Goal: Information Seeking & Learning: Check status

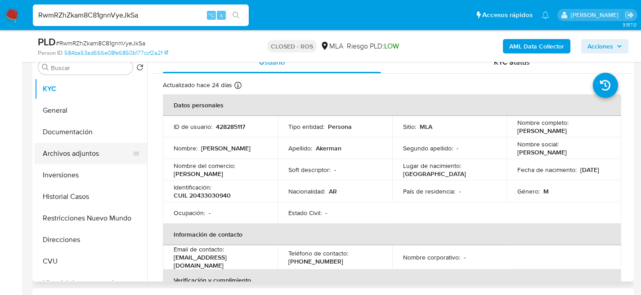
click at [71, 159] on button "Archivos adjuntos" at bounding box center [87, 154] width 105 height 22
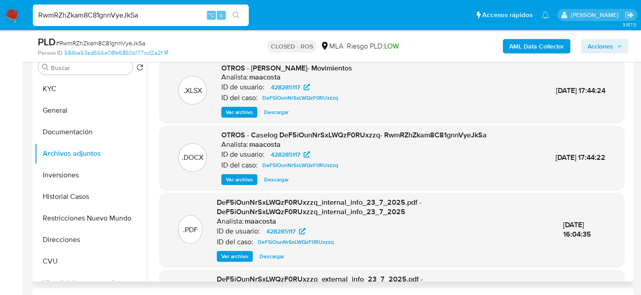
click at [272, 182] on span "Descargar" at bounding box center [276, 179] width 25 height 9
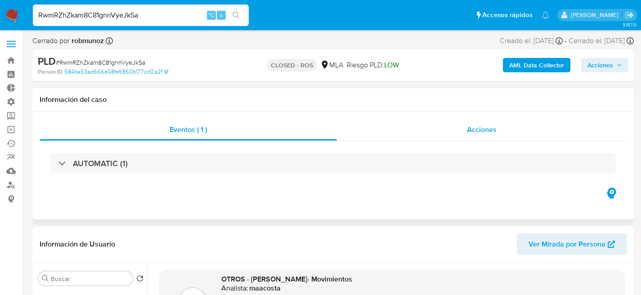
click at [481, 137] on div "Acciones" at bounding box center [482, 130] width 290 height 22
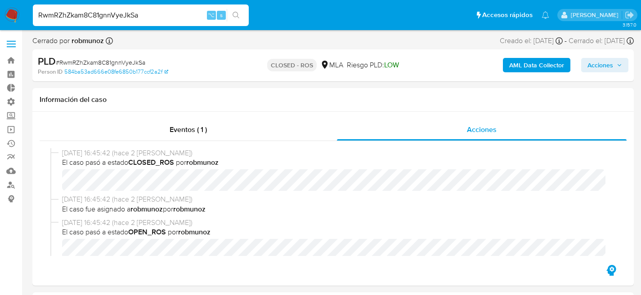
click at [137, 13] on input "RwmRZhZkam8C81gnnVyeJkSa" at bounding box center [141, 15] width 216 height 12
click at [171, 143] on div "26/08/2025 16:45:42 (hace 2 días) El caso pasó a estado CLOSED_ROS por robmunoz…" at bounding box center [333, 202] width 587 height 122
click at [179, 127] on span "Eventos ( 1 )" at bounding box center [188, 130] width 37 height 10
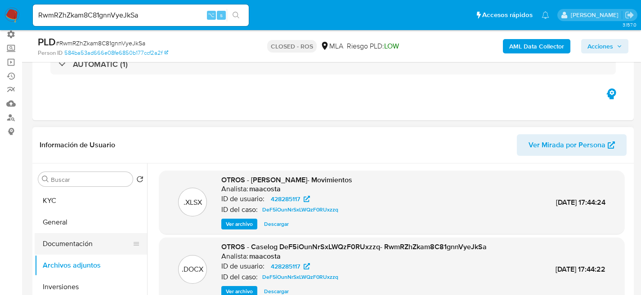
scroll to position [69, 0]
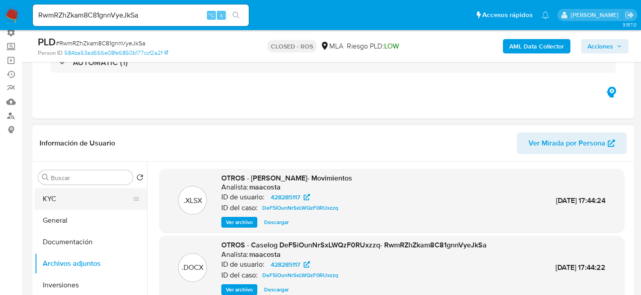
click at [51, 210] on button "General" at bounding box center [91, 221] width 112 height 22
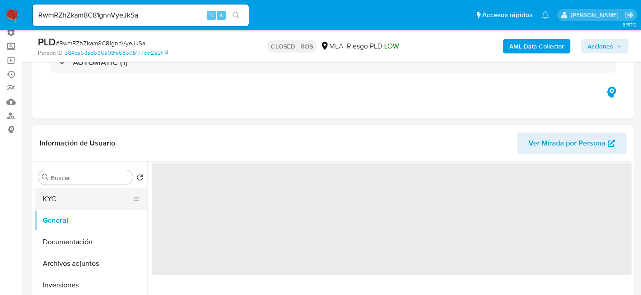
click at [50, 202] on button "KYC" at bounding box center [87, 199] width 105 height 22
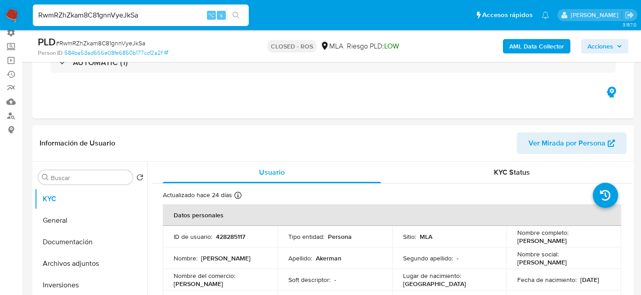
click at [132, 17] on input "RwmRZhZkam8C81gnnVyeJkSa" at bounding box center [141, 15] width 216 height 12
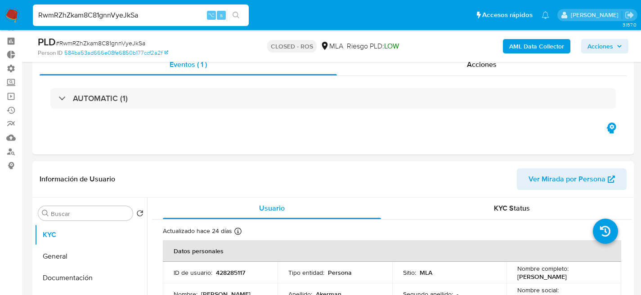
scroll to position [155, 0]
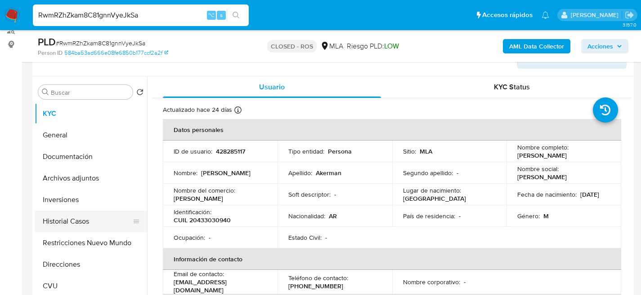
click at [55, 216] on button "Historial Casos" at bounding box center [87, 222] width 105 height 22
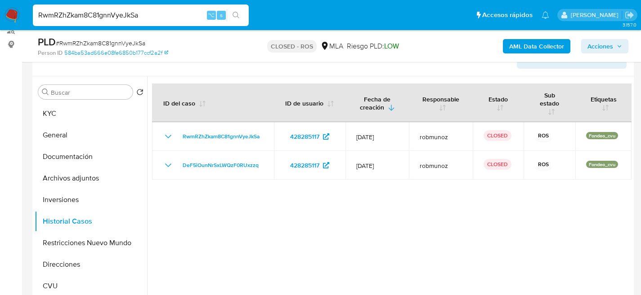
click at [108, 19] on input "RwmRZhZkam8C81gnnVyeJkSa" at bounding box center [141, 15] width 216 height 12
paste input "6SHqOQLYdOGWK3rA1jtEW2f4"
type input "6SHqOQLYdOGWK3rA1jtEW2f4"
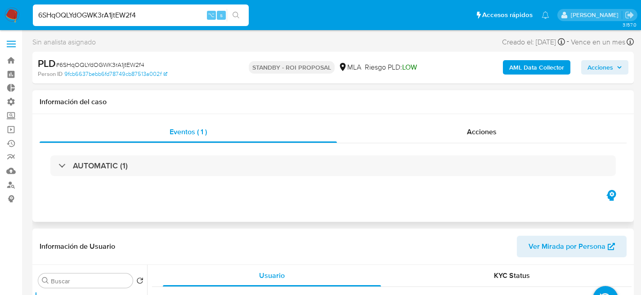
select select "10"
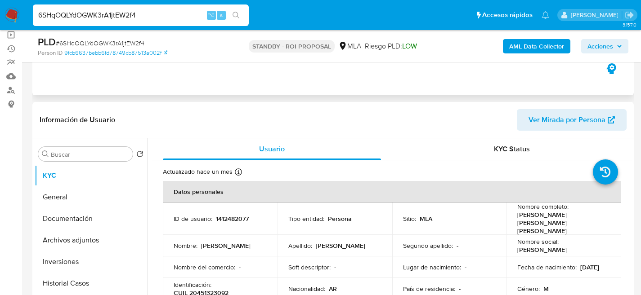
scroll to position [110, 0]
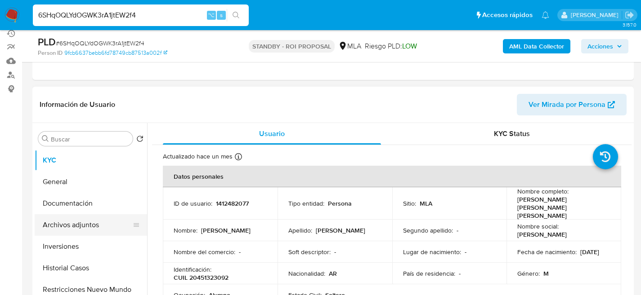
click at [81, 228] on button "Archivos adjuntos" at bounding box center [87, 225] width 105 height 22
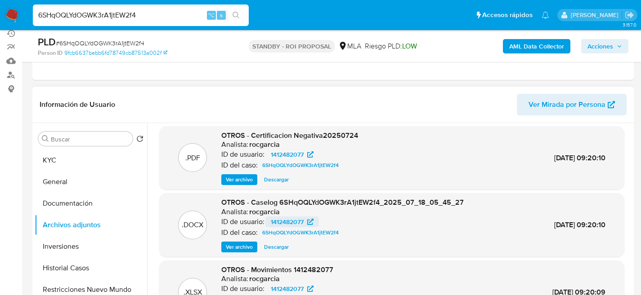
scroll to position [12, 0]
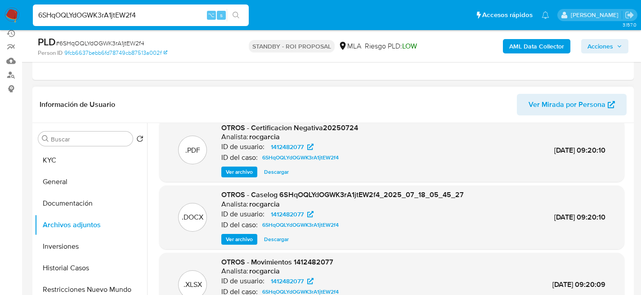
click at [276, 237] on span "Descargar" at bounding box center [276, 239] width 25 height 9
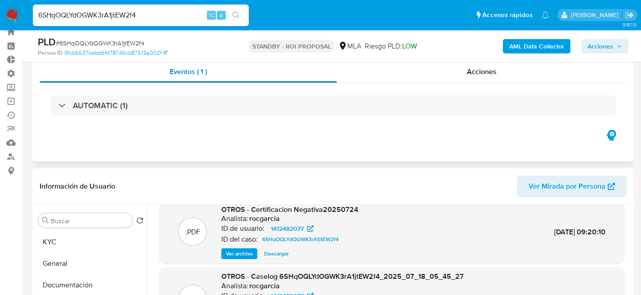
scroll to position [0, 0]
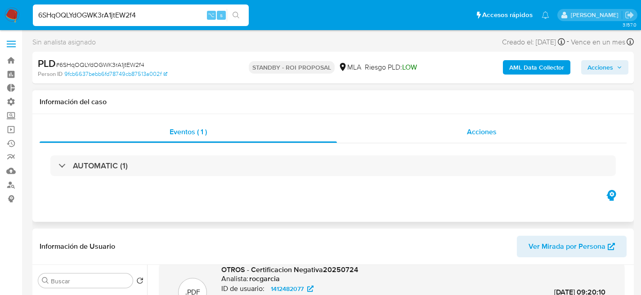
click at [458, 135] on div "Acciones" at bounding box center [482, 132] width 290 height 22
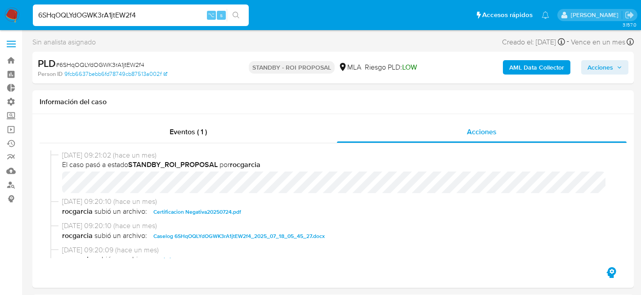
click at [156, 18] on input "6SHqOQLYdOGWK3rA1jtEW2f4" at bounding box center [141, 15] width 216 height 12
paste input "hSrWlrpP9T5teySJHtf8I0S0"
type input "hSrWlrpP9T5teySJHtf8I0S0"
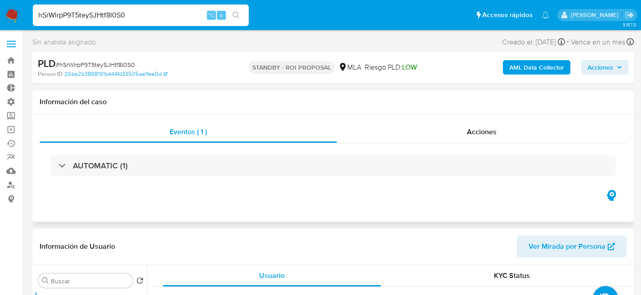
scroll to position [163, 0]
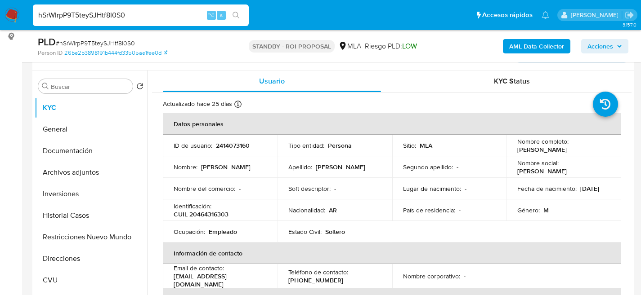
select select "10"
click at [54, 178] on button "Archivos adjuntos" at bounding box center [87, 173] width 105 height 22
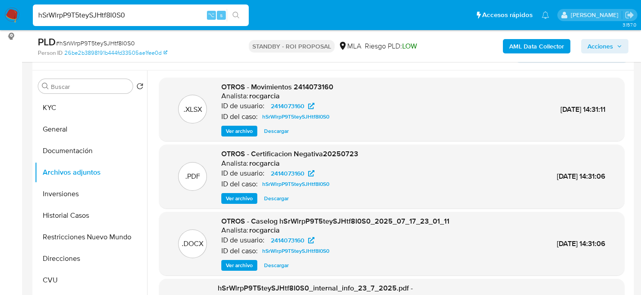
click at [279, 268] on span "Descargar" at bounding box center [276, 265] width 25 height 9
click at [112, 17] on input "hSrWlrpP9T5teySJHtf8I0S0" at bounding box center [141, 15] width 216 height 12
paste input "UGtT5GJTN6Fvs2yfp5xl4a03"
type input "UGtT5GJTN6Fvs2yfp5xl4a03"
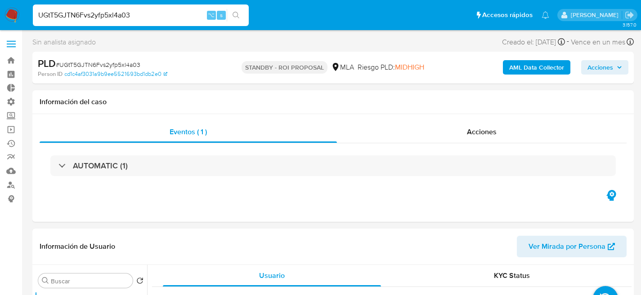
select select "10"
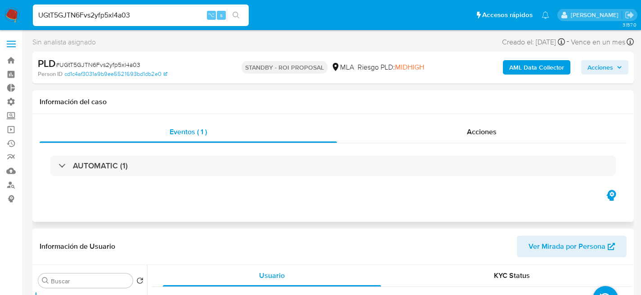
scroll to position [168, 0]
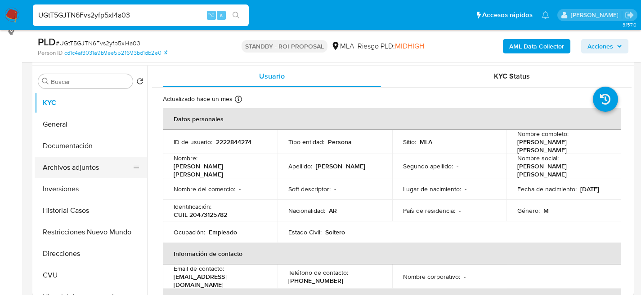
click at [61, 174] on button "Archivos adjuntos" at bounding box center [87, 168] width 105 height 22
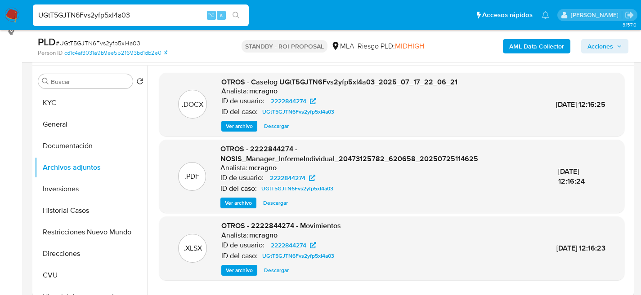
click at [274, 128] on span "Descargar" at bounding box center [276, 126] width 25 height 9
click at [123, 14] on input "UGtT5GJTN6Fvs2yfp5xl4a03" at bounding box center [141, 15] width 216 height 12
paste input "riiuwEjDeOSYXnpsuVRlU6DG"
type input "riiuwEjDeOSYXnpsuVRlU6DG"
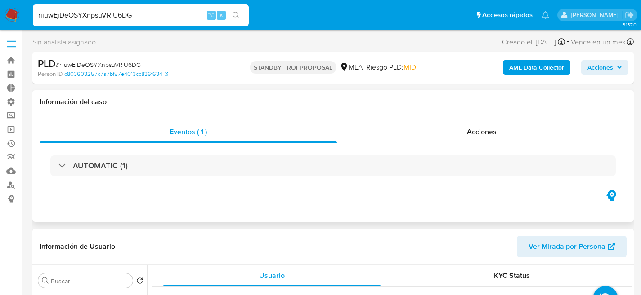
select select "10"
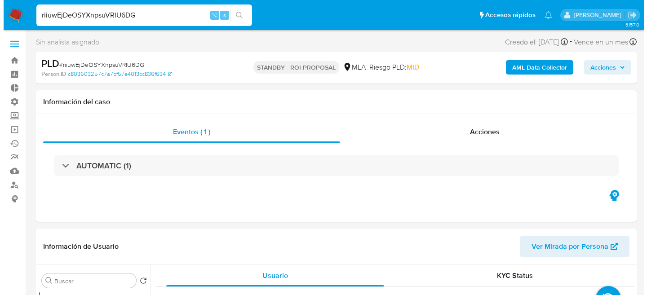
scroll to position [174, 0]
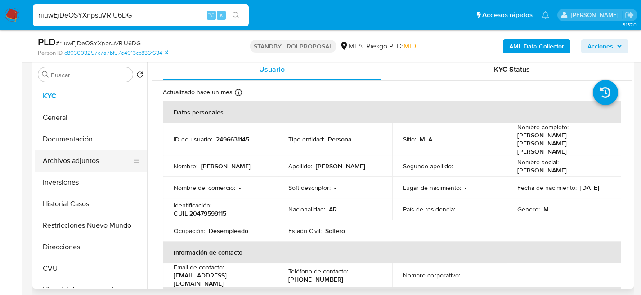
click at [85, 161] on button "Archivos adjuntos" at bounding box center [87, 161] width 105 height 22
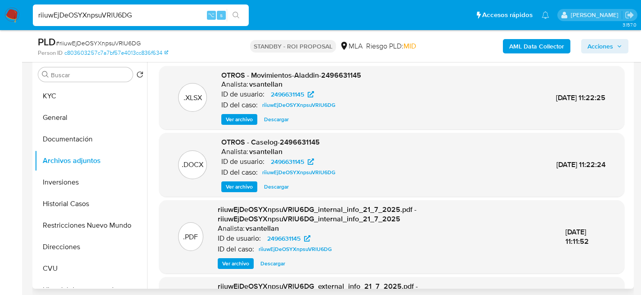
click at [272, 192] on span "Descargar" at bounding box center [276, 187] width 25 height 9
click at [281, 187] on span "Descargar" at bounding box center [276, 187] width 25 height 9
click at [242, 190] on span "Ver archivo" at bounding box center [239, 187] width 27 height 9
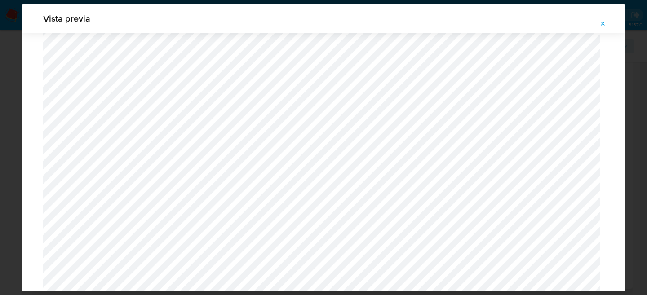
scroll to position [382, 0]
click at [13, 147] on div "Vista previa" at bounding box center [323, 147] width 647 height 295
click at [598, 21] on button "Attachment preview" at bounding box center [604, 24] width 20 height 14
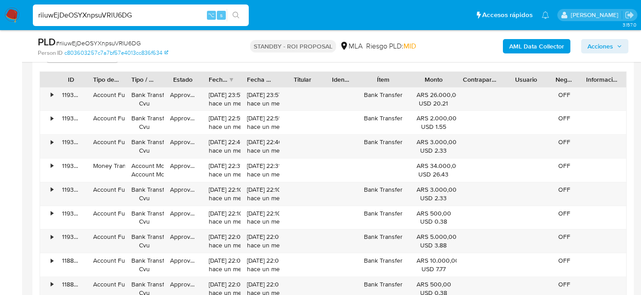
scroll to position [1331, 0]
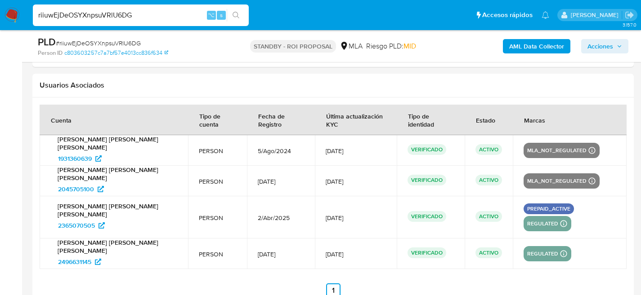
click at [146, 25] on div "riiuwEjDeOSYXnpsuVRlU6DG ⌥ s" at bounding box center [141, 15] width 216 height 22
click at [144, 19] on input "riiuwEjDeOSYXnpsuVRlU6DG" at bounding box center [141, 15] width 216 height 12
paste input "1JnLkug9HY3PQsWBYtySLqXm"
type input "1JnLkug9HY3PQsWBYtySLqXm"
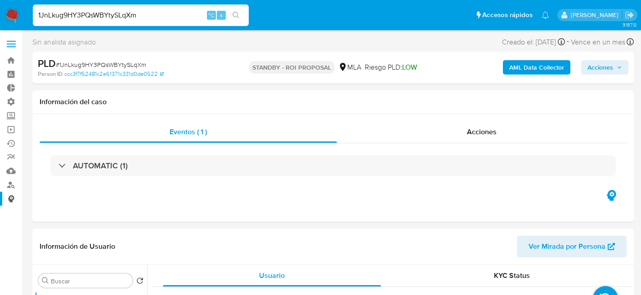
select select "10"
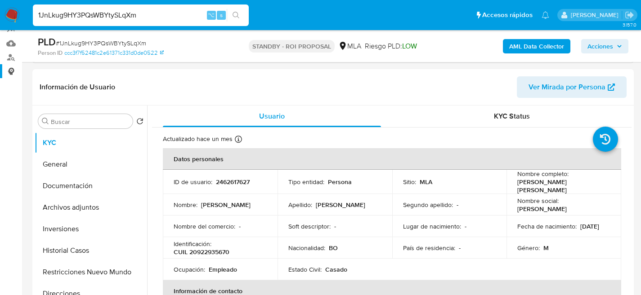
scroll to position [178, 0]
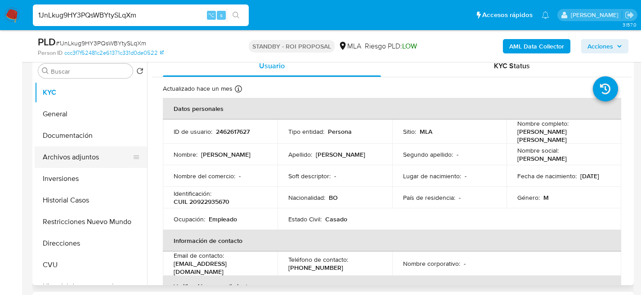
click at [65, 154] on button "Archivos adjuntos" at bounding box center [87, 158] width 105 height 22
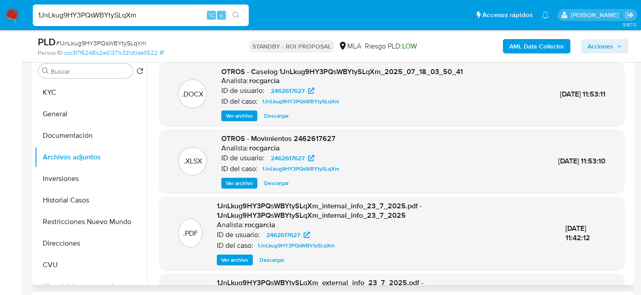
click at [268, 120] on span "Descargar" at bounding box center [276, 116] width 25 height 9
click at [59, 197] on button "Historial Casos" at bounding box center [87, 201] width 105 height 22
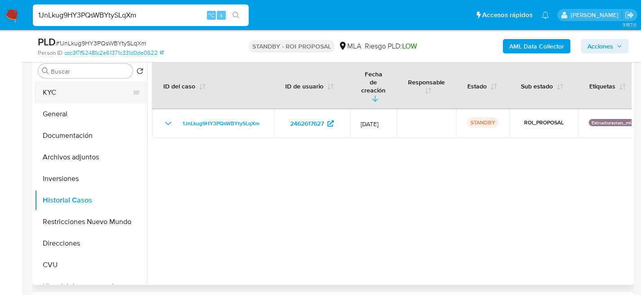
click at [54, 86] on button "KYC" at bounding box center [87, 93] width 105 height 22
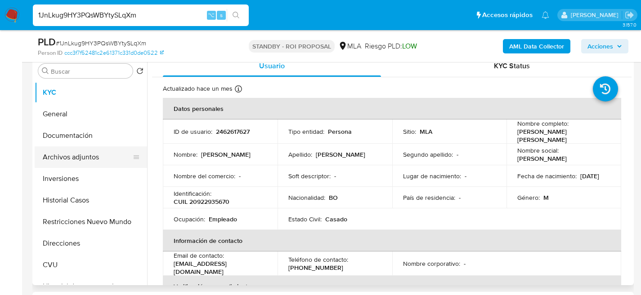
click at [48, 155] on button "Archivos adjuntos" at bounding box center [87, 158] width 105 height 22
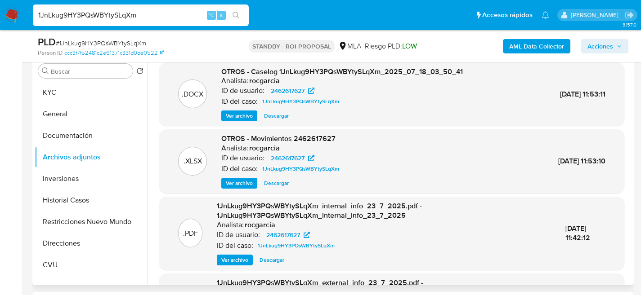
click at [282, 187] on span "Descargar" at bounding box center [276, 183] width 25 height 9
click at [43, 111] on button "General" at bounding box center [87, 114] width 105 height 22
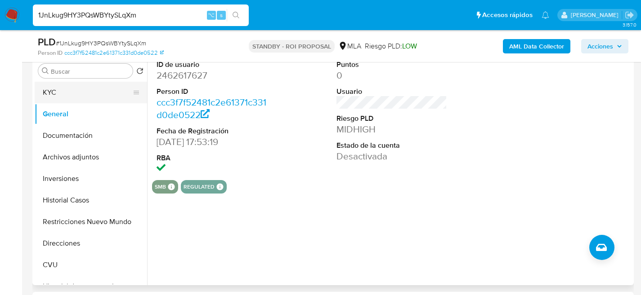
click at [64, 98] on button "KYC" at bounding box center [87, 93] width 105 height 22
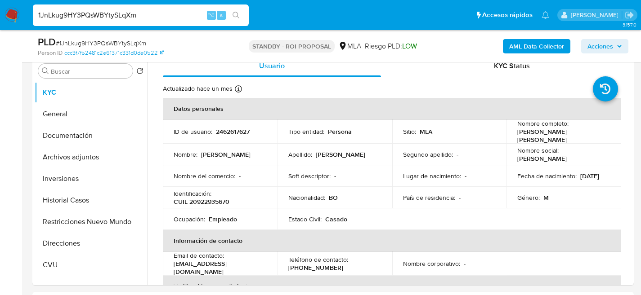
click at [114, 11] on input "1JnLkug9HY3PQsWBYtySLqXm" at bounding box center [141, 15] width 216 height 12
paste input "M6rQzkny3jS5WB0JtQ8jO9mY"
type input "M6rQzkny3jS5WB0JtQ8jO9mY"
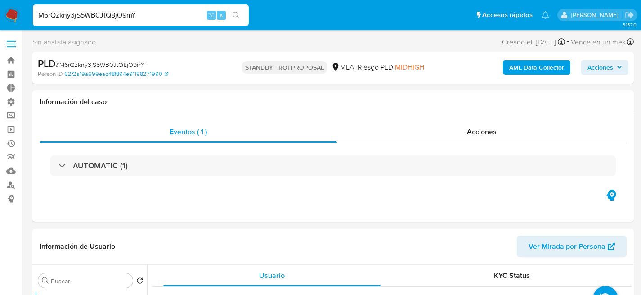
select select "10"
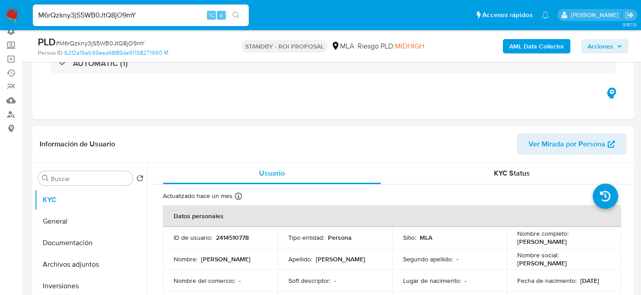
scroll to position [145, 0]
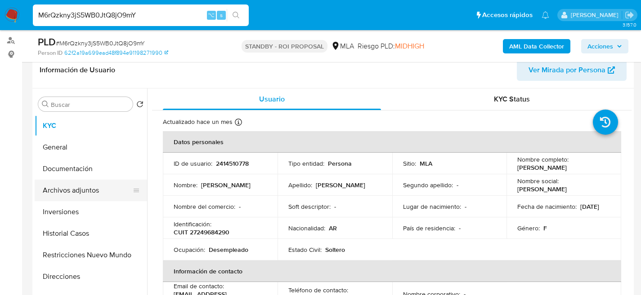
click at [72, 188] on button "Archivos adjuntos" at bounding box center [87, 191] width 105 height 22
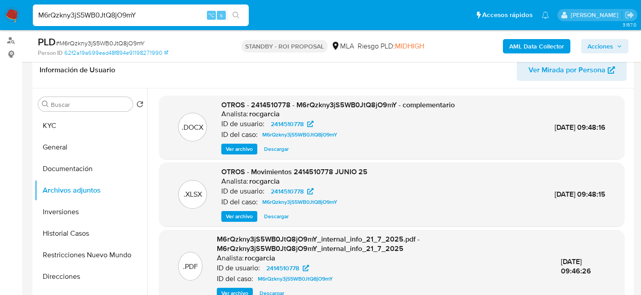
click at [281, 151] on span "Descargar" at bounding box center [276, 149] width 25 height 9
click at [54, 245] on button "Restricciones Nuevo Mundo" at bounding box center [87, 256] width 105 height 22
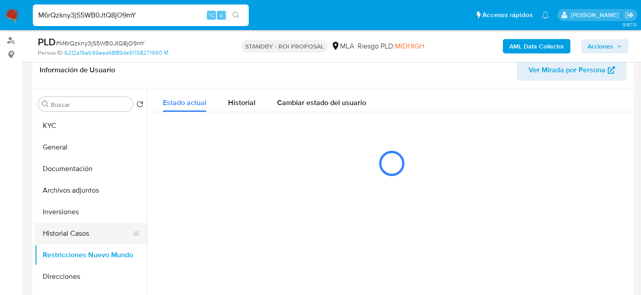
click at [64, 227] on button "Historial Casos" at bounding box center [87, 234] width 105 height 22
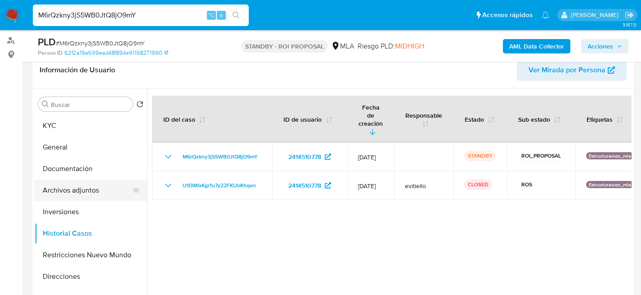
click at [70, 188] on button "Archivos adjuntos" at bounding box center [87, 191] width 105 height 22
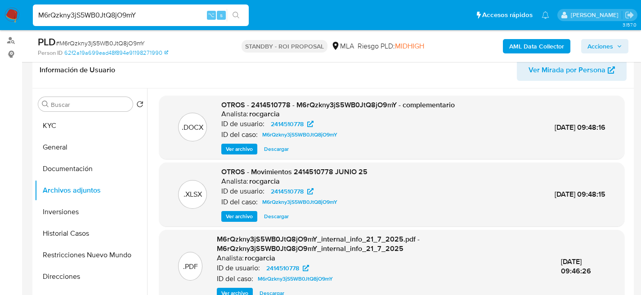
click at [270, 213] on span "Descargar" at bounding box center [276, 216] width 25 height 9
click at [266, 147] on span "Descargar" at bounding box center [276, 149] width 25 height 9
click at [434, 112] on div "Analista: rocgarcia" at bounding box center [337, 114] width 233 height 9
click at [129, 13] on input "M6rQzkny3jS5WB0JtQ8jO9mY" at bounding box center [141, 15] width 216 height 12
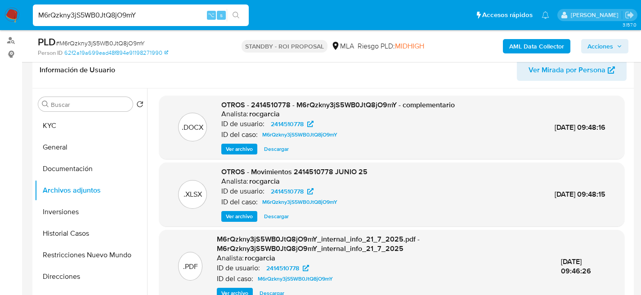
click at [106, 21] on div "M6rQzkny3jS5WB0JtQ8jO9mY ⌥ s" at bounding box center [141, 15] width 216 height 22
click at [106, 16] on input "M6rQzkny3jS5WB0JtQ8jO9mY" at bounding box center [141, 15] width 216 height 12
paste input "zY9rvtS2fK3D15egHgyW8XDE"
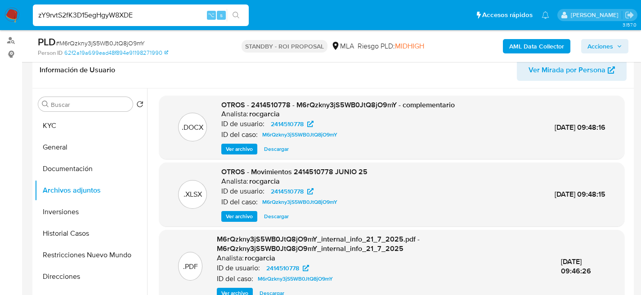
type input "zY9rvtS2fK3D15egHgyW8XDE"
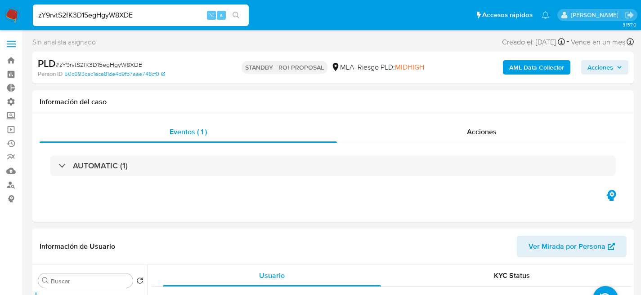
select select "10"
click at [107, 9] on input "zY9rvtS2fK3D15egHgyW8XDE" at bounding box center [141, 15] width 216 height 12
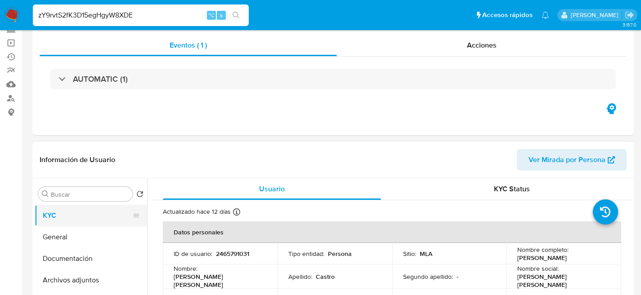
scroll to position [176, 0]
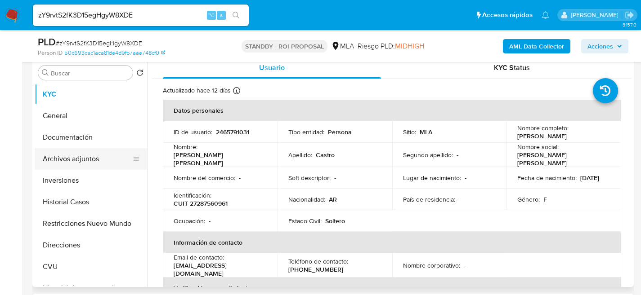
click at [71, 162] on button "Archivos adjuntos" at bounding box center [87, 159] width 105 height 22
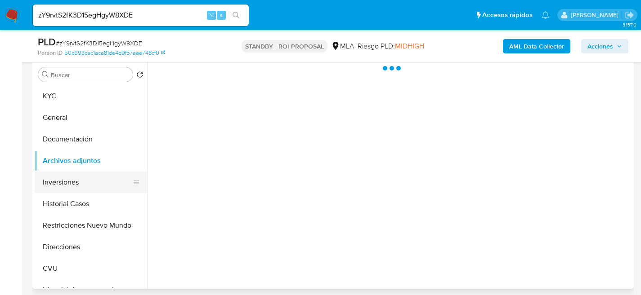
scroll to position [174, 0]
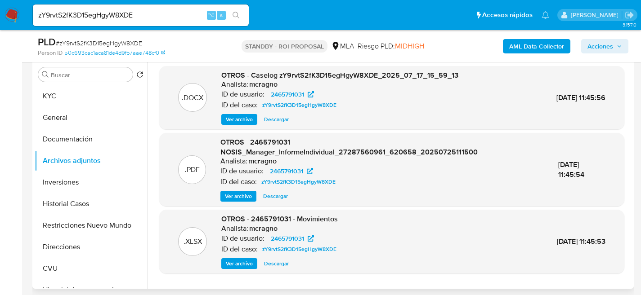
click at [284, 119] on span "Descargar" at bounding box center [276, 119] width 25 height 9
click at [72, 92] on button "KYC" at bounding box center [87, 96] width 105 height 22
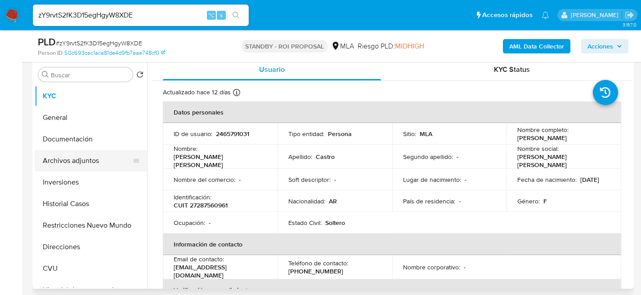
click at [82, 161] on button "Archivos adjuntos" at bounding box center [87, 161] width 105 height 22
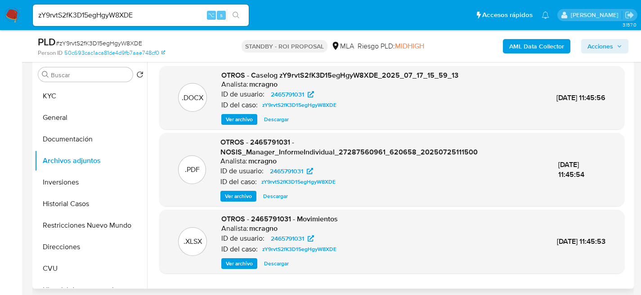
click at [273, 121] on span "Descargar" at bounding box center [276, 119] width 25 height 9
click at [234, 121] on span "Ver archivo" at bounding box center [239, 119] width 27 height 9
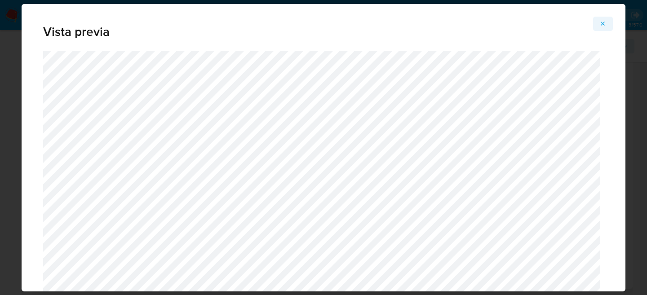
click at [599, 27] on button "Attachment preview" at bounding box center [604, 24] width 20 height 14
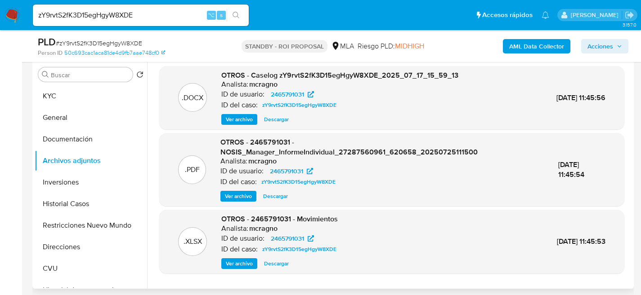
click at [270, 124] on span "Descargar" at bounding box center [276, 119] width 25 height 9
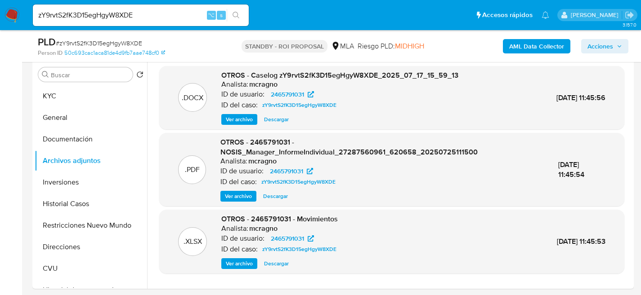
click at [138, 22] on div "zY9rvtS2fK3D15egHgyW8XDE ⌥ s" at bounding box center [141, 15] width 216 height 22
click at [140, 17] on input "zY9rvtS2fK3D15egHgyW8XDE" at bounding box center [141, 15] width 216 height 12
paste input "Wu0IwhyXkuVaG7QSjr8MmLGZ"
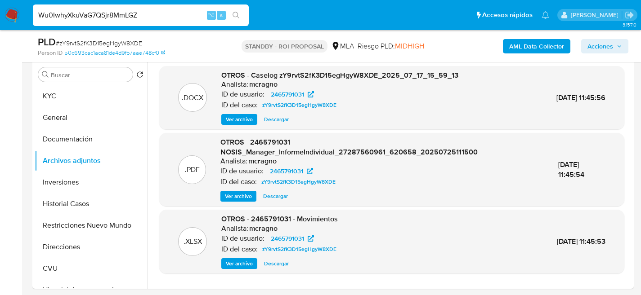
type input "Wu0IwhyXkuVaG7QSjr8MmLGZ"
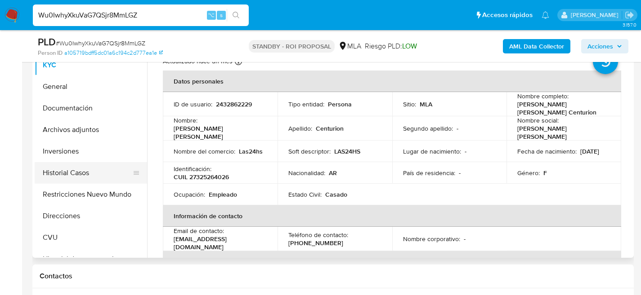
select select "10"
click at [76, 134] on button "Archivos adjuntos" at bounding box center [87, 130] width 105 height 22
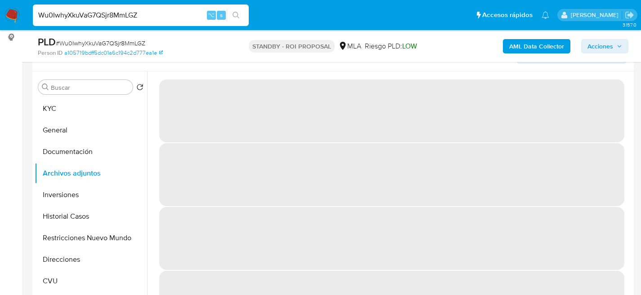
scroll to position [162, 0]
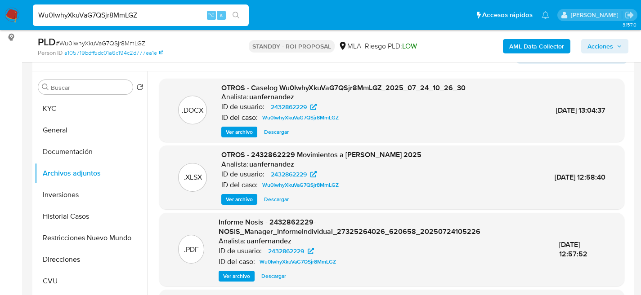
click at [235, 132] on span "Ver archivo" at bounding box center [239, 132] width 27 height 9
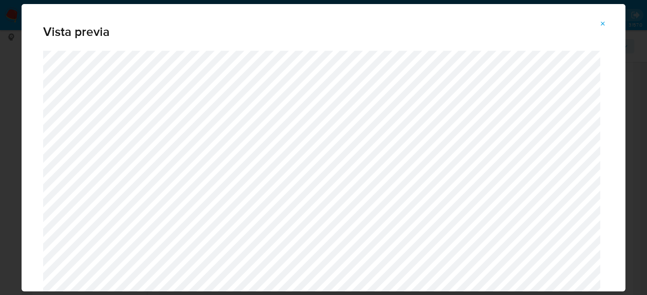
click at [603, 27] on icon "Attachment preview" at bounding box center [603, 23] width 7 height 7
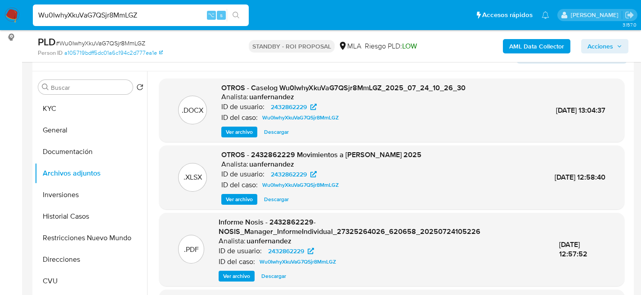
click at [286, 133] on span "Descargar" at bounding box center [276, 132] width 25 height 9
click at [129, 14] on input "Wu0IwhyXkuVaG7QSjr8MmLGZ" at bounding box center [141, 15] width 216 height 12
paste input "JvVRkCDwwna3qN2Q6n8miOwo"
type input "JvVRkCDwwna3qN2Q6n8miOwo"
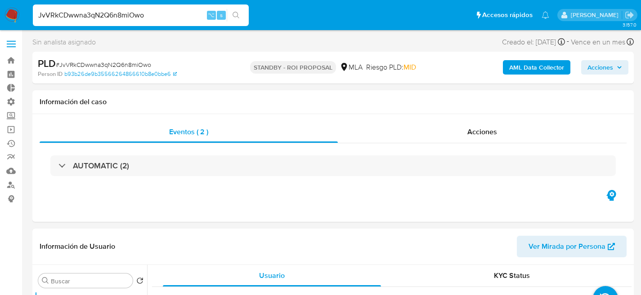
select select "10"
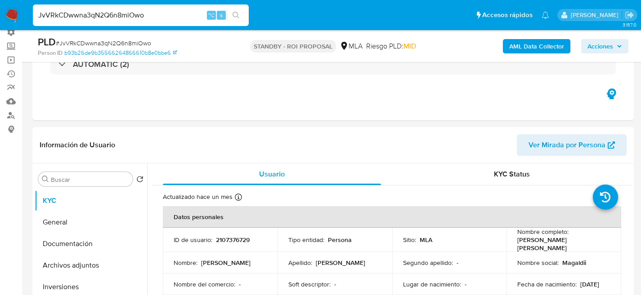
scroll to position [81, 0]
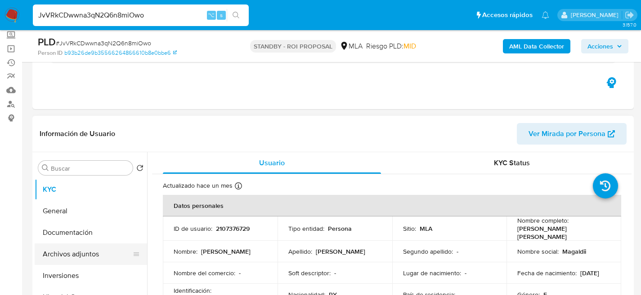
click at [66, 254] on button "Archivos adjuntos" at bounding box center [87, 255] width 105 height 22
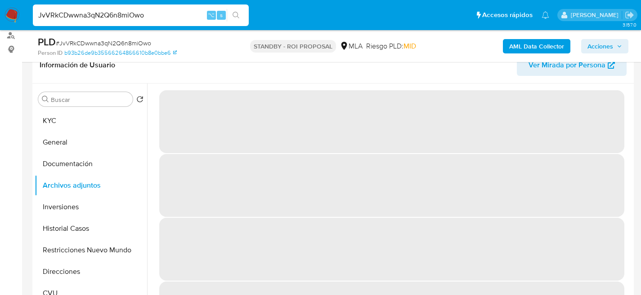
scroll to position [2, 0]
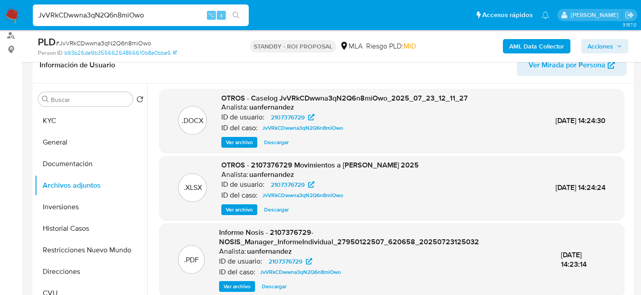
click at [234, 140] on span "Ver archivo" at bounding box center [239, 142] width 27 height 9
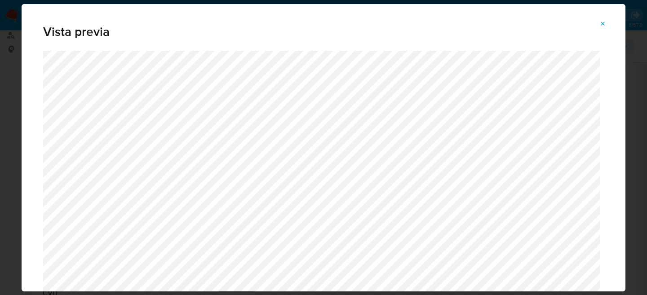
click at [604, 25] on icon "Attachment preview" at bounding box center [603, 23] width 7 height 7
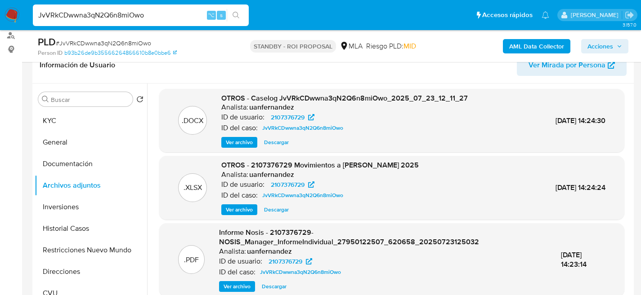
click at [269, 145] on span "Descargar" at bounding box center [276, 142] width 25 height 9
click at [115, 10] on input "JvVRkCDwwna3qN2Q6n8miOwo" at bounding box center [141, 15] width 216 height 12
paste input "O7NbUkOxJfg67wtcVWMnv9BK"
type input "O7NbUkOxJfg67wtcVWMnv9BK"
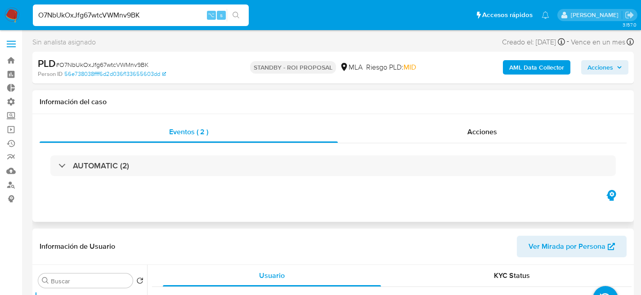
select select "10"
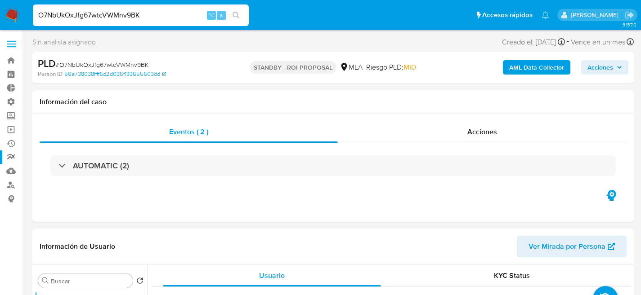
scroll to position [155, 0]
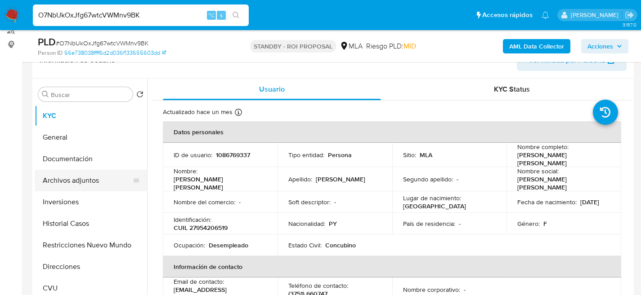
click at [46, 181] on button "Archivos adjuntos" at bounding box center [87, 181] width 105 height 22
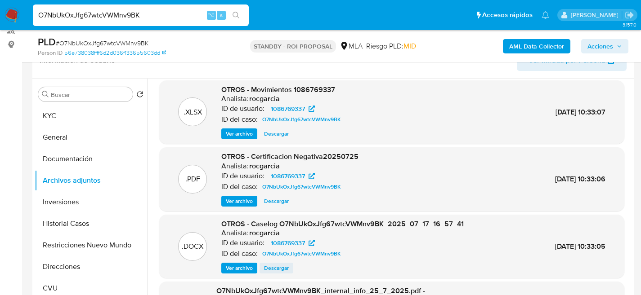
scroll to position [14, 0]
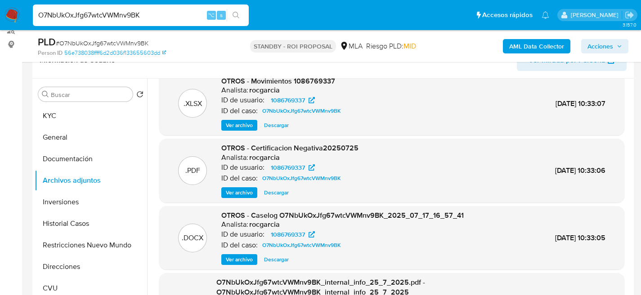
click at [250, 257] on span "Ver archivo" at bounding box center [239, 259] width 27 height 9
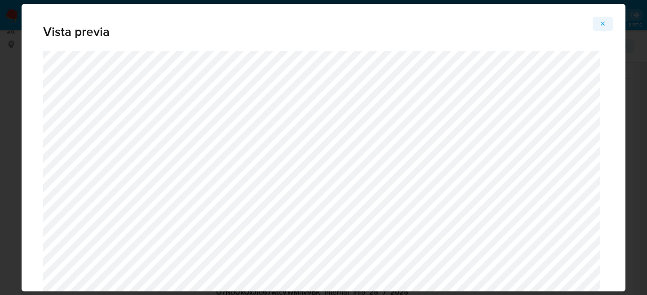
click at [605, 18] on span "Attachment preview" at bounding box center [603, 24] width 7 height 13
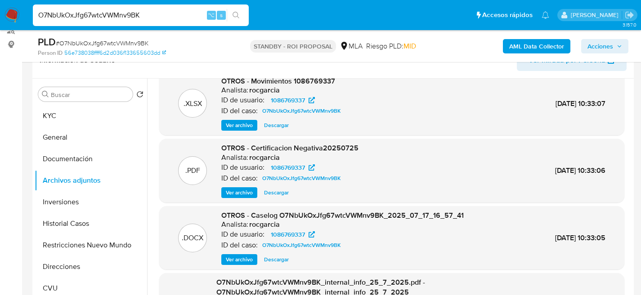
click at [286, 260] on span "Descargar" at bounding box center [276, 259] width 25 height 9
click at [137, 12] on input "O7NbUkOxJfg67wtcVWMnv9BK" at bounding box center [141, 15] width 216 height 12
paste input "ogizCoB4c3OUD6supRiAmqe6"
type input "ogizCoB4c3OUD6supRiAmqe6"
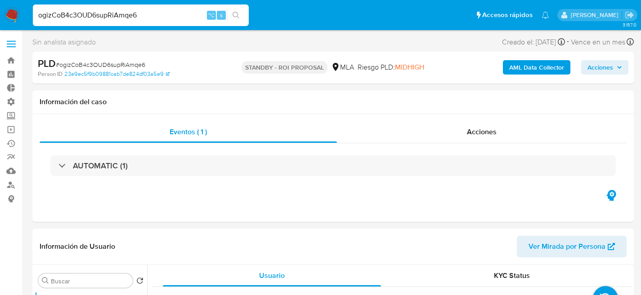
select select "10"
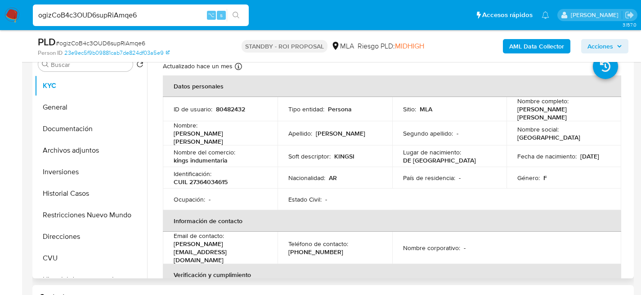
scroll to position [29, 0]
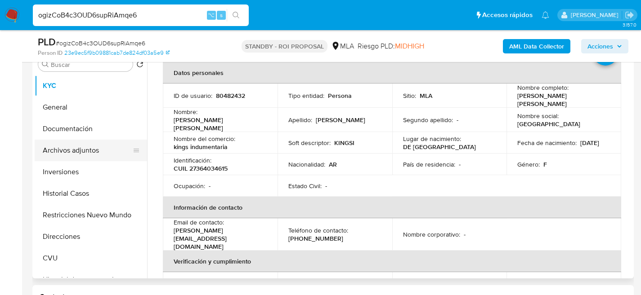
click at [66, 156] on button "Archivos adjuntos" at bounding box center [87, 151] width 105 height 22
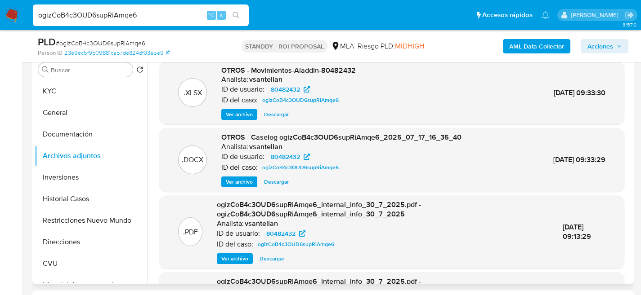
scroll to position [179, 0]
click at [240, 183] on span "Ver archivo" at bounding box center [239, 182] width 27 height 9
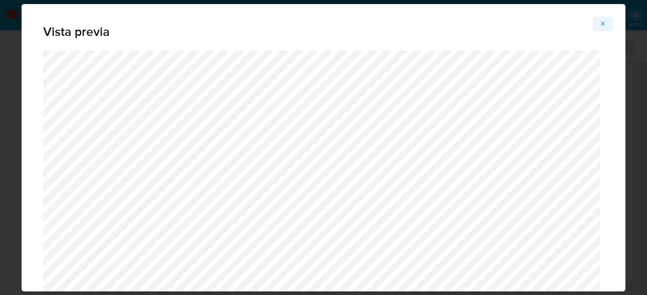
click at [609, 24] on button "Attachment preview" at bounding box center [604, 24] width 20 height 14
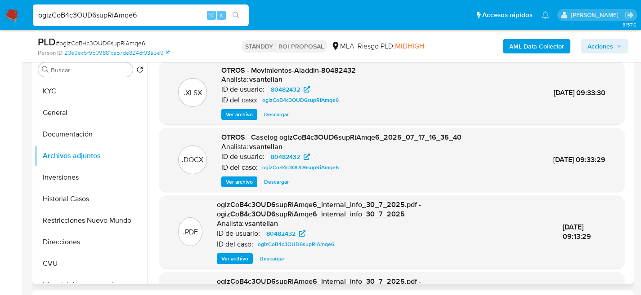
click at [271, 183] on span "Descargar" at bounding box center [276, 182] width 25 height 9
click at [105, 10] on input "ogizCoB4c3OUD6supRiAmqe6" at bounding box center [141, 15] width 216 height 12
paste input "QXaGoFESoCckkgpgWRtrwdjA"
type input "QXaGoFESoCckkgpgWRtrwdjA"
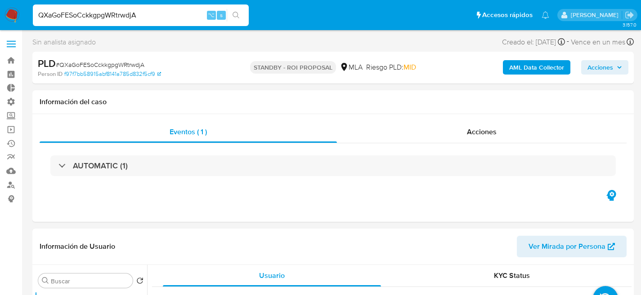
select select "10"
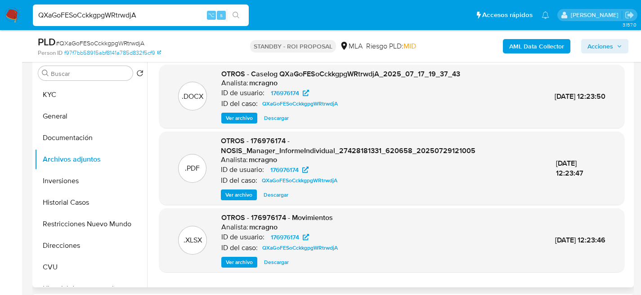
click at [241, 121] on span "Ver archivo" at bounding box center [239, 118] width 27 height 9
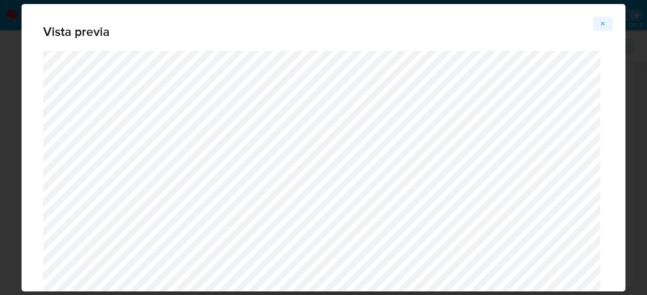
click at [599, 18] on button "Attachment preview" at bounding box center [604, 24] width 20 height 14
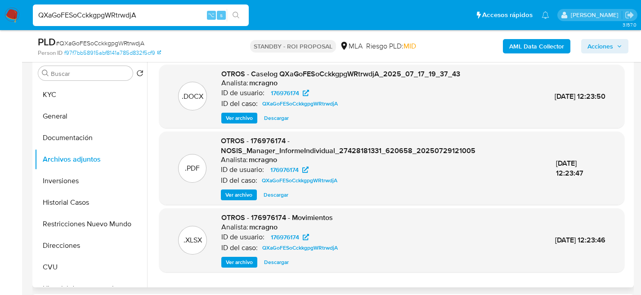
click at [285, 118] on span "Descargar" at bounding box center [276, 118] width 25 height 9
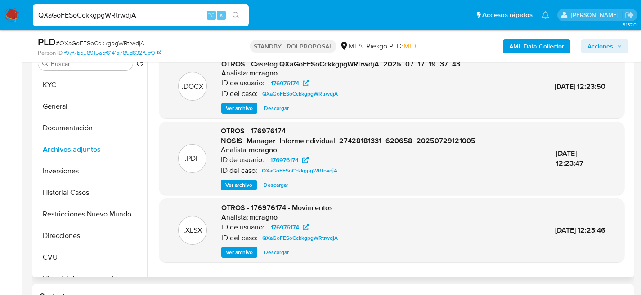
scroll to position [191, 0]
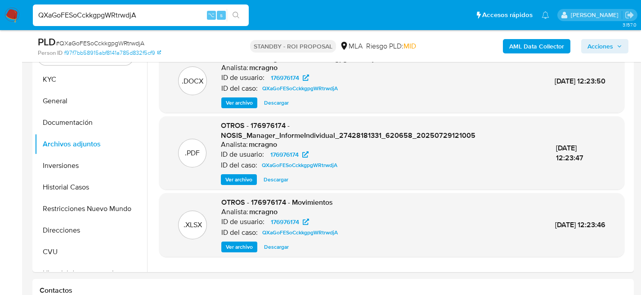
click at [114, 10] on input "QXaGoFESoCckkgpgWRtrwdjA" at bounding box center [141, 15] width 216 height 12
paste input "KxVmkNDADKiLB7svp8QbTb2B"
type input "KxVmkNDADKiLB7svp8QbTb2B"
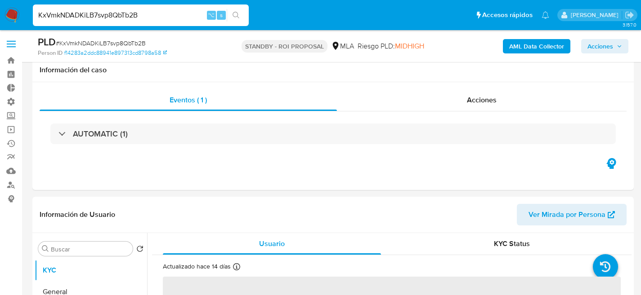
scroll to position [181, 0]
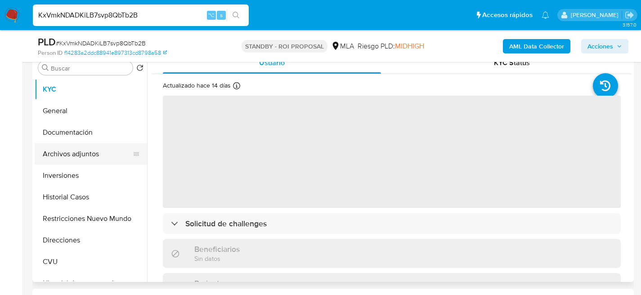
click at [49, 152] on button "Archivos adjuntos" at bounding box center [87, 154] width 105 height 22
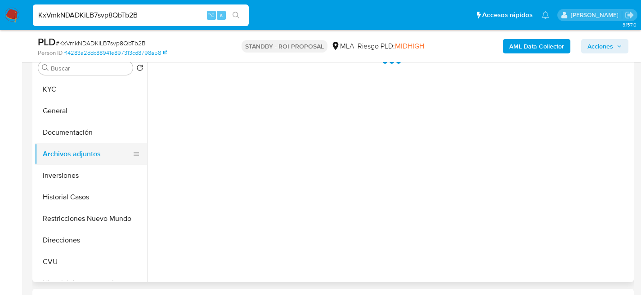
select select "10"
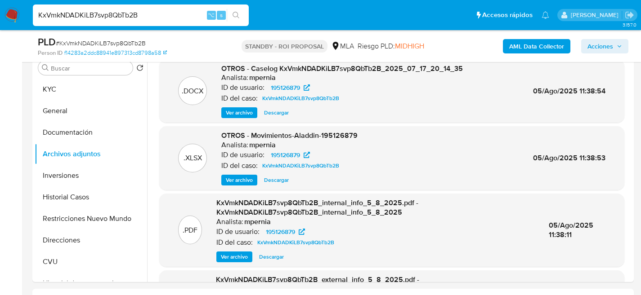
scroll to position [179, 0]
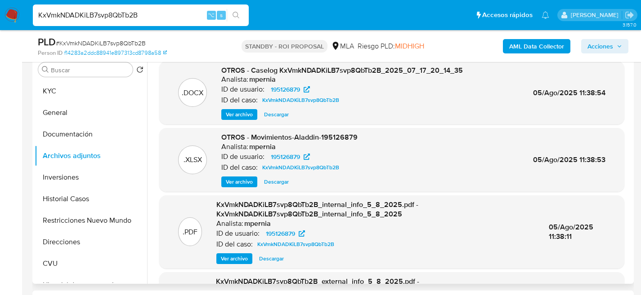
click at [246, 115] on span "Ver archivo" at bounding box center [239, 114] width 27 height 9
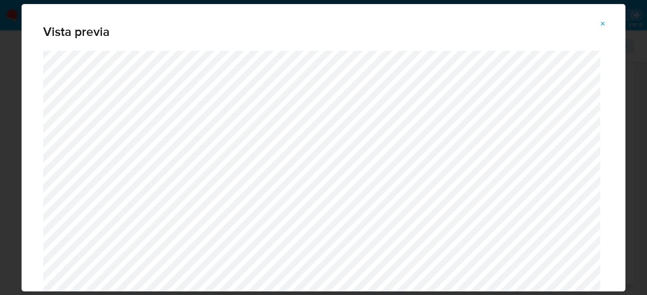
click at [603, 22] on icon "Attachment preview" at bounding box center [603, 23] width 7 height 7
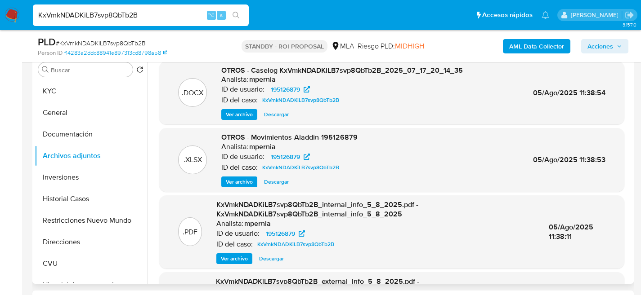
click at [280, 112] on span "Descargar" at bounding box center [276, 114] width 25 height 9
click at [118, 14] on input "KxVmkNDADKiLB7svp8QbTb2B" at bounding box center [141, 15] width 216 height 12
paste input "tw0WYcmMjqMRl9N6Mg72CFXQ"
type input "tw0WYcmMjqMRl9N6Mg72CFXQ"
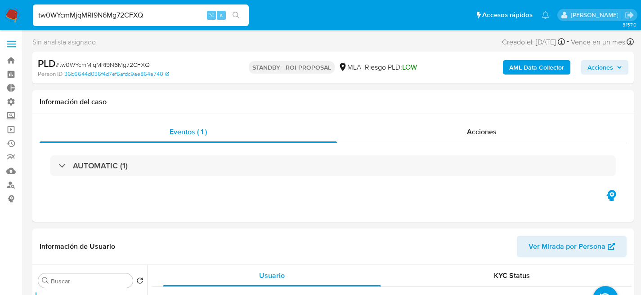
select select "10"
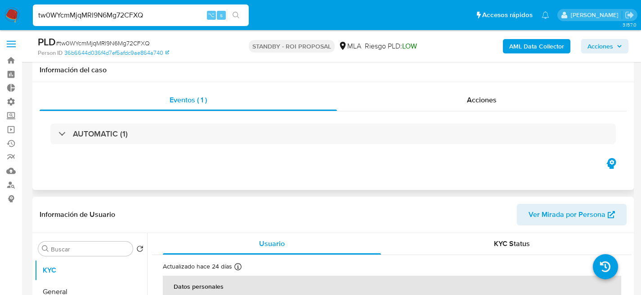
scroll to position [181, 0]
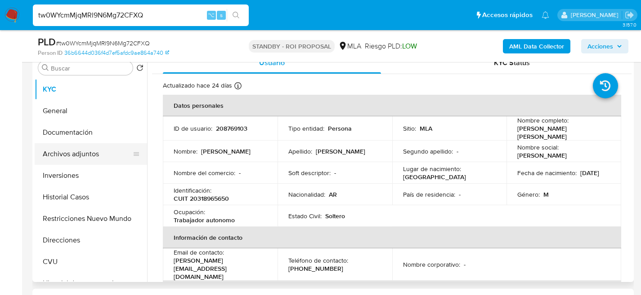
click at [67, 152] on button "Archivos adjuntos" at bounding box center [87, 154] width 105 height 22
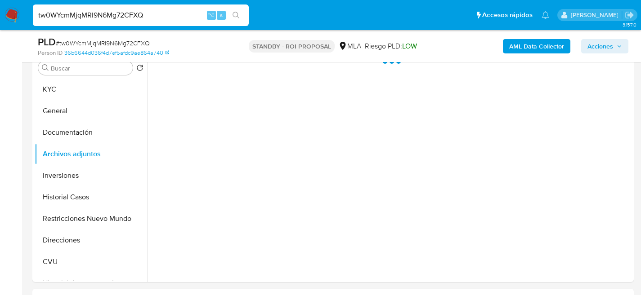
scroll to position [179, 0]
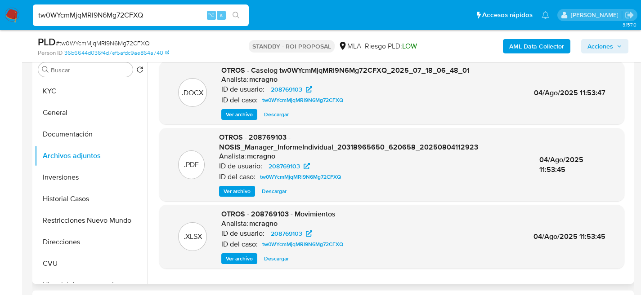
click at [232, 117] on span "Ver archivo" at bounding box center [239, 114] width 27 height 9
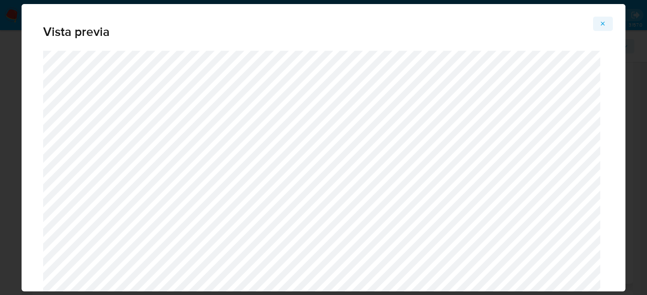
click at [601, 28] on span "Attachment preview" at bounding box center [603, 24] width 7 height 13
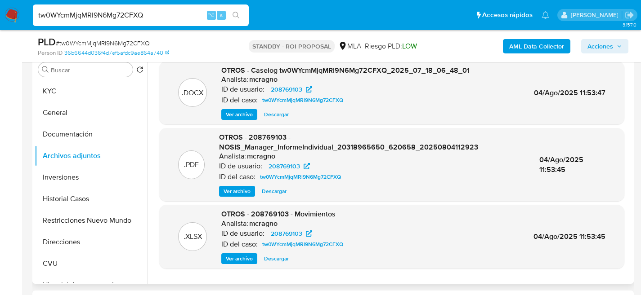
click at [270, 117] on span "Descargar" at bounding box center [276, 114] width 25 height 9
click at [62, 98] on button "KYC" at bounding box center [87, 91] width 105 height 22
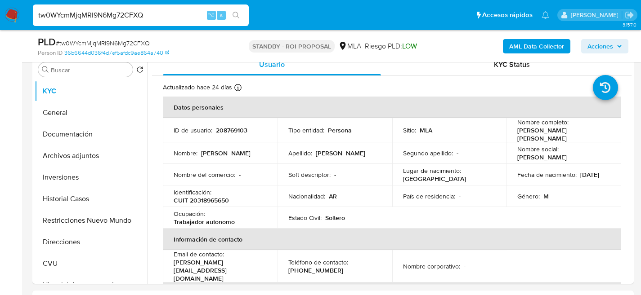
click at [124, 19] on input "tw0WYcmMjqMRl9N6Mg72CFXQ" at bounding box center [141, 15] width 216 height 12
paste input "d8DxWOx4pab6kSdZA6prpto0"
type input "d8DxWOx4pab6kSdZA6prpto0"
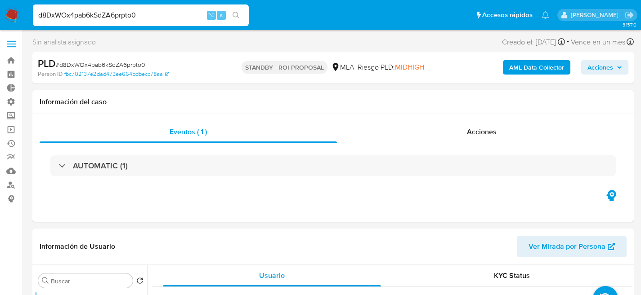
select select "10"
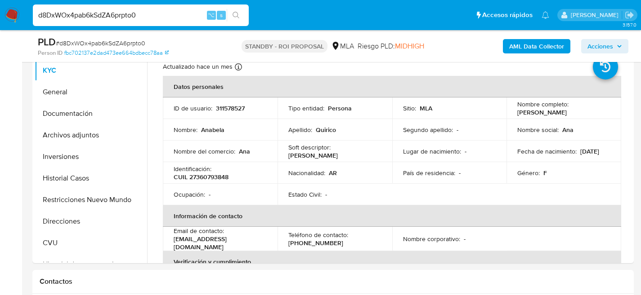
scroll to position [181, 0]
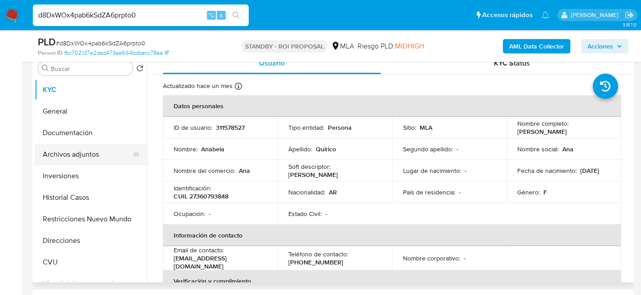
click at [54, 153] on button "Archivos adjuntos" at bounding box center [87, 155] width 105 height 22
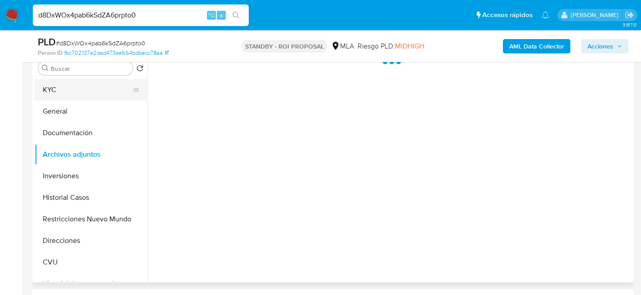
click at [50, 88] on button "KYC" at bounding box center [87, 90] width 105 height 22
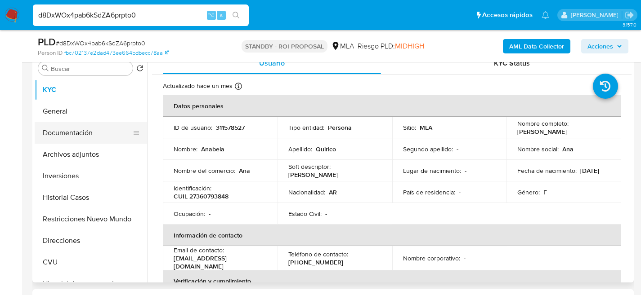
click at [69, 134] on button "Documentación" at bounding box center [87, 133] width 105 height 22
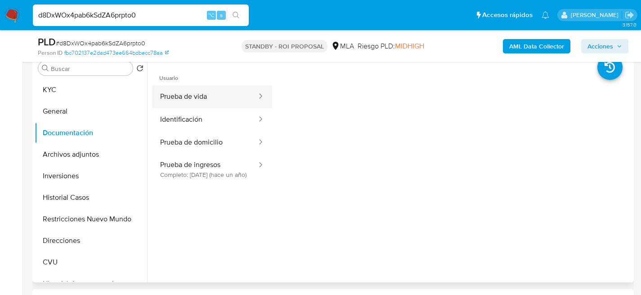
click at [234, 103] on button "Prueba de vida" at bounding box center [205, 96] width 106 height 23
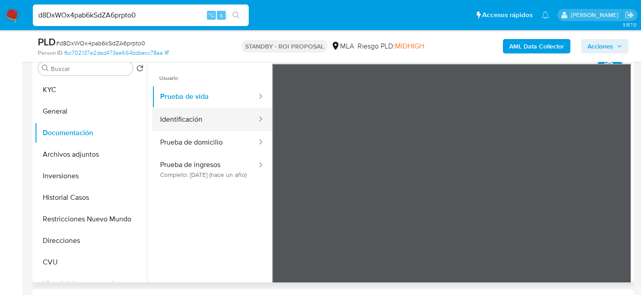
click at [215, 112] on button "Identificación" at bounding box center [205, 119] width 106 height 23
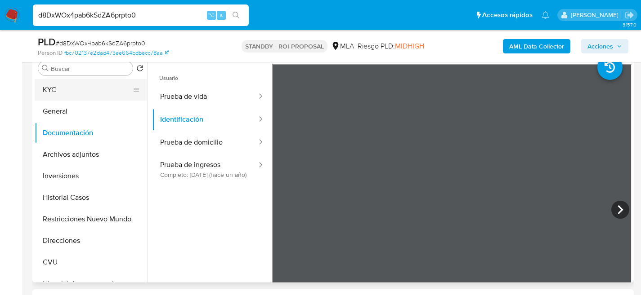
click at [45, 90] on button "KYC" at bounding box center [87, 90] width 105 height 22
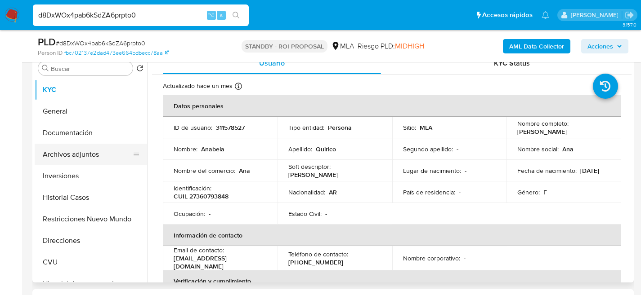
click at [52, 164] on button "Archivos adjuntos" at bounding box center [87, 155] width 105 height 22
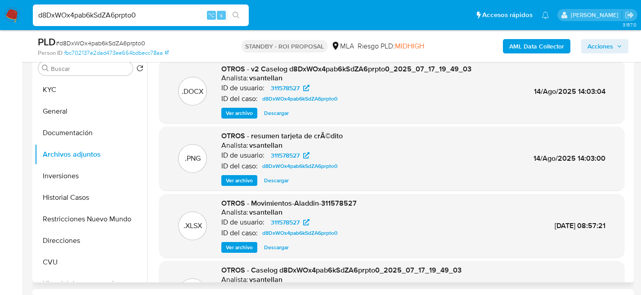
click at [271, 112] on span "Descargar" at bounding box center [276, 113] width 25 height 9
click at [106, 22] on div "d8DxWOx4pab6kSdZA6prpto0 ⌥ s" at bounding box center [141, 15] width 216 height 22
click at [107, 20] on input "d8DxWOx4pab6kSdZA6prpto0" at bounding box center [141, 15] width 216 height 12
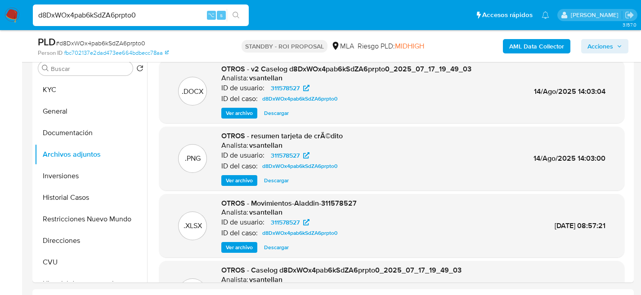
paste input "DHpyKGwvQ48QuS9LZ3UqXxhx"
type input "DHpyKGwvQ48QuS9LZ3UqXxhx"
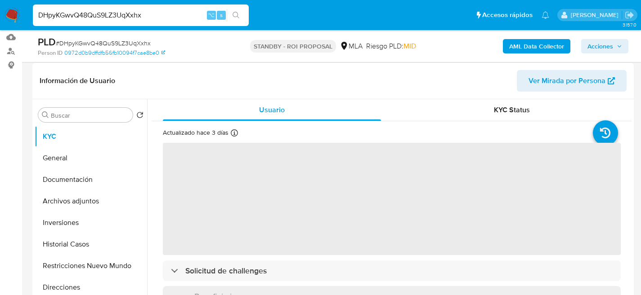
scroll to position [183, 0]
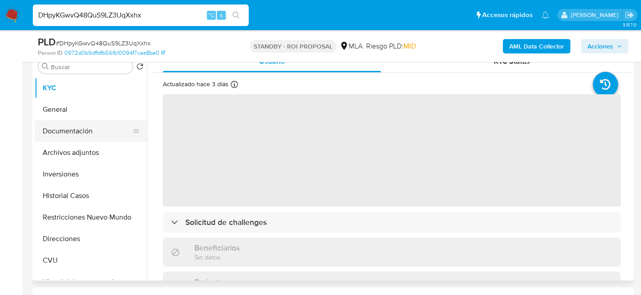
click at [49, 139] on button "Documentación" at bounding box center [87, 132] width 105 height 22
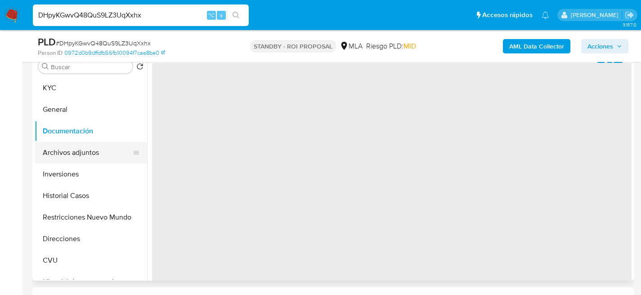
click at [59, 149] on button "Archivos adjuntos" at bounding box center [87, 153] width 105 height 22
select select "10"
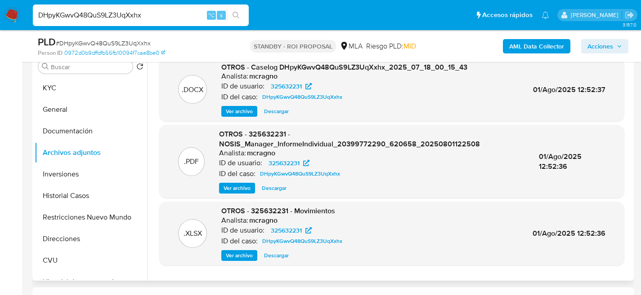
click at [285, 112] on span "Descargar" at bounding box center [276, 111] width 25 height 9
click at [144, 8] on div "DHpyKGwvQ48QuS9LZ3UqXxhx ⌥ s" at bounding box center [141, 15] width 216 height 22
click at [151, 14] on input "DHpyKGwvQ48QuS9LZ3UqXxhx" at bounding box center [141, 15] width 216 height 12
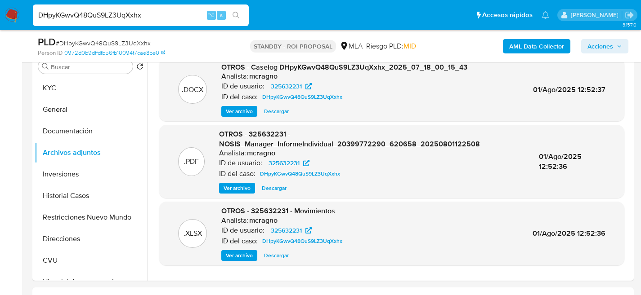
paste input "g6dXCwNFsUt6gXRWnWjNJrIB"
type input "g6dXCwNFsUt6gXRWnWjNJrIB"
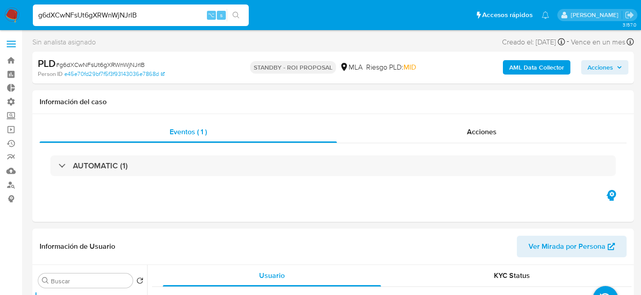
select select "10"
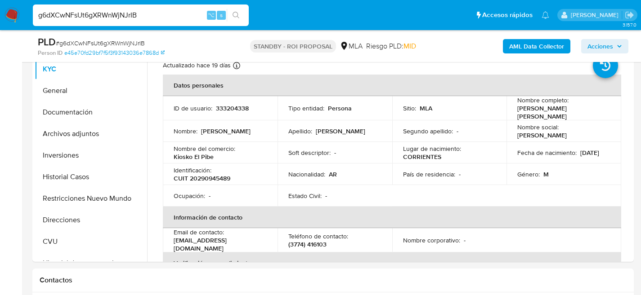
scroll to position [193, 0]
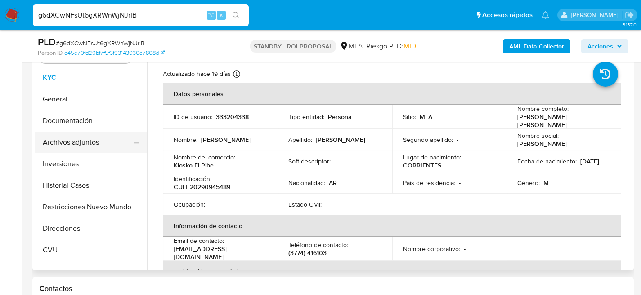
click at [63, 143] on button "Archivos adjuntos" at bounding box center [87, 143] width 105 height 22
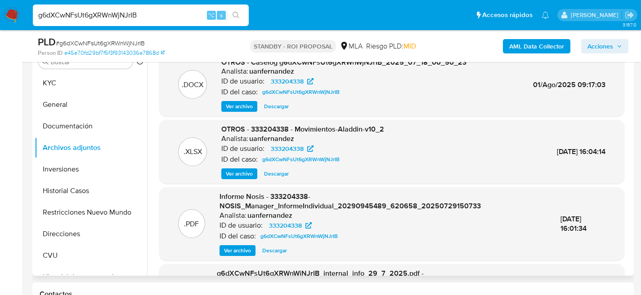
scroll to position [178, 0]
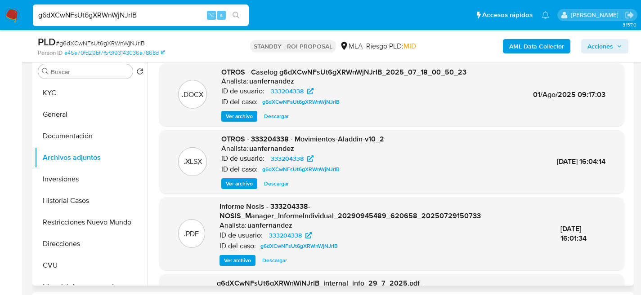
click at [277, 117] on span "Descargar" at bounding box center [276, 116] width 25 height 9
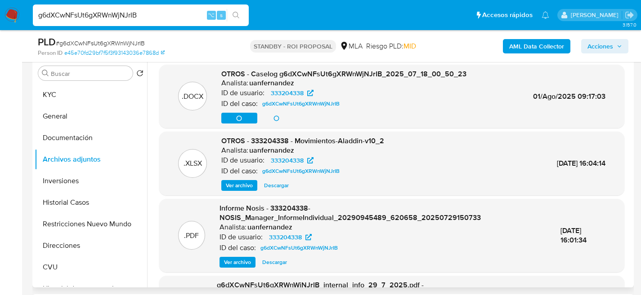
scroll to position [176, 0]
click at [58, 199] on button "Historial Casos" at bounding box center [87, 203] width 105 height 22
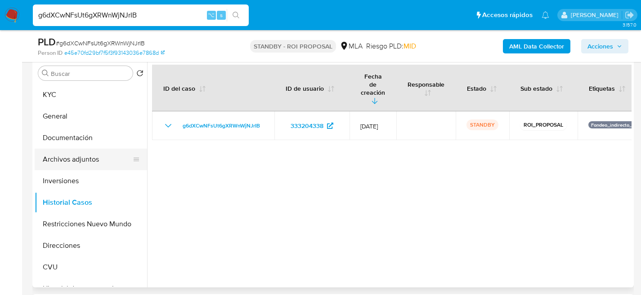
click at [59, 161] on button "Archivos adjuntos" at bounding box center [87, 160] width 105 height 22
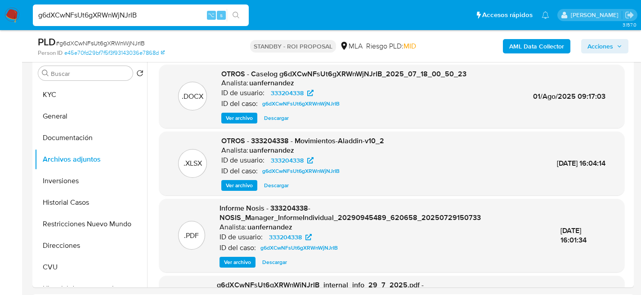
click at [89, 17] on input "g6dXCwNFsUt6gXRWnWjNJrIB" at bounding box center [141, 15] width 216 height 12
paste input "dhs1N7gIrPyeE3KYJsIFEWfW"
type input "dhs1N7gIrPyeE3KYJsIFEWfW"
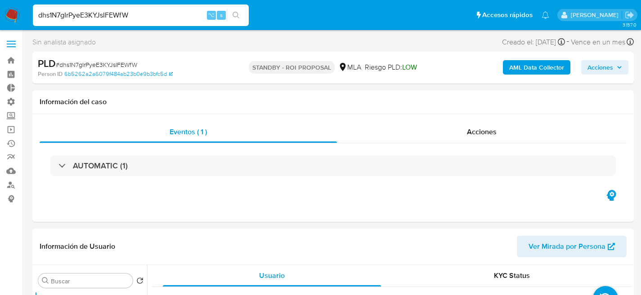
select select "10"
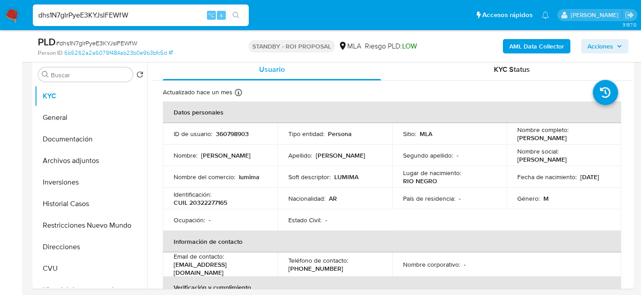
scroll to position [173, 0]
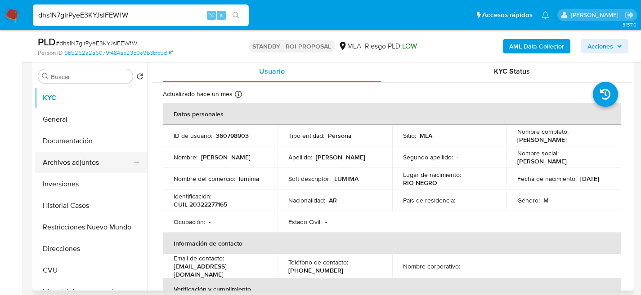
click at [61, 159] on button "Archivos adjuntos" at bounding box center [87, 163] width 105 height 22
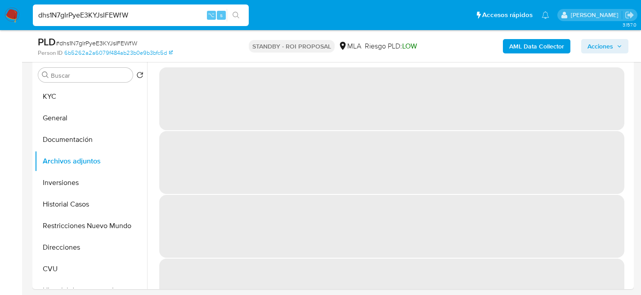
scroll to position [174, 0]
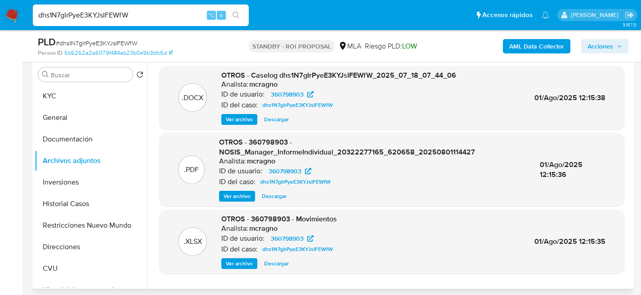
click at [249, 123] on span "Ver archivo" at bounding box center [239, 119] width 27 height 9
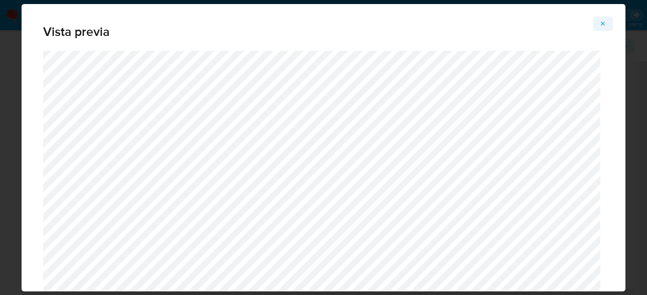
click at [600, 23] on icon "Attachment preview" at bounding box center [603, 23] width 7 height 7
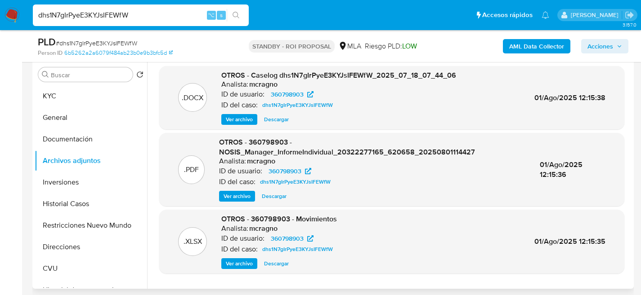
click at [277, 120] on span "Descargar" at bounding box center [276, 119] width 25 height 9
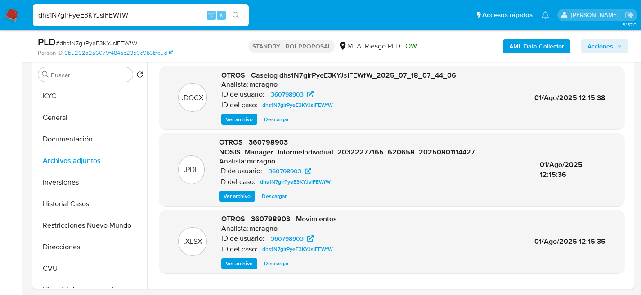
click at [147, 15] on input "dhs1N7gIrPyeE3KYJsIFEWfW" at bounding box center [141, 15] width 216 height 12
paste input "X1nctNOwaPg1raJBVjpkPWB"
type input "X1nctNOwaPg1raJBVjpkPWBW"
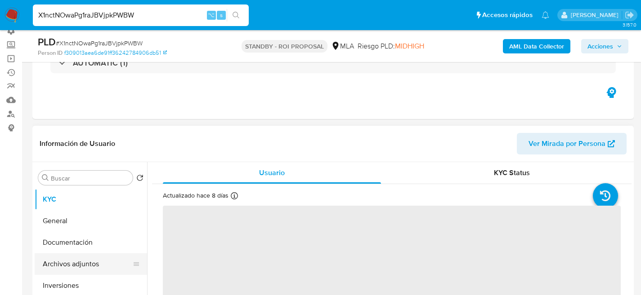
scroll to position [156, 0]
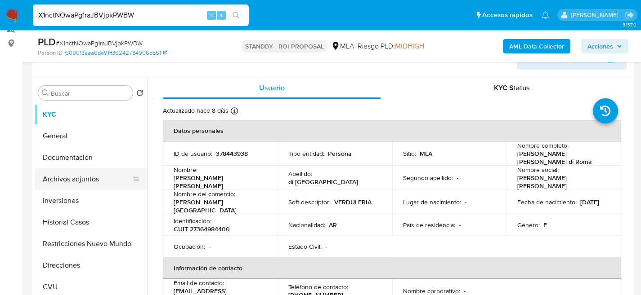
select select "10"
click at [52, 187] on button "Archivos adjuntos" at bounding box center [87, 180] width 105 height 22
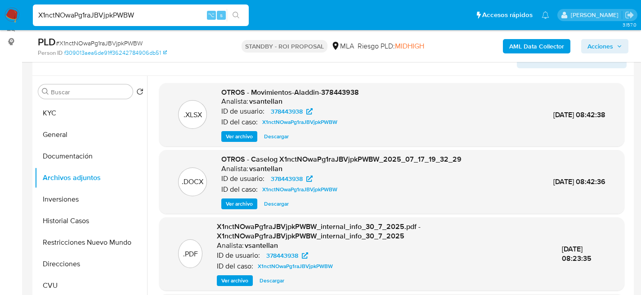
scroll to position [158, 0]
click at [273, 205] on span "Descargar" at bounding box center [276, 203] width 25 height 9
click at [113, 18] on input "X1nctNOwaPg1raJBVjpkPWBW" at bounding box center [141, 15] width 216 height 12
paste input "SMFJ91g7xPWxfAYS9ilyAVzs"
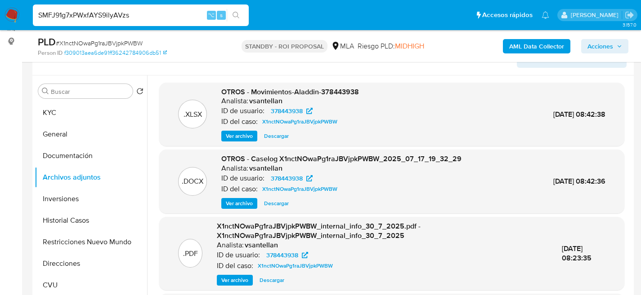
type input "SMFJ91g7xPWxfAYS9ilyAVzs"
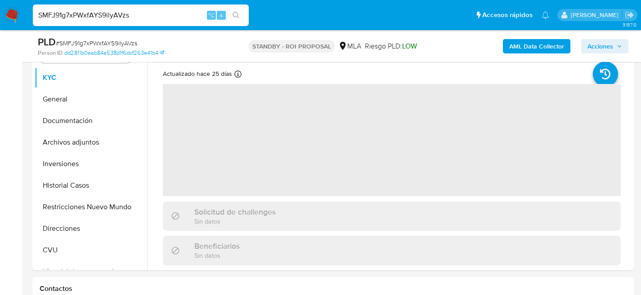
scroll to position [194, 0]
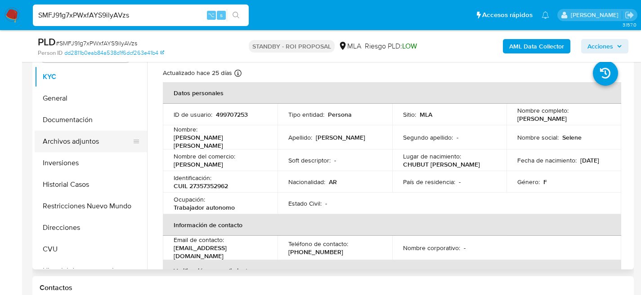
select select "10"
click at [69, 146] on button "Archivos adjuntos" at bounding box center [87, 142] width 105 height 22
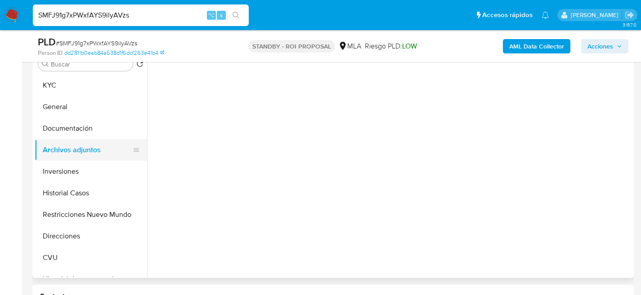
scroll to position [185, 0]
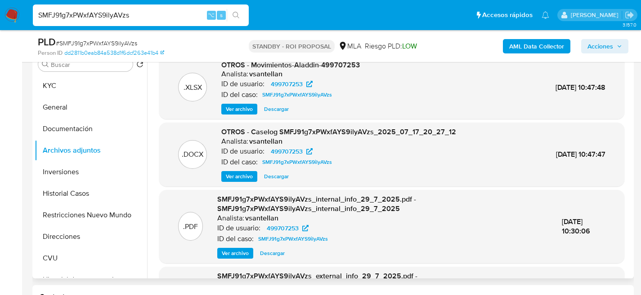
click at [273, 179] on span "Descargar" at bounding box center [276, 176] width 25 height 9
click at [103, 5] on div "SMFJ91g7xPWxfAYS9ilyAVzs ⌥ s" at bounding box center [141, 15] width 216 height 22
click at [106, 12] on input "SMFJ91g7xPWxfAYS9ilyAVzs" at bounding box center [141, 15] width 216 height 12
paste input "hf4NnK9meekwzKzWUGXKOt5B"
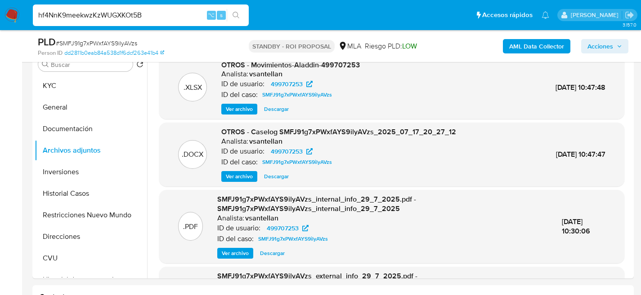
type input "hf4NnK9meekwzKzWUGXKOt5B"
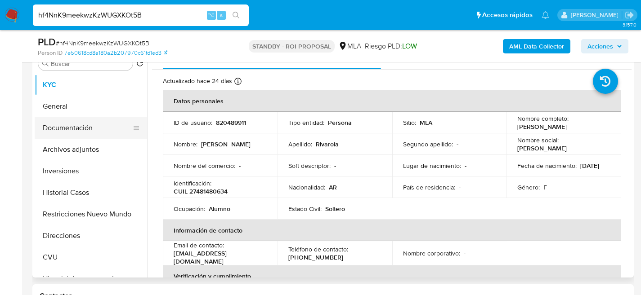
scroll to position [186, 0]
click at [57, 134] on button "Documentación" at bounding box center [87, 128] width 105 height 22
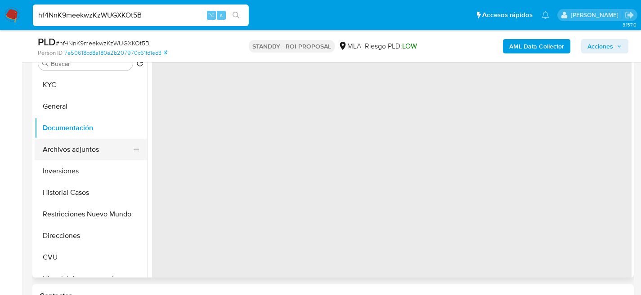
click at [64, 147] on button "Archivos adjuntos" at bounding box center [87, 150] width 105 height 22
select select "10"
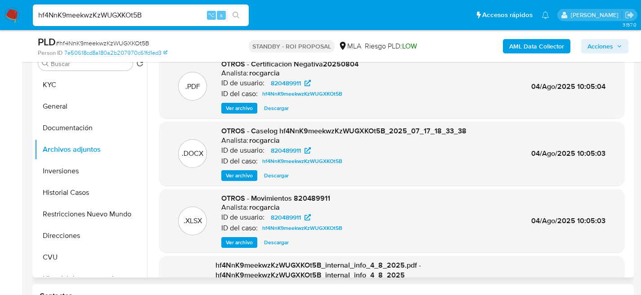
click at [275, 174] on span "Descargar" at bounding box center [276, 175] width 25 height 9
click at [153, 17] on input "hf4NnK9meekwzKzWUGXKOt5B" at bounding box center [141, 15] width 216 height 12
paste input "riiuwEjDeOSYXnpsuVRlU6DG"
type input "riiuwEjDeOSYXnpsuVRlU6DG"
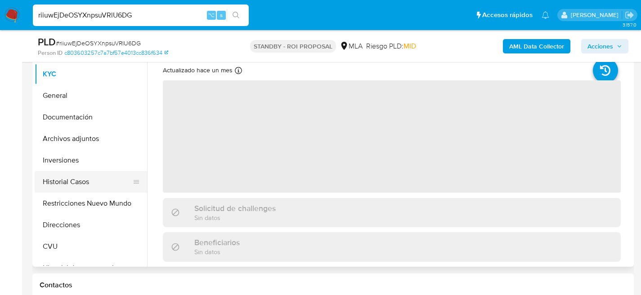
scroll to position [198, 0]
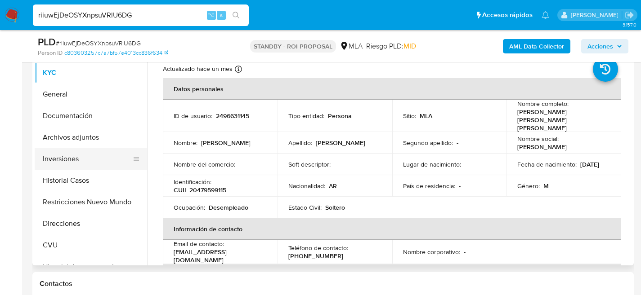
select select "10"
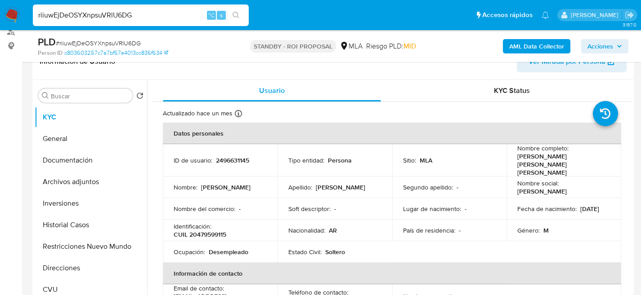
scroll to position [134, 0]
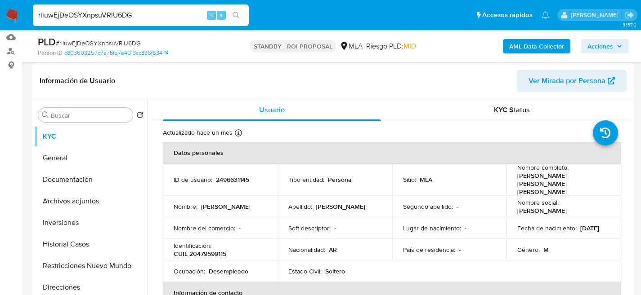
click at [129, 17] on input "riiuwEjDeOSYXnpsuVRlU6DG" at bounding box center [141, 15] width 216 height 12
paste input "hf4NnK9meekwzKzWUGXKOt5B"
type input "hf4NnK9meekwzKzWUGXKOt5B"
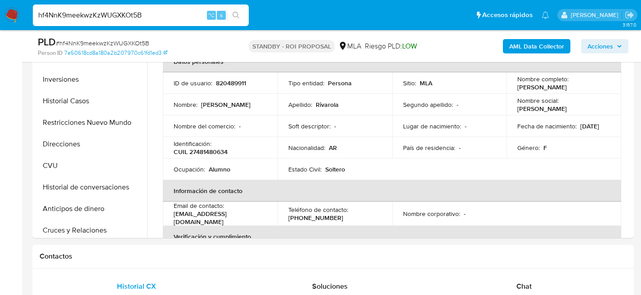
scroll to position [61, 0]
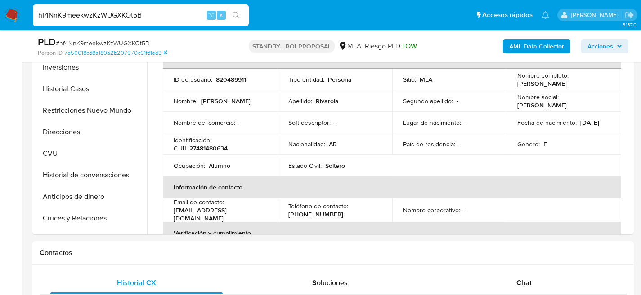
select select "10"
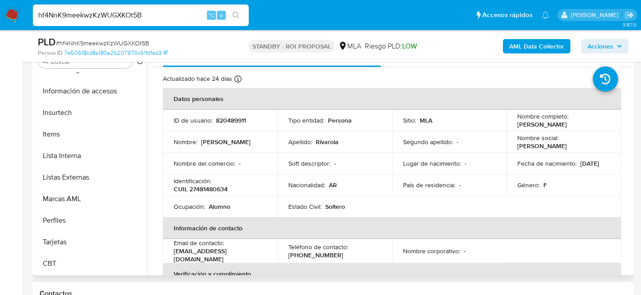
scroll to position [0, 0]
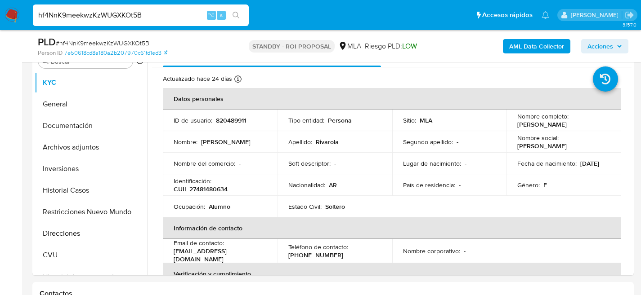
click at [136, 11] on input "hf4NnK9meekwzKzWUGXKOt5B" at bounding box center [141, 15] width 216 height 12
paste input "Eg8JoN9ltGh2L87m3q4FDlvM"
type input "Eg8JoN9ltGh2L87m3q4FDlvM"
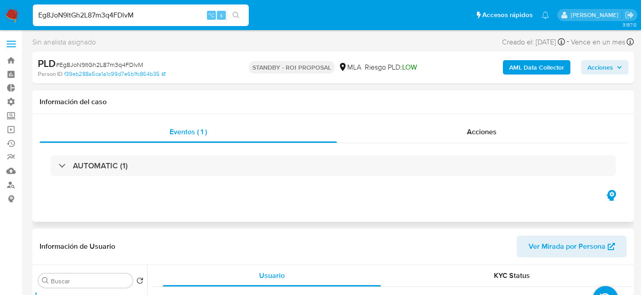
select select "10"
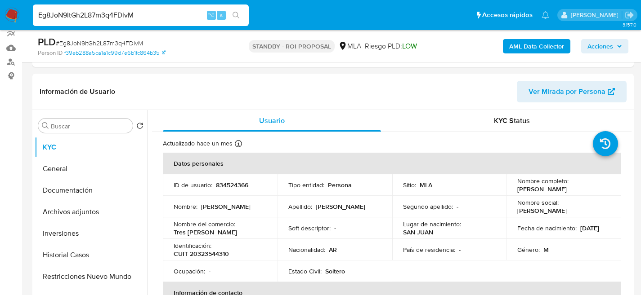
scroll to position [147, 0]
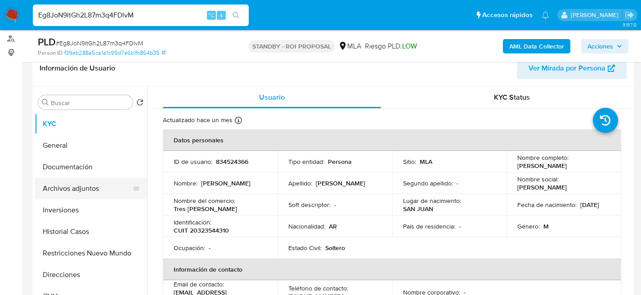
click at [52, 183] on button "Archivos adjuntos" at bounding box center [87, 189] width 105 height 22
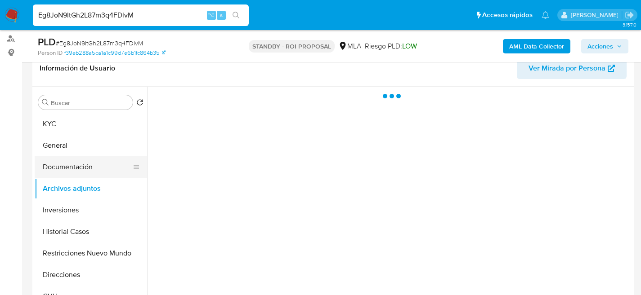
click at [60, 172] on button "Documentación" at bounding box center [87, 167] width 105 height 22
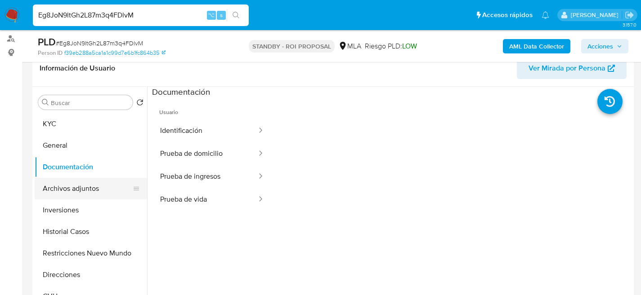
click at [67, 190] on button "Archivos adjuntos" at bounding box center [87, 189] width 105 height 22
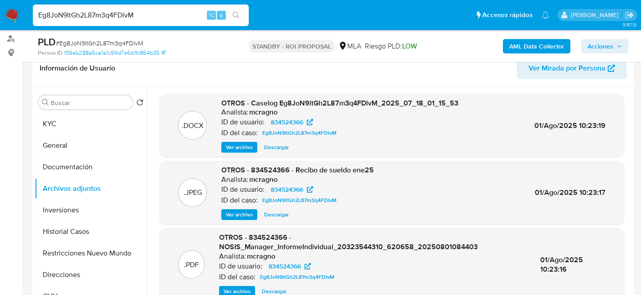
click at [276, 147] on span "Descargar" at bounding box center [276, 147] width 25 height 9
click at [151, 20] on input "Eg8JoN9ltGh2L87m3q4FDlvM" at bounding box center [141, 15] width 216 height 12
paste input "gFM1nqPqhuhIiM3iKGcJGioQ"
type input "gFM1nqPqhuhIiM3iKGcJGioQ"
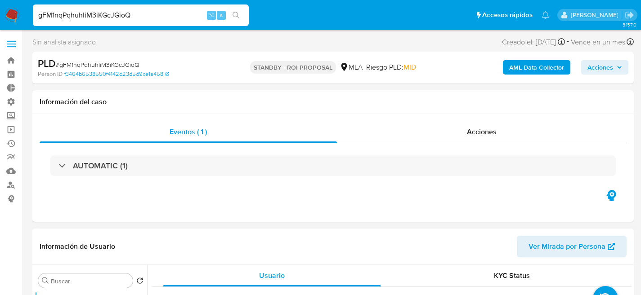
select select "10"
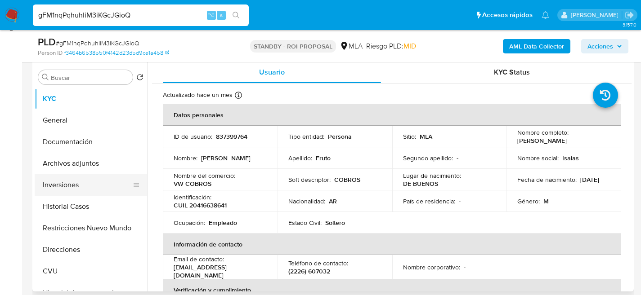
scroll to position [179, 0]
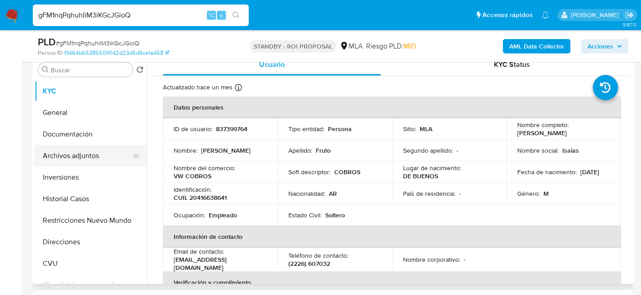
click at [57, 153] on button "Archivos adjuntos" at bounding box center [87, 156] width 105 height 22
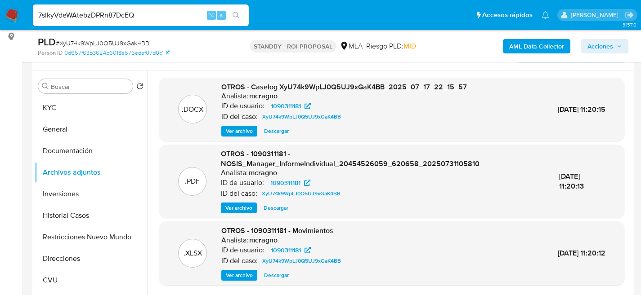
type input "7slkyVdeWAtebzDPRn87DcEQ"
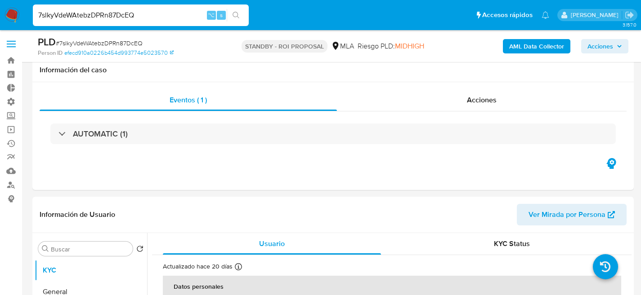
scroll to position [83, 0]
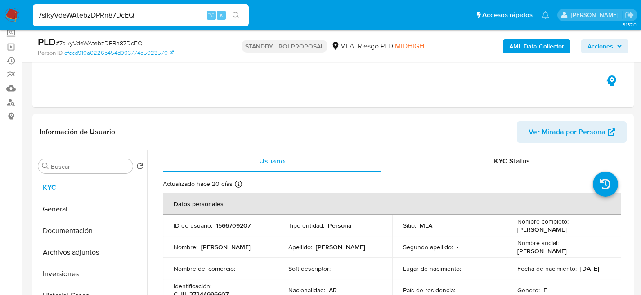
select select "10"
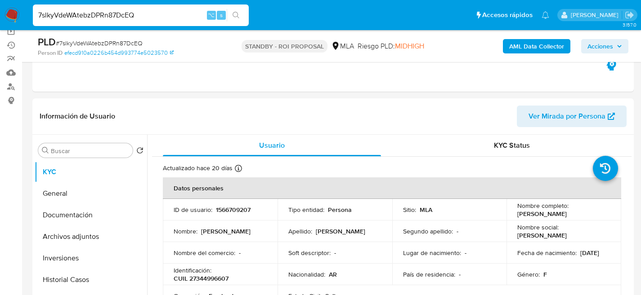
scroll to position [116, 0]
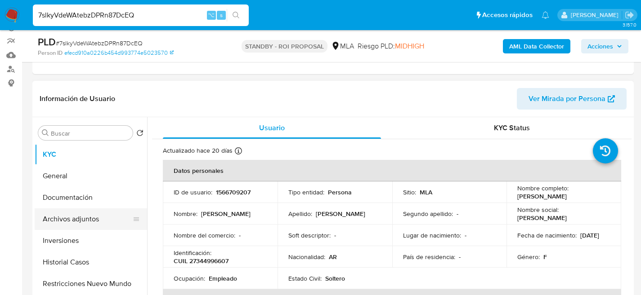
click at [39, 209] on button "Archivos adjuntos" at bounding box center [87, 220] width 105 height 22
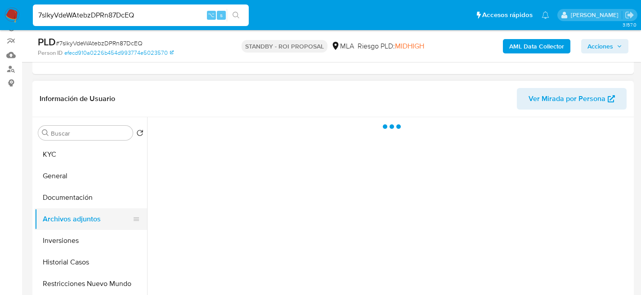
click at [47, 214] on button "Archivos adjuntos" at bounding box center [87, 220] width 105 height 22
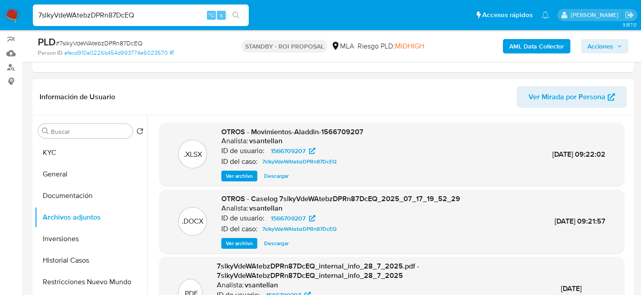
click at [278, 241] on span "Descargar" at bounding box center [276, 243] width 25 height 9
click at [116, 15] on input "7slkyVdeWAtebzDPRn87DcEQ" at bounding box center [141, 15] width 216 height 12
paste input "cWfvKlOFeS4Jz3ahOjfkKjlT"
type input "cWfvKlOFeS4Jz3ahOjfkKjlT"
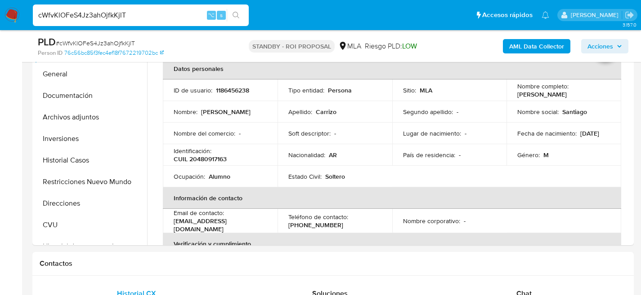
select select "10"
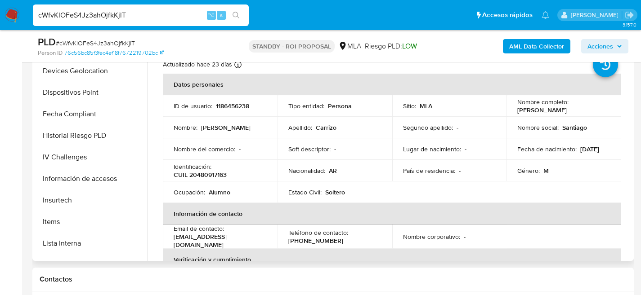
scroll to position [445, 0]
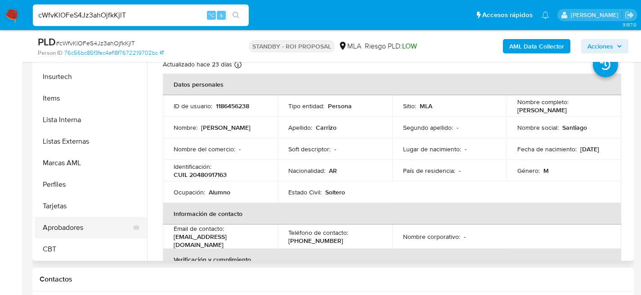
click at [67, 226] on button "Aprobadores" at bounding box center [87, 228] width 105 height 22
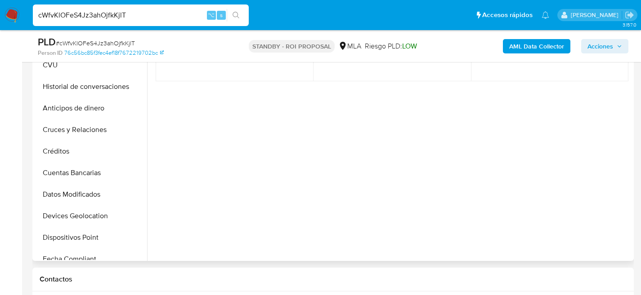
scroll to position [0, 0]
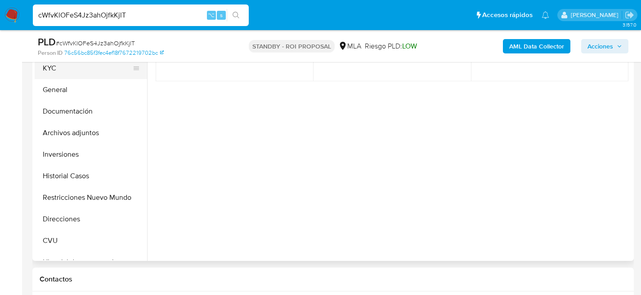
click at [50, 67] on button "KYC" at bounding box center [87, 69] width 105 height 22
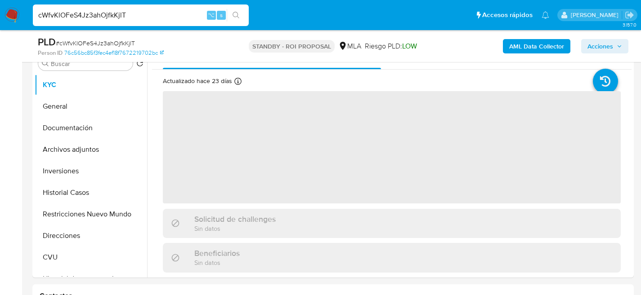
scroll to position [185, 0]
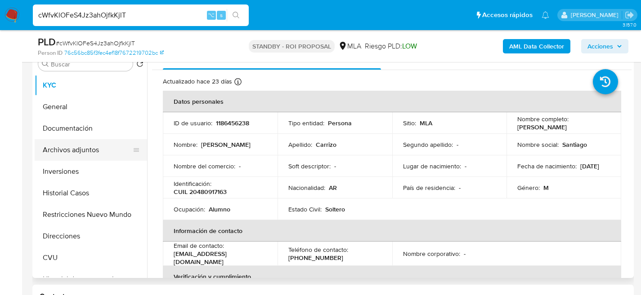
click at [67, 150] on button "Archivos adjuntos" at bounding box center [87, 150] width 105 height 22
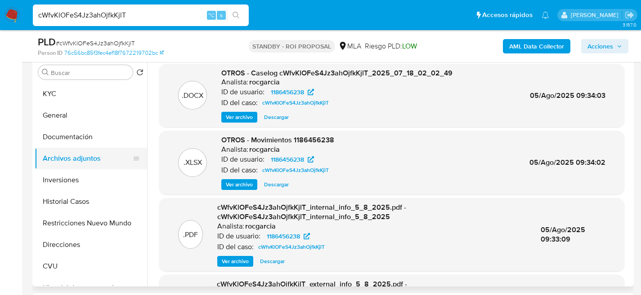
scroll to position [176, 0]
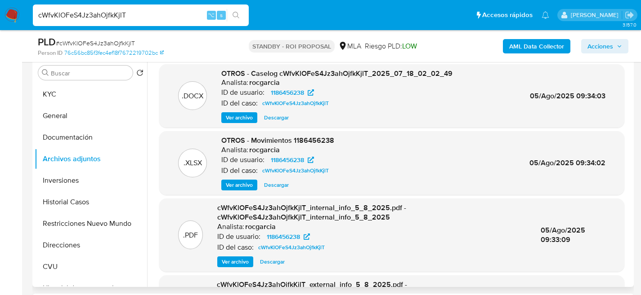
click at [275, 116] on span "Descargar" at bounding box center [276, 117] width 25 height 9
click at [112, 14] on input "cWfvKlOFeS4Jz3ahOjfkKjlT" at bounding box center [141, 15] width 216 height 12
paste input "dGH0TYlZTiLOFYYWXmbVjoNk"
type input "dGH0TYlZTiLOFYYWXmbVjoNk"
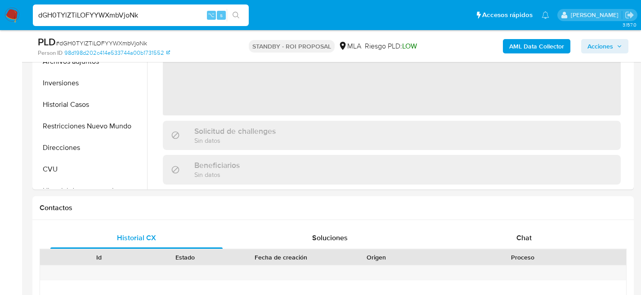
select select "10"
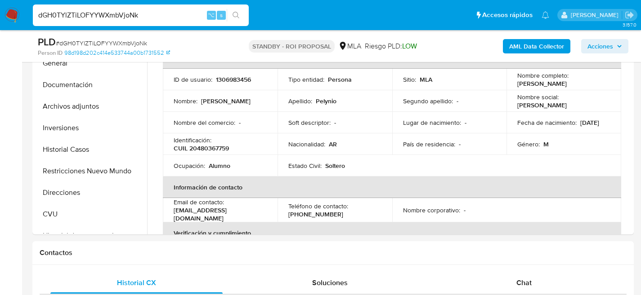
scroll to position [187, 0]
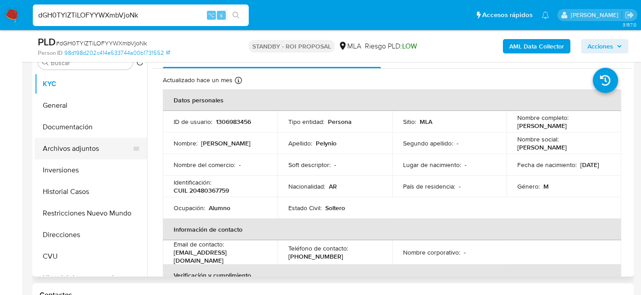
click at [96, 146] on button "Archivos adjuntos" at bounding box center [87, 149] width 105 height 22
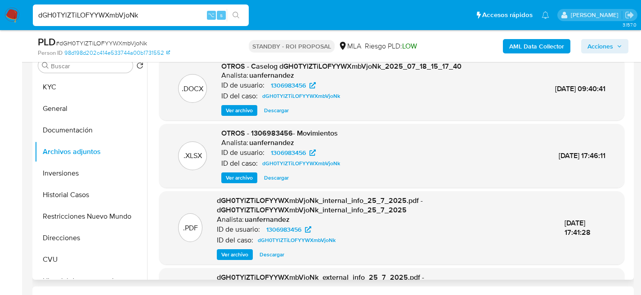
scroll to position [183, 0]
click at [270, 112] on span "Descargar" at bounding box center [276, 111] width 25 height 9
click at [74, 179] on button "Inversiones" at bounding box center [87, 174] width 105 height 22
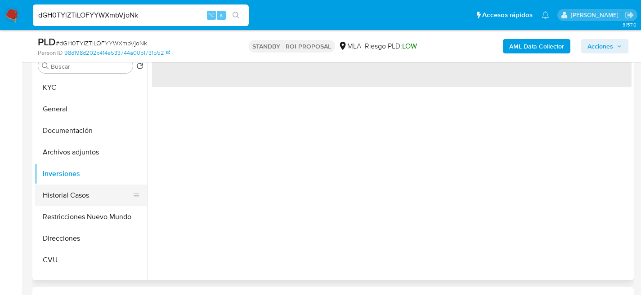
click at [80, 201] on button "Historial Casos" at bounding box center [87, 196] width 105 height 22
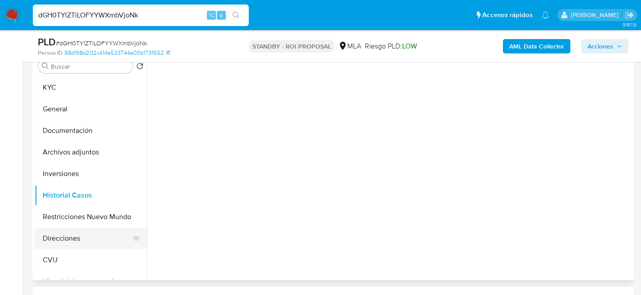
click at [83, 231] on button "Direcciones" at bounding box center [87, 239] width 105 height 22
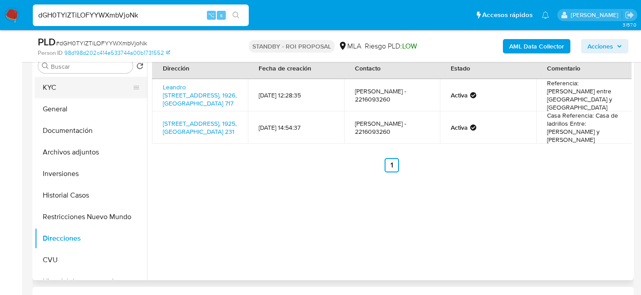
click at [67, 81] on button "KYC" at bounding box center [87, 88] width 105 height 22
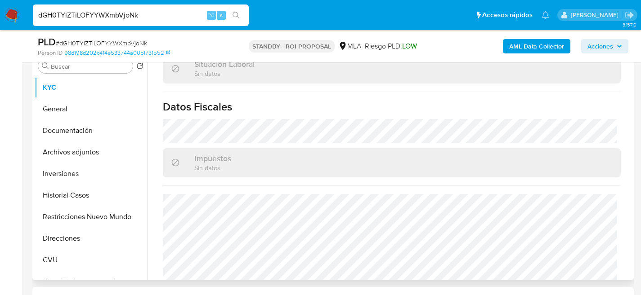
scroll to position [479, 0]
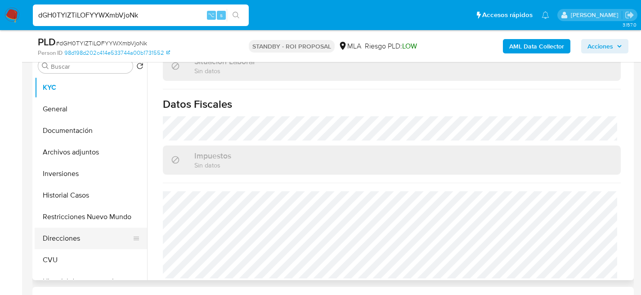
click at [76, 242] on button "Direcciones" at bounding box center [87, 239] width 105 height 22
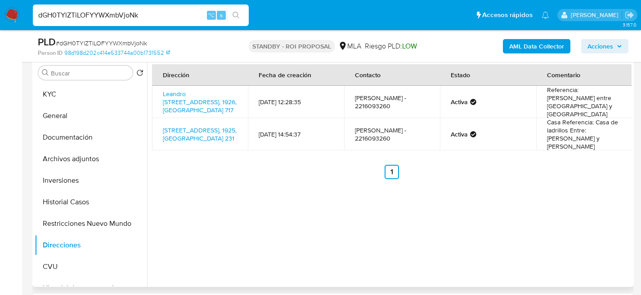
scroll to position [176, 0]
click at [69, 95] on button "KYC" at bounding box center [87, 95] width 105 height 22
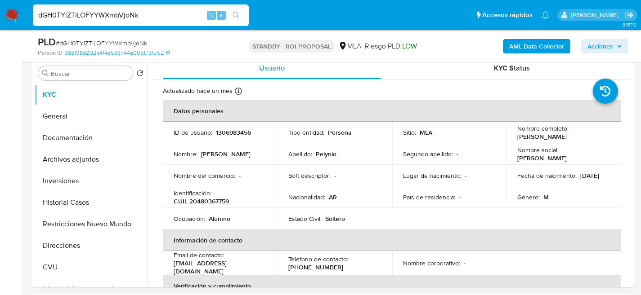
click at [134, 15] on input "dGH0TYlZTiLOFYYWXmbVjoNk" at bounding box center [141, 15] width 216 height 12
paste input "jlDyHOShbBMf18xMRB90bbut"
type input "jlDyHOShbBMf18xMRB90bbut"
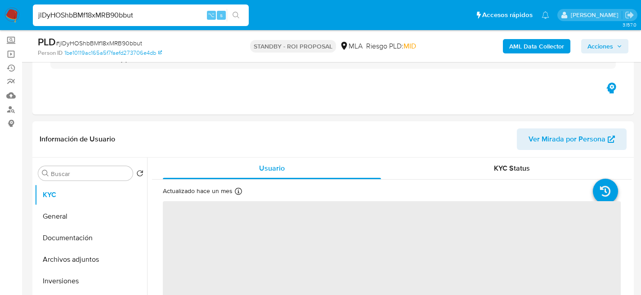
scroll to position [155, 0]
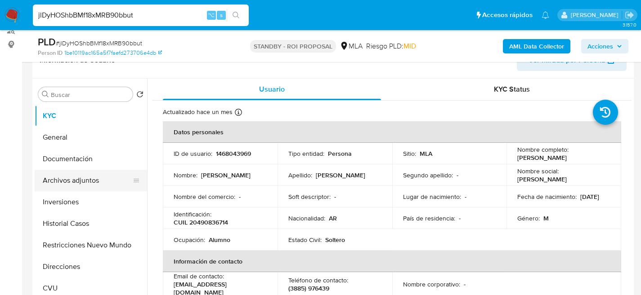
click at [54, 188] on button "Archivos adjuntos" at bounding box center [87, 181] width 105 height 22
select select "10"
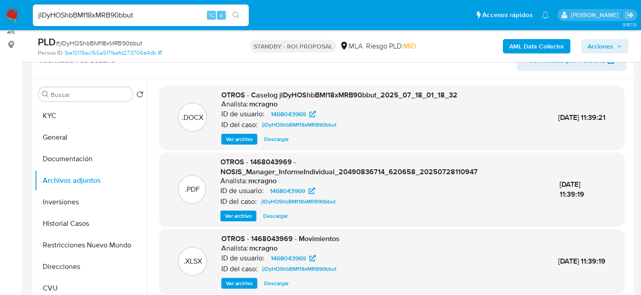
click at [279, 141] on span "Descargar" at bounding box center [276, 139] width 25 height 9
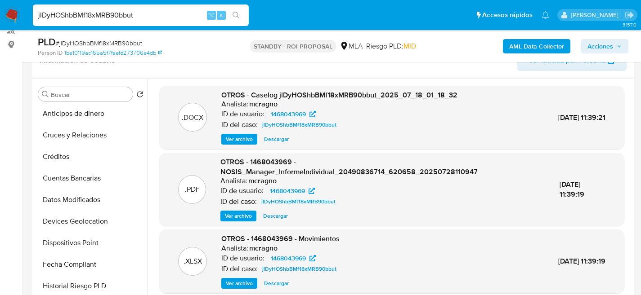
scroll to position [445, 0]
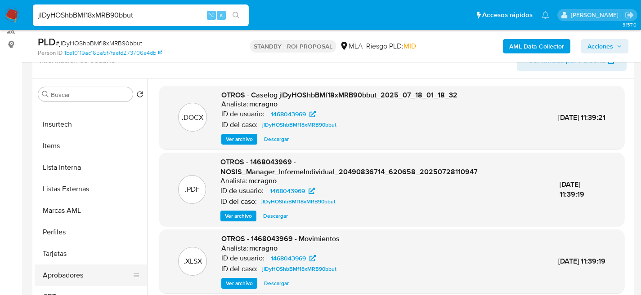
click at [71, 280] on button "Aprobadores" at bounding box center [87, 276] width 105 height 22
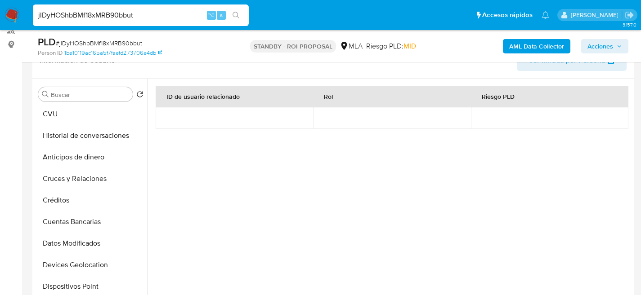
scroll to position [0, 0]
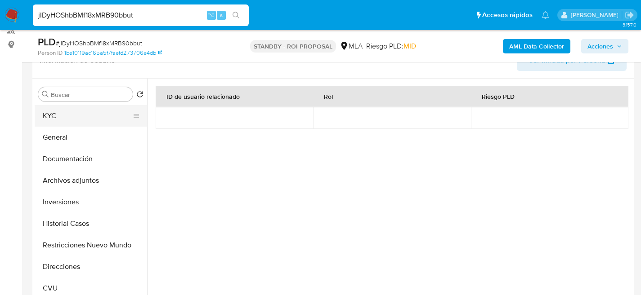
click at [56, 112] on button "KYC" at bounding box center [87, 116] width 105 height 22
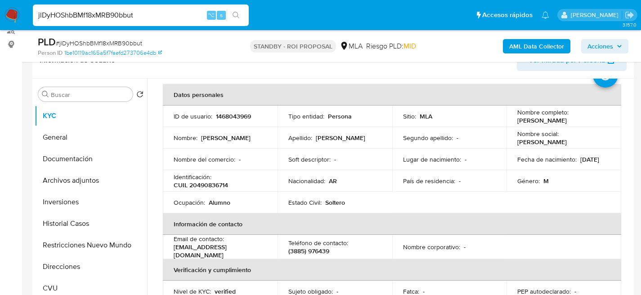
scroll to position [39, 0]
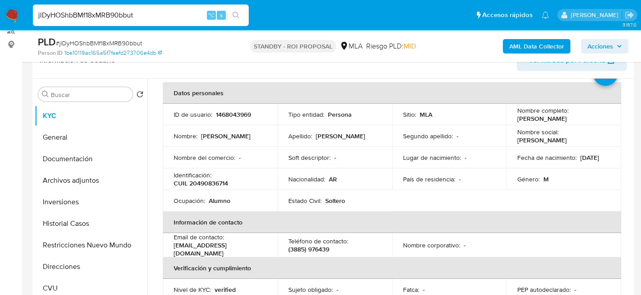
click at [272, 133] on td "Nombre : Diego Sebastian" at bounding box center [220, 136] width 115 height 22
click at [103, 19] on input "jlDyHOShbBMf18xMRB90bbut" at bounding box center [141, 15] width 216 height 12
paste input "pmVL7iqs0UduWONbJ6Ph3h7s"
type input "pmVL7iqs0UduWONbJ6Ph3h7s"
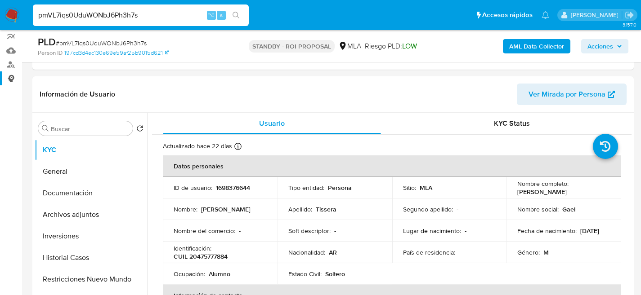
select select "10"
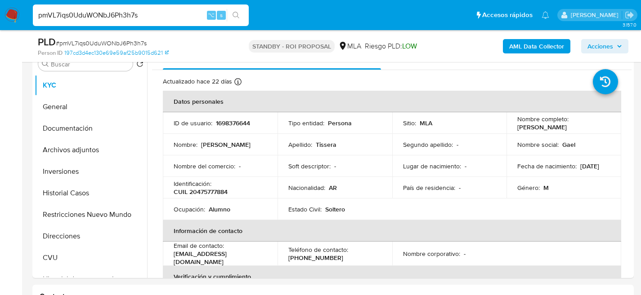
scroll to position [187, 0]
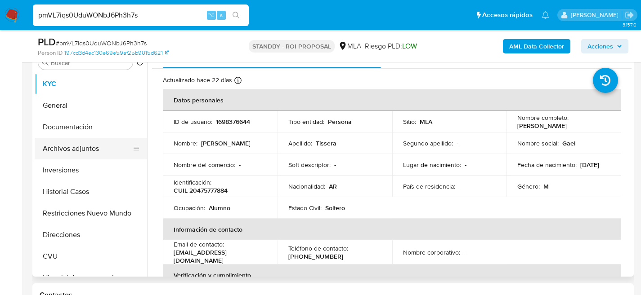
click at [70, 155] on button "Archivos adjuntos" at bounding box center [87, 149] width 105 height 22
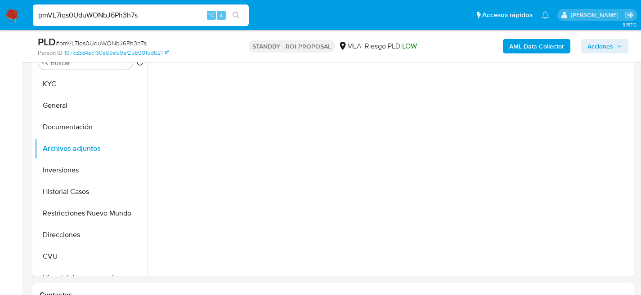
scroll to position [174, 0]
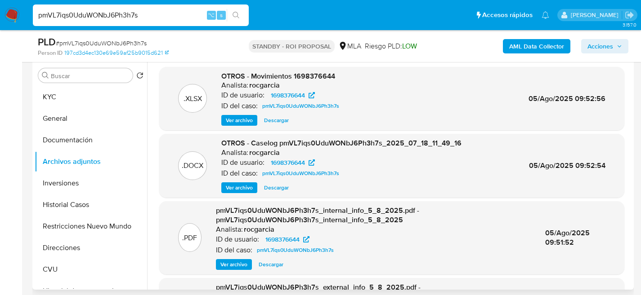
click at [285, 186] on span "Descargar" at bounding box center [276, 187] width 25 height 9
click at [123, 19] on input "pmVL7iqs0UduWONbJ6Ph3h7s" at bounding box center [141, 15] width 216 height 12
paste input "RGLjIMTiCbH0otMw7ndaWC4p"
type input "RGLjIMTiCbH0otMw7ndaWC4p"
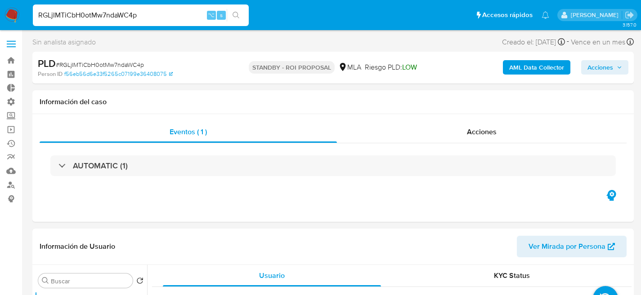
select select "10"
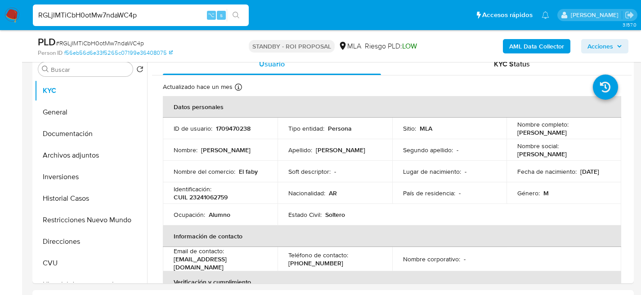
scroll to position [181, 0]
click at [136, 15] on input "RGLjIMTiCbH0otMw7ndaWC4p" at bounding box center [141, 15] width 216 height 12
click at [77, 153] on button "Archivos adjuntos" at bounding box center [87, 155] width 105 height 22
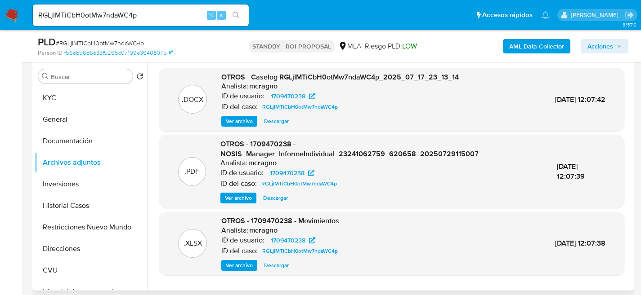
scroll to position [164, 0]
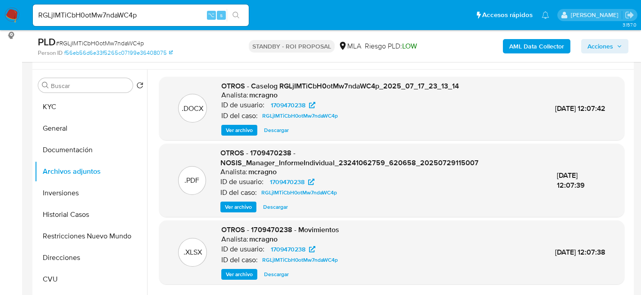
click at [278, 131] on span "Descargar" at bounding box center [276, 130] width 25 height 9
click at [115, 16] on input "RGLjIMTiCbH0otMw7ndaWC4p" at bounding box center [141, 15] width 216 height 12
paste input "oyGbLRqmWHe3ZmMyEChOmSff"
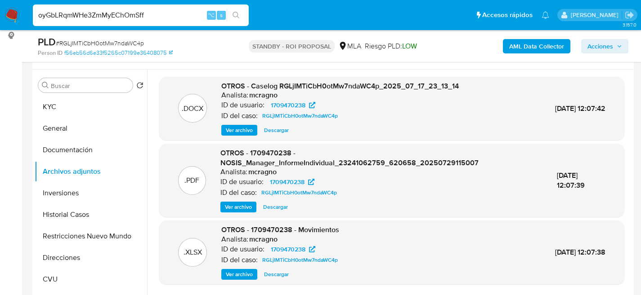
type input "oyGbLRqmWHe3ZmMyEChOmSff"
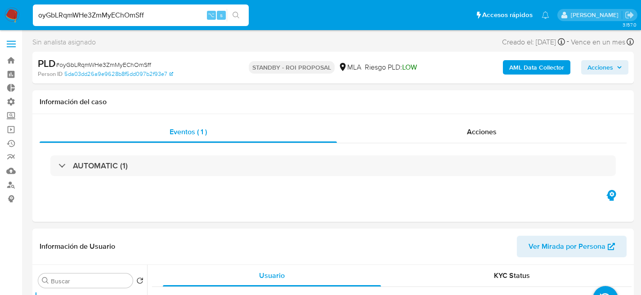
select select "10"
click at [132, 18] on input "oyGbLRqmWHe3ZmMyEChOmSff" at bounding box center [141, 15] width 216 height 12
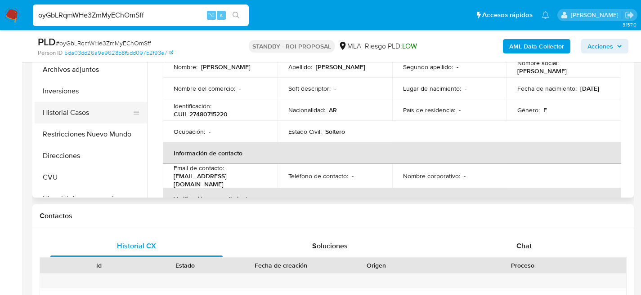
scroll to position [96, 0]
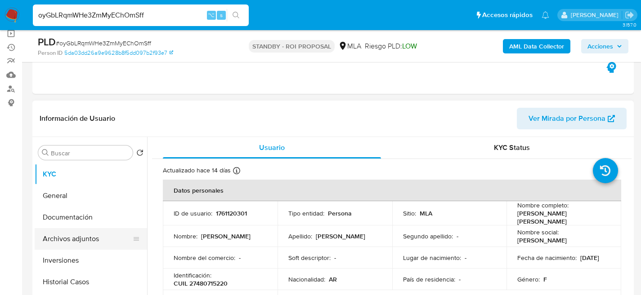
click at [78, 245] on button "Archivos adjuntos" at bounding box center [87, 239] width 105 height 22
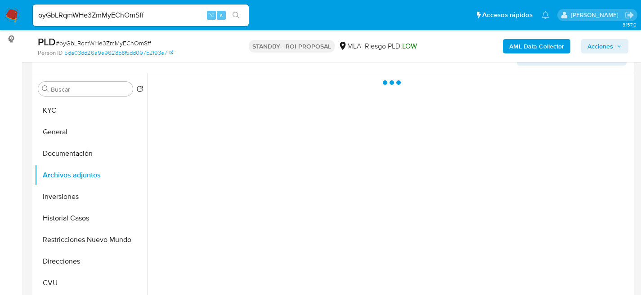
scroll to position [161, 0]
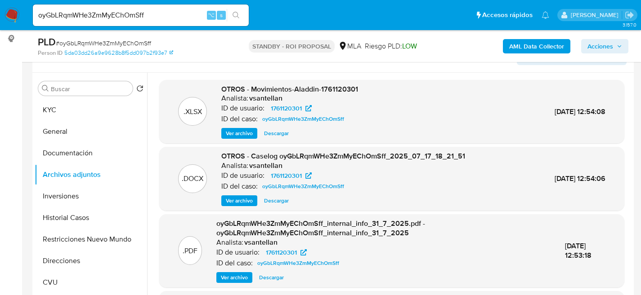
click at [283, 204] on span "Descargar" at bounding box center [276, 200] width 25 height 9
click at [125, 13] on input "oyGbLRqmWHe3ZmMyEChOmSff" at bounding box center [141, 15] width 216 height 12
paste input "YzHnGKkEGSPPukPPdbTpaVet"
type input "YzHnGKkEGSPPukPPdbTpaVet"
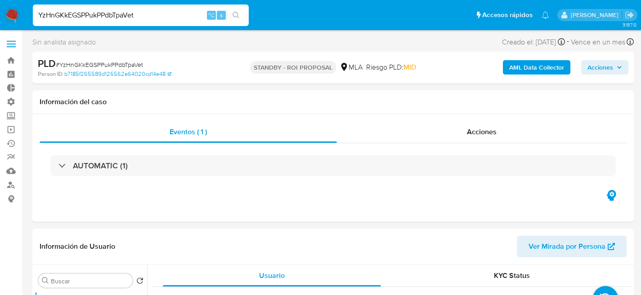
select select "10"
click at [146, 13] on input "YzHnGKkEGSPPukPPdbTpaVet" at bounding box center [141, 15] width 216 height 12
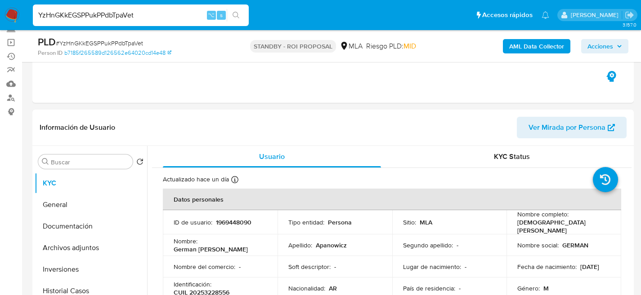
scroll to position [164, 0]
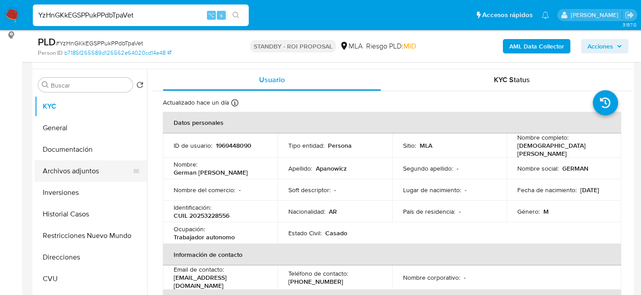
click at [68, 175] on button "Archivos adjuntos" at bounding box center [87, 172] width 105 height 22
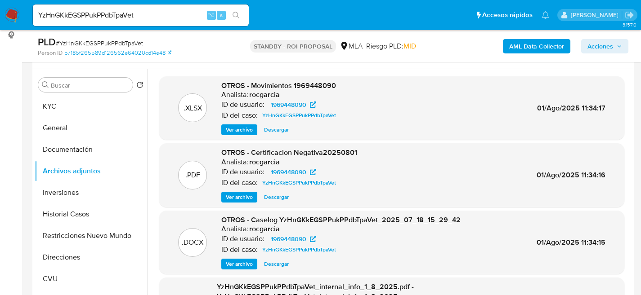
click at [284, 266] on span "Descargar" at bounding box center [276, 264] width 25 height 9
click at [140, 20] on input "YzHnGKkEGSPPukPPdbTpaVet" at bounding box center [141, 15] width 216 height 12
click at [118, 20] on input "YzHnGKkEGSPPukPPdbTpaVet" at bounding box center [141, 15] width 216 height 12
paste input "ysNWDUB3ovJJI5ASvXkgCECE"
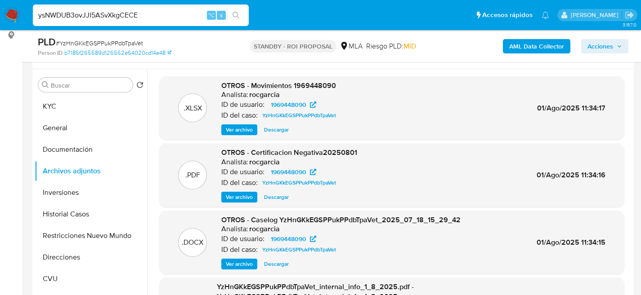
type input "ysNWDUB3ovJJI5ASvXkgCECE"
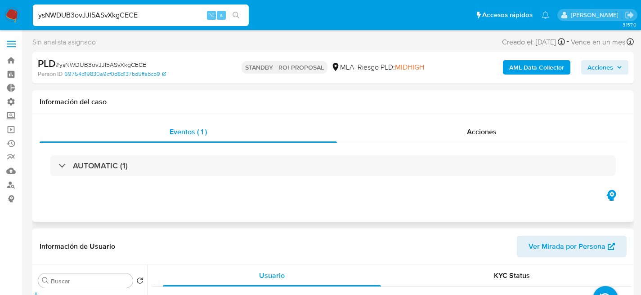
select select "10"
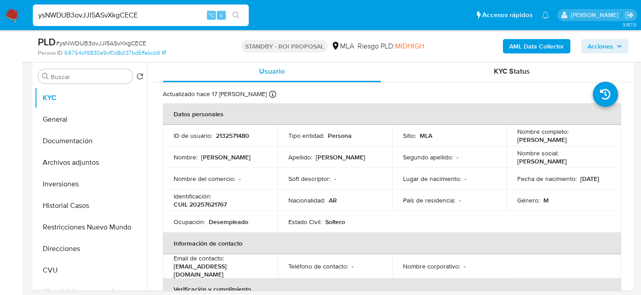
scroll to position [173, 0]
click at [51, 164] on button "Archivos adjuntos" at bounding box center [87, 163] width 105 height 22
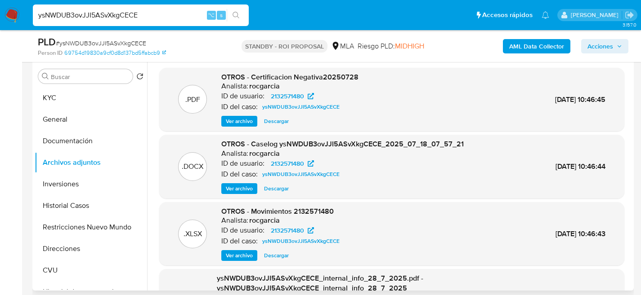
click at [280, 190] on span "Descargar" at bounding box center [276, 188] width 25 height 9
click at [242, 187] on span "Ver archivo" at bounding box center [239, 188] width 27 height 9
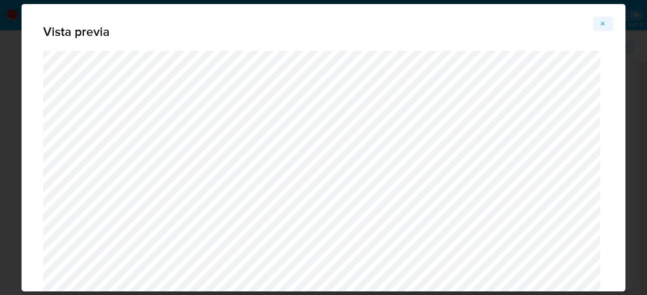
click at [606, 23] on icon "Attachment preview" at bounding box center [603, 23] width 7 height 7
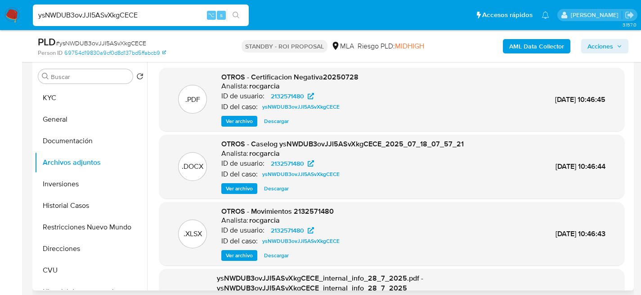
click at [246, 185] on span "Ver archivo" at bounding box center [239, 188] width 27 height 9
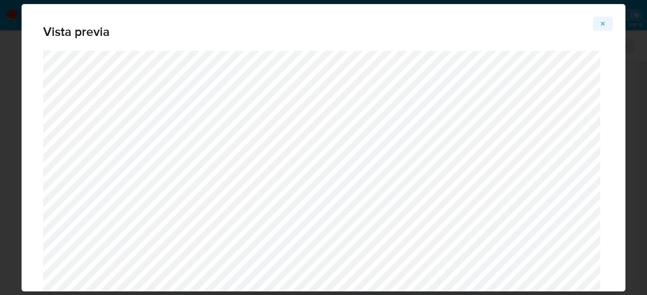
click at [603, 21] on icon "Attachment preview" at bounding box center [603, 23] width 7 height 7
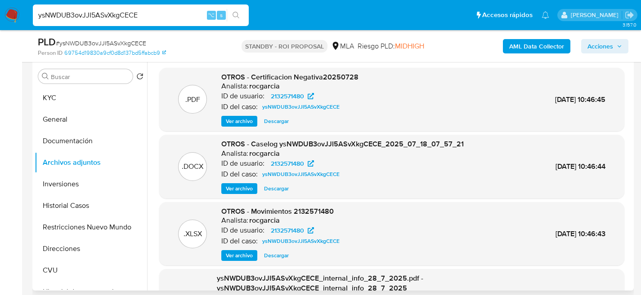
click at [339, 138] on div ".DOCX OTROS - Caselog ysNWDUB3ovJJI5ASvXkgCECE_2025_07_18_07_57_21 Analista: ro…" at bounding box center [391, 167] width 465 height 64
click at [333, 144] on span "OTROS - Caselog ysNWDUB3ovJJI5ASvXkgCECE_2025_07_18_07_57_21" at bounding box center [342, 144] width 242 height 10
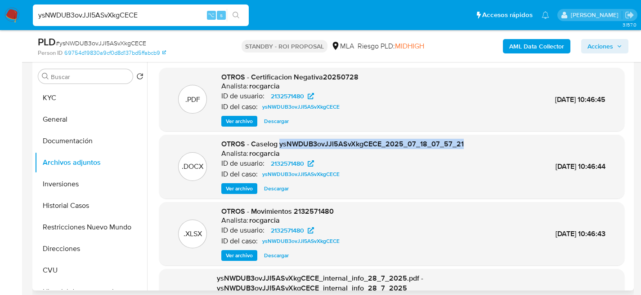
click at [333, 144] on span "OTROS - Caselog ysNWDUB3ovJJI5ASvXkgCECE_2025_07_18_07_57_21" at bounding box center [342, 144] width 242 height 10
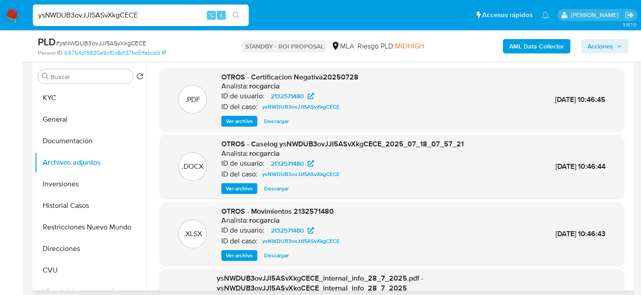
click at [215, 84] on div ".PDF OTROS - Certificacion Negativa20250728 Analista: rocgarcia ID de usuario: …" at bounding box center [392, 99] width 456 height 55
click at [107, 18] on input "ysNWDUB3ovJJI5ASvXkgCECE" at bounding box center [141, 15] width 216 height 12
click at [238, 187] on span "Ver archivo" at bounding box center [239, 188] width 27 height 9
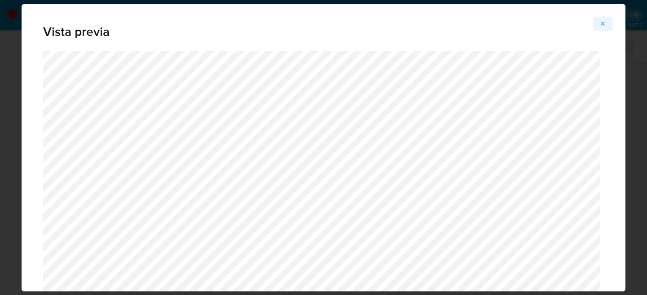
click at [603, 25] on icon "Attachment preview" at bounding box center [603, 23] width 7 height 7
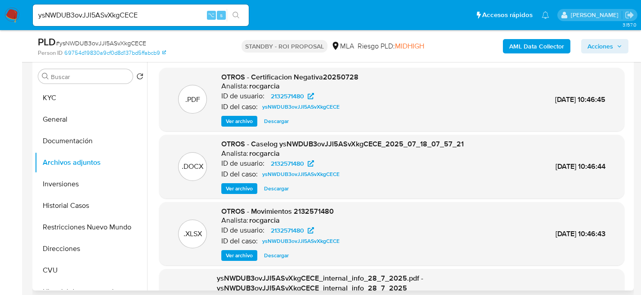
click at [288, 189] on span "Descargar" at bounding box center [276, 188] width 25 height 9
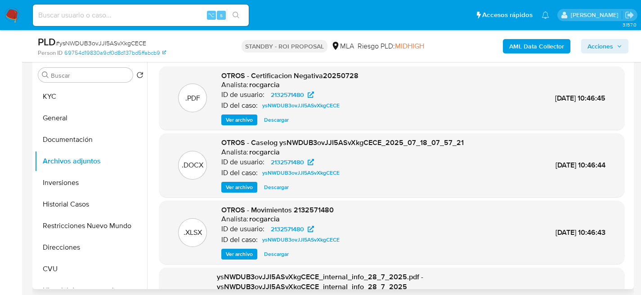
click at [240, 189] on span "Ver archivo" at bounding box center [239, 187] width 27 height 9
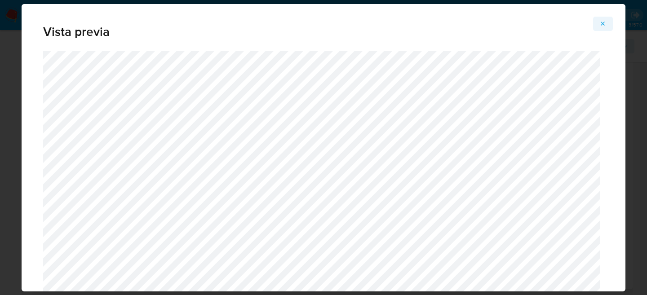
click at [603, 22] on icon "Attachment preview" at bounding box center [603, 23] width 7 height 7
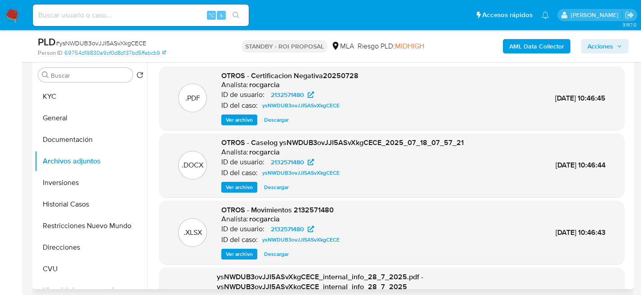
click at [115, 11] on input at bounding box center [141, 15] width 216 height 12
paste input "0GTNMDbJvAPhlXOF4bTb1TNl"
type input "0GTNMDbJvAPhlXOF4bTb1TNl"
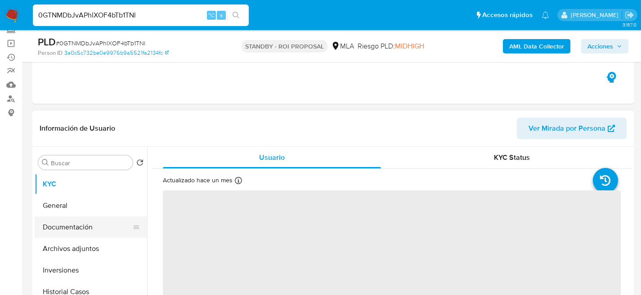
scroll to position [87, 0]
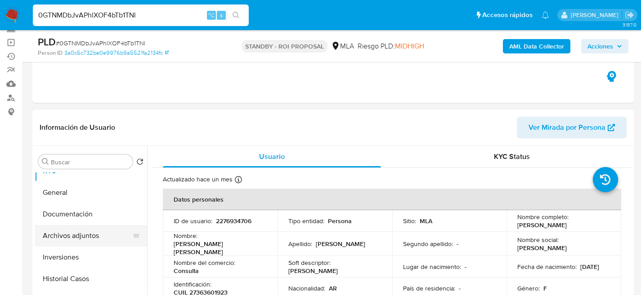
select select "10"
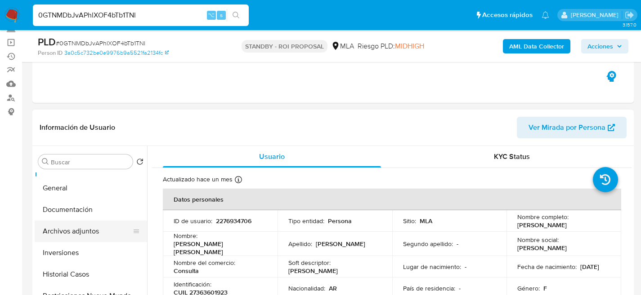
click at [58, 226] on button "Archivos adjuntos" at bounding box center [87, 232] width 105 height 22
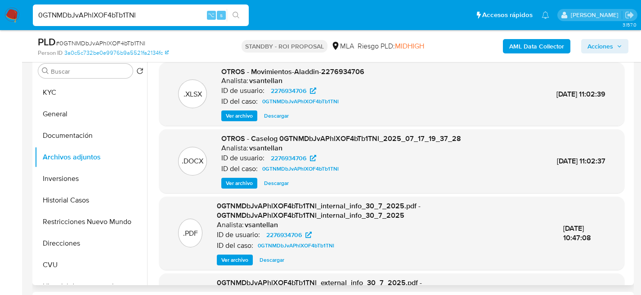
scroll to position [178, 0]
click at [283, 184] on span "Descargar" at bounding box center [276, 183] width 25 height 9
click at [110, 9] on div "0GTNMDbJvAPhlXOF4bTb1TNl ⌥ s" at bounding box center [141, 15] width 216 height 22
click at [112, 12] on input "0GTNMDbJvAPhlXOF4bTb1TNl" at bounding box center [141, 15] width 216 height 12
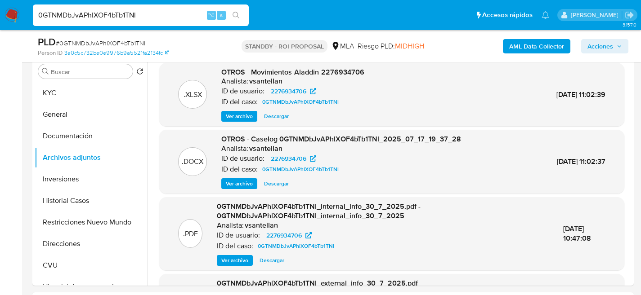
click at [112, 12] on input "0GTNMDbJvAPhlXOF4bTb1TNl" at bounding box center [141, 15] width 216 height 12
paste input "7O66B5cXT6Gi8KRFJw7DBfy"
type input "7O66B5cXT6Gi8KRFJw7DBfyl"
click at [227, 9] on button "search-icon" at bounding box center [236, 15] width 18 height 13
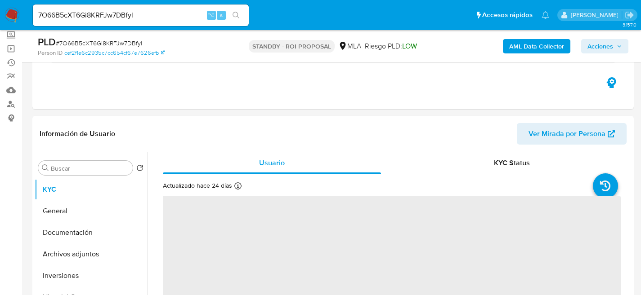
scroll to position [166, 0]
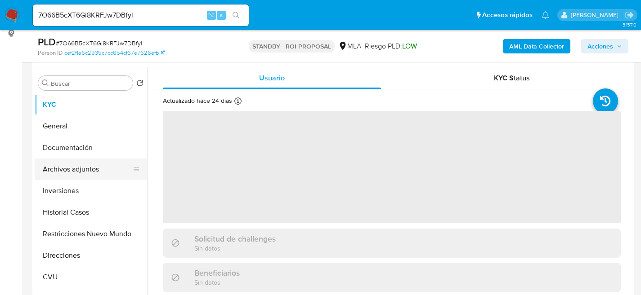
click at [50, 175] on button "Archivos adjuntos" at bounding box center [87, 170] width 105 height 22
select select "10"
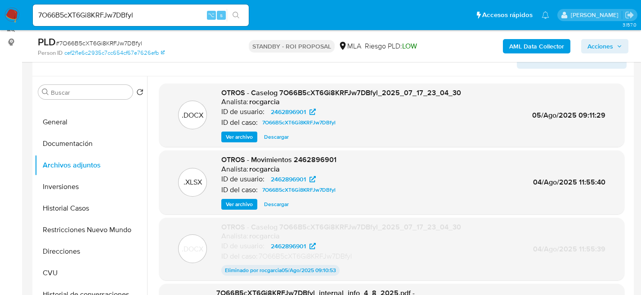
scroll to position [158, 0]
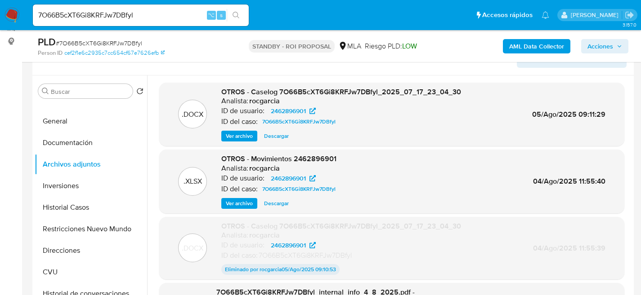
click at [274, 134] on span "Descargar" at bounding box center [276, 136] width 25 height 9
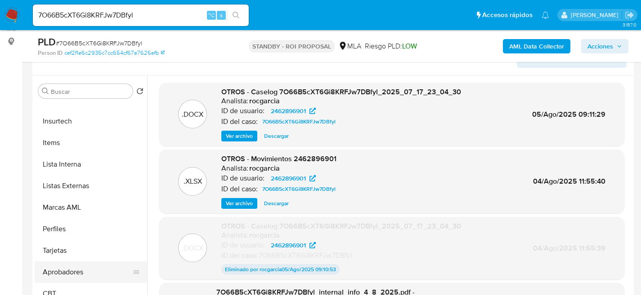
click at [77, 275] on button "Aprobadores" at bounding box center [87, 273] width 105 height 22
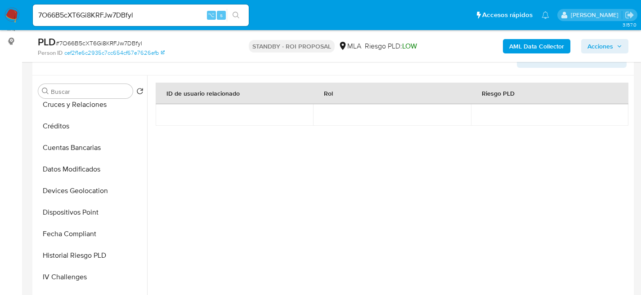
scroll to position [0, 0]
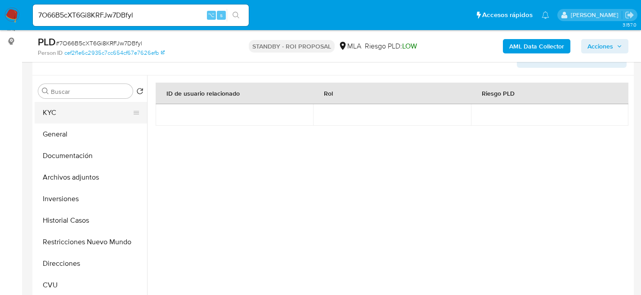
click at [55, 112] on button "KYC" at bounding box center [87, 113] width 105 height 22
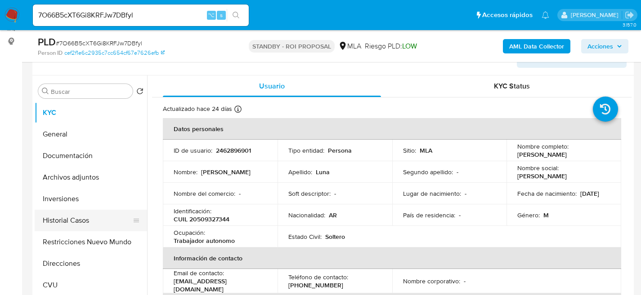
click at [70, 219] on button "Historial Casos" at bounding box center [87, 221] width 105 height 22
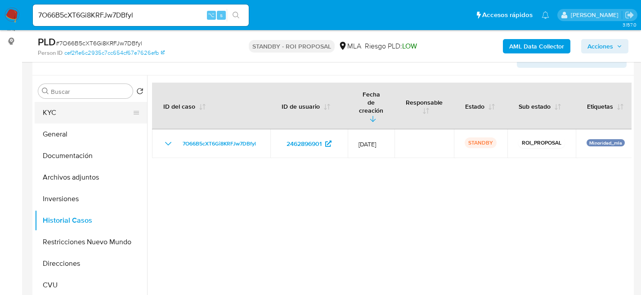
click at [70, 111] on button "KYC" at bounding box center [87, 113] width 105 height 22
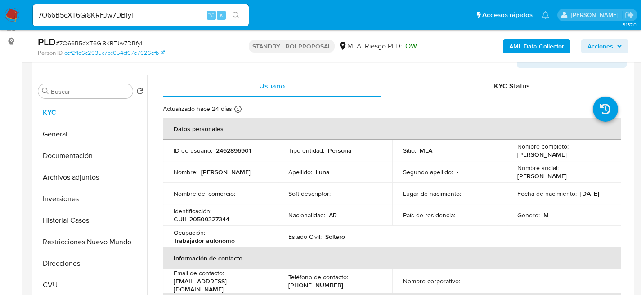
click at [122, 18] on input "7O66B5cXT6Gi8KRFJw7DBfyl" at bounding box center [141, 15] width 216 height 12
paste input "DGvoART0Pgrar4KJvd2BrVyZ"
type input "DGvoART0Pgrar4KJvd2BrVyZ"
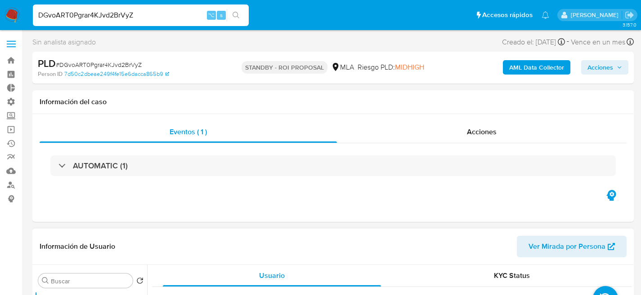
select select "10"
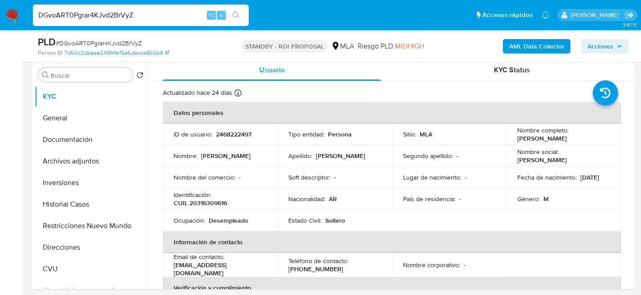
click at [124, 18] on input "DGvoART0Pgrar4KJvd2BrVyZ" at bounding box center [141, 15] width 216 height 12
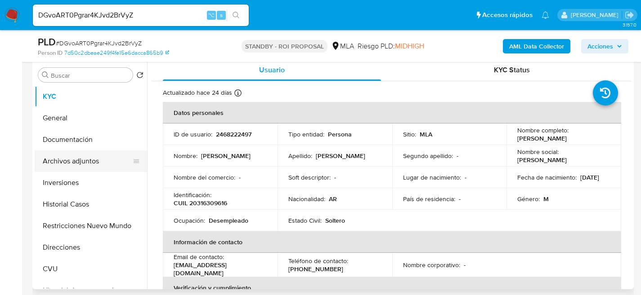
click at [57, 164] on button "Archivos adjuntos" at bounding box center [87, 162] width 105 height 22
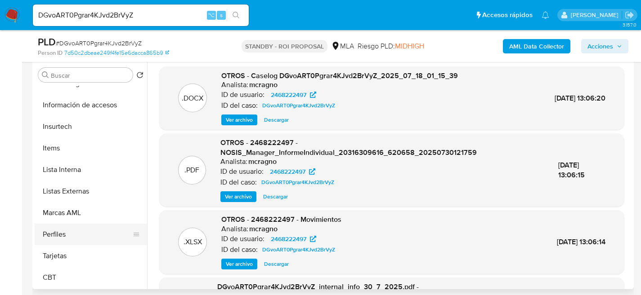
scroll to position [0, 0]
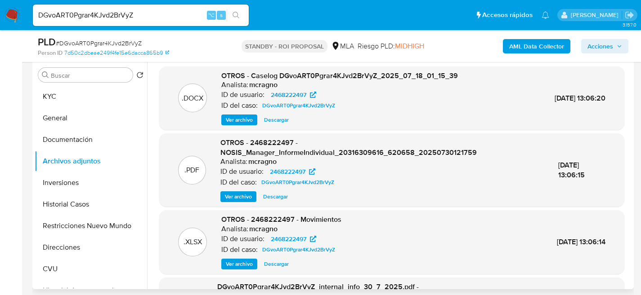
click at [278, 119] on span "Descargar" at bounding box center [276, 120] width 25 height 9
click at [76, 210] on button "Historial Casos" at bounding box center [87, 205] width 105 height 22
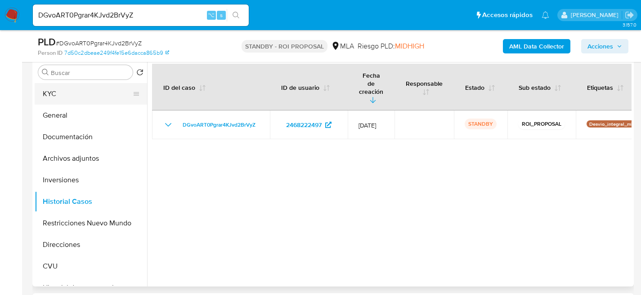
scroll to position [176, 0]
click at [54, 96] on button "KYC" at bounding box center [87, 95] width 105 height 22
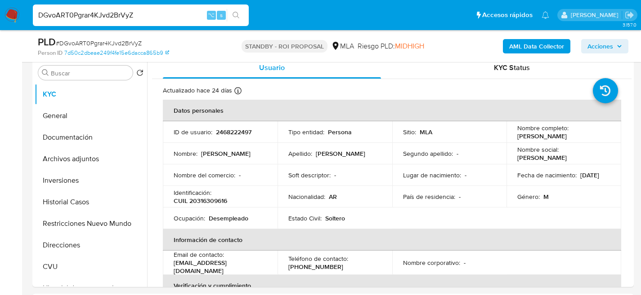
click at [122, 9] on input "DGvoART0Pgrar4KJvd2BrVyZ" at bounding box center [141, 15] width 216 height 12
paste input "0KiCS7q5uiNC1ANSttkwqosT"
type input "0KiCS7q5uiNC1ANSttkwqosT"
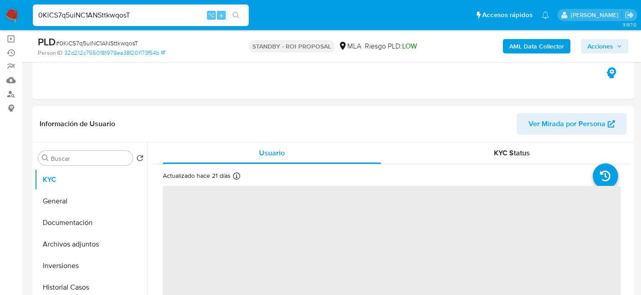
scroll to position [142, 0]
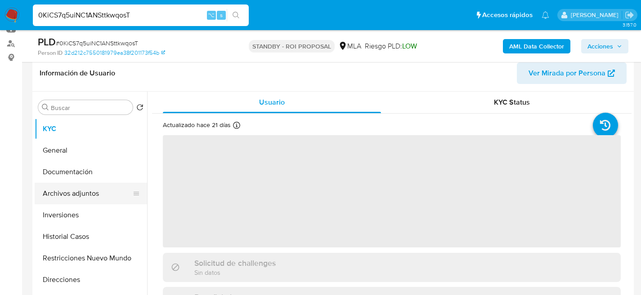
click at [51, 201] on button "Archivos adjuntos" at bounding box center [87, 194] width 105 height 22
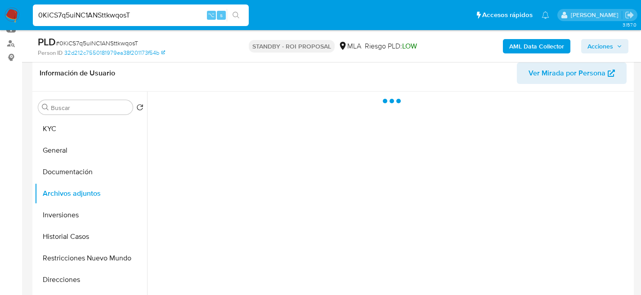
select select "10"
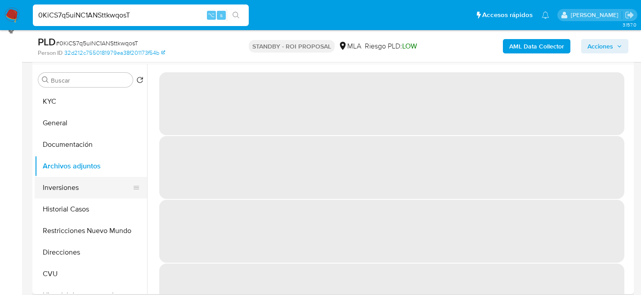
scroll to position [170, 0]
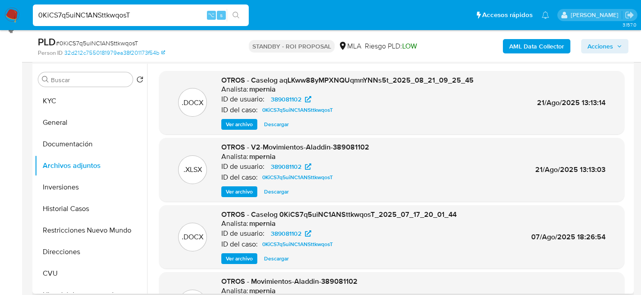
click at [285, 124] on span "Descargar" at bounding box center [276, 124] width 25 height 9
click at [61, 183] on button "Inversiones" at bounding box center [87, 188] width 105 height 22
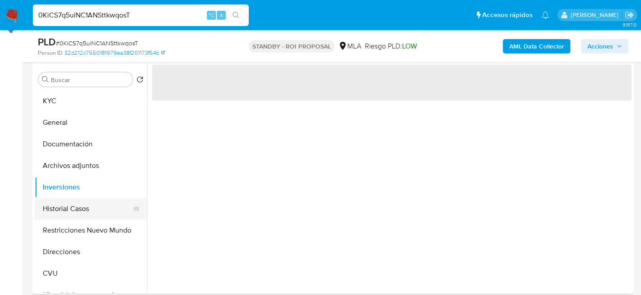
click at [67, 201] on button "Historial Casos" at bounding box center [87, 209] width 105 height 22
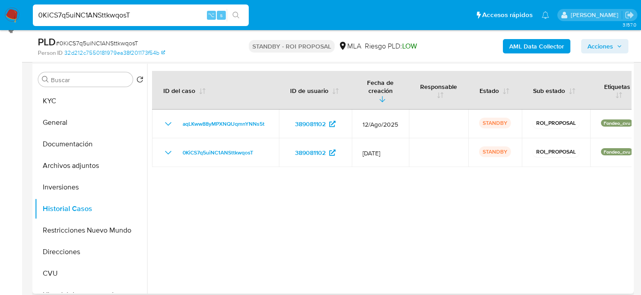
click at [272, 174] on div at bounding box center [389, 179] width 484 height 230
click at [152, 13] on input "0KiCS7q5uiNC1ANSttkwqosT" at bounding box center [141, 15] width 216 height 12
paste input "2fLj0TjtsuI508KZTGx0PYev"
type input "2fLj0TjtsuI508KZTGx0PYev"
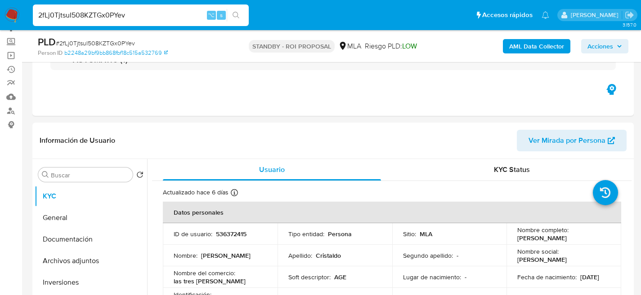
select select "10"
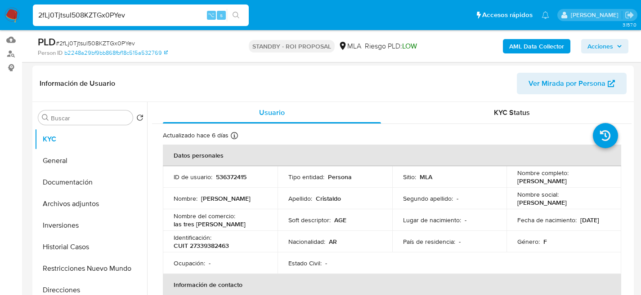
scroll to position [135, 0]
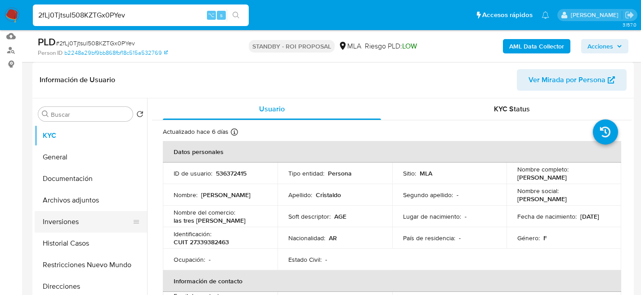
click at [53, 216] on button "Inversiones" at bounding box center [87, 222] width 105 height 22
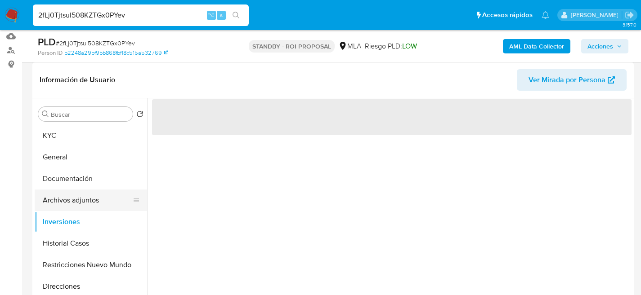
click at [53, 205] on button "Archivos adjuntos" at bounding box center [87, 201] width 105 height 22
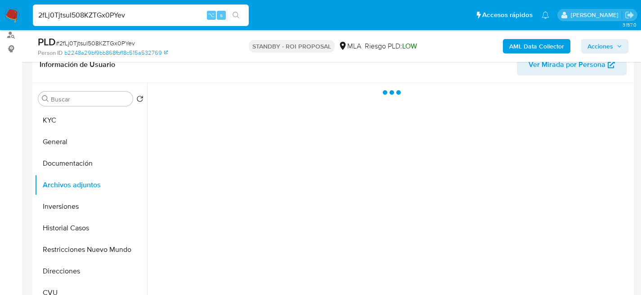
scroll to position [158, 0]
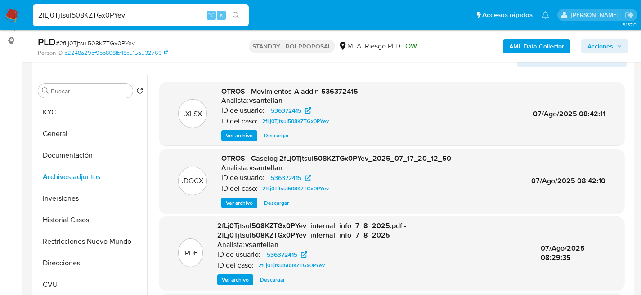
click at [277, 201] on span "Descargar" at bounding box center [276, 203] width 25 height 9
click at [52, 223] on button "Historial Casos" at bounding box center [87, 221] width 105 height 22
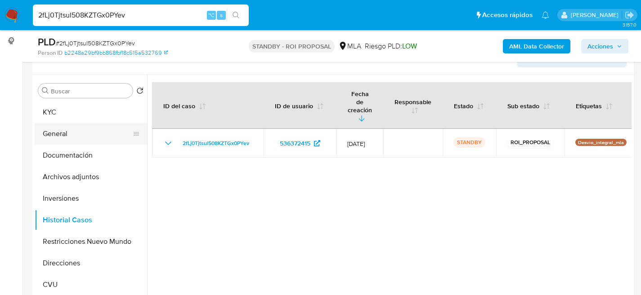
click at [71, 135] on button "General" at bounding box center [87, 134] width 105 height 22
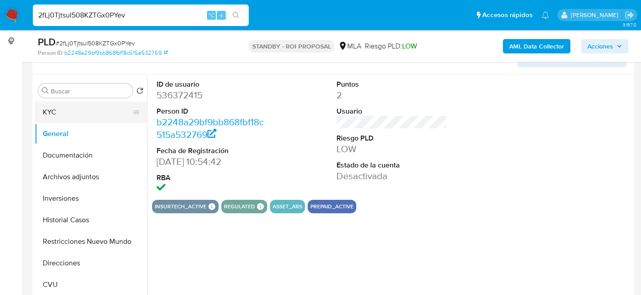
click at [69, 111] on button "KYC" at bounding box center [87, 113] width 105 height 22
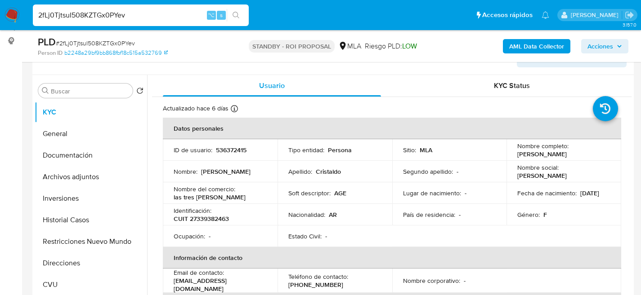
click at [134, 21] on div "2fLj0TjtsuI508KZTGx0PYev ⌥ s" at bounding box center [141, 15] width 216 height 22
click at [137, 18] on input "2fLj0TjtsuI508KZTGx0PYev" at bounding box center [141, 15] width 216 height 12
paste input "3rhwZVe5LMz8NMA9uXu0G2yN"
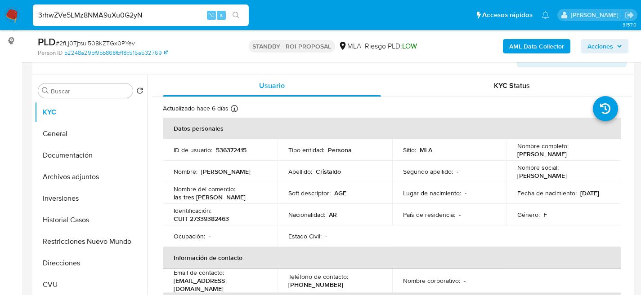
type input "3rhwZVe5LMz8NMA9uXu0G2yN"
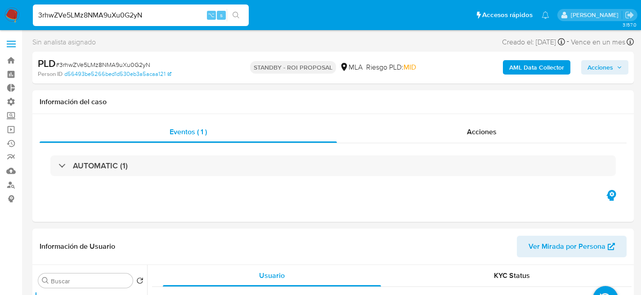
select select "10"
click at [117, 25] on div "3rhwZVe5LMz8NMA9uXu0G2yN ⌥ s" at bounding box center [141, 15] width 216 height 22
click at [121, 19] on input "3rhwZVe5LMz8NMA9uXu0G2yN" at bounding box center [141, 15] width 216 height 12
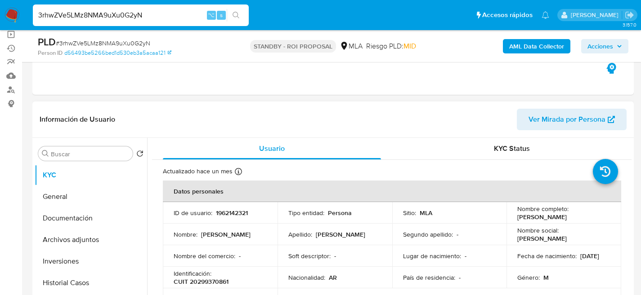
scroll to position [119, 0]
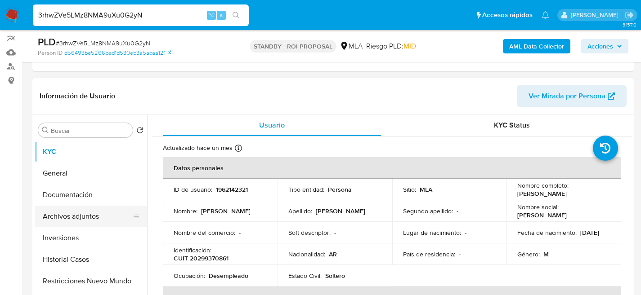
click at [55, 218] on button "Archivos adjuntos" at bounding box center [87, 217] width 105 height 22
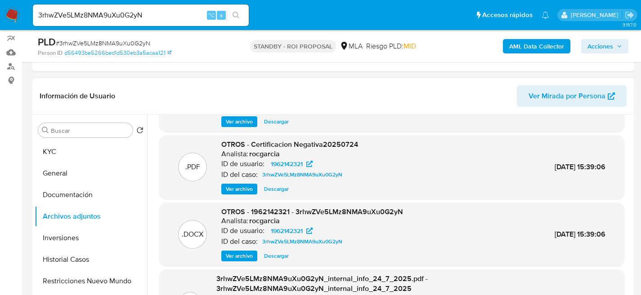
scroll to position [55, 0]
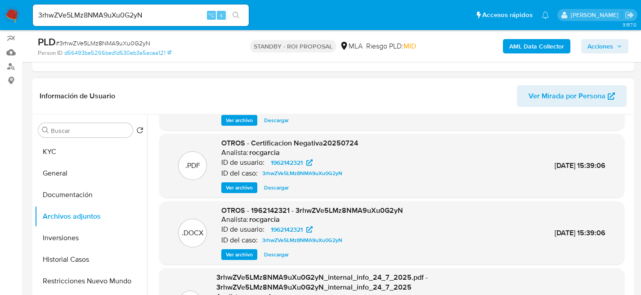
click at [277, 258] on span "Descargar" at bounding box center [276, 254] width 25 height 9
click at [134, 10] on input "3rhwZVe5LMz8NMA9uXu0G2yN" at bounding box center [141, 15] width 216 height 12
paste input "A2WVWckaxVLRBhgJSoY6UpP9"
type input "A2WVWckaxVLRBhgJSoY6UpP9"
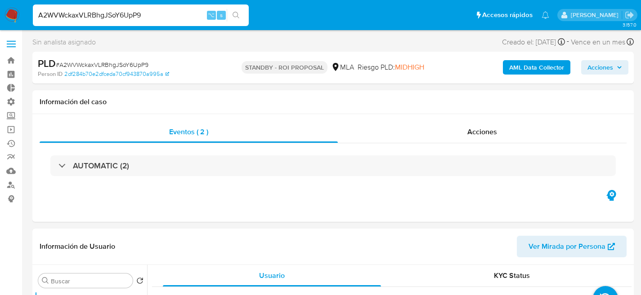
select select "10"
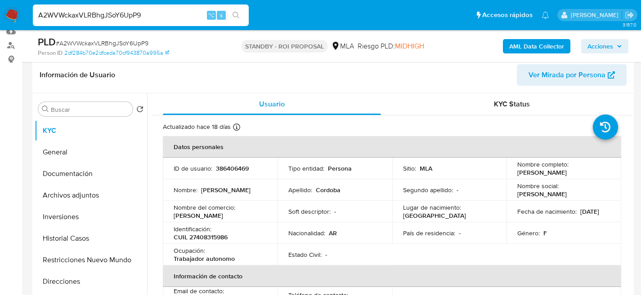
scroll to position [144, 0]
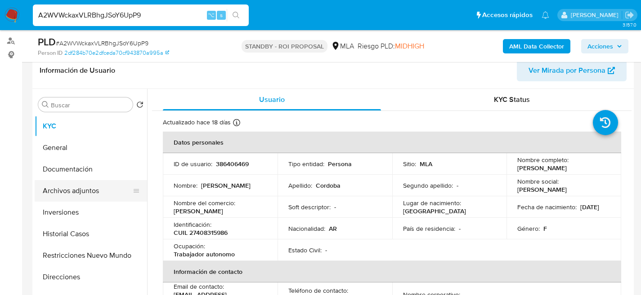
click at [76, 190] on button "Archivos adjuntos" at bounding box center [87, 191] width 105 height 22
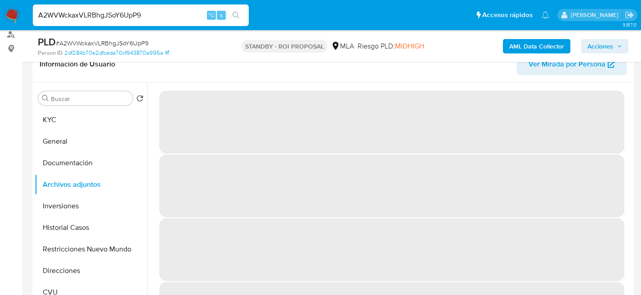
scroll to position [152, 0]
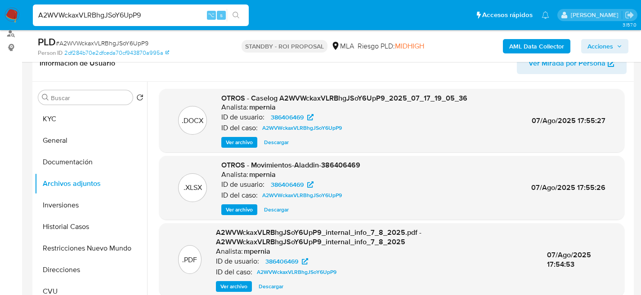
click at [273, 140] on span "Descargar" at bounding box center [276, 142] width 25 height 9
click at [56, 124] on button "KYC" at bounding box center [87, 119] width 105 height 22
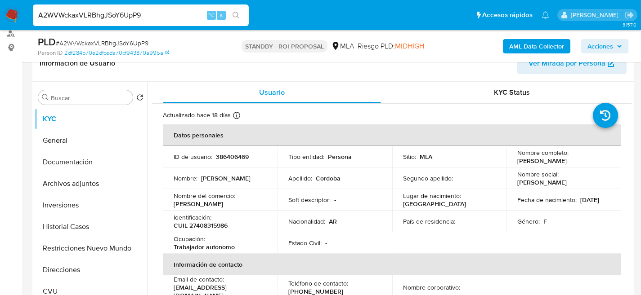
click at [107, 2] on nav "Pausado Ver notificaciones A2WVWckaxVLRBhgJSoY6UpP9 ⌥ s Accesos rápidos Presion…" at bounding box center [320, 15] width 641 height 30
click at [114, 14] on input "A2WVWckaxVLRBhgJSoY6UpP9" at bounding box center [141, 15] width 216 height 12
paste input "BOo17P0FmVy269oG0LQ5cRjb"
type input "BOo17P0FmVy269oG0LQ5cRjb"
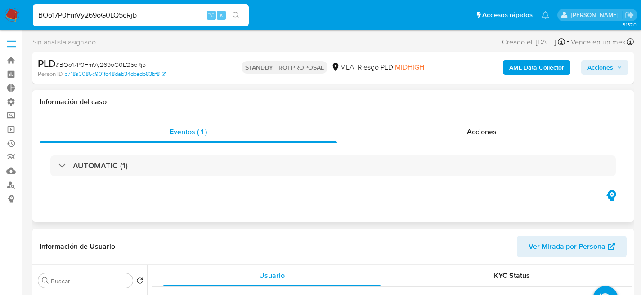
select select "10"
click at [137, 9] on input "BOo17P0FmVy269oG0LQ5cRjb" at bounding box center [141, 15] width 216 height 12
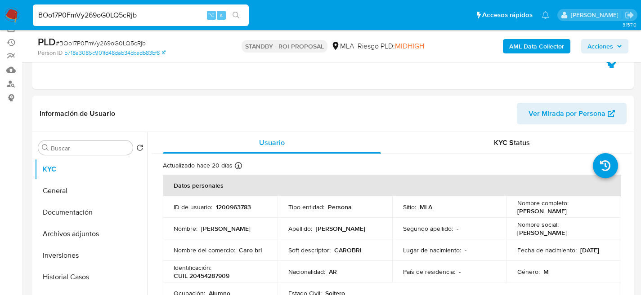
scroll to position [171, 0]
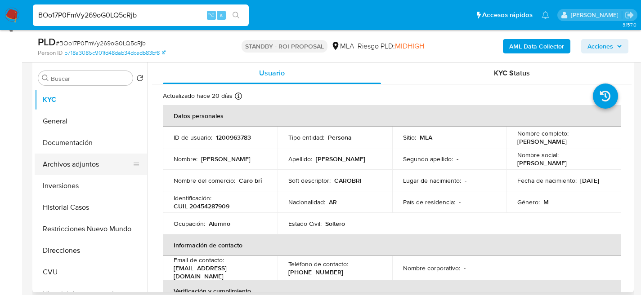
click at [67, 163] on button "Archivos adjuntos" at bounding box center [87, 165] width 105 height 22
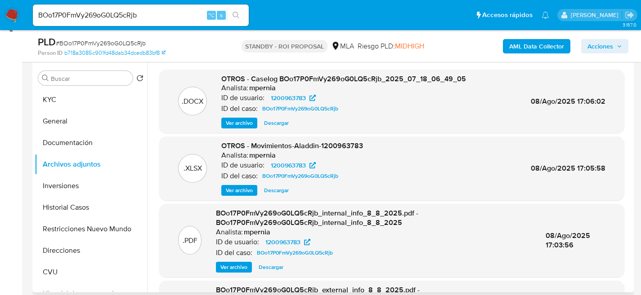
click at [278, 121] on span "Descargar" at bounding box center [276, 123] width 25 height 9
click at [130, 12] on input "BOo17P0FmVy269oG0LQ5cRjb" at bounding box center [141, 15] width 216 height 12
paste input "dcASEuHjZpgyg8Ap8Zh2SlAQ"
type input "dcASEuHjZpgyg8Ap8Zh2SlAQ"
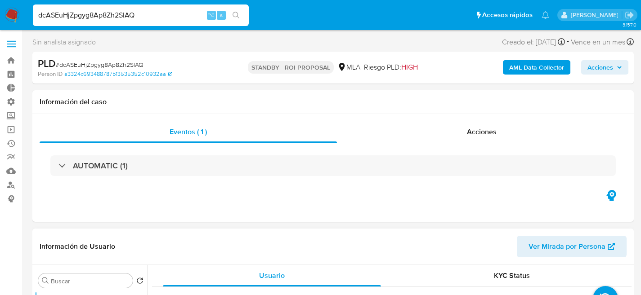
select select "10"
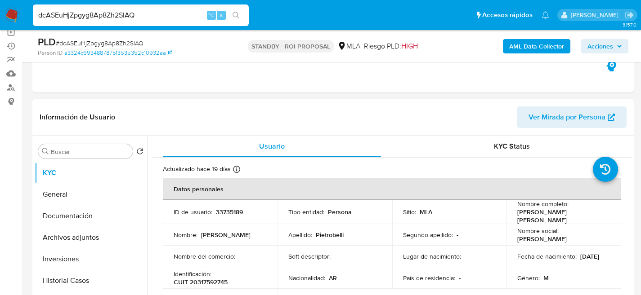
scroll to position [143, 0]
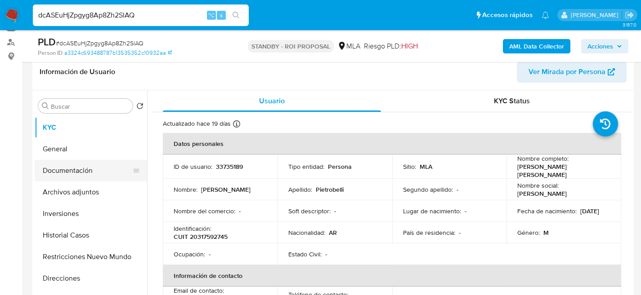
click at [65, 177] on button "Documentación" at bounding box center [87, 171] width 105 height 22
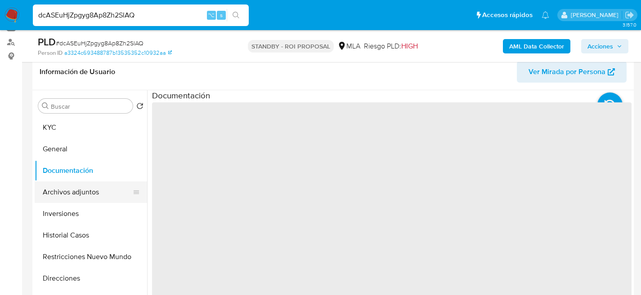
click at [77, 190] on button "Archivos adjuntos" at bounding box center [87, 193] width 105 height 22
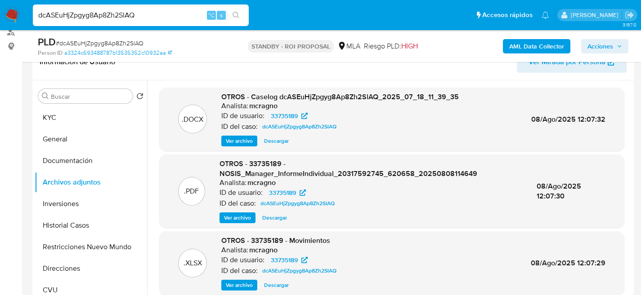
scroll to position [153, 0]
click at [282, 142] on span "Descargar" at bounding box center [276, 141] width 25 height 9
click at [153, 15] on input "dcASEuHjZpgyg8Ap8Zh2SlAQ" at bounding box center [141, 15] width 216 height 12
paste input "Fg5WxYhV8AwYMlxBFScFUXUw"
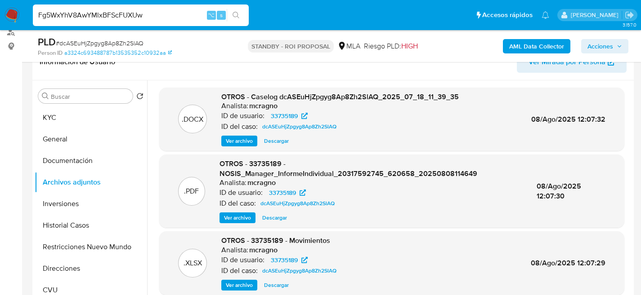
type input "Fg5WxYhV8AwYMlxBFScFUXUw"
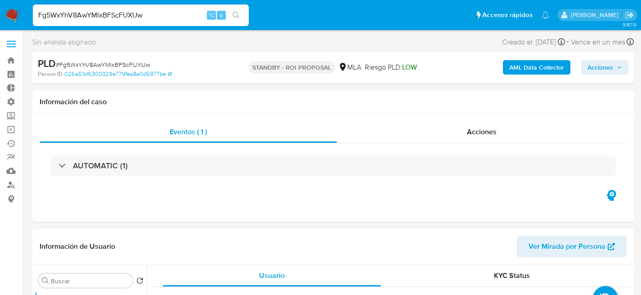
select select "10"
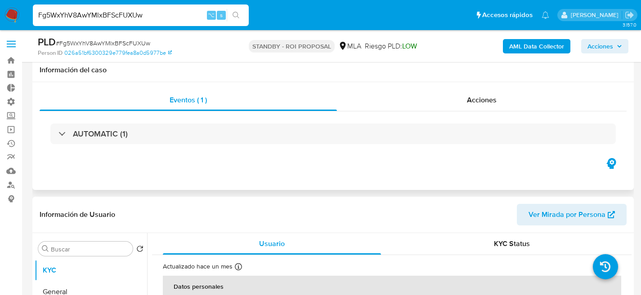
scroll to position [186, 0]
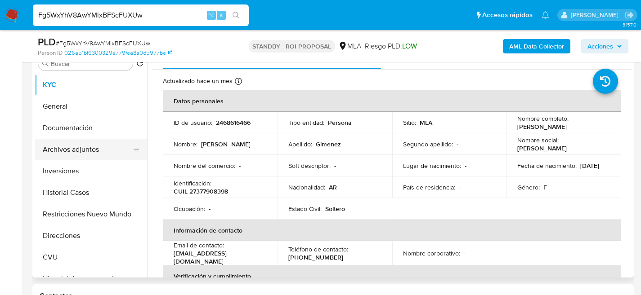
click at [60, 139] on button "Archivos adjuntos" at bounding box center [87, 150] width 105 height 22
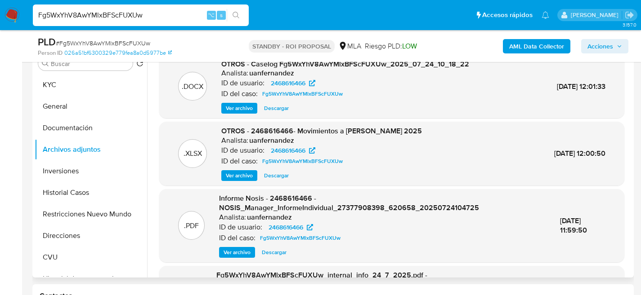
click at [279, 106] on span "Descargar" at bounding box center [276, 108] width 25 height 9
click at [116, 18] on input "Fg5WxYhV8AwYMlxBFScFUXUw" at bounding box center [141, 15] width 216 height 12
paste input "G4GBpseWyfNKbH2L2yDYTn7d"
type input "G4GBpseWyfNKbH2L2yDYTn7d"
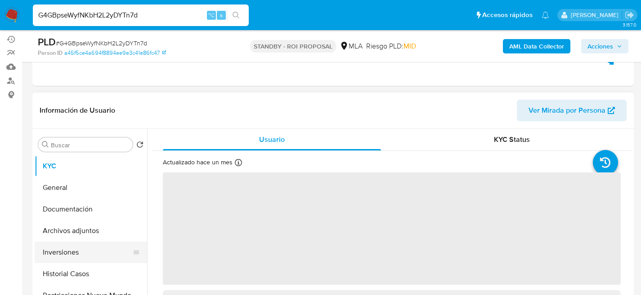
scroll to position [166, 0]
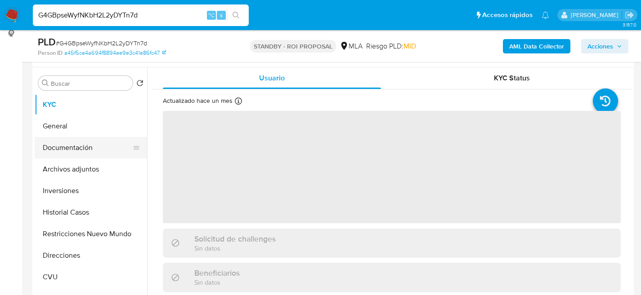
click at [47, 150] on button "Documentación" at bounding box center [87, 148] width 105 height 22
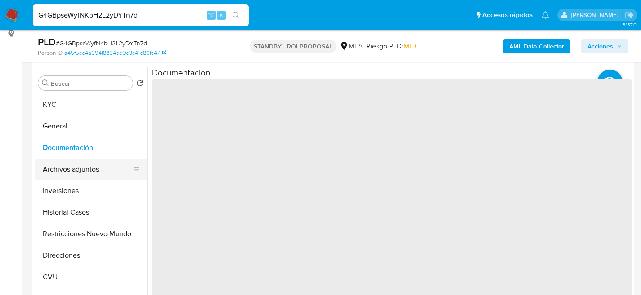
click at [40, 174] on button "Archivos adjuntos" at bounding box center [87, 170] width 105 height 22
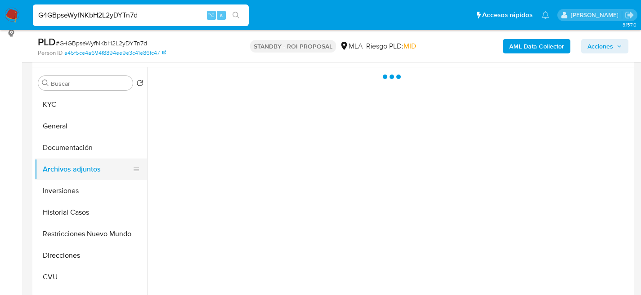
select select "10"
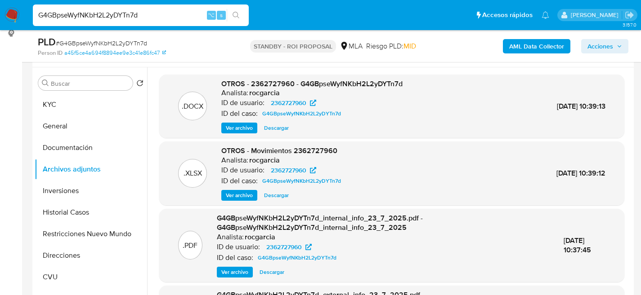
click at [280, 128] on span "Descargar" at bounding box center [276, 128] width 25 height 9
click at [114, 9] on div "G4GBpseWyfNKbH2L2yDYTn7d ⌥ s" at bounding box center [141, 15] width 216 height 22
click at [114, 9] on input "G4GBpseWyfNKbH2L2yDYTn7d" at bounding box center [141, 15] width 216 height 12
click at [116, 12] on input "G4GBpseWyfNKbH2L2yDYTn7d" at bounding box center [141, 15] width 216 height 12
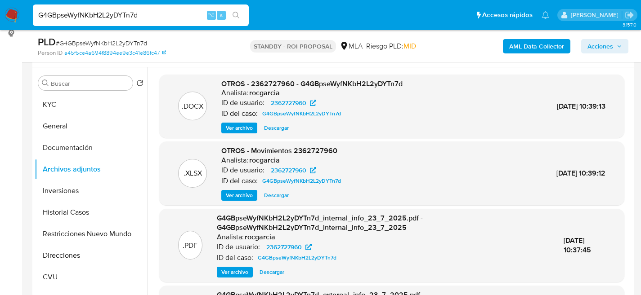
click at [116, 12] on input "G4GBpseWyfNKbH2L2yDYTn7d" at bounding box center [141, 15] width 216 height 12
paste input "hcnqIuTyzHKn1nqq6YBiC1Mb"
type input "hcnqIuTyzHKn1nqq6YBiC1Mb"
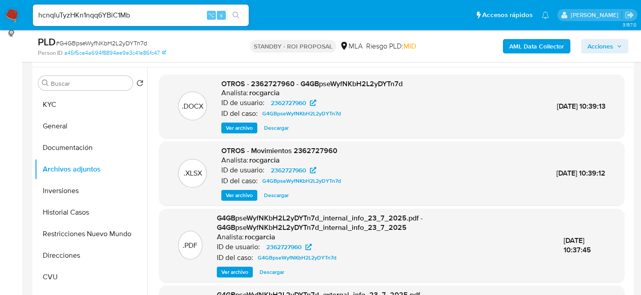
click at [227, 9] on button "search-icon" at bounding box center [236, 15] width 18 height 13
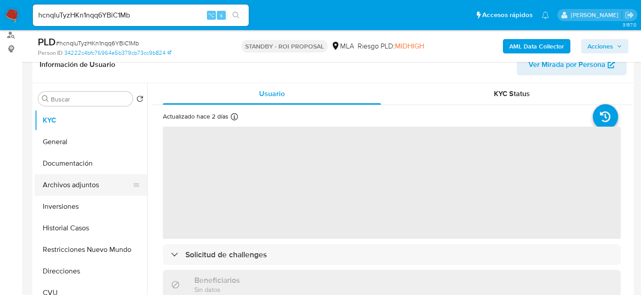
click at [62, 183] on button "Archivos adjuntos" at bounding box center [87, 185] width 105 height 22
select select "10"
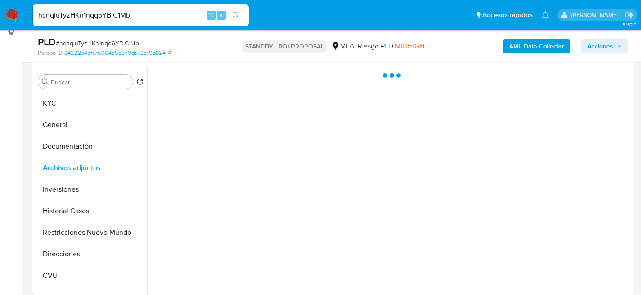
scroll to position [178, 0]
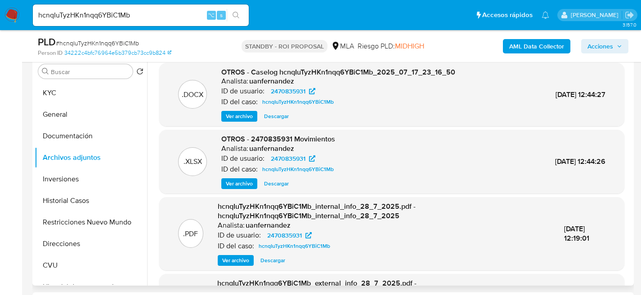
click at [266, 116] on span "Descargar" at bounding box center [276, 116] width 25 height 9
click at [136, 10] on input "hcnqIuTyzHKn1nqq6YBiC1Mb" at bounding box center [141, 15] width 216 height 12
paste input "iLSkyjCuF9OQi1zPFLxoYvwJ"
type input "iLSkyjCuF9OQi1zPFLxoYvwJ"
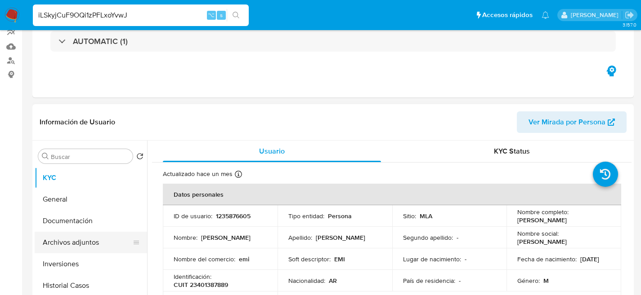
select select "10"
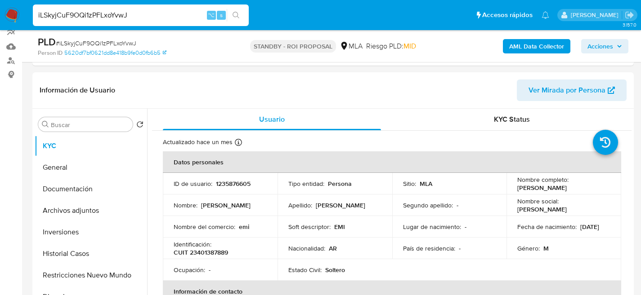
scroll to position [168, 0]
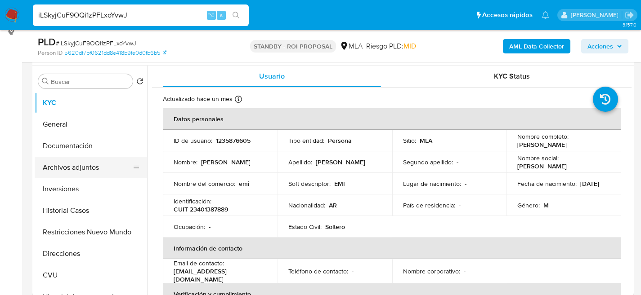
click at [54, 158] on button "Archivos adjuntos" at bounding box center [87, 168] width 105 height 22
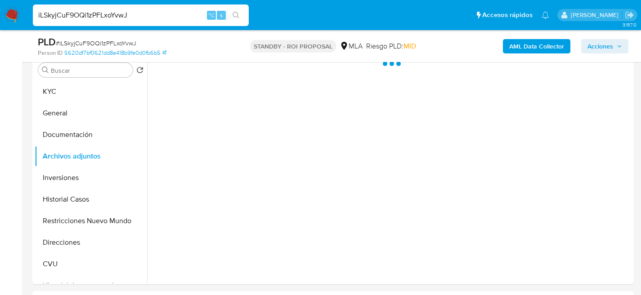
scroll to position [179, 0]
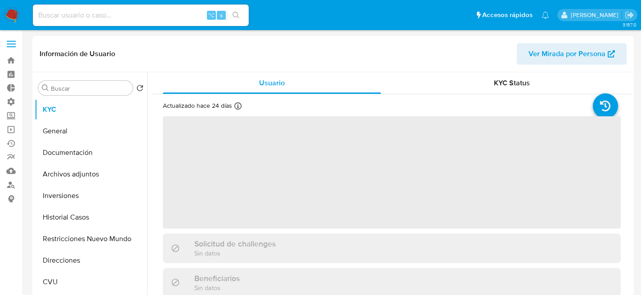
drag, startPoint x: 80, startPoint y: 213, endPoint x: 161, endPoint y: 46, distance: 185.2
click at [80, 213] on button "Historial Casos" at bounding box center [91, 218] width 112 height 22
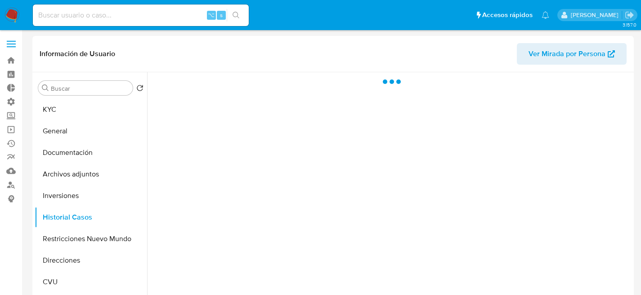
select select "10"
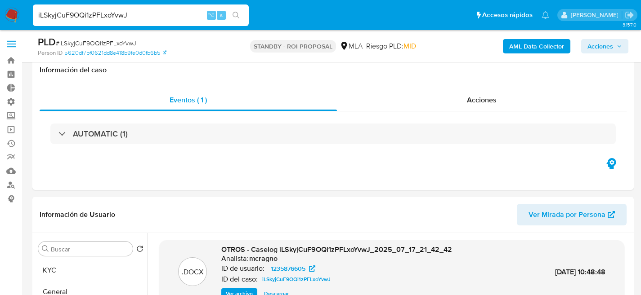
select select "10"
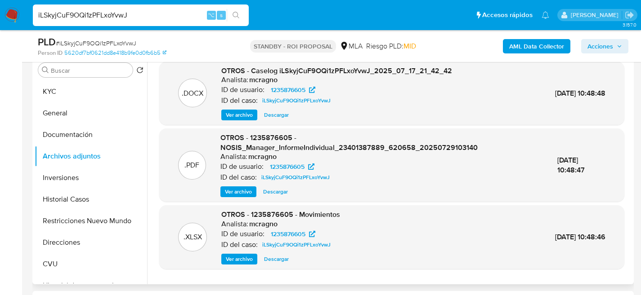
click at [274, 116] on span "Descargar" at bounding box center [276, 115] width 25 height 9
click at [43, 88] on button "KYC" at bounding box center [87, 92] width 105 height 22
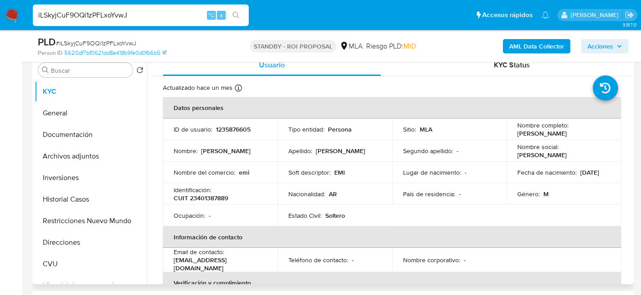
scroll to position [12, 0]
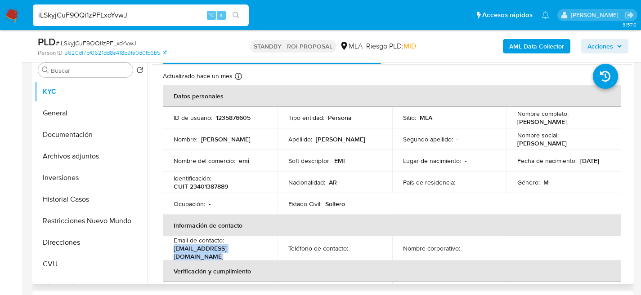
drag, startPoint x: 262, startPoint y: 253, endPoint x: 172, endPoint y: 254, distance: 90.4
click at [172, 254] on td "Email de contacto : [EMAIL_ADDRESS][DOMAIN_NAME]" at bounding box center [220, 249] width 115 height 24
copy p "[EMAIL_ADDRESS][DOMAIN_NAME]"
click at [127, 18] on input "iLSkyjCuF9OQi1zPFLxoYvwJ" at bounding box center [141, 15] width 216 height 12
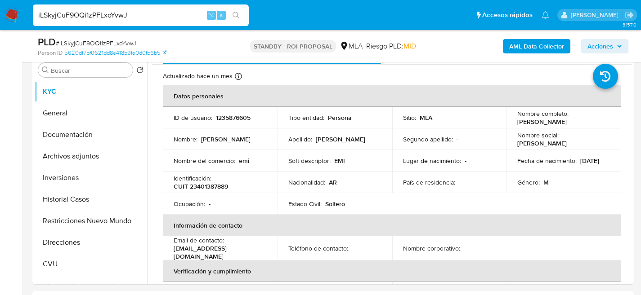
paste input "MJFwhHi25kzKkOnbhZMqkTk"
type input "iMJFwhHi25kzKkOnbhZMqkTk"
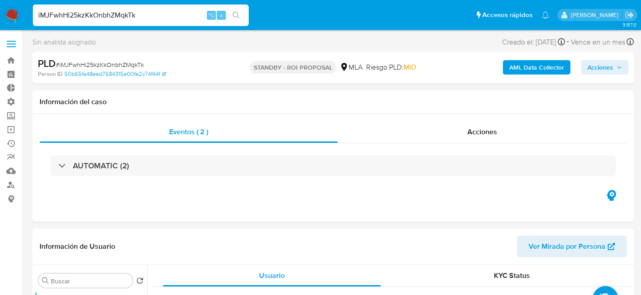
select select "10"
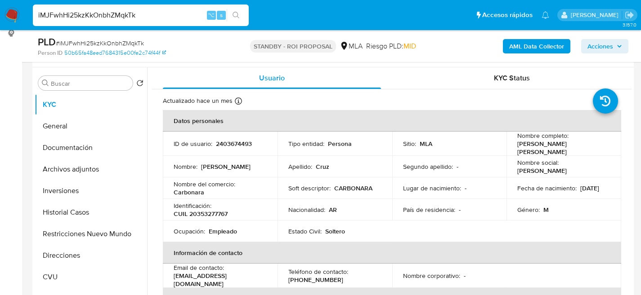
scroll to position [168, 0]
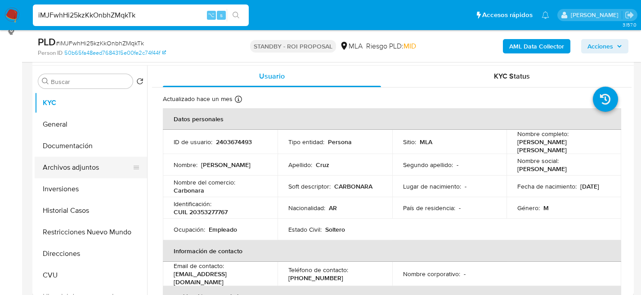
click at [72, 165] on button "Archivos adjuntos" at bounding box center [87, 168] width 105 height 22
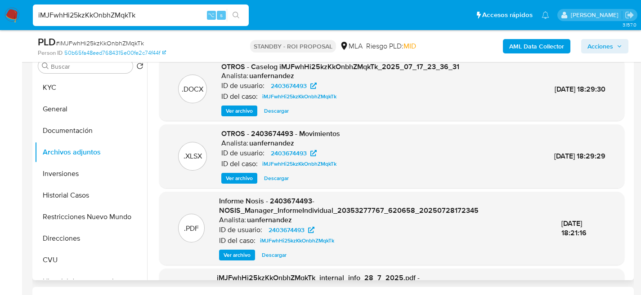
scroll to position [183, 0]
click at [279, 113] on span "Descargar" at bounding box center [276, 111] width 25 height 9
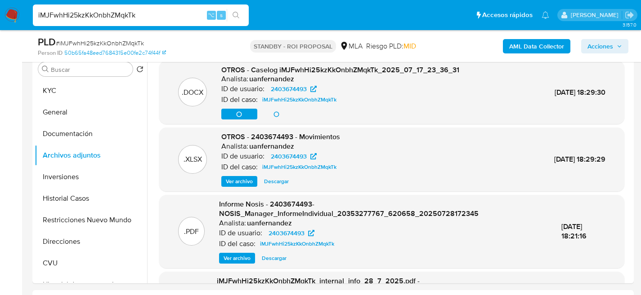
scroll to position [177, 0]
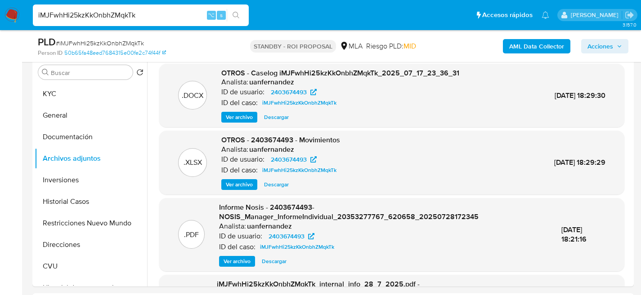
click at [106, 11] on input "iMJFwhHi25kzKkOnbhZMqkTk" at bounding box center [141, 15] width 216 height 12
paste input "jGVVupourDkEXziVxg3SygvQ"
type input "jGVVupourDkEXziVxg3SygvQ"
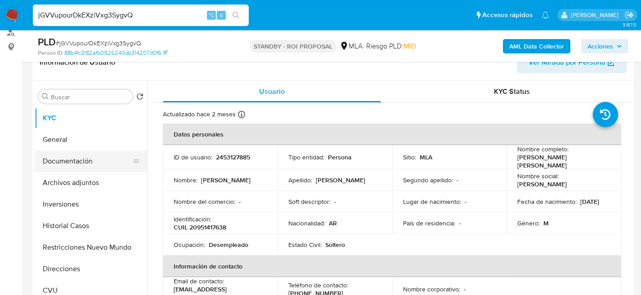
select select "10"
click at [68, 172] on button "Archivos adjuntos" at bounding box center [91, 183] width 112 height 22
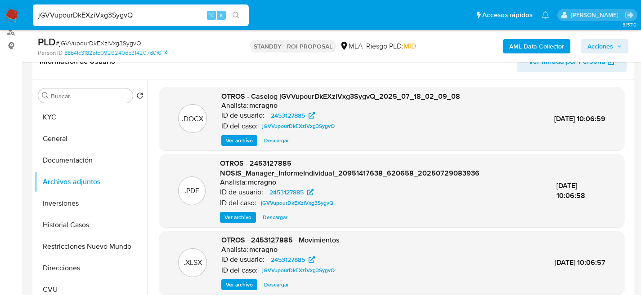
scroll to position [146, 0]
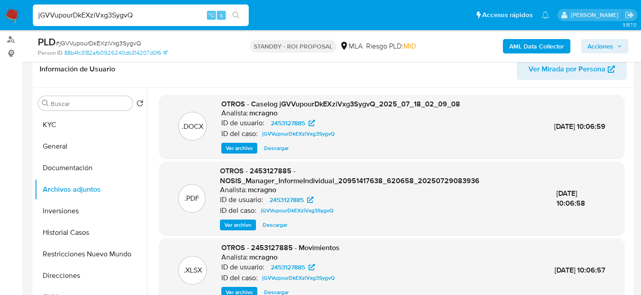
click at [278, 149] on span "Descargar" at bounding box center [276, 148] width 25 height 9
click at [127, 13] on input "jGVVupourDkEXziVxg3SygvQ" at bounding box center [141, 15] width 216 height 12
paste input "kHGS3zMFyzTt65cI3urYTKz1"
type input "kHGS3zMFyzTt65cI3urYTKz1"
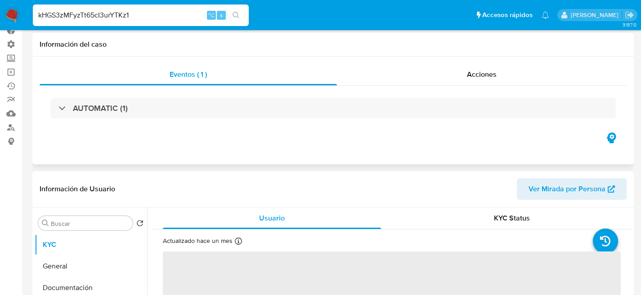
scroll to position [146, 0]
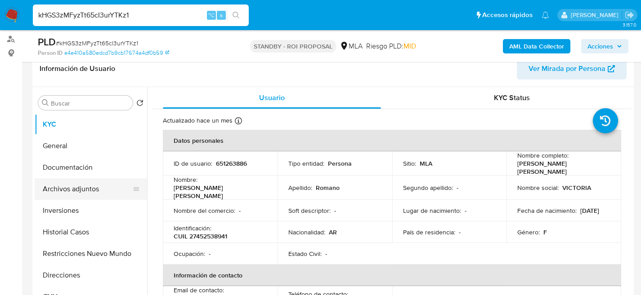
click at [62, 196] on button "Archivos adjuntos" at bounding box center [87, 190] width 105 height 22
select select "10"
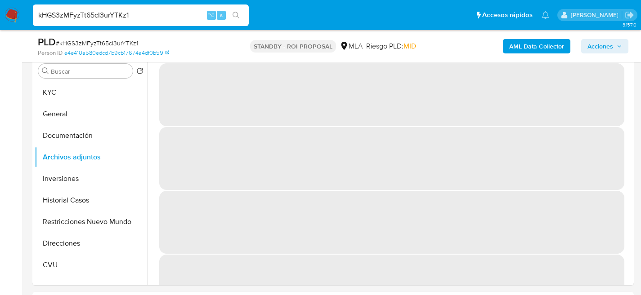
scroll to position [179, 0]
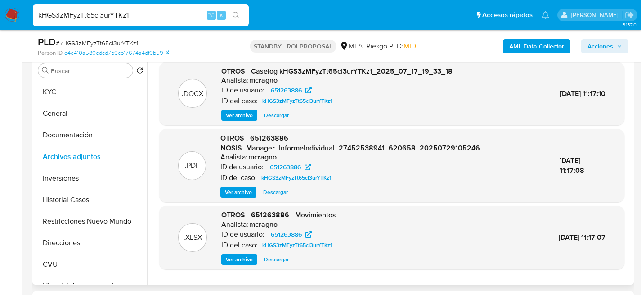
click at [272, 116] on span "Descargar" at bounding box center [276, 115] width 25 height 9
click at [57, 208] on button "Historial Casos" at bounding box center [87, 200] width 105 height 22
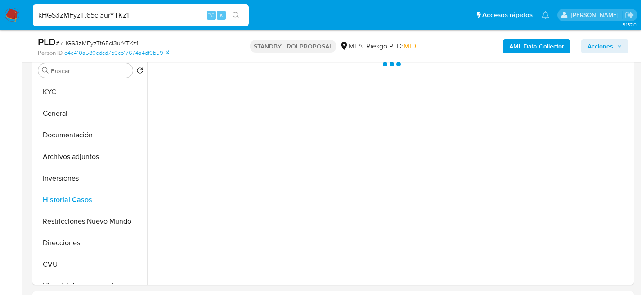
click at [106, 3] on div "kHGS3zMFyzTt65cI3urYTKz1 ⌥ s" at bounding box center [141, 15] width 216 height 25
click at [110, 12] on input "kHGS3zMFyzTt65cI3urYTKz1" at bounding box center [141, 15] width 216 height 12
paste input "KufWjQoNrh0mWw5Pcklc9vzO"
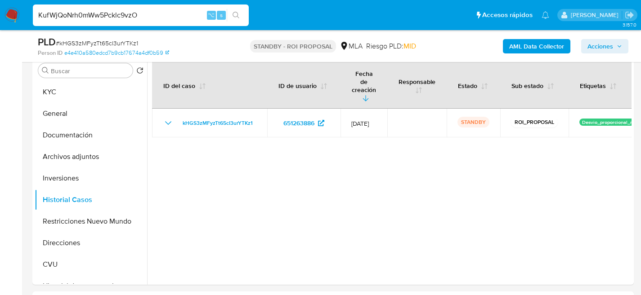
click at [110, 12] on input "KufWjQoNrh0mWw5Pcklc9vzO" at bounding box center [141, 15] width 216 height 12
type input "KufWjQoNrh0mWw5Pcklc9vzO"
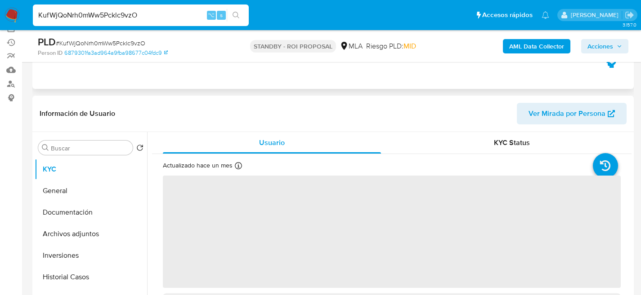
scroll to position [166, 0]
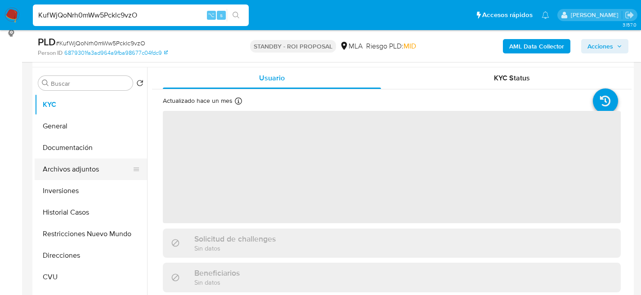
click at [67, 179] on button "Archivos adjuntos" at bounding box center [87, 170] width 105 height 22
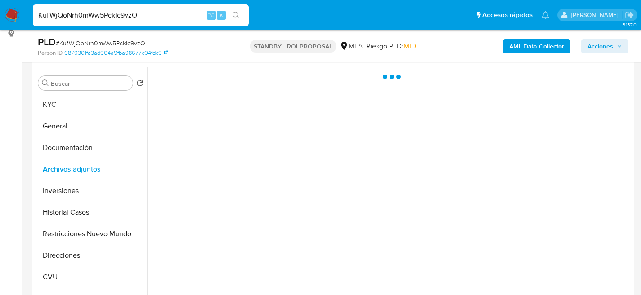
select select "10"
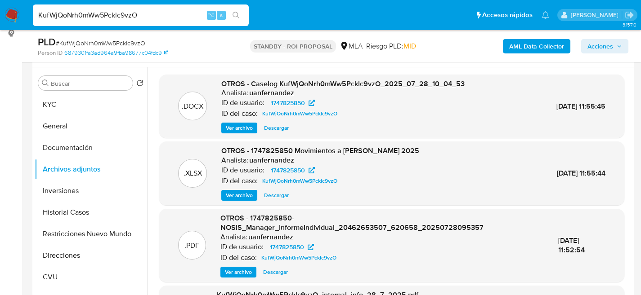
click at [277, 130] on span "Descargar" at bounding box center [276, 128] width 25 height 9
drag, startPoint x: 60, startPoint y: 202, endPoint x: 64, endPoint y: 207, distance: 6.4
click at [60, 202] on button "Historial Casos" at bounding box center [87, 213] width 105 height 22
click at [64, 207] on button "Historial Casos" at bounding box center [87, 213] width 105 height 22
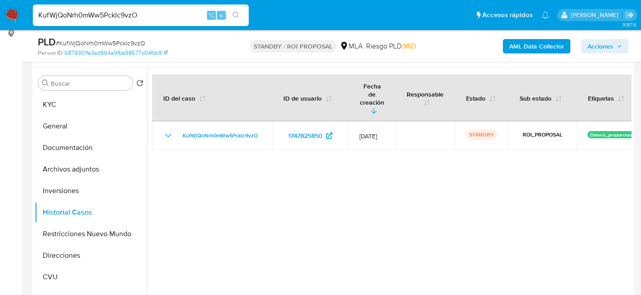
click at [128, 16] on input "KufWjQoNrh0mWw5Pcklc9vzO" at bounding box center [141, 15] width 216 height 12
paste input "lAHsJN7Qt4LGO4ApErLZfe9L"
type input "lAHsJN7Qt4LGO4ApErLZfe9L"
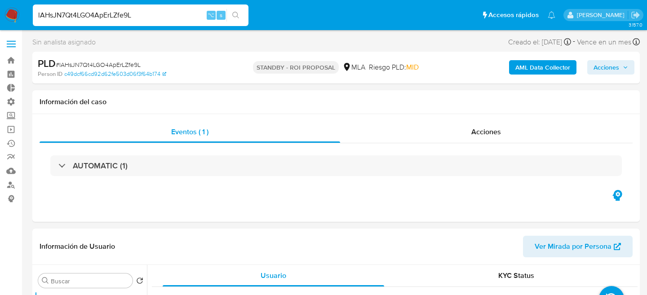
select select "10"
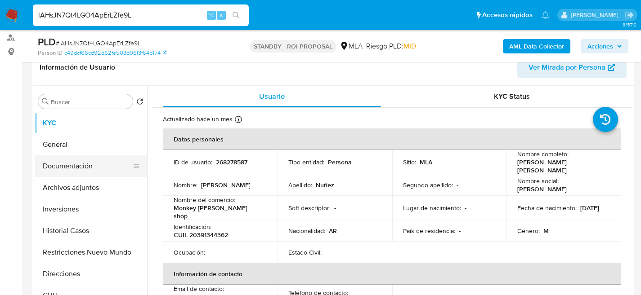
scroll to position [156, 0]
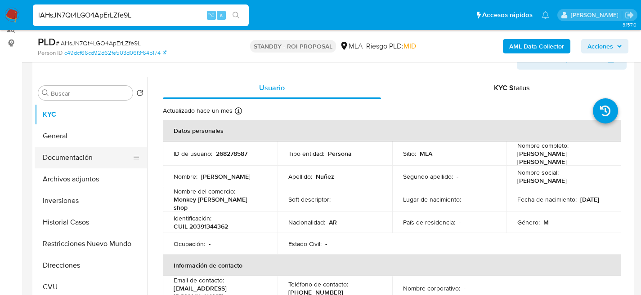
click at [63, 151] on button "Documentación" at bounding box center [87, 158] width 105 height 22
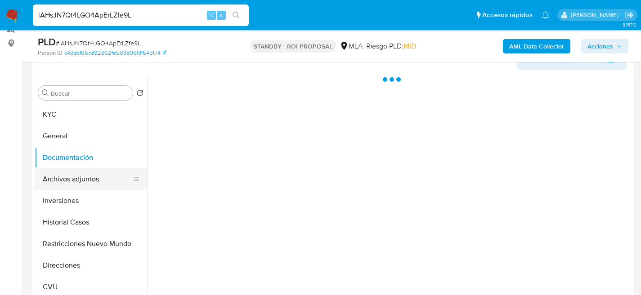
click at [67, 172] on button "Archivos adjuntos" at bounding box center [87, 180] width 105 height 22
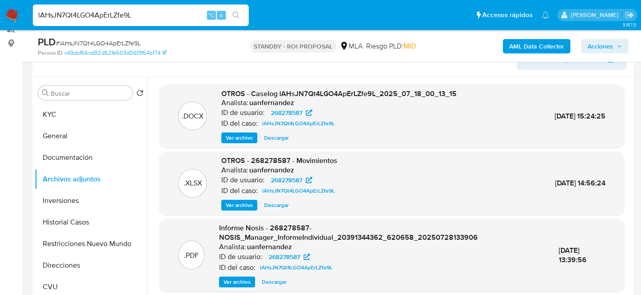
click at [283, 138] on span "Descargar" at bounding box center [276, 138] width 25 height 9
click at [101, 17] on input "lAHsJN7Qt4LGO4ApErLZfe9L" at bounding box center [141, 15] width 216 height 12
paste input "fu8aPU07vbbFKkbvdUQZdfZ"
type input "lfu8aPU07vbbFKkbvdUQZdfZ"
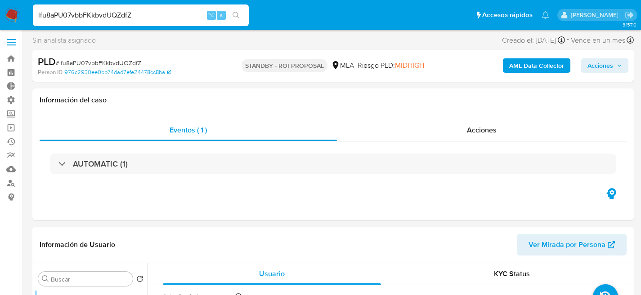
scroll to position [156, 0]
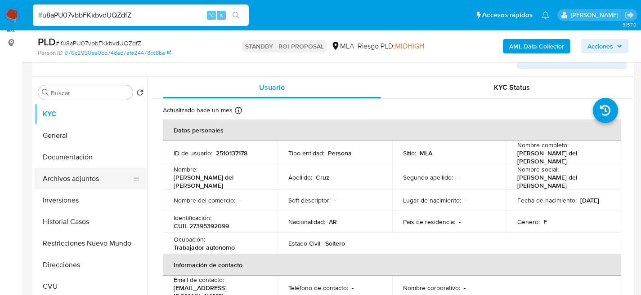
click at [74, 179] on button "Archivos adjuntos" at bounding box center [87, 179] width 105 height 22
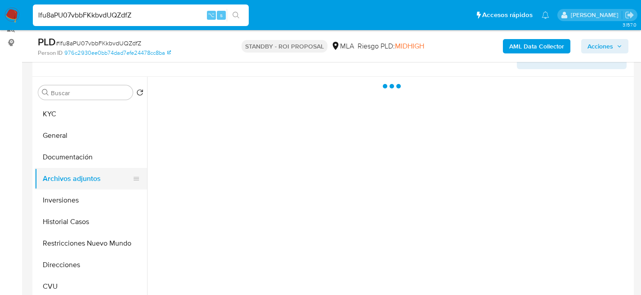
select select "10"
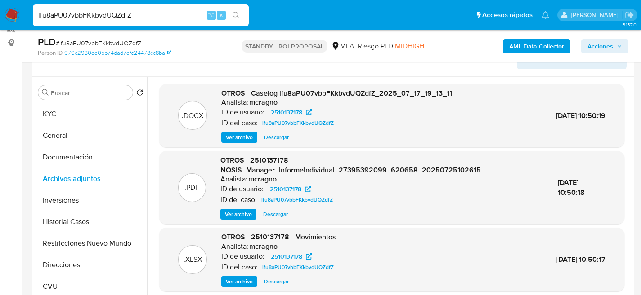
click at [268, 139] on span "Descargar" at bounding box center [276, 137] width 25 height 9
click at [55, 116] on button "KYC" at bounding box center [87, 114] width 105 height 22
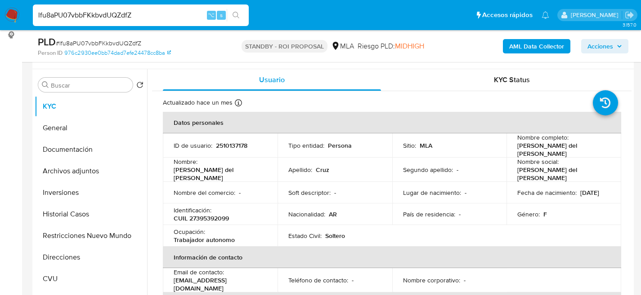
scroll to position [173, 0]
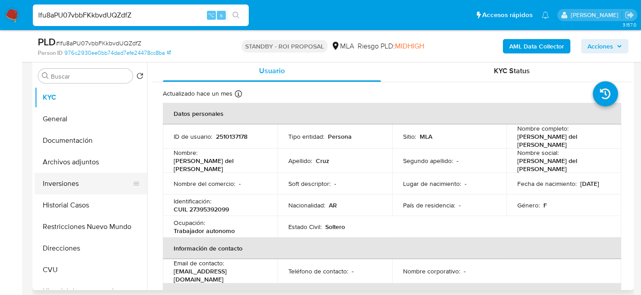
click at [59, 194] on button "Inversiones" at bounding box center [87, 184] width 105 height 22
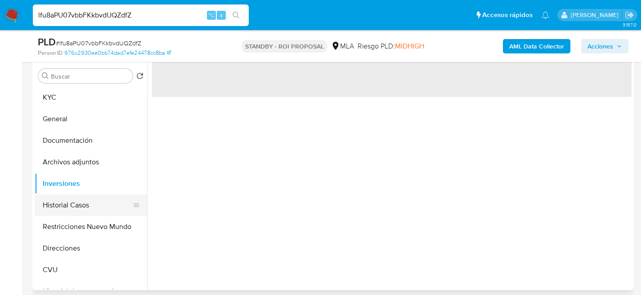
click at [68, 211] on button "Historial Casos" at bounding box center [87, 206] width 105 height 22
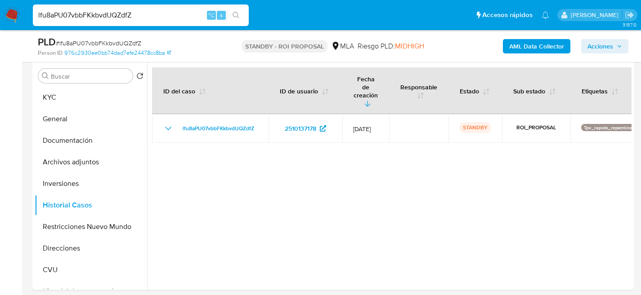
click at [133, 14] on input "lfu8aPU07vbbFKkbvdUQZdfZ" at bounding box center [141, 15] width 216 height 12
paste input "mdJTHoEturtnfijPwiwnF0Hh"
type input "mdJTHoEturtnfijPwiwnF0Hh"
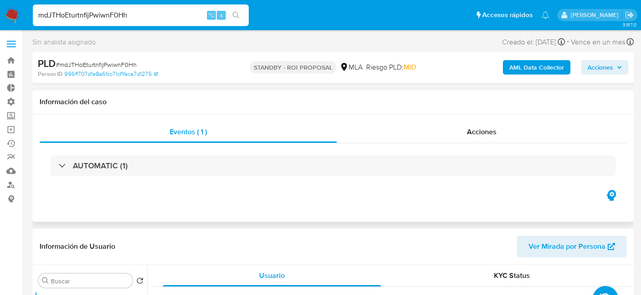
select select "10"
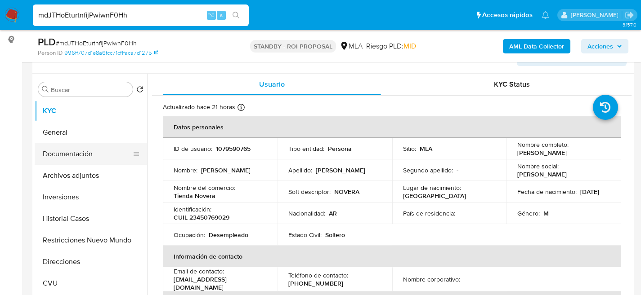
scroll to position [166, 0]
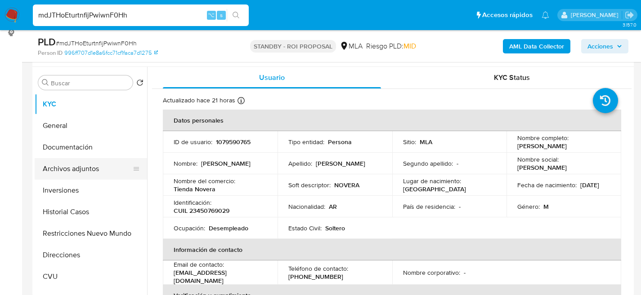
click at [58, 161] on button "Archivos adjuntos" at bounding box center [87, 169] width 105 height 22
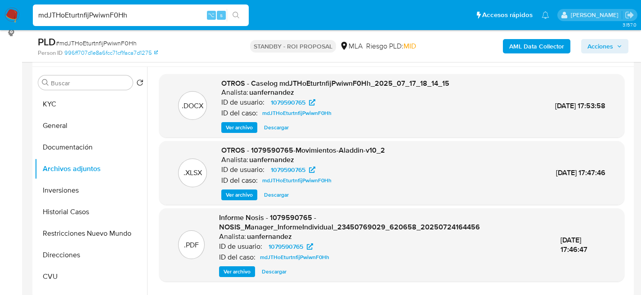
click at [283, 126] on span "Descargar" at bounding box center [276, 127] width 25 height 9
click at [119, 17] on input "mdJTHoEturtnfijPwiwnF0Hh" at bounding box center [141, 15] width 216 height 12
paste input "pRKCjgjGqq6YMz6aTZWeoHlo"
type input "pRKCjgjGqq6YMz6aTZWeoHlo"
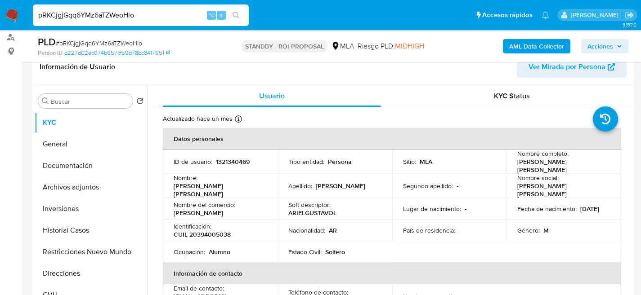
select select "10"
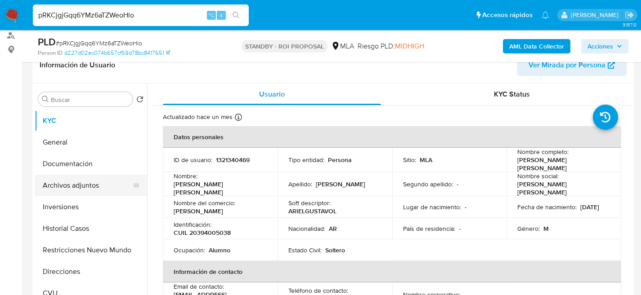
scroll to position [150, 0]
click at [64, 183] on button "Archivos adjuntos" at bounding box center [87, 186] width 105 height 22
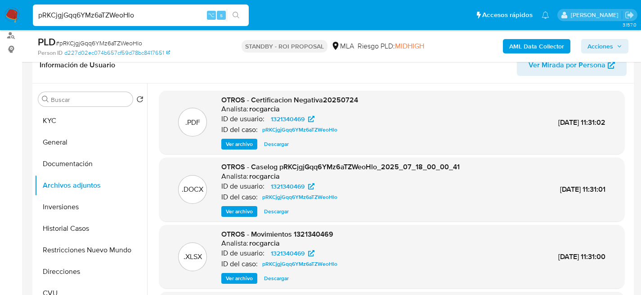
click at [275, 210] on span "Descargar" at bounding box center [276, 211] width 25 height 9
click at [147, 16] on input "pRKCjgjGqq6YMz6aTZWeoHlo" at bounding box center [141, 15] width 216 height 12
paste input "PU6xvXmupIMCIMxWCuWT12SW"
type input "PU6xvXmupIMCIMxWCuWT12SW"
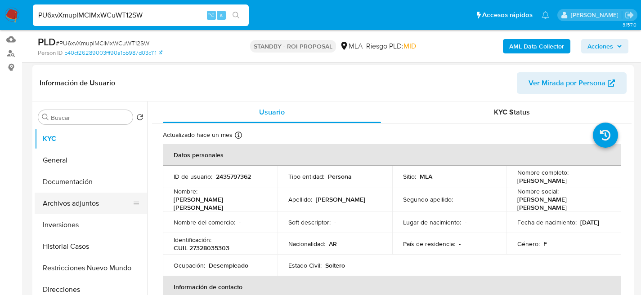
click at [59, 203] on button "Archivos adjuntos" at bounding box center [87, 204] width 105 height 22
select select "10"
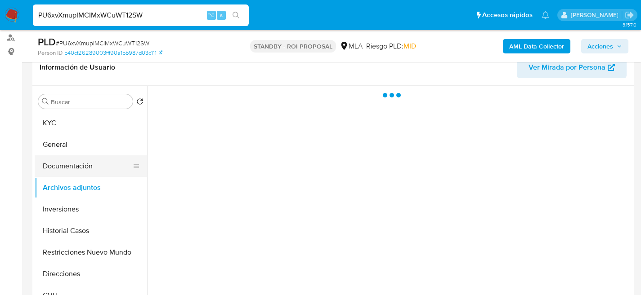
scroll to position [148, 0]
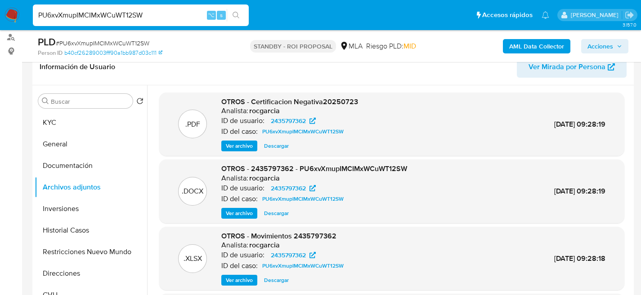
click at [281, 217] on span "Descargar" at bounding box center [276, 213] width 25 height 9
click at [115, 18] on input "PU6xvXmupIMCIMxWCuWT12SW" at bounding box center [141, 15] width 216 height 12
paste input "QPechBXRusmbKzqQfbrSOFph"
type input "QPechBXRusmbKzqQfbrSOFph"
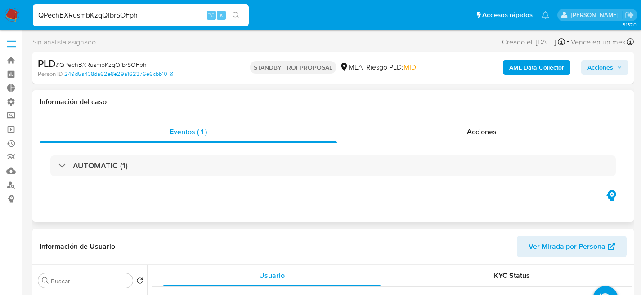
scroll to position [83, 0]
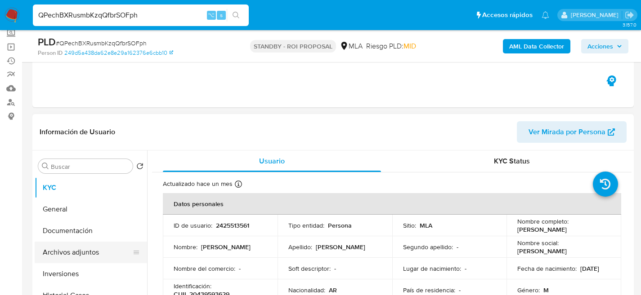
click at [64, 253] on button "Archivos adjuntos" at bounding box center [87, 253] width 105 height 22
select select "10"
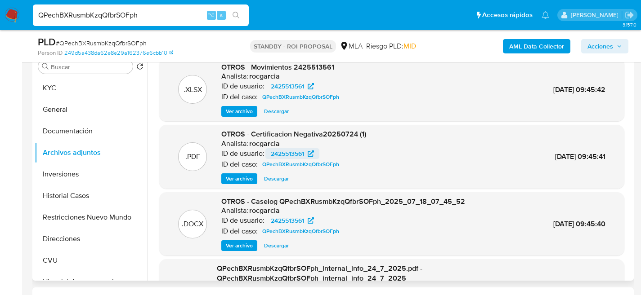
scroll to position [173, 0]
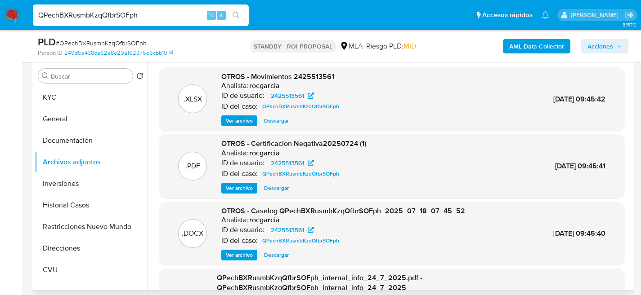
click at [281, 257] on span "Descargar" at bounding box center [276, 255] width 25 height 9
click at [240, 259] on span "Ver archivo" at bounding box center [239, 255] width 27 height 9
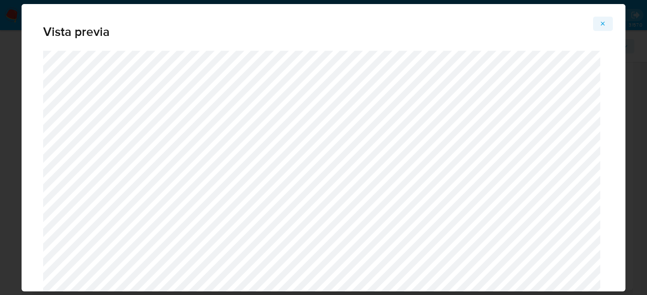
click at [598, 22] on button "Attachment preview" at bounding box center [604, 24] width 20 height 14
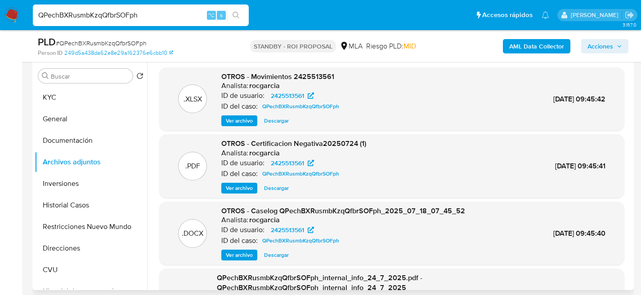
click at [121, 6] on div "QPechBXRusmbKzqQfbrSOFph ⌥ s" at bounding box center [141, 15] width 216 height 22
click at [122, 14] on input "QPechBXRusmbKzqQfbrSOFph" at bounding box center [141, 15] width 216 height 12
click at [127, 22] on div "QPechBXRusmbKzqQfbrSOFph ⌥ s" at bounding box center [141, 15] width 216 height 22
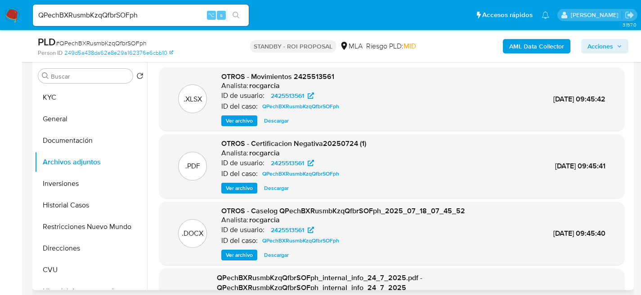
click at [128, 19] on input "QPechBXRusmbKzqQfbrSOFph" at bounding box center [141, 15] width 216 height 12
paste input "qyPcy7WolVOmMHj62qNWkfgk"
type input "qyPcy7WolVOmMHj62qNWkfgk"
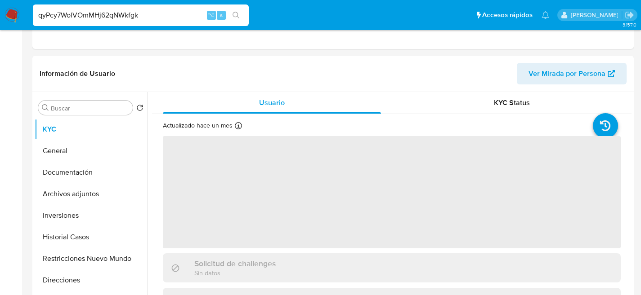
select select "10"
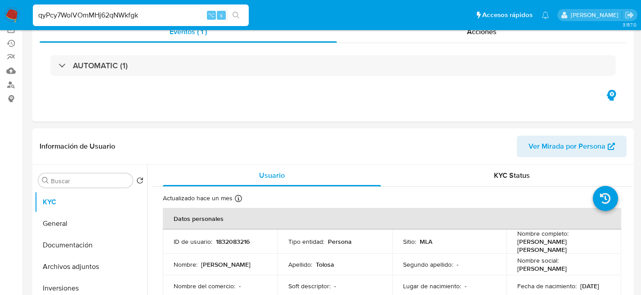
scroll to position [163, 0]
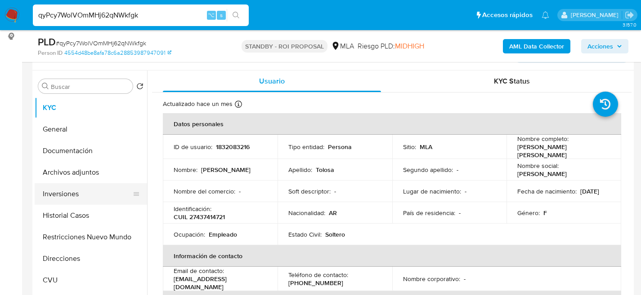
click at [59, 187] on button "Inversiones" at bounding box center [87, 194] width 105 height 22
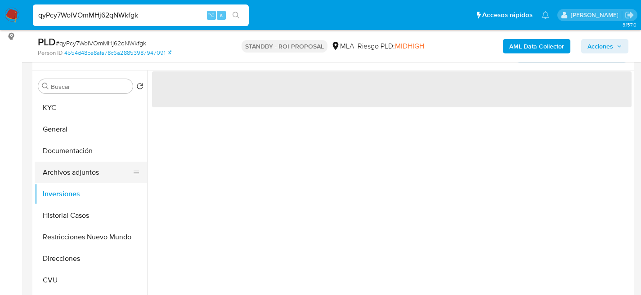
click at [80, 172] on button "Archivos adjuntos" at bounding box center [87, 173] width 105 height 22
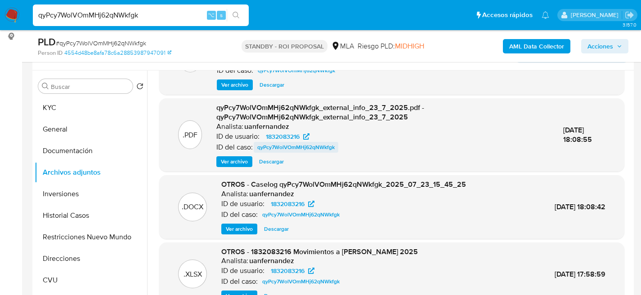
scroll to position [57, 0]
click at [276, 230] on span "Descargar" at bounding box center [276, 228] width 25 height 9
click at [141, 16] on input "qyPcy7WolVOmMHj62qNWkfgk" at bounding box center [141, 15] width 216 height 12
paste input "SC8xTlcdKHjapAadjY7xNwxy"
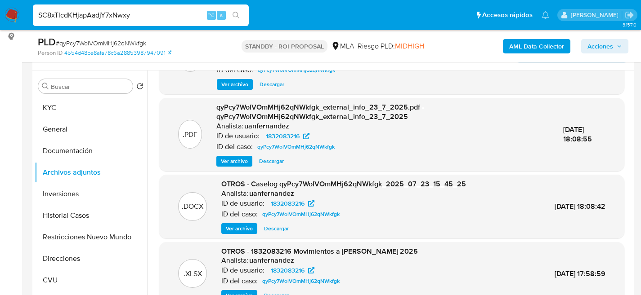
type input "SC8xTlcdKHjapAadjY7xNwxy"
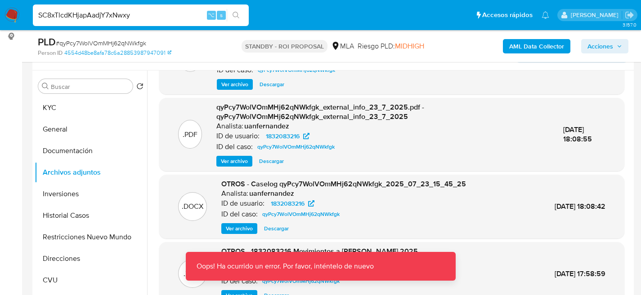
click at [125, 19] on input "SC8xTlcdKHjapAadjY7xNwxy" at bounding box center [141, 15] width 216 height 12
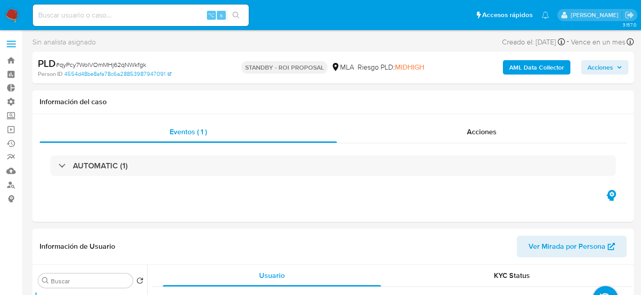
click at [152, 19] on input at bounding box center [141, 15] width 216 height 12
select select "10"
paste input "SC8xTlcdKHjapAadjY7xNwxy"
type input "SC8xTlcdKHjapAadjY7xNwxy"
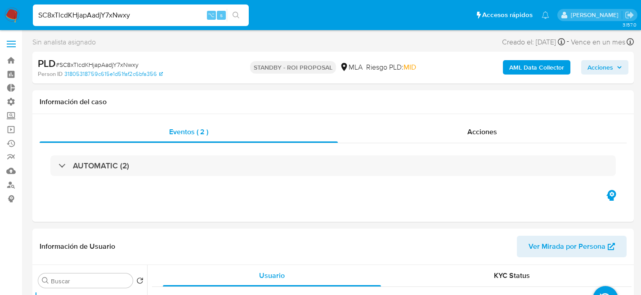
select select "10"
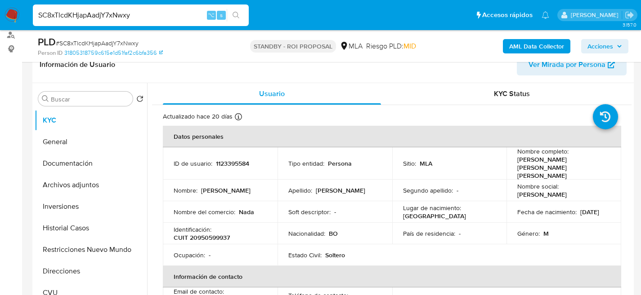
scroll to position [159, 0]
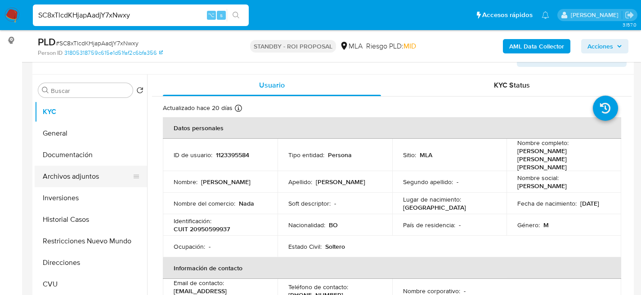
click at [68, 179] on button "Archivos adjuntos" at bounding box center [87, 177] width 105 height 22
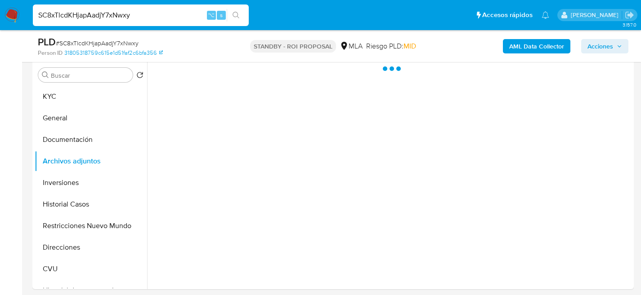
scroll to position [179, 0]
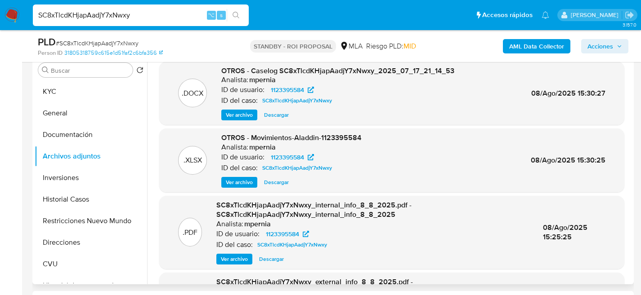
click at [268, 116] on span "Descargar" at bounding box center [276, 115] width 25 height 9
click at [114, 9] on div "SC8xTlcdKHjapAadjY7xNwxy ⌥ s" at bounding box center [141, 15] width 216 height 22
click at [110, 16] on input "SC8xTlcdKHjapAadjY7xNwxy" at bounding box center [141, 15] width 216 height 12
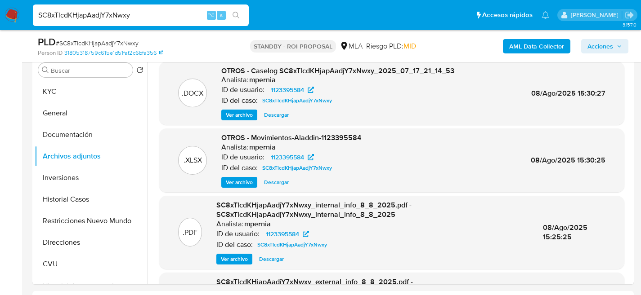
click at [128, 8] on div "SC8xTlcdKHjapAadjY7xNwxy ⌥ s" at bounding box center [141, 15] width 216 height 22
click at [131, 14] on input "SC8xTlcdKHjapAadjY7xNwxy" at bounding box center [141, 15] width 216 height 12
paste input "tSMNqZwKxnrkUw1R2AXEUyHR"
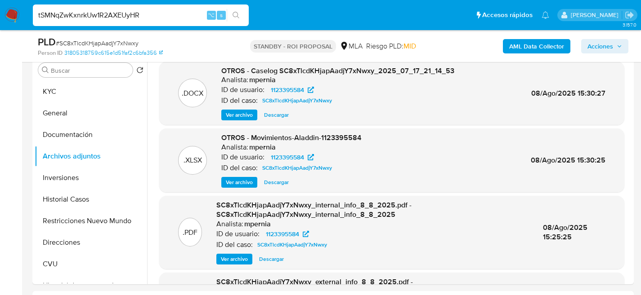
type input "tSMNqZwKxnrkUw1R2AXEUyHR"
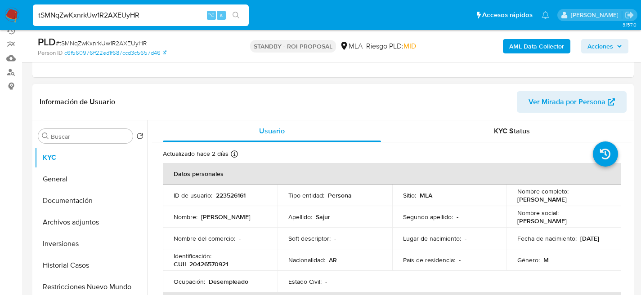
select select "10"
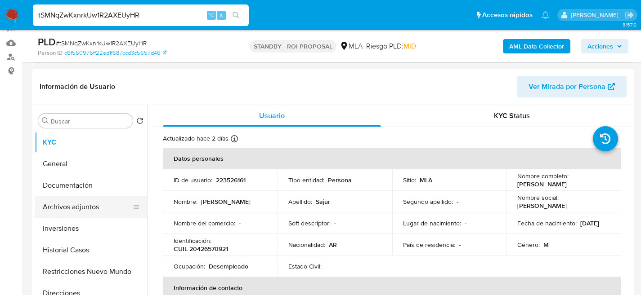
click at [36, 214] on button "Archivos adjuntos" at bounding box center [87, 207] width 105 height 22
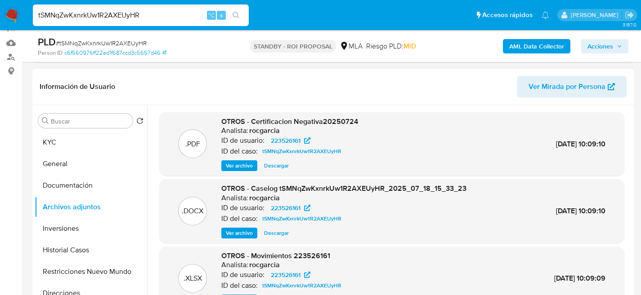
click at [290, 234] on button "Descargar" at bounding box center [276, 233] width 34 height 11
click at [112, 13] on input "tSMNqZwKxnrkUw1R2AXEUyHR" at bounding box center [141, 15] width 216 height 12
paste input "vgcwr3LVY0JrTFWQcWhP0Vmg"
type input "vgcwr3LVY0JrTFWQcWhP0Vmg"
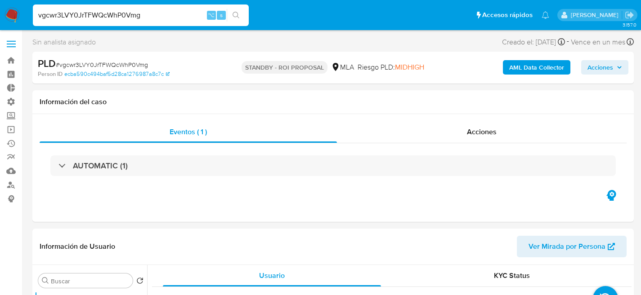
select select "10"
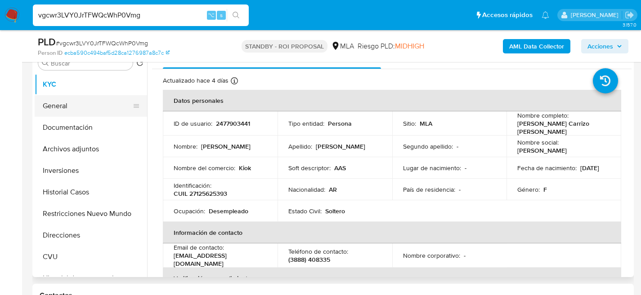
scroll to position [173, 0]
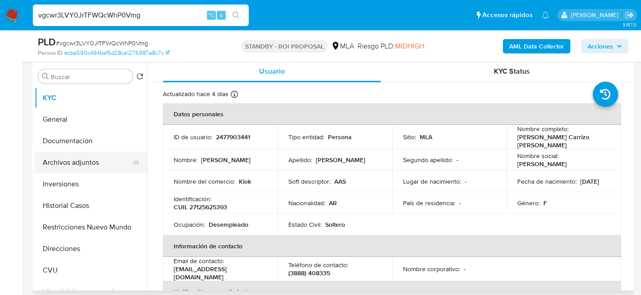
click at [55, 152] on button "Archivos adjuntos" at bounding box center [87, 163] width 105 height 22
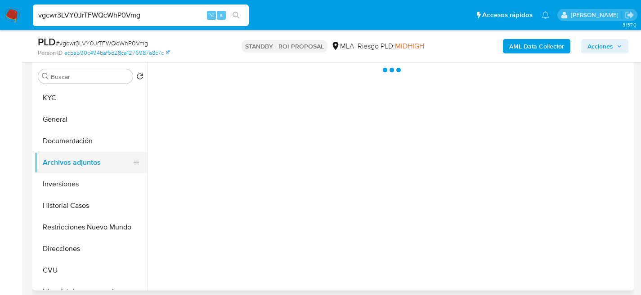
click at [59, 160] on button "Archivos adjuntos" at bounding box center [87, 163] width 105 height 22
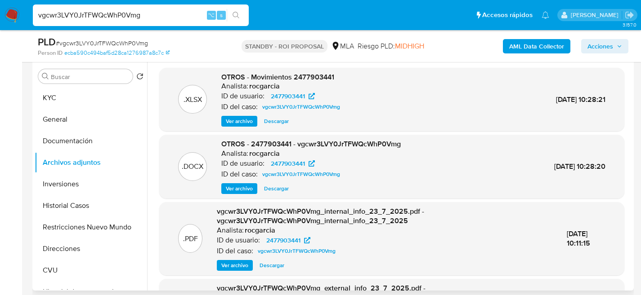
click at [271, 191] on span "Descargar" at bounding box center [276, 188] width 25 height 9
click at [128, 17] on input "vgcwr3LVY0JrTFWQcWhP0Vmg" at bounding box center [141, 15] width 216 height 12
paste input "whIL64hzu2jxhgKLK1srkLyV"
type input "whIL64hzu2jxhgKLK1srkLyV"
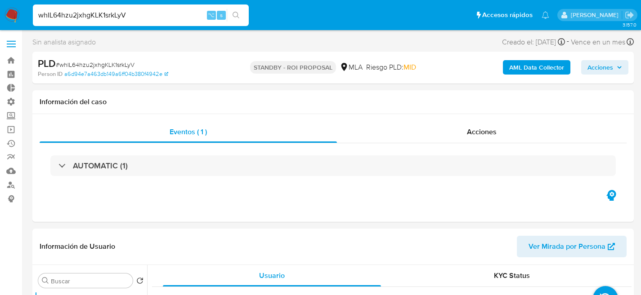
select select "10"
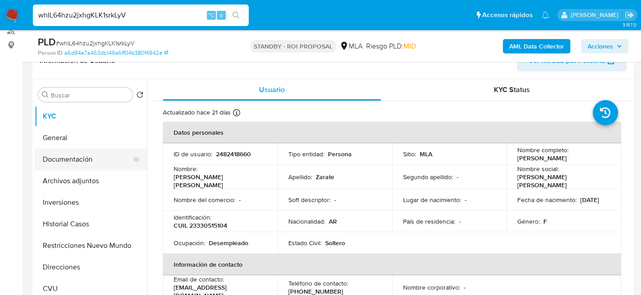
scroll to position [134, 0]
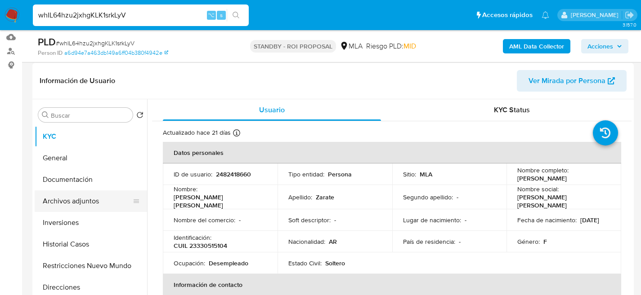
click at [68, 200] on button "Archivos adjuntos" at bounding box center [87, 202] width 105 height 22
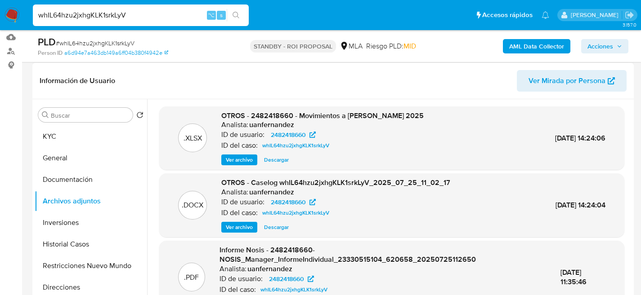
click at [280, 228] on span "Descargar" at bounding box center [276, 227] width 25 height 9
click at [128, 18] on input "whIL64hzu2jxhgKLK1srkLyV" at bounding box center [141, 15] width 216 height 12
paste input "yOyrMCeZFnZPtUxJrmL5Ueoi"
type input "yOyrMCeZFnZPtUxJrmL5Ueoi"
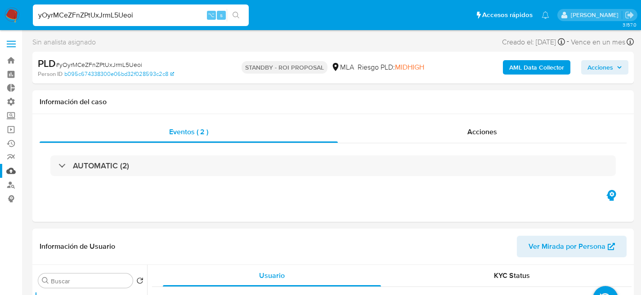
select select "10"
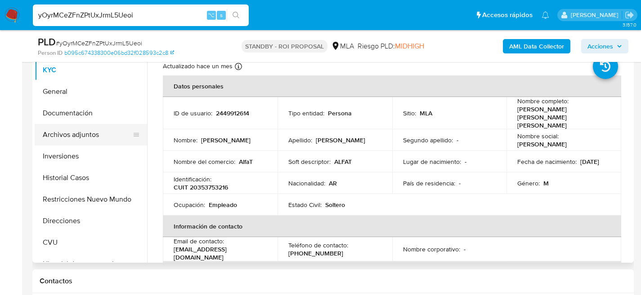
scroll to position [190, 0]
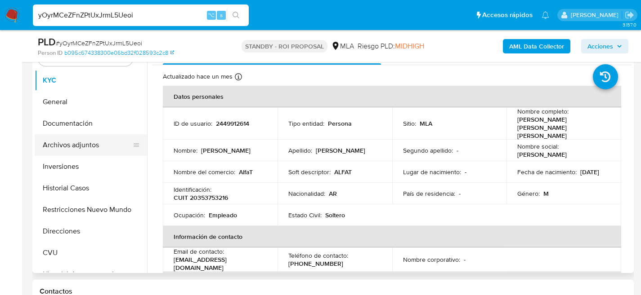
click at [79, 151] on button "Archivos adjuntos" at bounding box center [87, 145] width 105 height 22
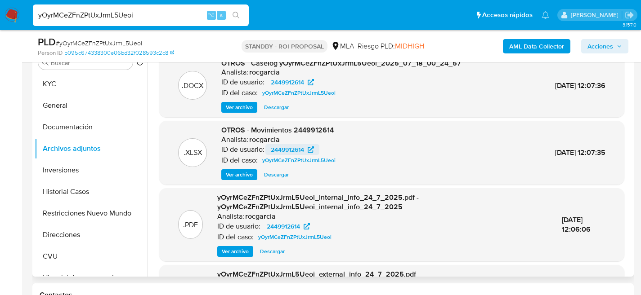
scroll to position [185, 0]
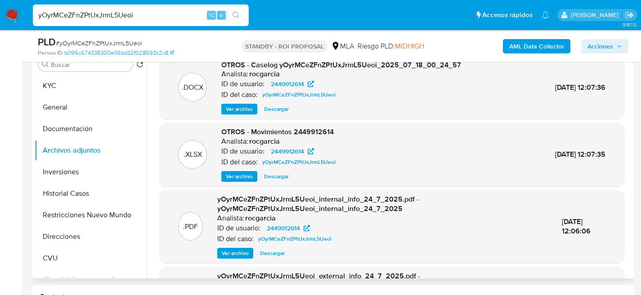
click at [275, 101] on div "OTROS - Caselog yOyrMCeZFnZPtUxJrmL5Ueoi_2025_07_18_00_24_57 Analista: rocgarci…" at bounding box center [341, 87] width 240 height 55
click at [277, 106] on span "Descargar" at bounding box center [276, 109] width 25 height 9
click at [93, 9] on div "yOyrMCeZFnZPtUxJrmL5Ueoi ⌥ s" at bounding box center [141, 15] width 216 height 22
click at [94, 16] on input "yOyrMCeZFnZPtUxJrmL5Ueoi" at bounding box center [141, 15] width 216 height 12
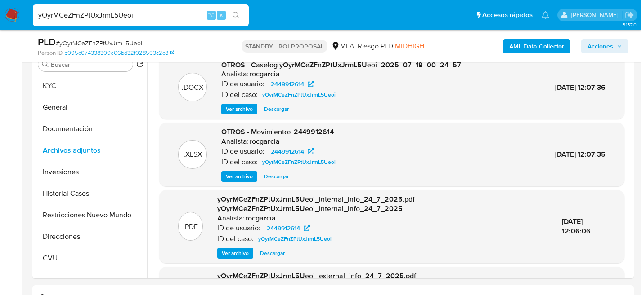
click at [94, 16] on input "yOyrMCeZFnZPtUxJrmL5Ueoi" at bounding box center [141, 15] width 216 height 12
paste input "foXwgXXvGpQV8aYEPRhCl5rD"
type input "foXwgXXvGpQV8aYEPRhCl5rD"
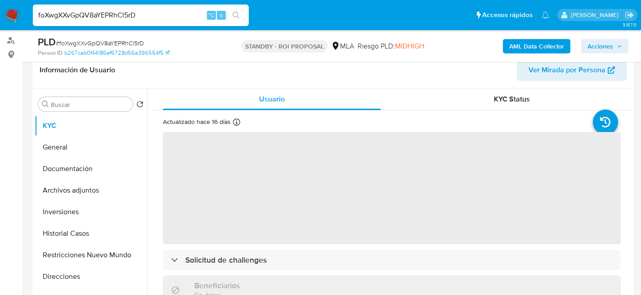
scroll to position [155, 0]
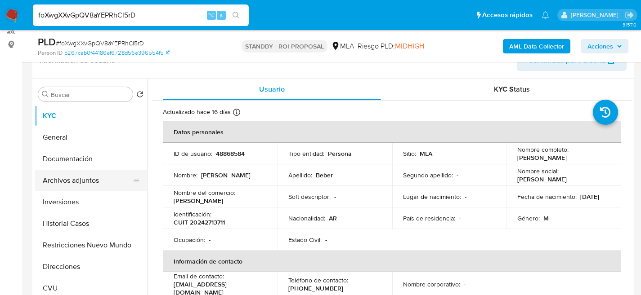
click at [46, 184] on button "Archivos adjuntos" at bounding box center [87, 181] width 105 height 22
select select "10"
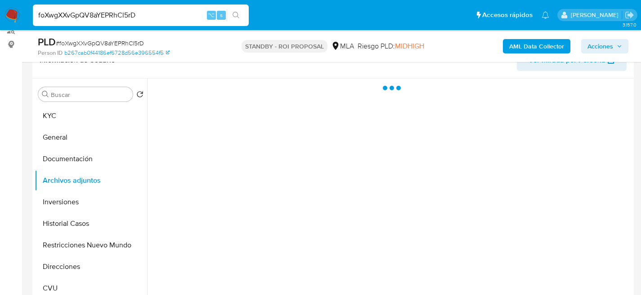
scroll to position [2, 0]
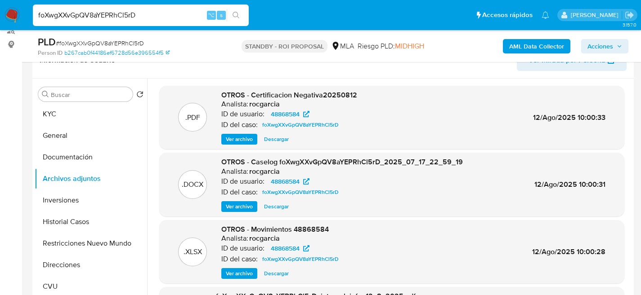
click at [280, 216] on div ".DOCX OTROS - Caselog foXwgXXvGpQV8aYEPRhCl5rD_2025_07_17_22_59_19 Analista: ro…" at bounding box center [391, 185] width 465 height 64
click at [280, 214] on div ".DOCX OTROS - Caselog foXwgXXvGpQV8aYEPRhCl5rD_2025_07_17_22_59_19 Analista: ro…" at bounding box center [391, 185] width 465 height 64
click at [281, 208] on span "Descargar" at bounding box center [276, 206] width 25 height 9
click at [115, 11] on input "foXwgXXvGpQV8aYEPRhCl5rD" at bounding box center [141, 15] width 216 height 12
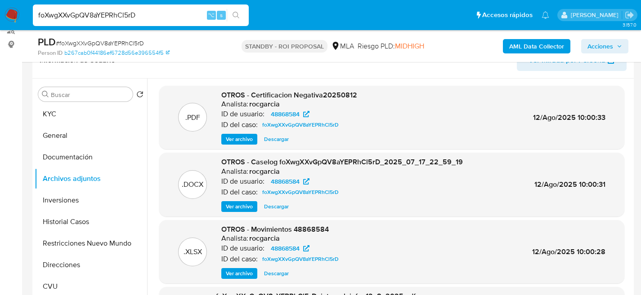
paste input "Sl97Hbe6Hs5hJHjy9a4UaR6F"
type input "Sl97Hbe6Hs5hJHjy9a4UaR6F"
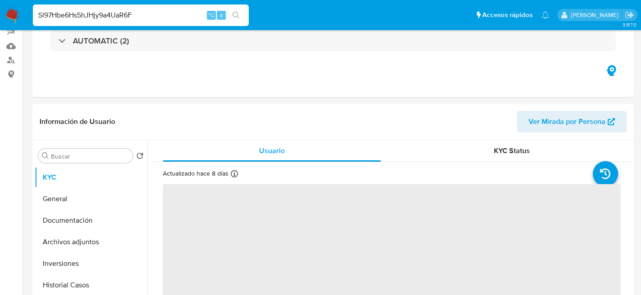
scroll to position [151, 0]
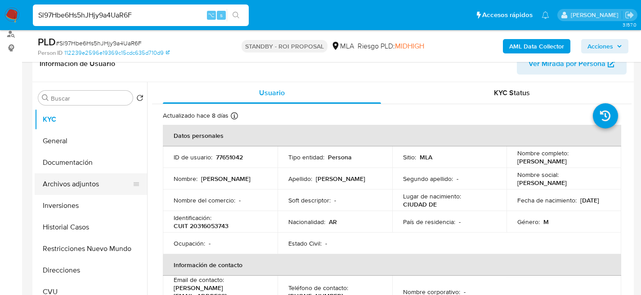
select select "10"
click at [65, 176] on button "Archivos adjuntos" at bounding box center [87, 185] width 105 height 22
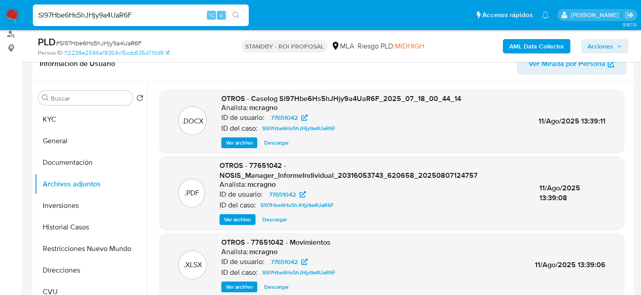
click at [271, 144] on span "Descargar" at bounding box center [276, 142] width 25 height 9
click at [150, 13] on input "Sl97Hbe6Hs5hJHjy9a4UaR6F" at bounding box center [141, 15] width 216 height 12
paste input "wRVavabBg0EUkAMciqXTRDbW"
type input "wRVavabBg0EUkAMciqXTRDbW"
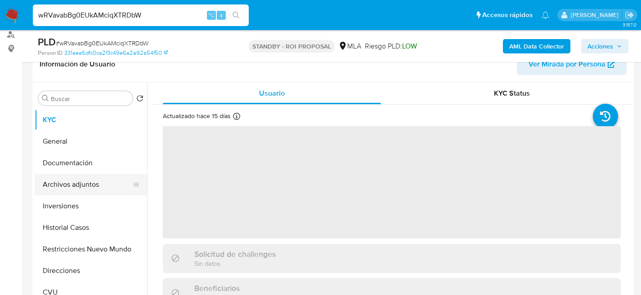
scroll to position [174, 0]
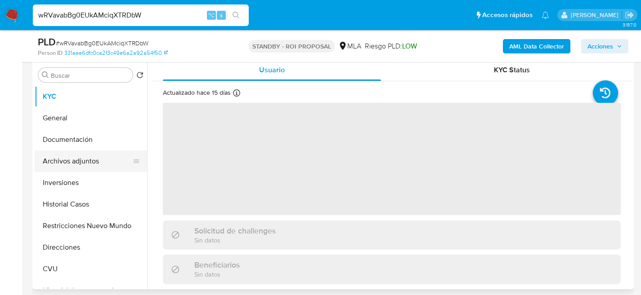
click at [49, 165] on button "Archivos adjuntos" at bounding box center [87, 162] width 105 height 22
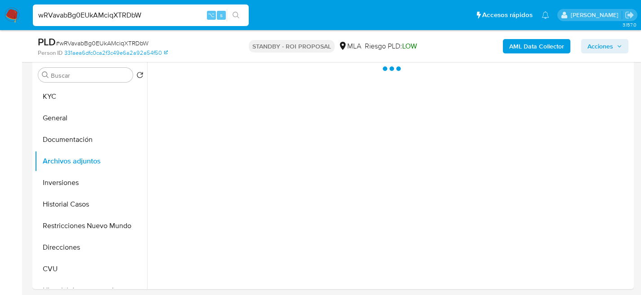
select select "10"
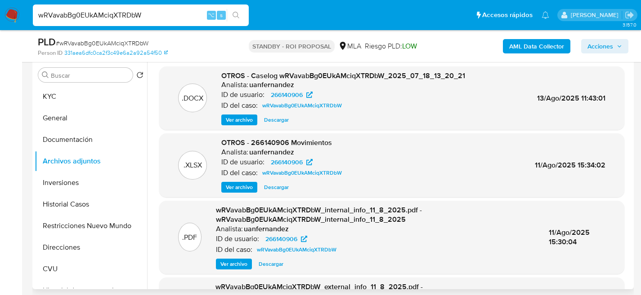
click at [282, 119] on span "Descargar" at bounding box center [276, 120] width 25 height 9
click at [119, 16] on input "wRVavabBg0EUkAMciqXTRDbW" at bounding box center [141, 15] width 216 height 12
paste input "XHQC0nSVDltOTlPYqJOxrONY"
type input "XHQC0nSVDltOTlPYqJOxrONY"
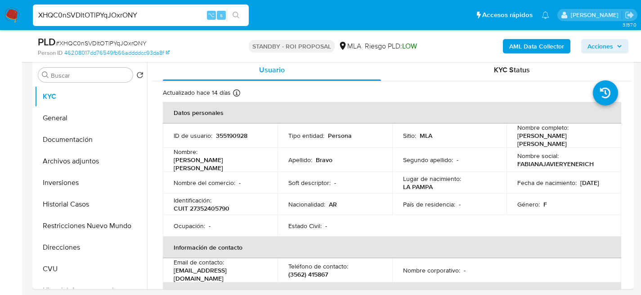
scroll to position [174, 0]
select select "10"
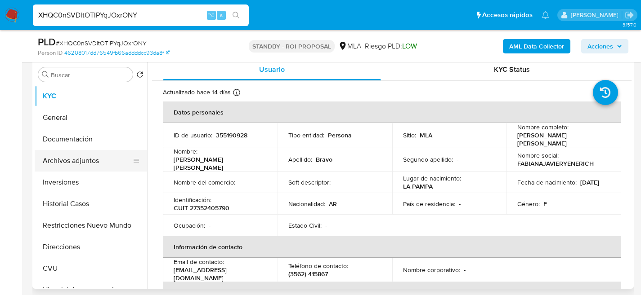
click at [42, 154] on button "Archivos adjuntos" at bounding box center [87, 161] width 105 height 22
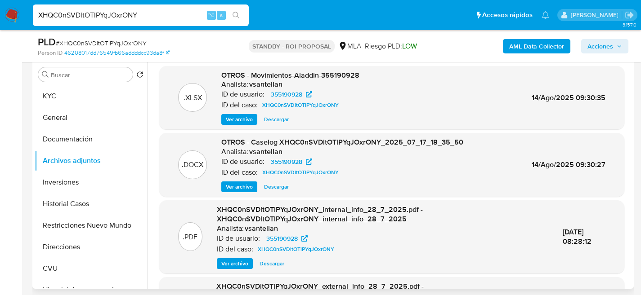
click at [279, 186] on span "Descargar" at bounding box center [276, 187] width 25 height 9
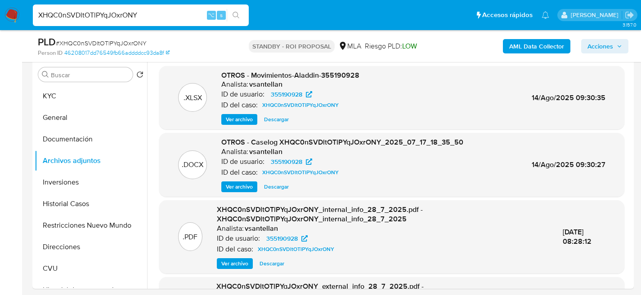
click at [116, 24] on div "XHQC0nSVDltOTlPYqJOxrONY ⌥ s" at bounding box center [141, 15] width 216 height 22
click at [118, 20] on input "XHQC0nSVDltOTlPYqJOxrONY" at bounding box center [141, 15] width 216 height 12
paste input "k8avbt0gh7sqYzjgYffE0mTJ"
type input "k8avbt0gh7sqYzjgYffE0mTJ"
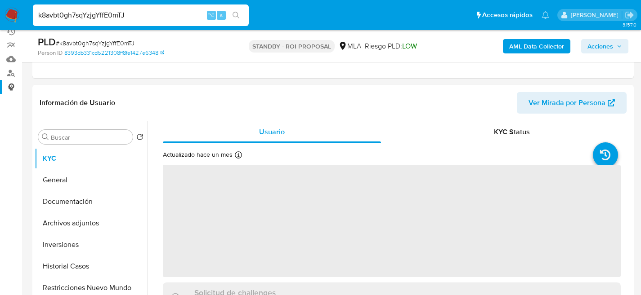
scroll to position [124, 0]
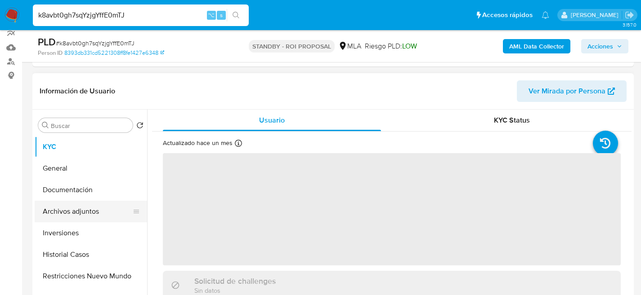
click at [44, 217] on button "Archivos adjuntos" at bounding box center [87, 212] width 105 height 22
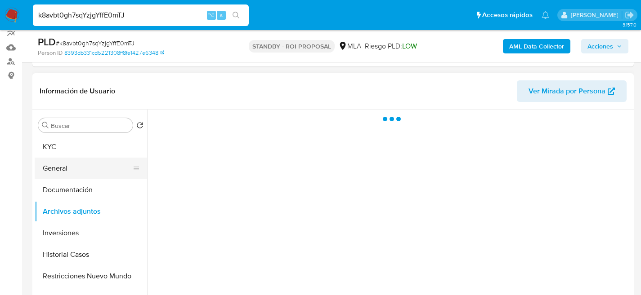
select select "10"
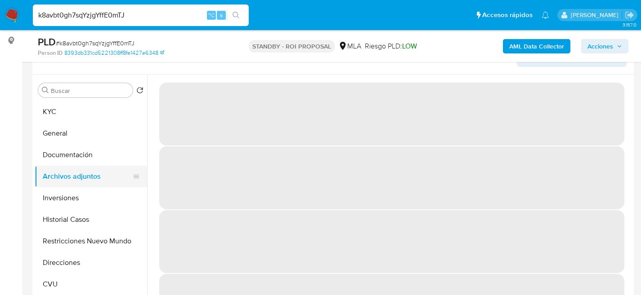
scroll to position [163, 0]
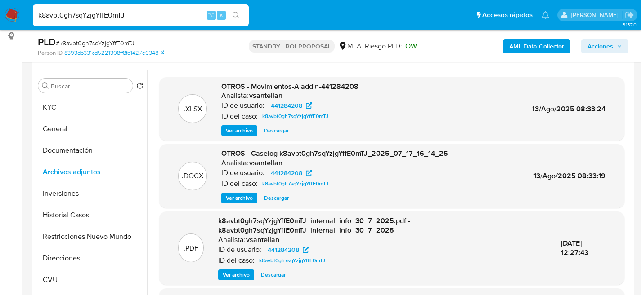
click at [276, 199] on span "Descargar" at bounding box center [276, 198] width 25 height 9
click at [145, 15] on input "k8avbt0gh7sqYzjgYffE0mTJ" at bounding box center [141, 15] width 216 height 12
paste input "w7oMuvuWrOaRBjntg8II6z2k"
type input "w7oMuvuWrOaRBjntg8II6z2k"
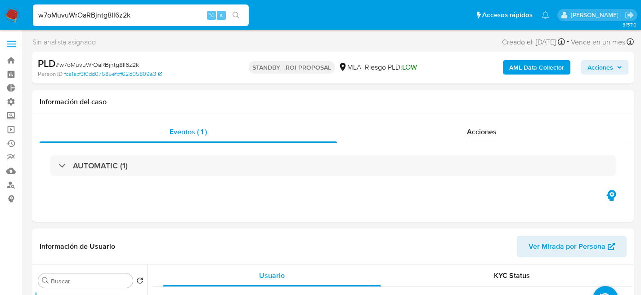
select select "10"
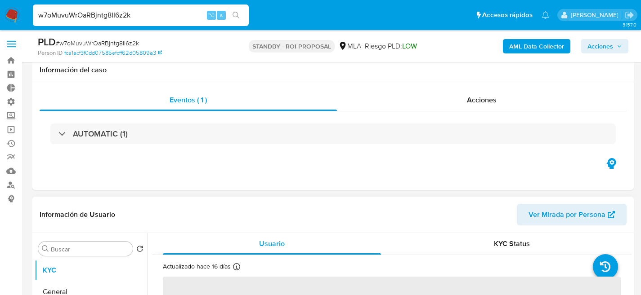
scroll to position [189, 0]
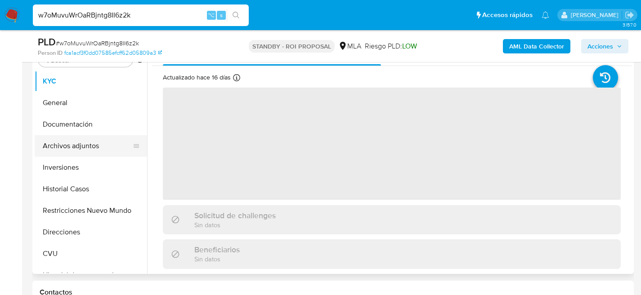
click at [39, 143] on button "Archivos adjuntos" at bounding box center [87, 146] width 105 height 22
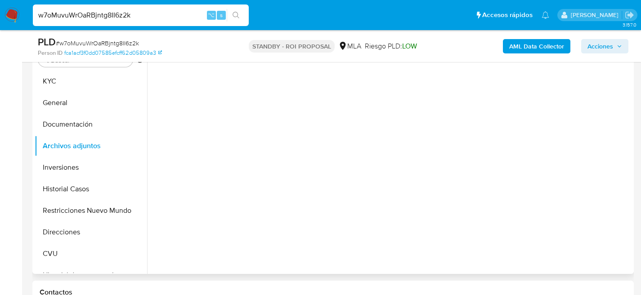
select select "10"
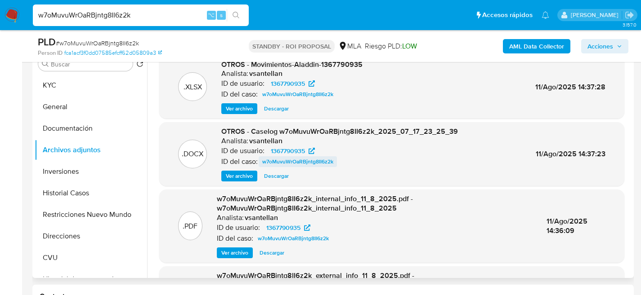
scroll to position [181, 0]
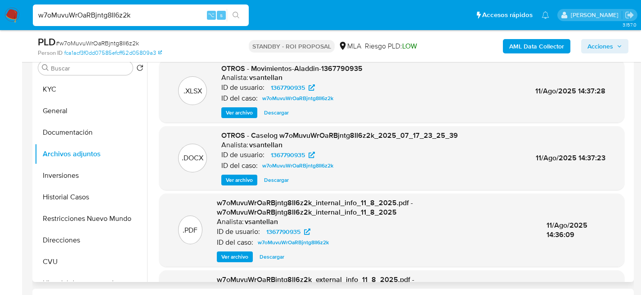
click at [272, 176] on span "Descargar" at bounding box center [276, 180] width 25 height 9
click at [139, 13] on input "w7oMuvuWrOaRBjntg8II6z2k" at bounding box center [141, 15] width 216 height 12
paste input "46cxrEt8dpeDOx0u9JfvLvNN"
type input "46cxrEt8dpeDOx0u9JfvLvNN"
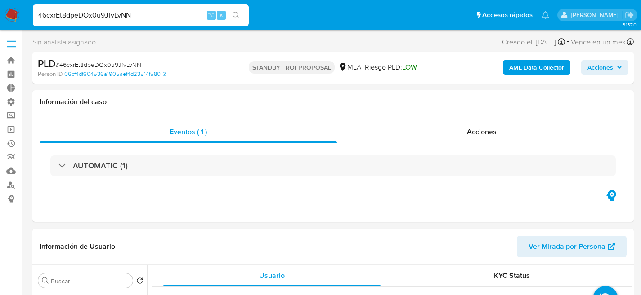
select select "10"
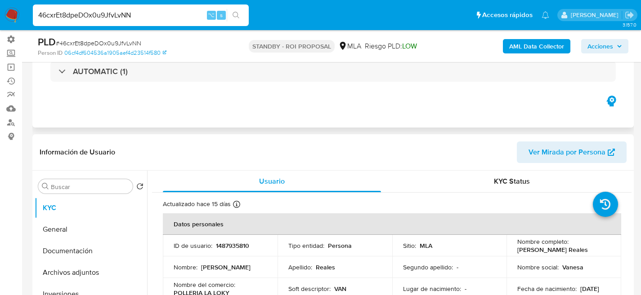
scroll to position [160, 0]
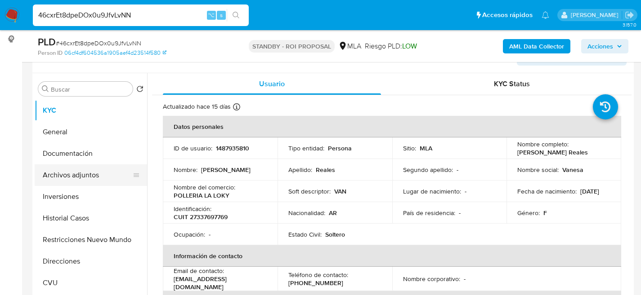
click at [59, 173] on button "Archivos adjuntos" at bounding box center [87, 176] width 105 height 22
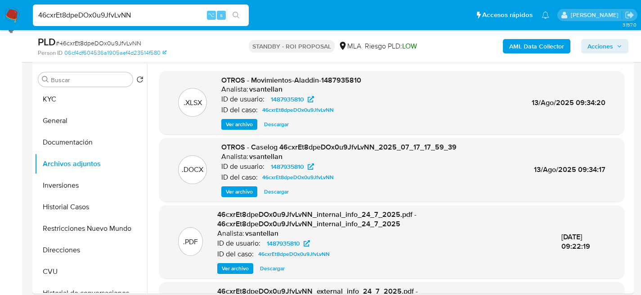
scroll to position [171, 0]
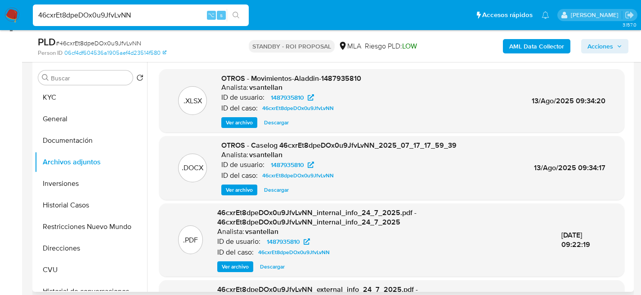
click at [276, 190] on span "Descargar" at bounding box center [276, 190] width 25 height 9
click at [108, 20] on input "46cxrEt8dpeDOx0u9JfvLvNN" at bounding box center [141, 15] width 216 height 12
paste input "C8HdZG2Gy8IwwjKS6grsrEOI"
type input "C8HdZG2Gy8IwwjKS6grsrEOI"
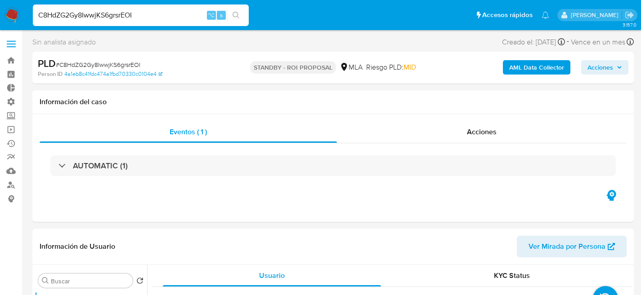
select select "10"
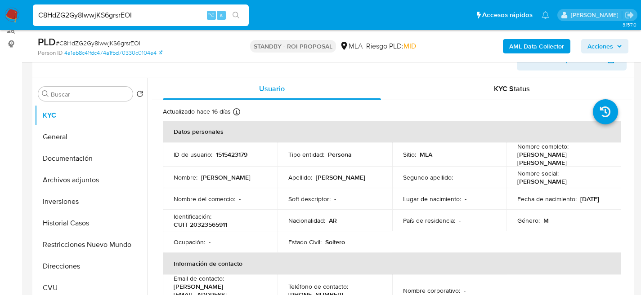
scroll to position [172, 0]
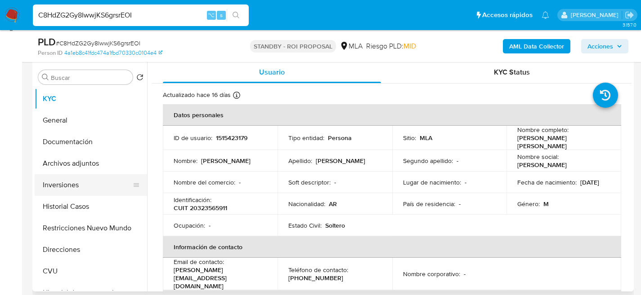
click at [54, 175] on button "Inversiones" at bounding box center [87, 185] width 105 height 22
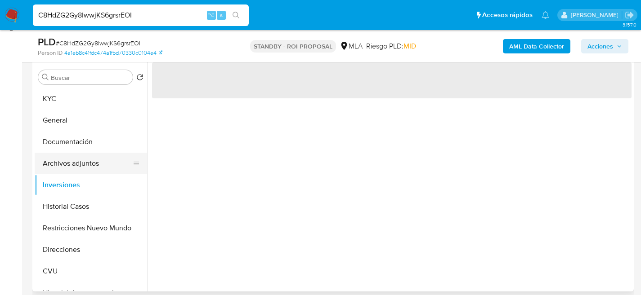
click at [55, 170] on button "Archivos adjuntos" at bounding box center [87, 164] width 105 height 22
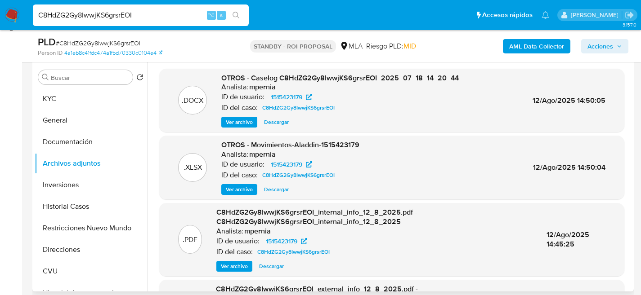
click at [277, 124] on span "Descargar" at bounding box center [276, 122] width 25 height 9
click at [111, 6] on div "C8HdZG2Gy8IwwjKS6grsrEOI ⌥ s" at bounding box center [141, 15] width 216 height 22
click at [112, 8] on div "C8HdZG2Gy8IwwjKS6grsrEOI ⌥ s" at bounding box center [141, 15] width 216 height 22
click at [115, 20] on input "C8HdZG2Gy8IwwjKS6grsrEOI" at bounding box center [141, 15] width 216 height 12
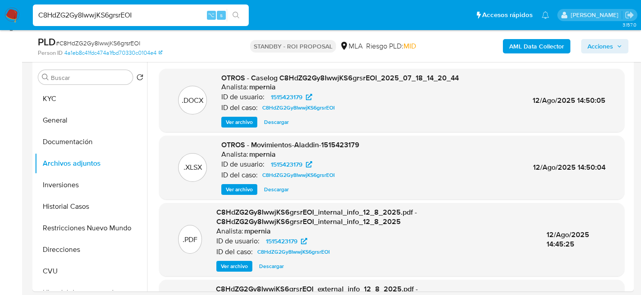
click at [115, 20] on input "C8HdZG2Gy8IwwjKS6grsrEOI" at bounding box center [141, 15] width 216 height 12
paste input "ySWLDXxIkvhEjdZN46Qt2K8P"
type input "ySWLDXxIkvhEjdZN46Qt2K8P"
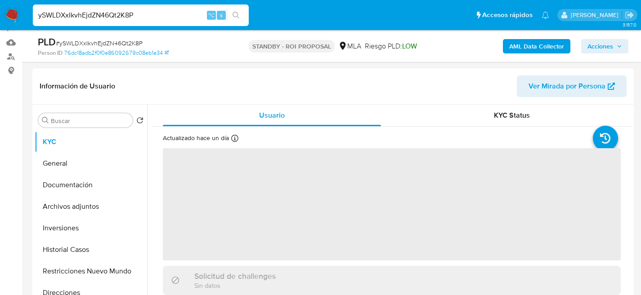
scroll to position [153, 0]
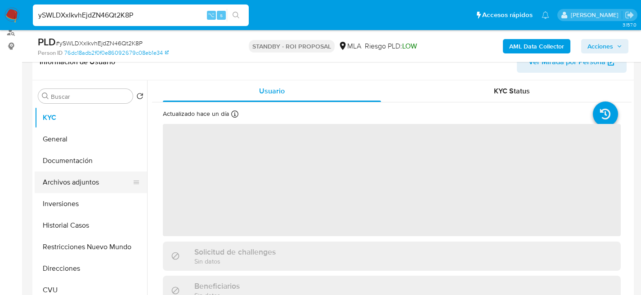
click at [55, 189] on button "Archivos adjuntos" at bounding box center [87, 183] width 105 height 22
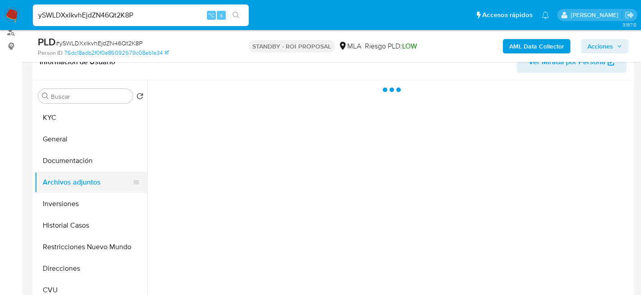
select select "10"
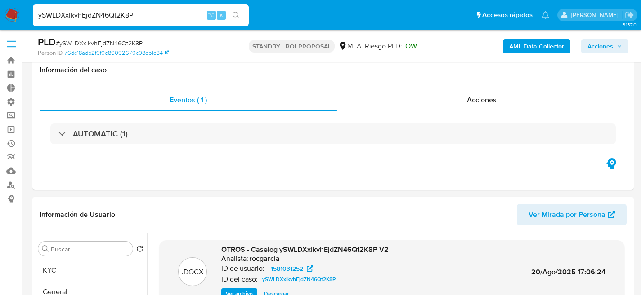
select select "10"
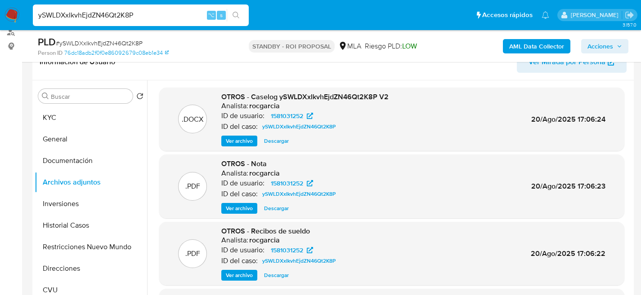
click at [283, 139] on span "Descargar" at bounding box center [276, 141] width 25 height 9
click at [70, 116] on button "KYC" at bounding box center [87, 118] width 105 height 22
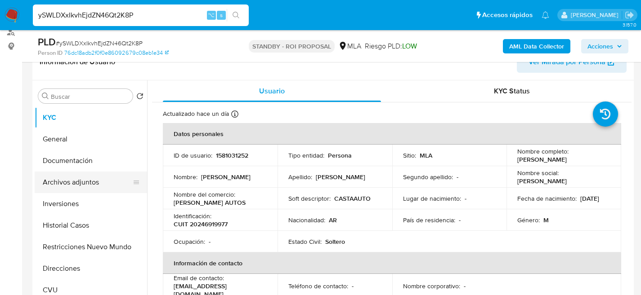
click at [65, 185] on button "Archivos adjuntos" at bounding box center [87, 183] width 105 height 22
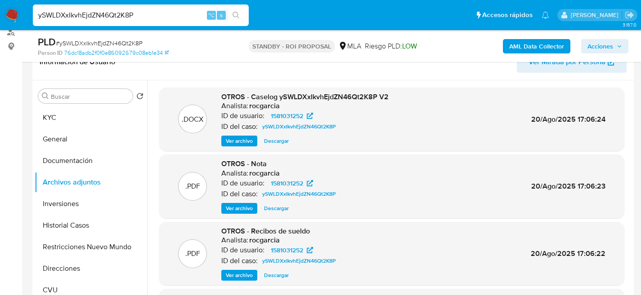
click at [107, 10] on input "ySWLDXxIkvhEjdZN46Qt2K8P" at bounding box center [141, 15] width 216 height 12
paste input "DV4RL7cUjwDQoz5jttgn4yHG"
type input "DV4RL7cUjwDQoz5jttgn4yHG"
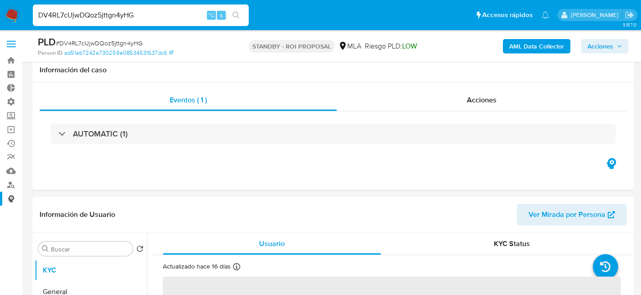
scroll to position [178, 0]
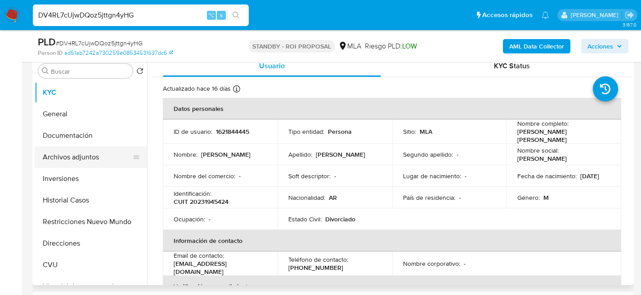
click at [51, 166] on button "Archivos adjuntos" at bounding box center [87, 158] width 105 height 22
select select "10"
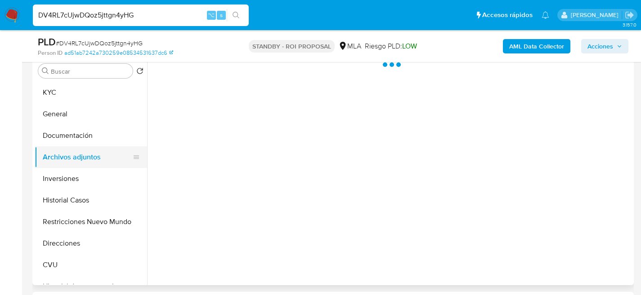
click at [54, 161] on button "Archivos adjuntos" at bounding box center [87, 158] width 105 height 22
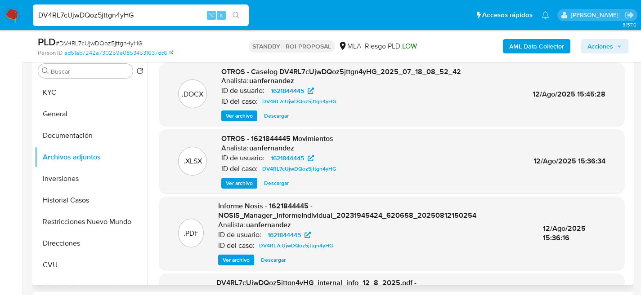
click at [268, 120] on span "Descargar" at bounding box center [276, 116] width 25 height 9
click at [124, 23] on div "DV4RL7cUjwDQoz5jttgn4yHG ⌥ s" at bounding box center [141, 15] width 216 height 22
click at [126, 17] on input "DV4RL7cUjwDQoz5jttgn4yHG" at bounding box center [141, 15] width 216 height 12
paste input "zjkUNXZj5UMOj1X3jcQ3yKt"
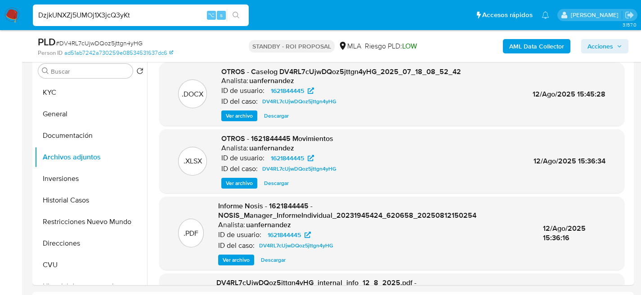
type input "DzjkUNXZj5UMOj1X3jcQ3yKt"
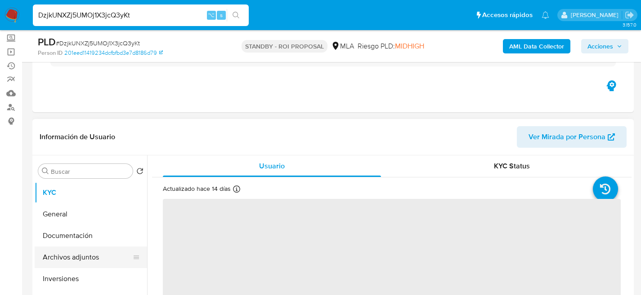
click at [58, 251] on button "Archivos adjuntos" at bounding box center [87, 258] width 105 height 22
select select "10"
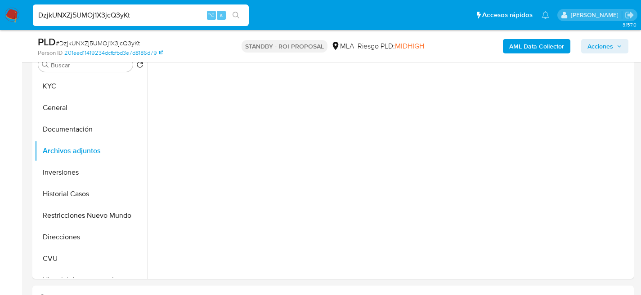
scroll to position [170, 0]
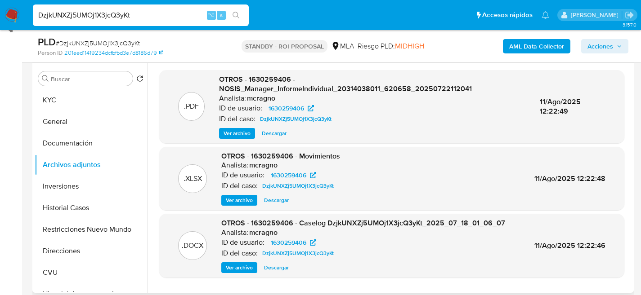
click at [274, 268] on span "Descargar" at bounding box center [276, 267] width 25 height 9
click at [140, 18] on input "DzjkUNXZj5UMOj1X3jcQ3yKt" at bounding box center [141, 15] width 216 height 12
paste input "nefqJSXOsbHUCo4iBYOgHKnd"
type input "nefqJSXOsbHUCo4iBYOgHKnd"
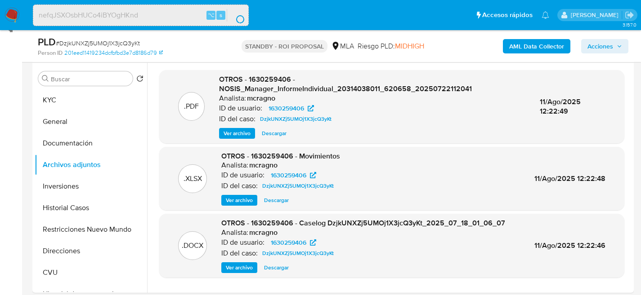
scroll to position [0, 0]
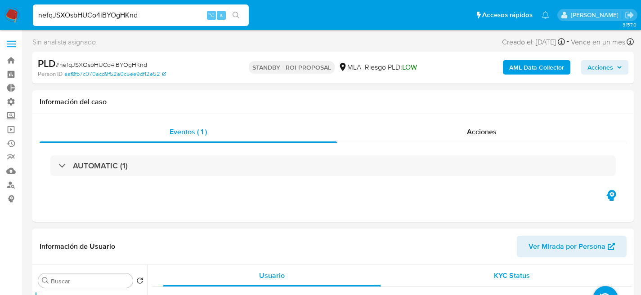
select select "10"
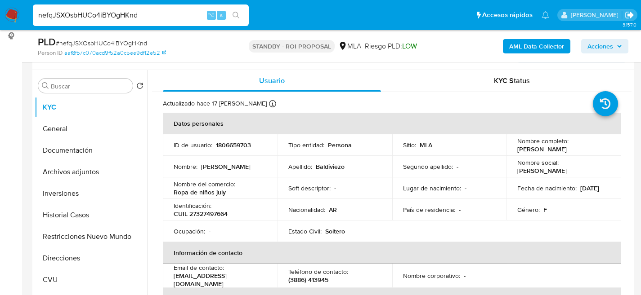
scroll to position [171, 0]
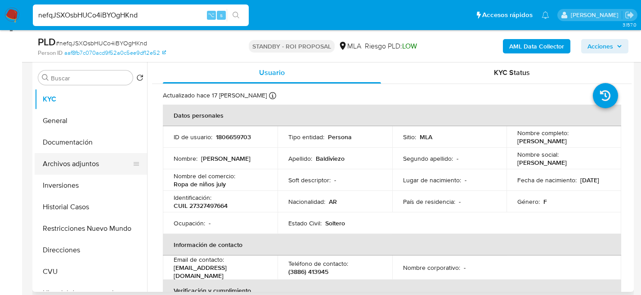
click at [53, 157] on button "Archivos adjuntos" at bounding box center [87, 164] width 105 height 22
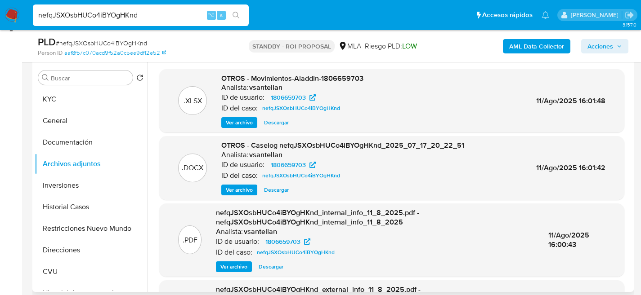
click at [281, 194] on span "Descargar" at bounding box center [276, 190] width 25 height 9
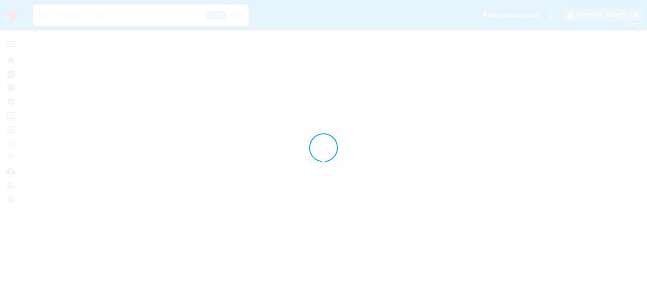
click at [129, 17] on input at bounding box center [141, 15] width 216 height 12
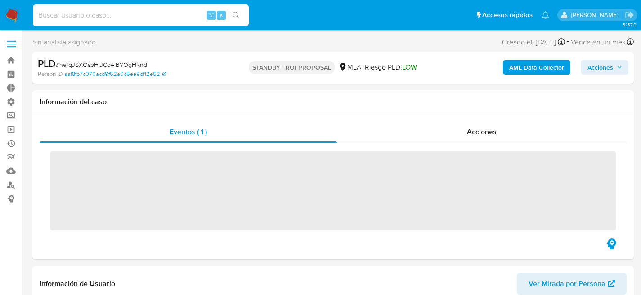
click at [140, 17] on input at bounding box center [141, 15] width 216 height 12
paste input "hl3nlwiQrIzZVNB4mXSlfpar"
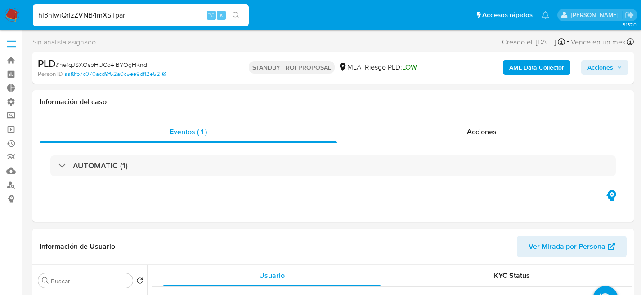
type input "hl3nlwiQrIzZVNB4mXSlfpar"
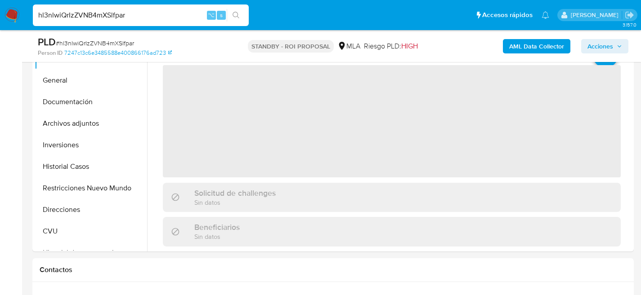
scroll to position [175, 0]
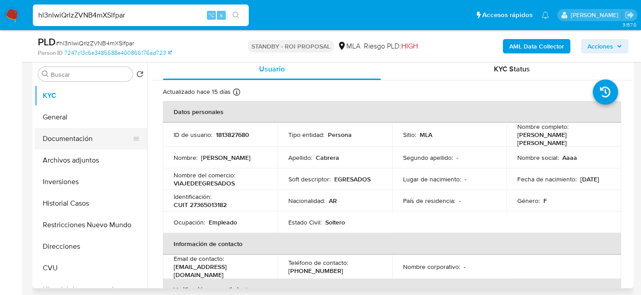
click at [49, 148] on button "Documentación" at bounding box center [87, 139] width 105 height 22
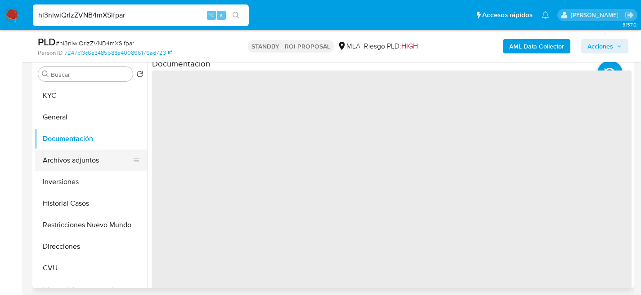
click at [50, 151] on button "Archivos adjuntos" at bounding box center [87, 161] width 105 height 22
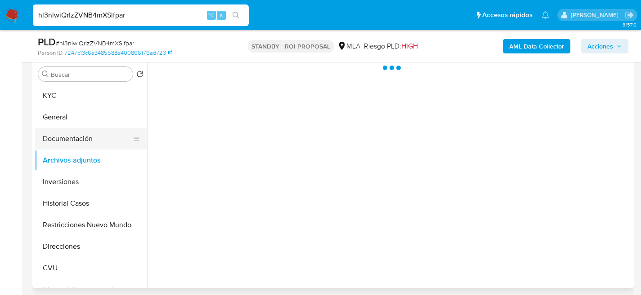
select select "10"
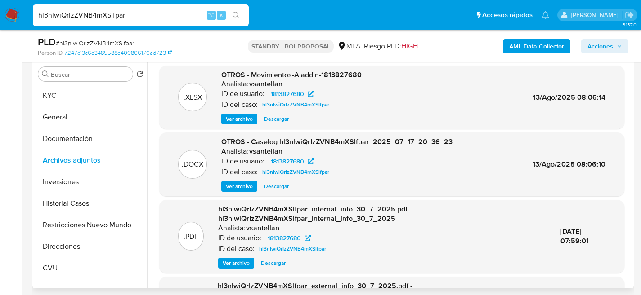
click at [272, 192] on div ".DOCX OTROS - Caselog hl3nlwiQrIzZVNB4mXSlfpar_2025_07_17_20_36_23 Analista: vs…" at bounding box center [391, 165] width 465 height 64
click at [279, 183] on span "Descargar" at bounding box center [276, 186] width 25 height 9
click at [140, 17] on input "hl3nlwiQrIzZVNB4mXSlfpar" at bounding box center [141, 15] width 216 height 12
paste input "nUxNAK0lXOAxXanX38cyuLXB"
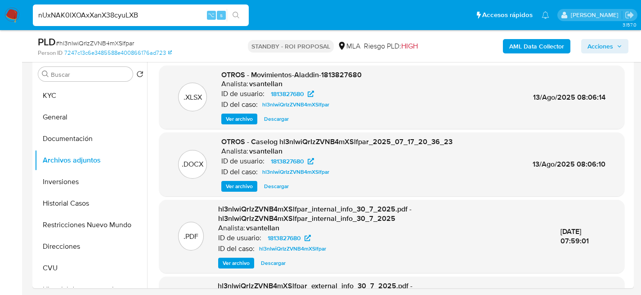
type input "nUxNAK0lXOAxXanX38cyuLXB"
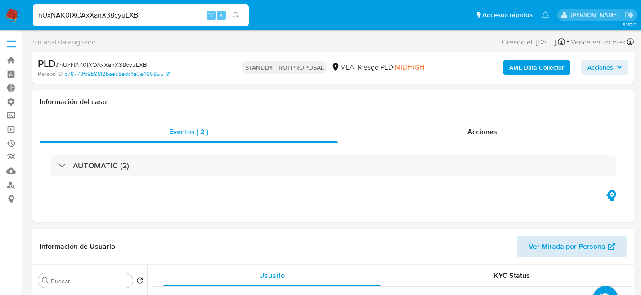
select select "10"
click at [146, 13] on input "nUxNAK0lXOAxXanX38cyuLXB" at bounding box center [141, 15] width 216 height 12
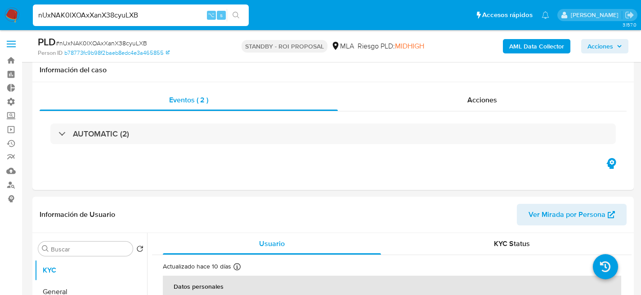
scroll to position [178, 0]
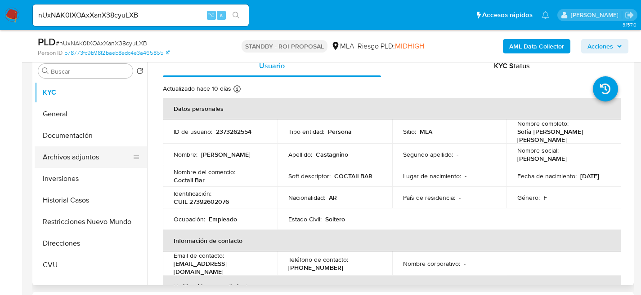
click at [61, 156] on button "Archivos adjuntos" at bounding box center [87, 158] width 105 height 22
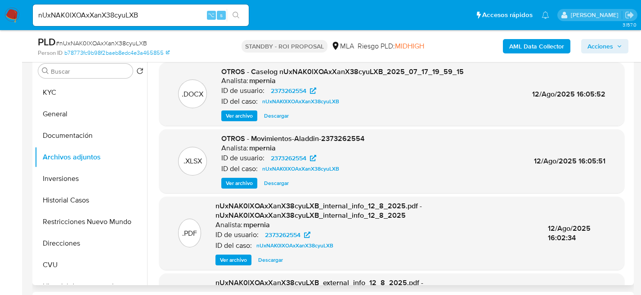
click at [274, 116] on span "Descargar" at bounding box center [276, 116] width 25 height 9
click at [124, 13] on input "nUxNAK0lXOAxXanX38cyuLXB" at bounding box center [141, 15] width 216 height 12
paste input "8ghzkSqR6drtU0I6BAhDS4qd"
type input "8ghzkSqR6drtU0I6BAhDS4qd"
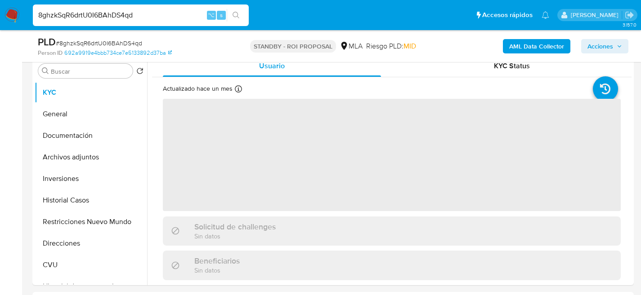
scroll to position [187, 0]
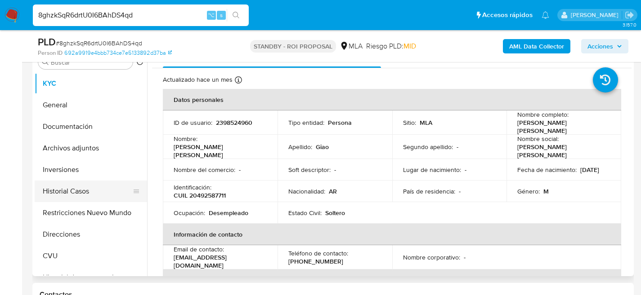
select select "10"
click at [66, 198] on button "Historial Casos" at bounding box center [87, 192] width 105 height 22
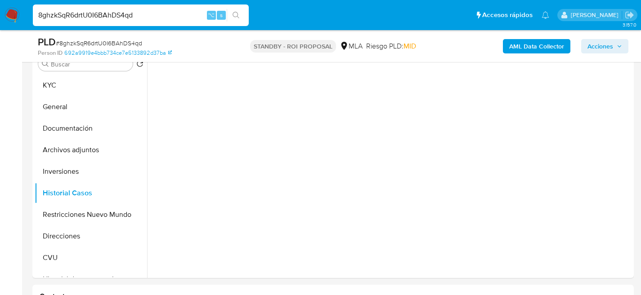
scroll to position [185, 0]
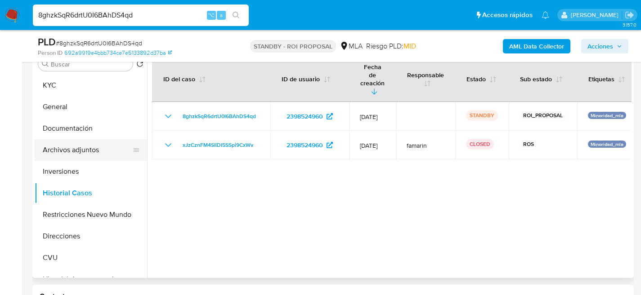
click at [77, 144] on button "Archivos adjuntos" at bounding box center [87, 150] width 105 height 22
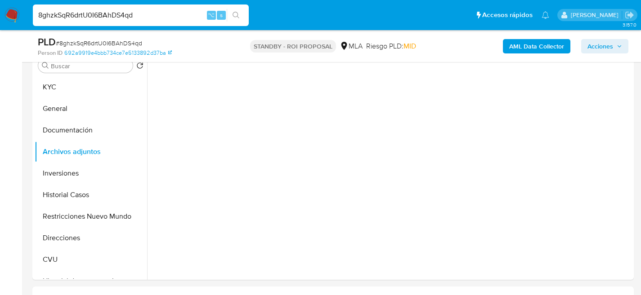
scroll to position [183, 0]
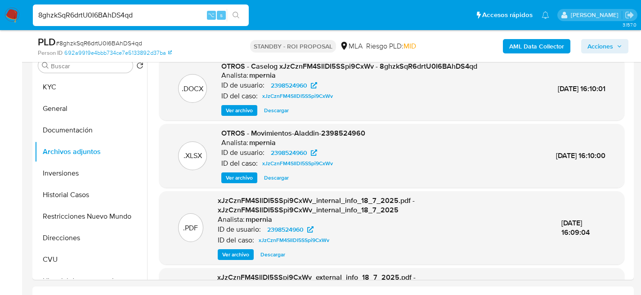
click at [112, 11] on input "8ghzkSqR6drtU0I6BAhDS4qd" at bounding box center [141, 15] width 216 height 12
paste input "61wInNclaWkFYPDtTYKggOPA"
type input "61wInNclaWkFYPDtTYKggOPA"
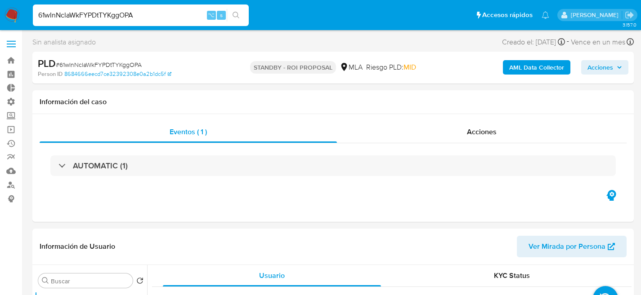
select select "10"
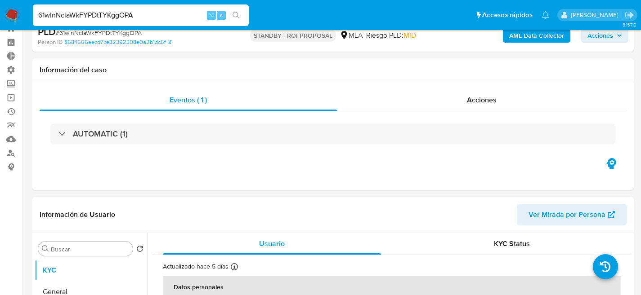
scroll to position [166, 0]
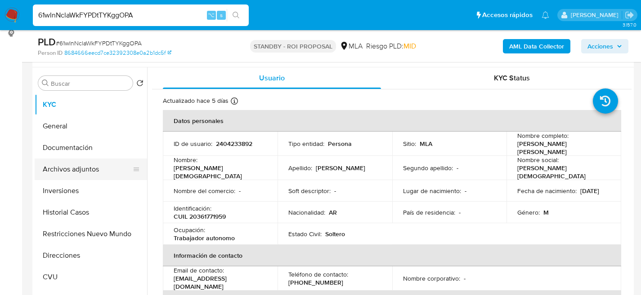
click at [71, 175] on button "Archivos adjuntos" at bounding box center [87, 170] width 105 height 22
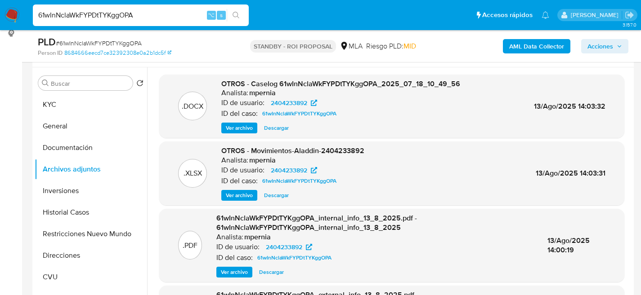
click at [275, 128] on span "Descargar" at bounding box center [276, 128] width 25 height 9
click at [49, 202] on button "Historial Casos" at bounding box center [87, 213] width 105 height 22
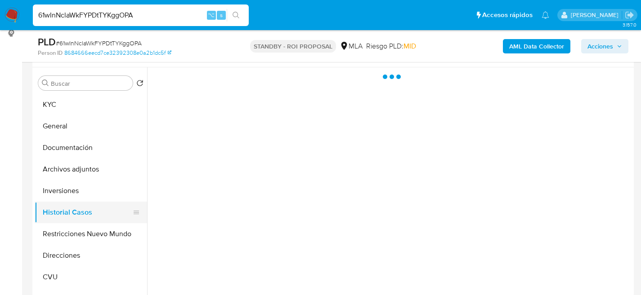
click at [52, 205] on button "Historial Casos" at bounding box center [87, 213] width 105 height 22
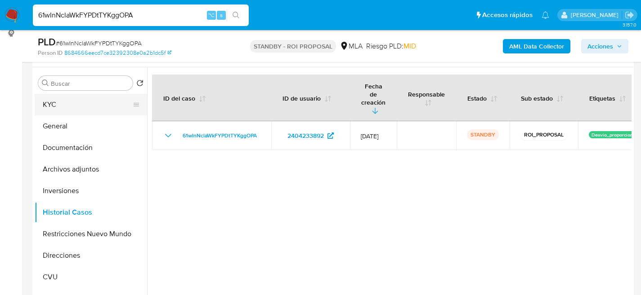
click at [43, 102] on button "KYC" at bounding box center [87, 105] width 105 height 22
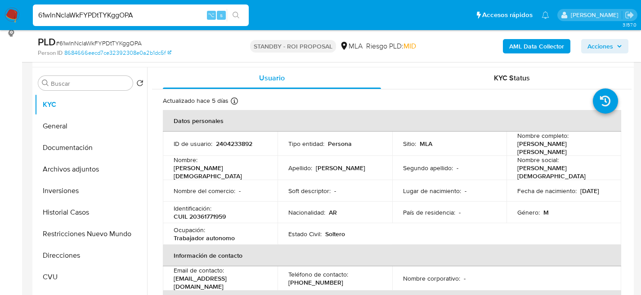
click at [105, 13] on input "61wInNclaWkFYPDtTYKggOPA" at bounding box center [141, 15] width 216 height 12
paste input "JvR4R5poJ7YiWuMbWUAzjueo"
type input "JvR4R5poJ7YiWuMbWUAzjueo"
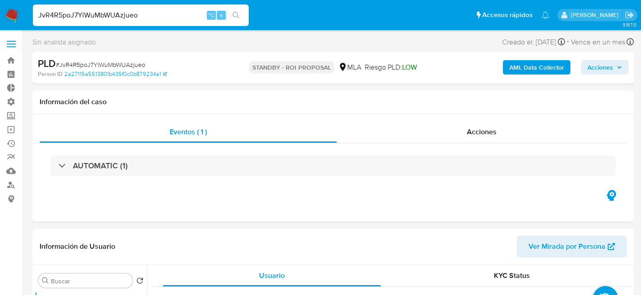
select select "10"
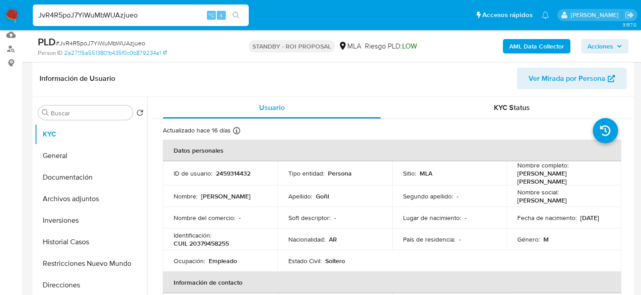
scroll to position [140, 0]
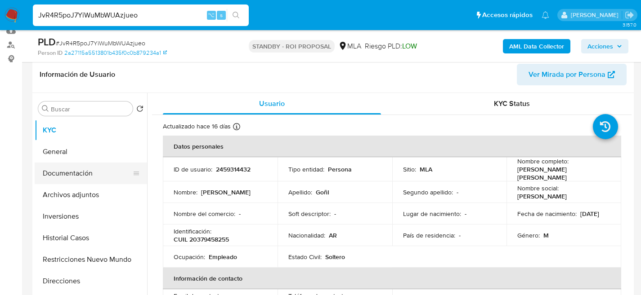
click at [51, 183] on button "Documentación" at bounding box center [87, 174] width 105 height 22
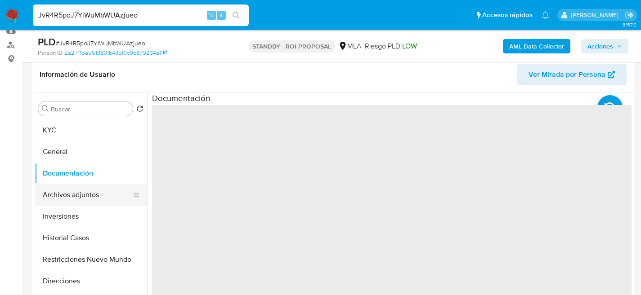
click at [65, 199] on button "Archivos adjuntos" at bounding box center [87, 195] width 105 height 22
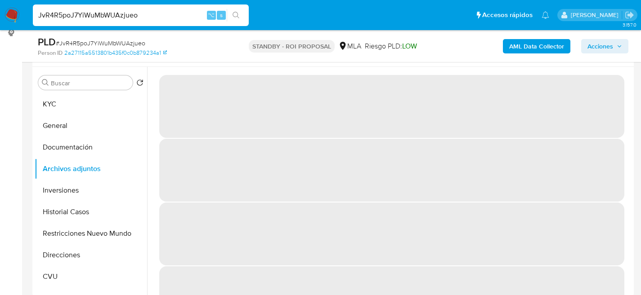
scroll to position [180, 0]
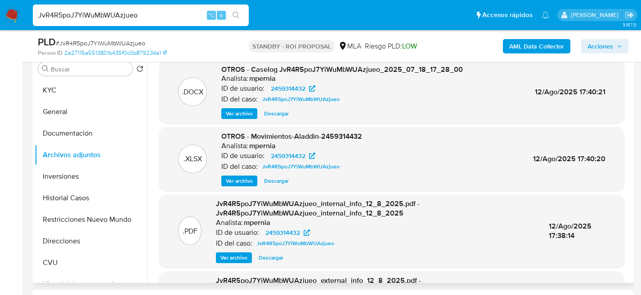
click at [275, 113] on span "Descargar" at bounding box center [276, 113] width 25 height 9
click at [54, 91] on button "KYC" at bounding box center [87, 91] width 105 height 22
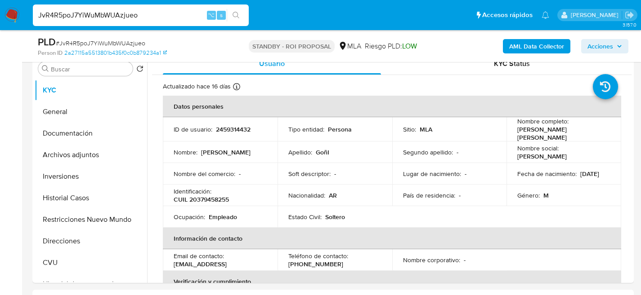
click at [127, 14] on input "JvR4R5poJ7YiWuMbWUAzjueo" at bounding box center [141, 15] width 216 height 12
paste input "SBcw9SHmRn0n2I4NzXTtyG2F"
type input "SBcw9SHmRn0n2I4NzXTtyG2F"
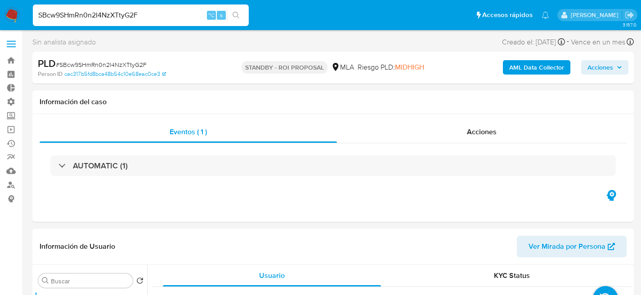
select select "10"
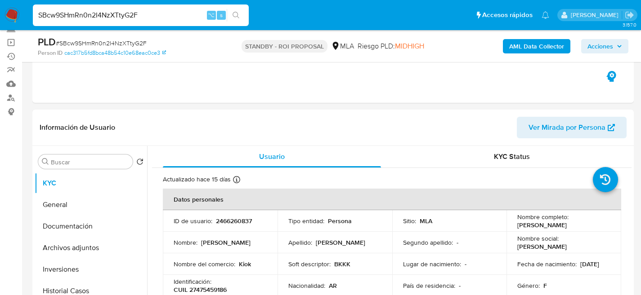
scroll to position [160, 0]
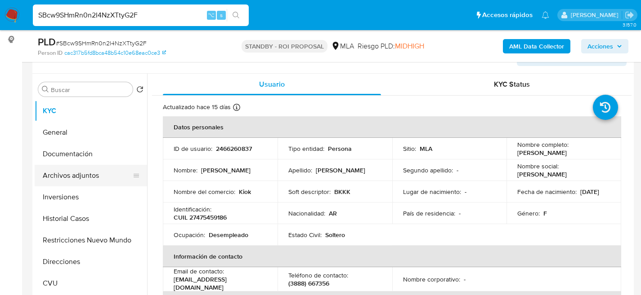
click at [61, 174] on button "Archivos adjuntos" at bounding box center [87, 176] width 105 height 22
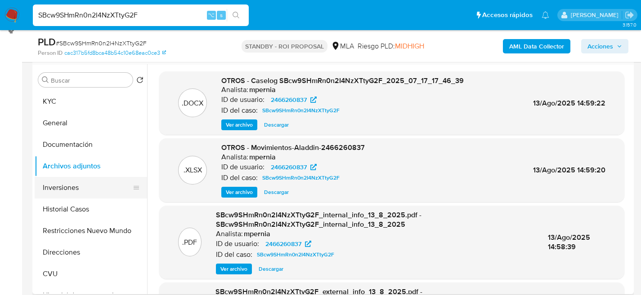
scroll to position [171, 0]
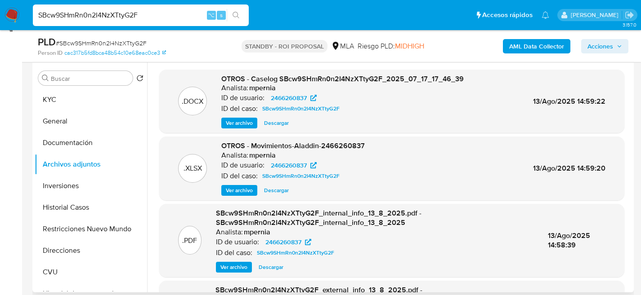
click at [269, 122] on span "Descargar" at bounding box center [276, 123] width 25 height 9
click at [58, 214] on button "Historial Casos" at bounding box center [87, 208] width 105 height 22
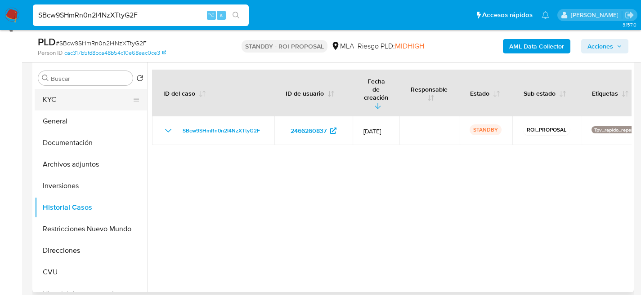
click at [59, 94] on button "KYC" at bounding box center [87, 100] width 105 height 22
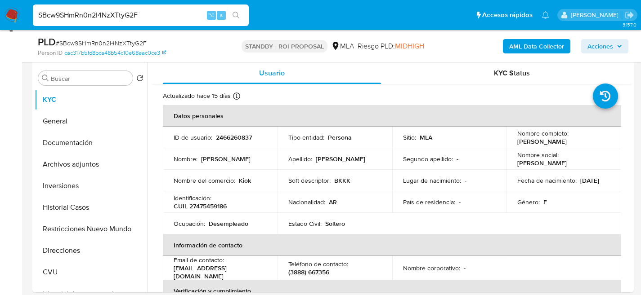
click at [103, 17] on input "SBcw9SHmRn0n2I4NzXTtyG2F" at bounding box center [141, 15] width 216 height 12
paste input "HQyTawqo8596wV2gFAnJ5p7c"
type input "HQyTawqo8596wV2gFAnJ5p7c"
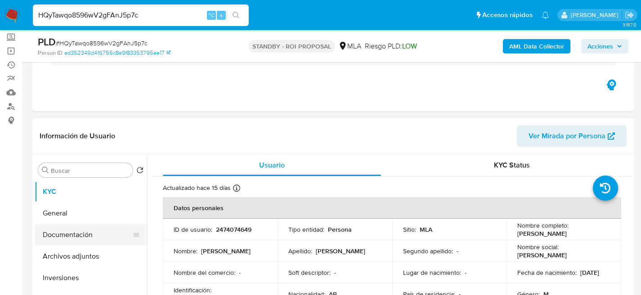
click at [63, 244] on button "Documentación" at bounding box center [87, 235] width 105 height 22
select select "10"
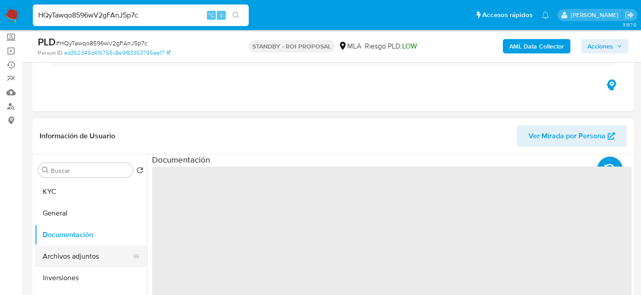
click at [51, 249] on button "Archivos adjuntos" at bounding box center [87, 257] width 105 height 22
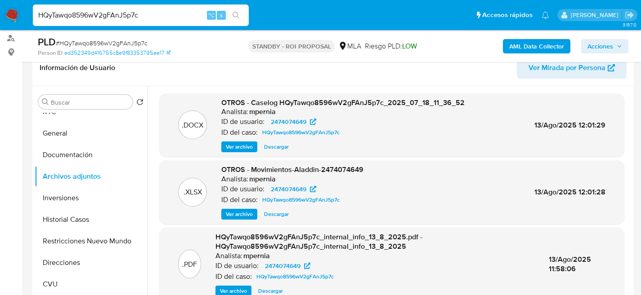
scroll to position [147, 0]
click at [275, 149] on span "Descargar" at bounding box center [276, 146] width 25 height 9
click at [76, 220] on button "Historial Casos" at bounding box center [87, 220] width 105 height 22
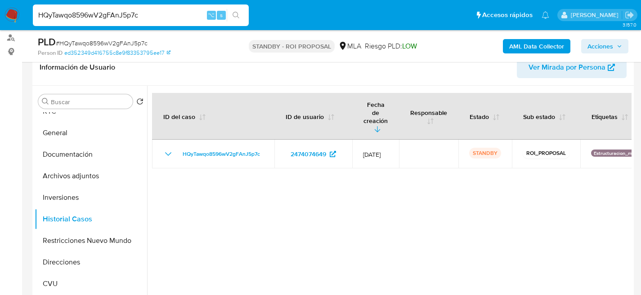
click at [117, 17] on input "HQyTawqo8596wV2gFAnJ5p7c" at bounding box center [141, 15] width 216 height 12
paste input "1wriZJJuBGnLuO36T0DKGFgj"
type input "1wriZJJuBGnLuO36T0DKGFgj"
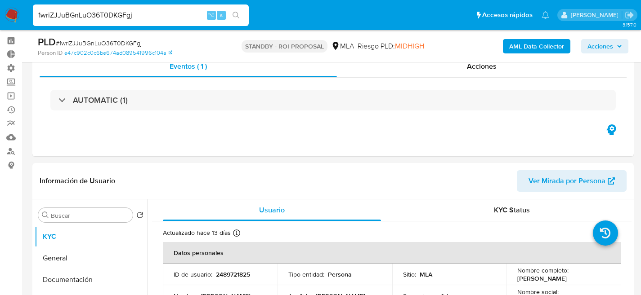
scroll to position [159, 0]
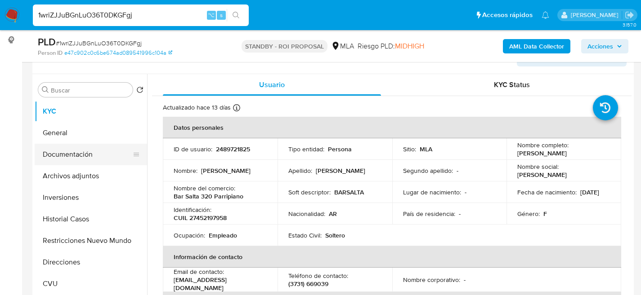
select select "10"
click at [58, 160] on button "Documentación" at bounding box center [87, 155] width 105 height 22
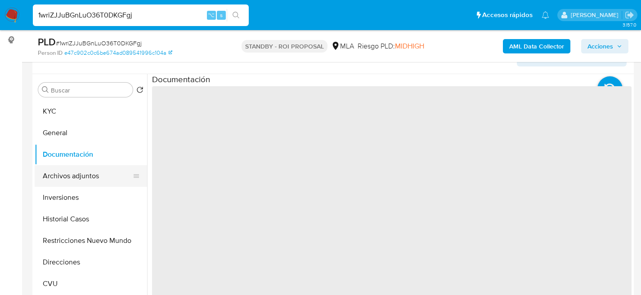
click at [64, 168] on button "Archivos adjuntos" at bounding box center [87, 176] width 105 height 22
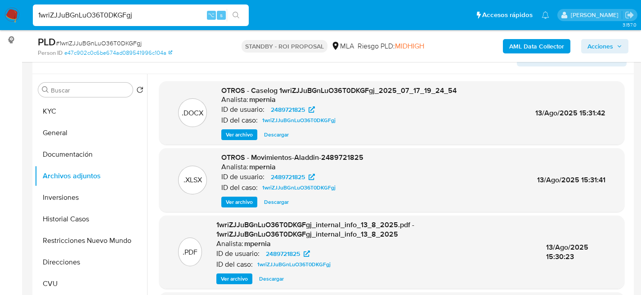
click at [275, 134] on span "Descargar" at bounding box center [276, 134] width 25 height 9
click at [110, 8] on div "1wriZJJuBGnLuO36T0DKGFgj ⌥ s" at bounding box center [141, 15] width 216 height 22
click at [113, 12] on input "1wriZJJuBGnLuO36T0DKGFgj" at bounding box center [141, 15] width 216 height 12
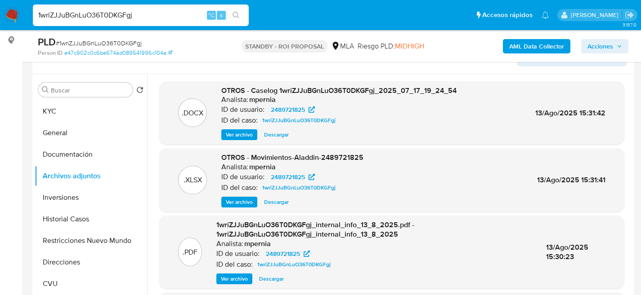
paste input "yV2pFwxwx9amEvy7u3kgyYJE"
type input "yV2pFwxwx9amEvy7u3kgyYJE"
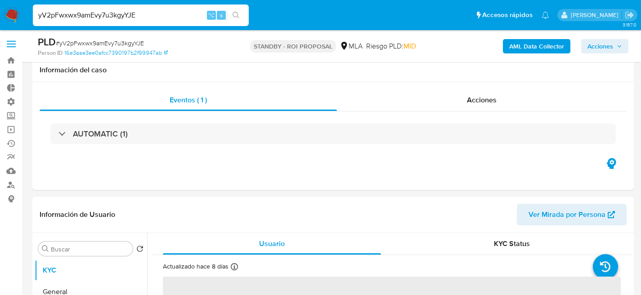
scroll to position [150, 0]
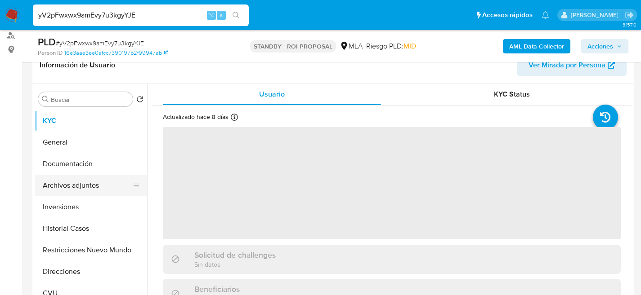
click at [63, 178] on button "Archivos adjuntos" at bounding box center [87, 186] width 105 height 22
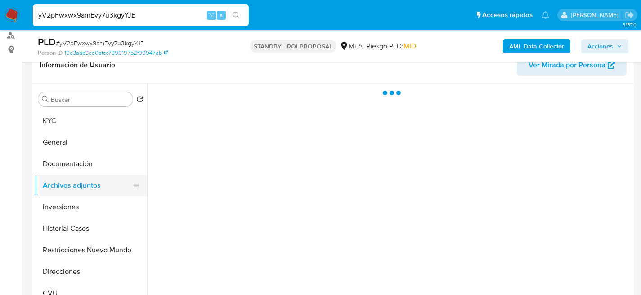
select select "10"
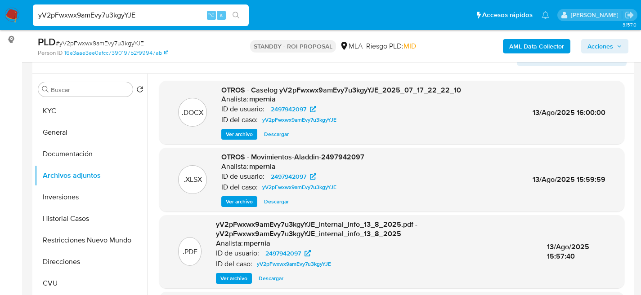
scroll to position [161, 0]
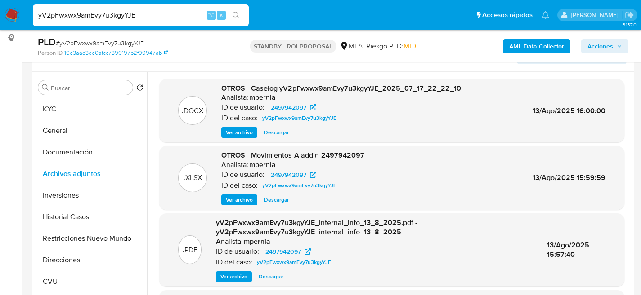
click at [274, 133] on span "Descargar" at bounding box center [276, 132] width 25 height 9
click at [65, 212] on button "Historial Casos" at bounding box center [87, 217] width 105 height 22
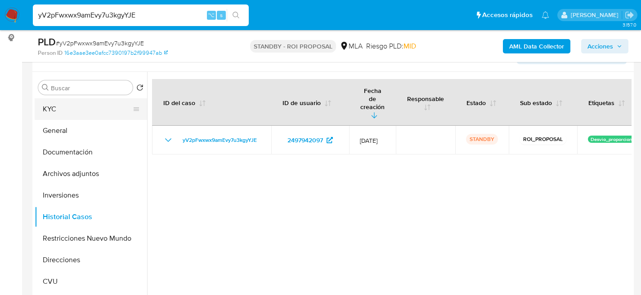
click at [53, 107] on button "KYC" at bounding box center [87, 109] width 105 height 22
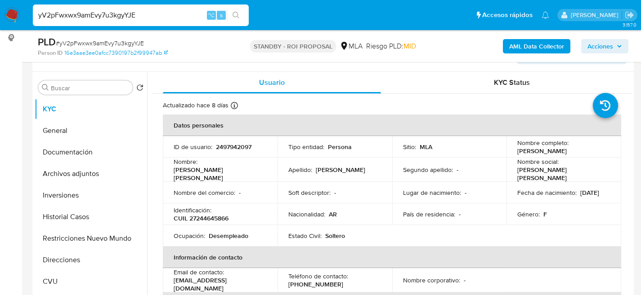
click at [150, 18] on input "yV2pFwxwx9amEvy7u3kgyYJE" at bounding box center [141, 15] width 216 height 12
paste input "Km3ESl4mcLI4cerWHc7UqOXT"
type input "Km3ESl4mcLI4cerWHc7UqOXT"
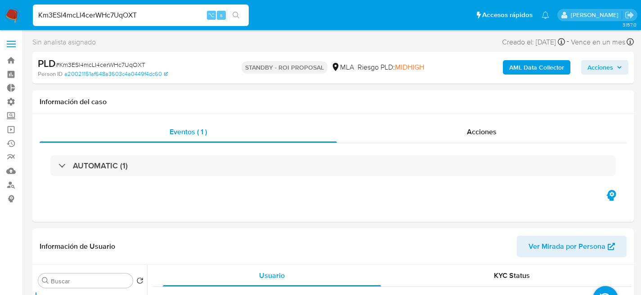
select select "10"
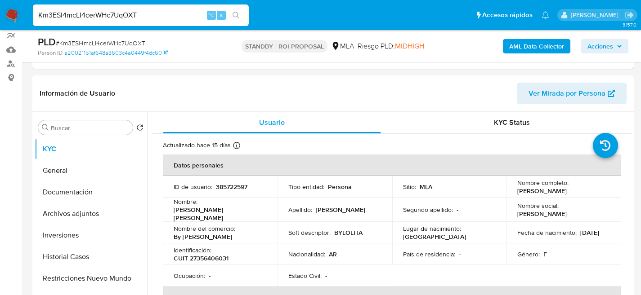
scroll to position [122, 0]
click at [62, 215] on button "Archivos adjuntos" at bounding box center [87, 214] width 105 height 22
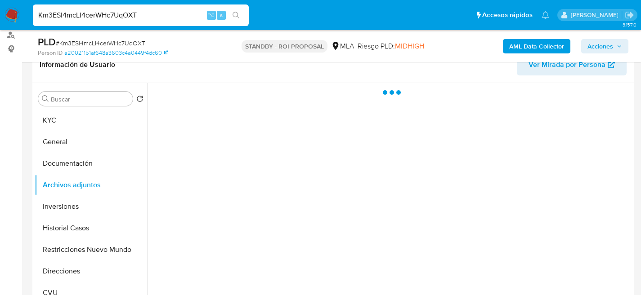
scroll to position [158, 0]
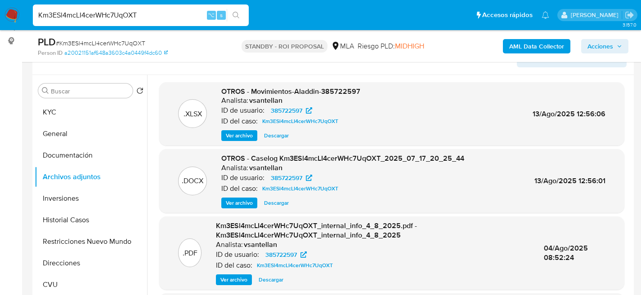
click at [286, 209] on div ".DOCX OTROS - Caselog Km3ESl4mcLI4cerWHc7UqOXT_2025_07_17_20_25_44 Analista: vs…" at bounding box center [391, 181] width 465 height 64
click at [290, 203] on button "Descargar" at bounding box center [276, 203] width 34 height 11
click at [134, 17] on input "Km3ESl4mcLI4cerWHc7UqOXT" at bounding box center [141, 15] width 216 height 12
paste input "94Fjj7JtXCWzVbBFLoWqsBdi"
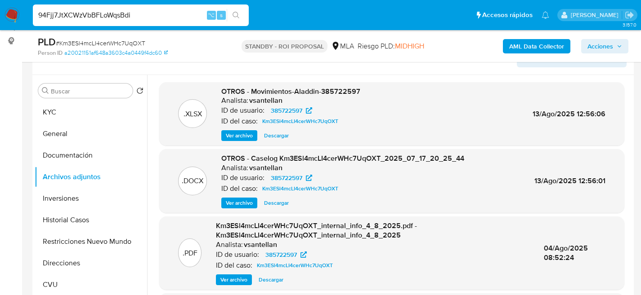
type input "94Fjj7JtXCWzVbBFLoWqsBdi"
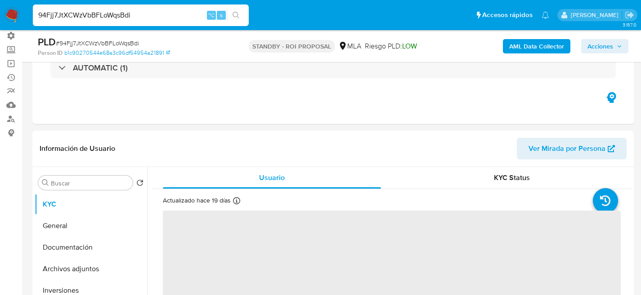
scroll to position [137, 0]
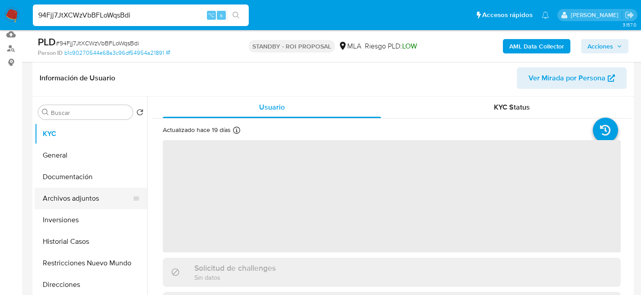
click at [60, 205] on button "Archivos adjuntos" at bounding box center [87, 199] width 105 height 22
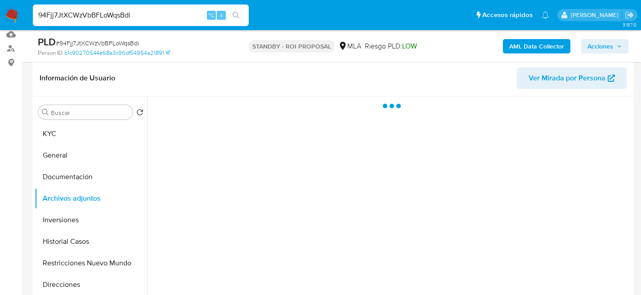
select select "10"
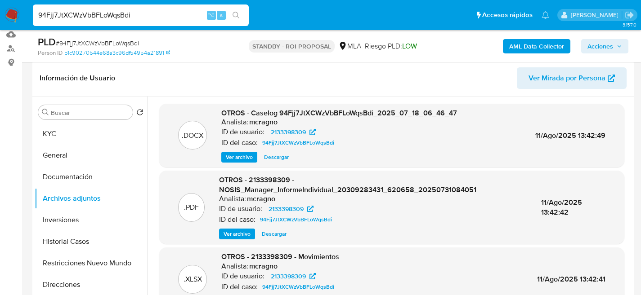
click at [270, 156] on span "Descargar" at bounding box center [276, 157] width 25 height 9
click at [144, 11] on input "94Fjj7JtXCWzVbBFLoWqsBdi" at bounding box center [141, 15] width 216 height 12
paste input "uJoW1luTCpwQ9zjRT06NCEpP"
type input "uJoW1luTCpwQ9zjRT06NCEpP"
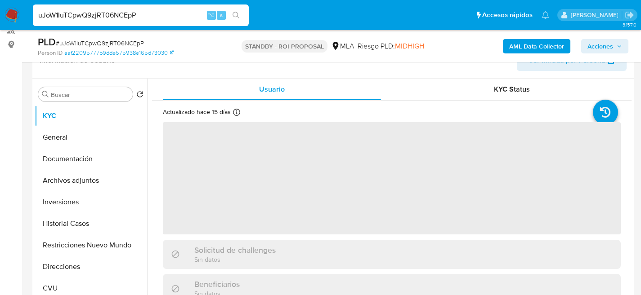
scroll to position [158, 0]
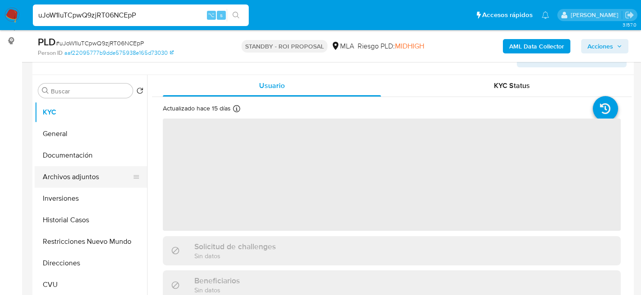
click at [46, 187] on button "Archivos adjuntos" at bounding box center [87, 177] width 105 height 22
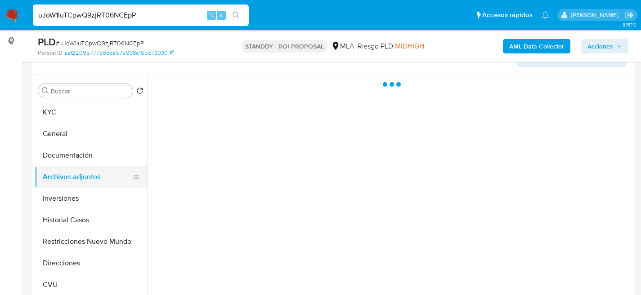
select select "10"
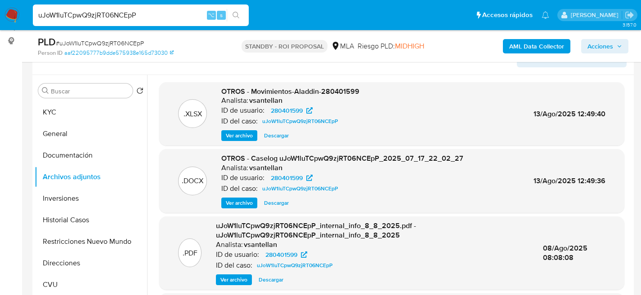
click at [276, 205] on span "Descargar" at bounding box center [276, 203] width 25 height 9
click at [142, 22] on div "uJoW1luTCpwQ9zjRT06NCEpP ⌥ s" at bounding box center [141, 15] width 216 height 22
click at [142, 20] on input "uJoW1luTCpwQ9zjRT06NCEpP" at bounding box center [141, 15] width 216 height 12
paste input "PbqCyn6TT0ADe8rbYnMHsUY7"
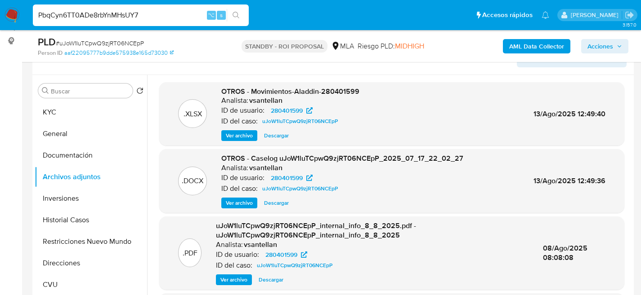
type input "PbqCyn6TT0ADe8rbYnMHsUY7"
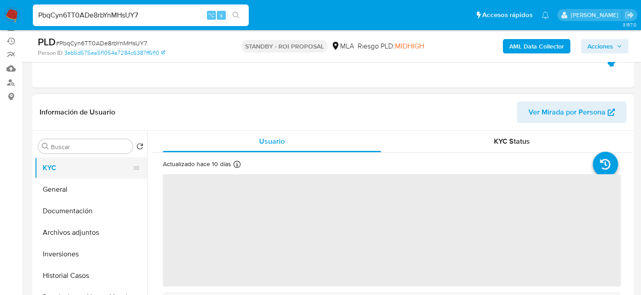
scroll to position [164, 0]
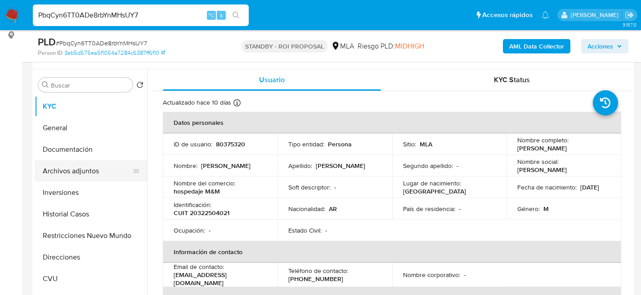
click at [68, 173] on button "Archivos adjuntos" at bounding box center [87, 172] width 105 height 22
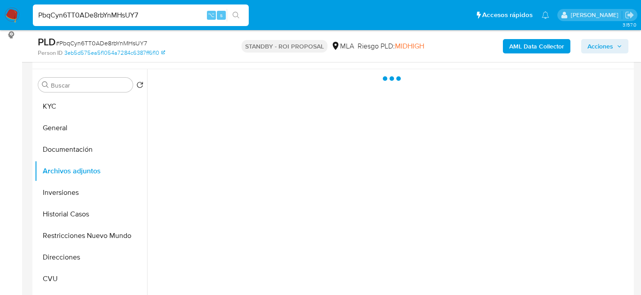
select select "10"
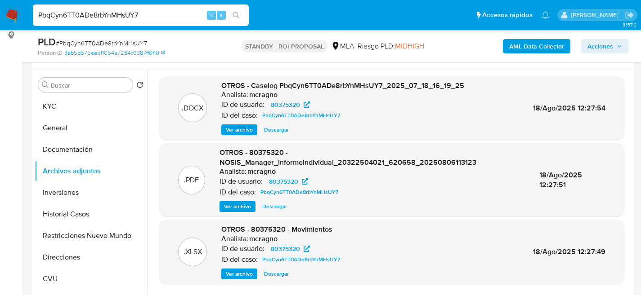
click at [278, 138] on div ".DOCX OTROS - Caselog PbqCyn6TT0ADe8rbYnMHsUY7_2025_07_18_16_19_25 Analista: mc…" at bounding box center [391, 108] width 465 height 64
click at [278, 134] on span "Descargar" at bounding box center [276, 129] width 25 height 9
click at [143, 17] on input "PbqCyn6TT0ADe8rbYnMHsUY7" at bounding box center [141, 15] width 216 height 12
paste input "osCsy5Y4EFEZRZmxd0G9jZeG"
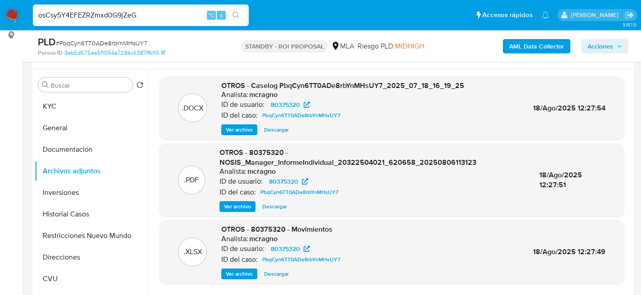
type input "osCsy5Y4EFEZRZmxd0G9jZeG"
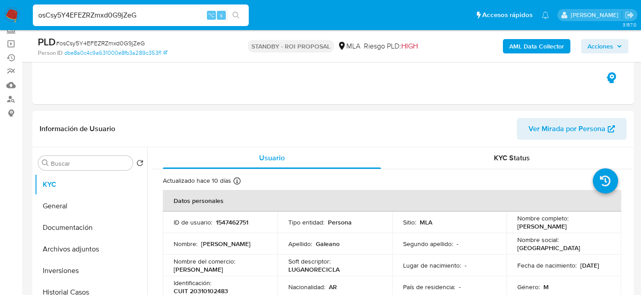
select select "10"
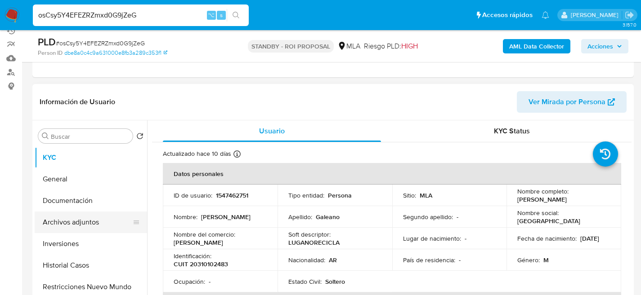
click at [63, 224] on button "Archivos adjuntos" at bounding box center [87, 223] width 105 height 22
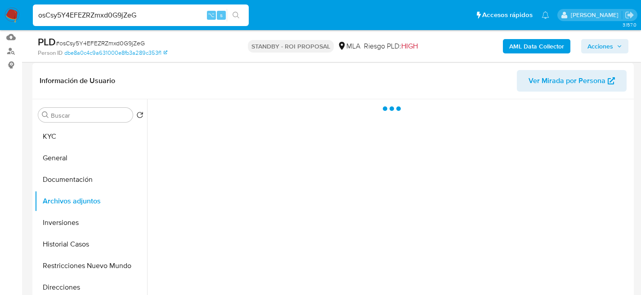
scroll to position [143, 0]
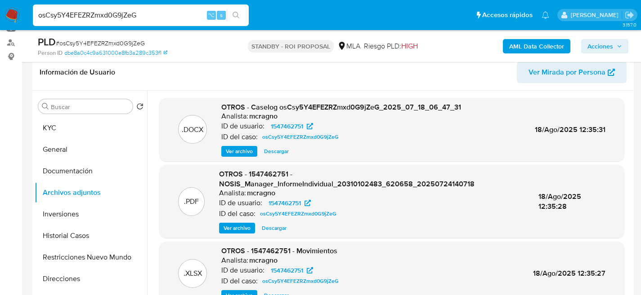
click at [271, 155] on span "Descargar" at bounding box center [276, 151] width 25 height 9
click at [129, 10] on input "osCsy5Y4EFEZRZmxd0G9jZeG" at bounding box center [141, 15] width 216 height 12
paste input "PAvgMF3TOsRtnpGTdqVbPMQq"
type input "PAvgMF3TOsRtnpGTdqVbPMQq"
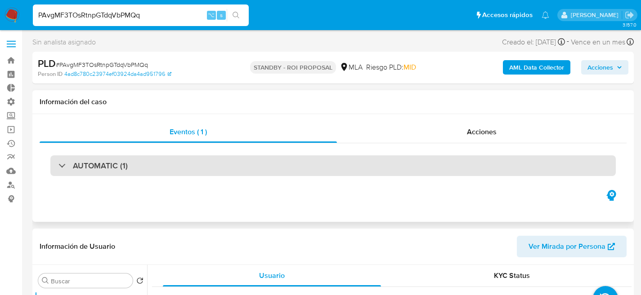
select select "10"
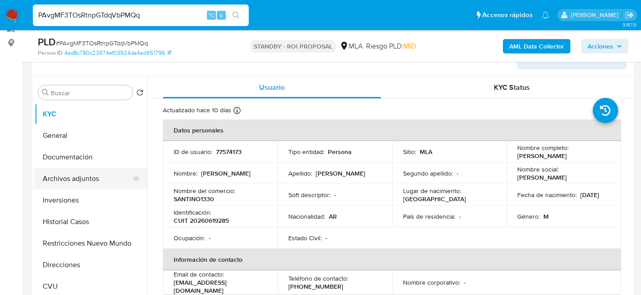
click at [65, 181] on button "Archivos adjuntos" at bounding box center [87, 179] width 105 height 22
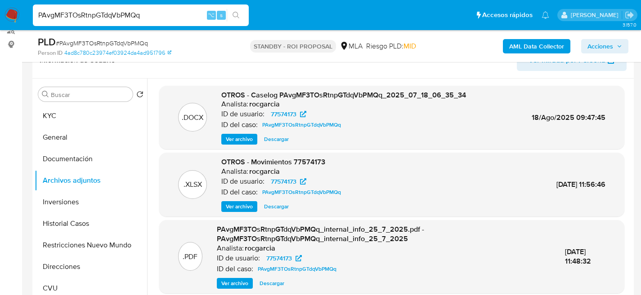
scroll to position [155, 0]
click at [273, 138] on span "Descargar" at bounding box center [276, 139] width 25 height 9
click at [165, 19] on input "PAvgMF3TOsRtnpGTdqVbPMQq" at bounding box center [141, 15] width 216 height 12
paste input "looFFtRGz3NLDSLSa4vAmFvk"
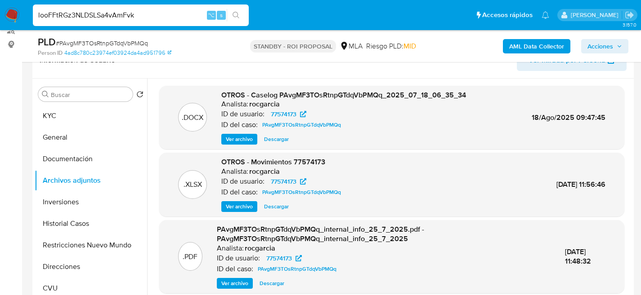
type input "looFFtRGz3NLDSLSa4vAmFvk"
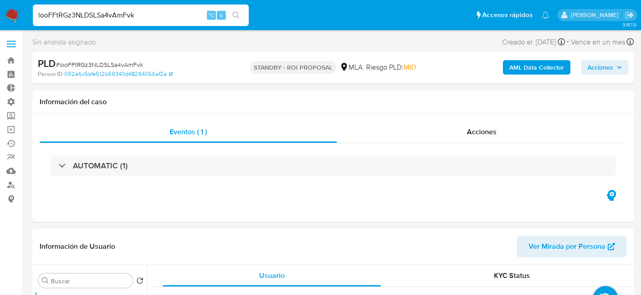
select select "10"
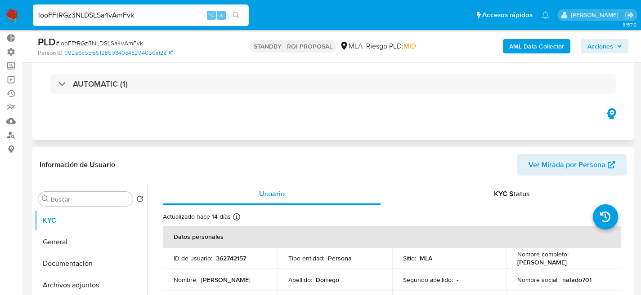
scroll to position [148, 0]
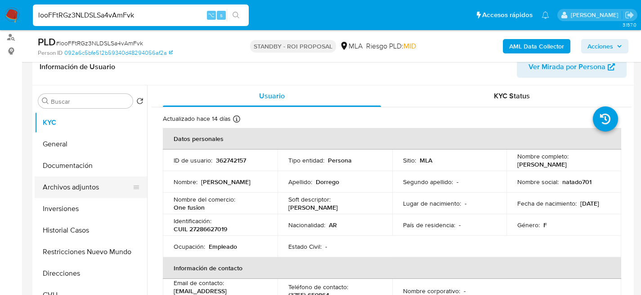
click at [56, 184] on button "Archivos adjuntos" at bounding box center [87, 188] width 105 height 22
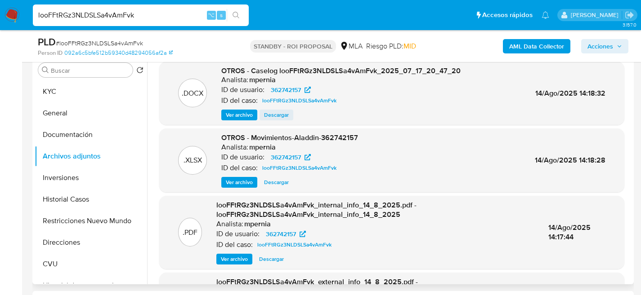
scroll to position [178, 0]
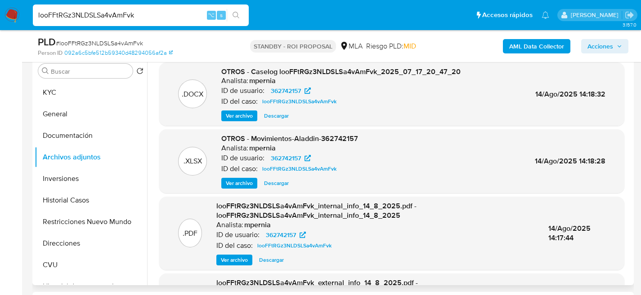
click at [283, 112] on span "Descargar" at bounding box center [276, 116] width 25 height 9
click at [158, 23] on div "looFFtRGz3NLDSLSa4vAmFvk ⌥ s" at bounding box center [141, 15] width 216 height 22
click at [158, 20] on input "looFFtRGz3NLDSLSa4vAmFvk" at bounding box center [141, 15] width 216 height 12
paste input "S4iV7wdU3bb3h0510J472mt1"
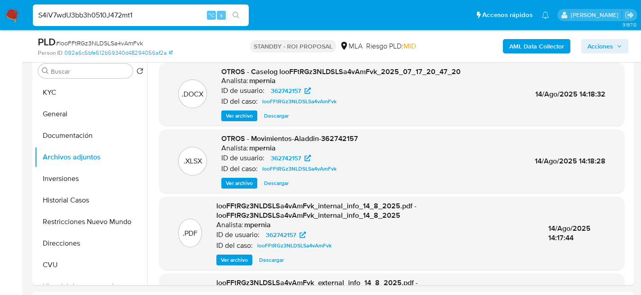
type input "S4iV7wdU3bb3h0510J472mt1"
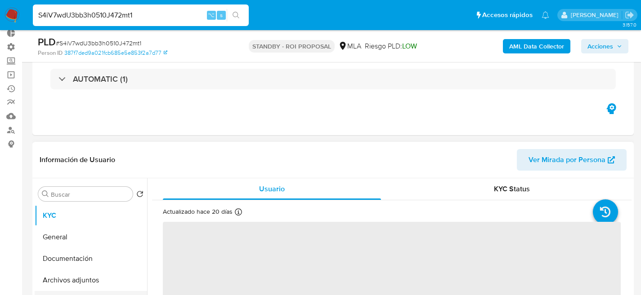
scroll to position [165, 0]
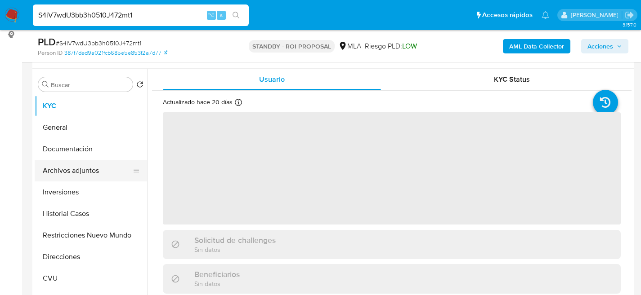
click at [69, 172] on button "Archivos adjuntos" at bounding box center [87, 171] width 105 height 22
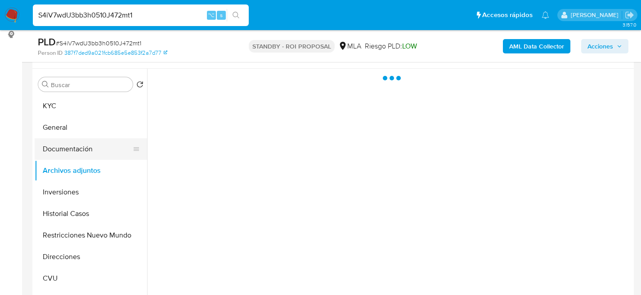
select select "10"
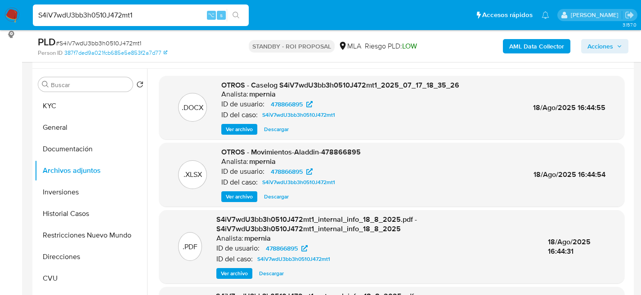
click at [274, 133] on span "Descargar" at bounding box center [276, 129] width 25 height 9
click at [132, 19] on input "S4iV7wdU3bb3h0510J472mt1" at bounding box center [141, 15] width 216 height 12
paste input "FP0wSFA1E98THT3DnBnTAX5H"
type input "FP0wSFA1E98THT3DnBnTAX5H"
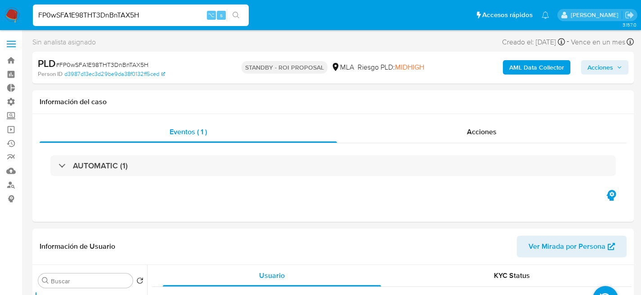
scroll to position [159, 0]
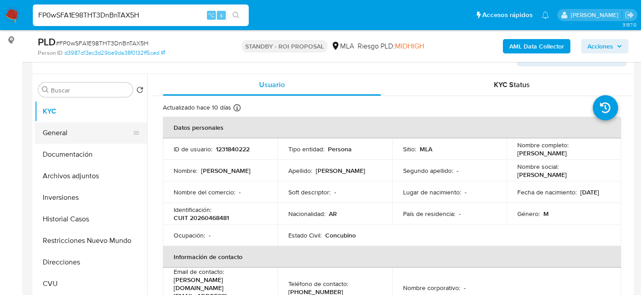
select select "10"
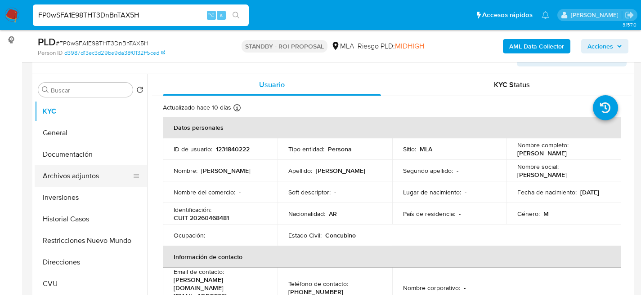
click at [67, 178] on button "Archivos adjuntos" at bounding box center [87, 176] width 105 height 22
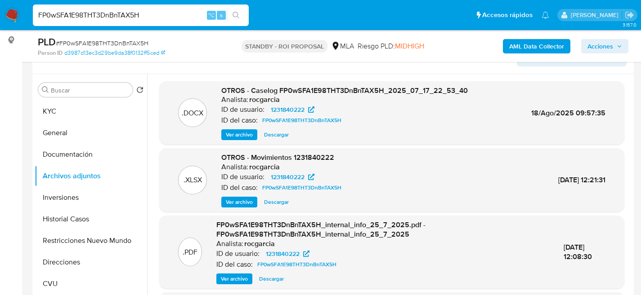
click at [269, 134] on span "Descargar" at bounding box center [276, 134] width 25 height 9
click at [109, 21] on div "FP0wSFA1E98THT3DnBnTAX5H ⌥ s" at bounding box center [141, 15] width 216 height 22
click at [111, 19] on input "FP0wSFA1E98THT3DnBnTAX5H" at bounding box center [141, 15] width 216 height 12
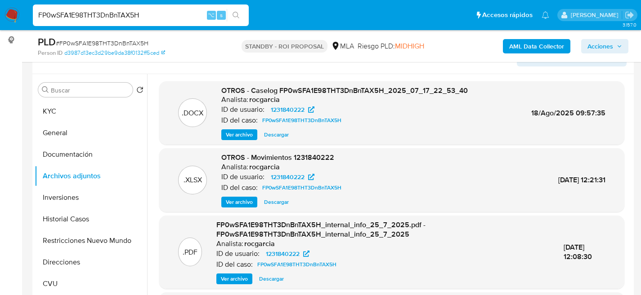
paste input "PAvgMF3TOsRtnpGTdqVbPMQq"
type input "PAvgMF3TOsRtnpGTdqVbPMQq"
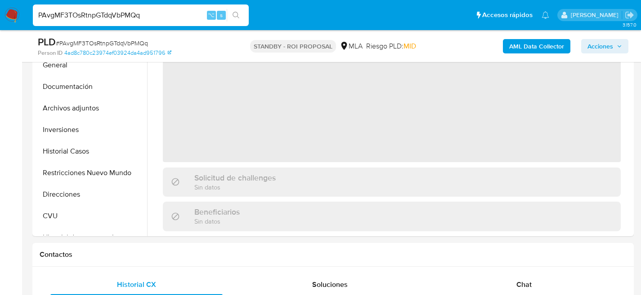
scroll to position [245, 0]
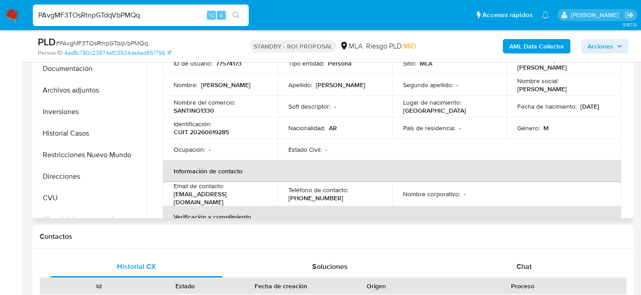
select select "10"
drag, startPoint x: 246, startPoint y: 196, endPoint x: 165, endPoint y: 198, distance: 80.5
click at [165, 198] on td "Email de contacto : camps263@hotmail.com" at bounding box center [220, 194] width 115 height 24
copy p "camps263@hotmail.com"
click at [94, 23] on div "PAvgMF3TOsRtnpGTdqVbPMQq ⌥ s" at bounding box center [141, 15] width 216 height 22
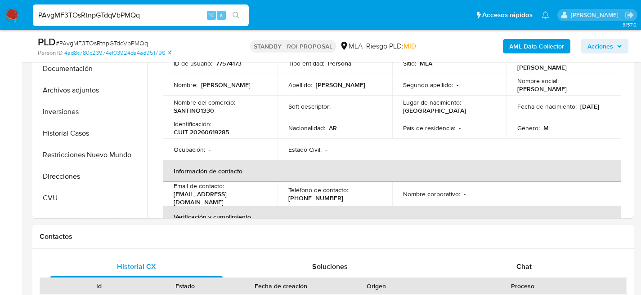
click at [95, 20] on input "PAvgMF3TOsRtnpGTdqVbPMQq" at bounding box center [141, 15] width 216 height 12
paste input "osCsy5Y4EFEZRZmxd0G9jZeG"
type input "osCsy5Y4EFEZRZmxd0G9jZeG"
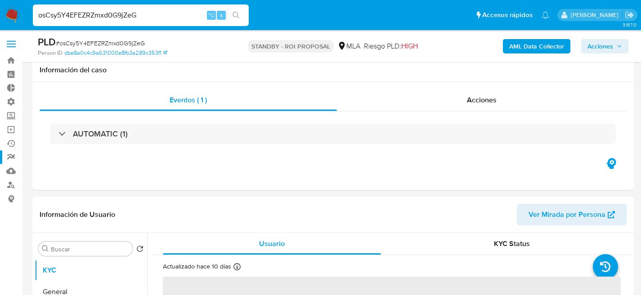
scroll to position [171, 0]
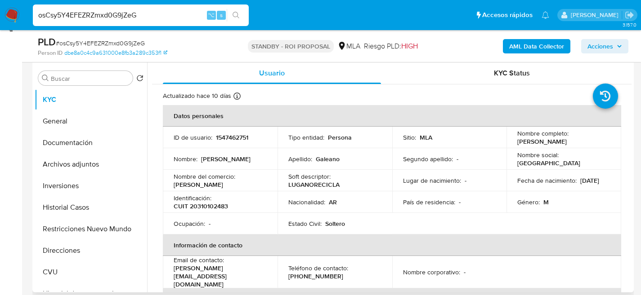
select select "10"
drag, startPoint x: 259, startPoint y: 271, endPoint x: 171, endPoint y: 272, distance: 88.1
click at [171, 272] on td "Email de contacto : marce.galeano1133@gmail.com" at bounding box center [220, 272] width 115 height 32
copy p "marce.galeano1133@gmail.com"
click at [137, 11] on input "osCsy5Y4EFEZRZmxd0G9jZeG" at bounding box center [141, 15] width 216 height 12
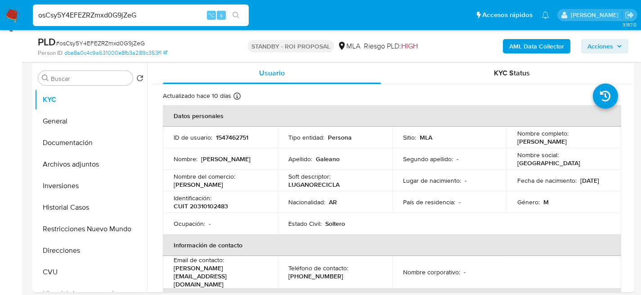
click at [138, 11] on input "osCsy5Y4EFEZRZmxd0G9jZeG" at bounding box center [141, 15] width 216 height 12
paste input "AC9OXt0eAxSlcsOQ2J9GFwjK"
type input "AC9OXt0eAxSlcsOQ2J9GFwjK"
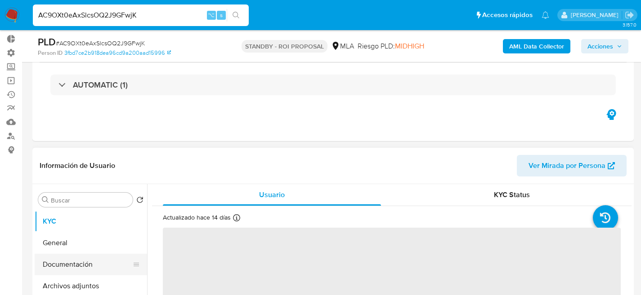
scroll to position [140, 0]
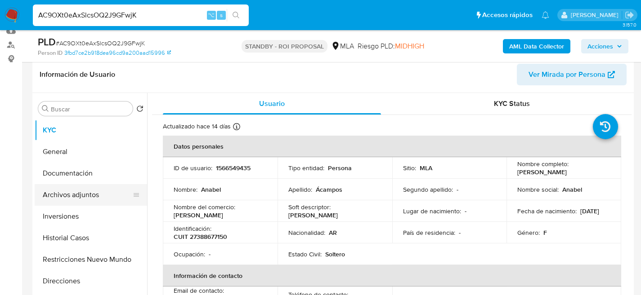
click at [60, 195] on button "Archivos adjuntos" at bounding box center [87, 195] width 105 height 22
select select "10"
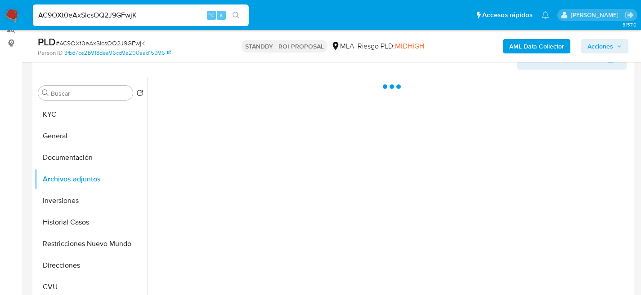
scroll to position [166, 0]
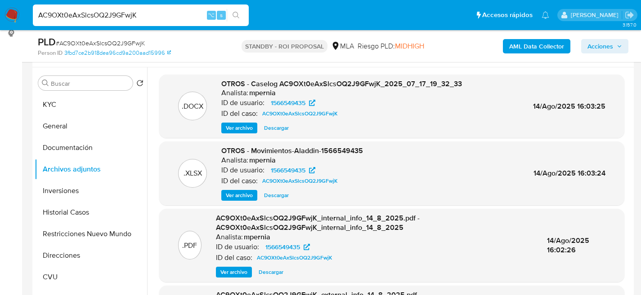
click at [274, 126] on span "Descargar" at bounding box center [276, 128] width 25 height 9
click at [130, 17] on input "AC9OXt0eAxSlcsOQ2J9GFwjK" at bounding box center [141, 15] width 216 height 12
paste input "OP6OP41Uq9cbcv41WjnfFNmg"
type input "OP6OP41Uq9cbcv41WjnfFNmg"
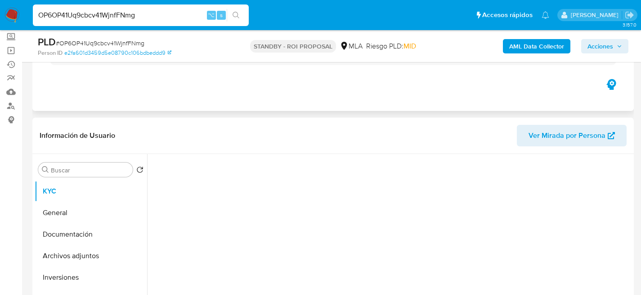
scroll to position [160, 0]
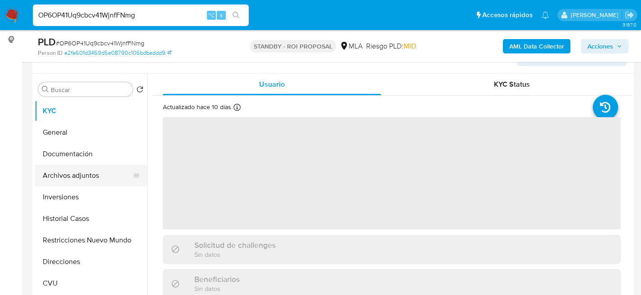
click at [55, 173] on button "Archivos adjuntos" at bounding box center [87, 176] width 105 height 22
select select "10"
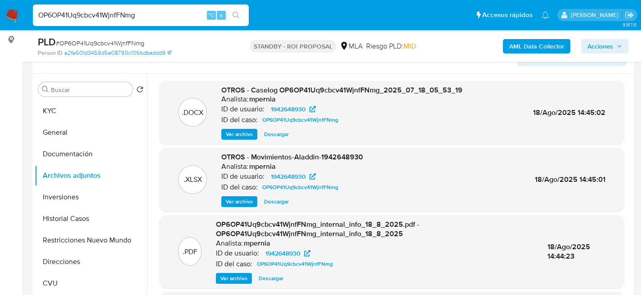
click at [277, 134] on span "Descargar" at bounding box center [276, 134] width 25 height 9
click at [116, 11] on input "OP6OP41Uq9cbcv41WjnfFNmg" at bounding box center [141, 15] width 216 height 12
paste input "BaYdOrU4qMVNbhLV7vNxYaiZ"
type input "BaYdOrU4qMVNbhLV7vNxYaiZ"
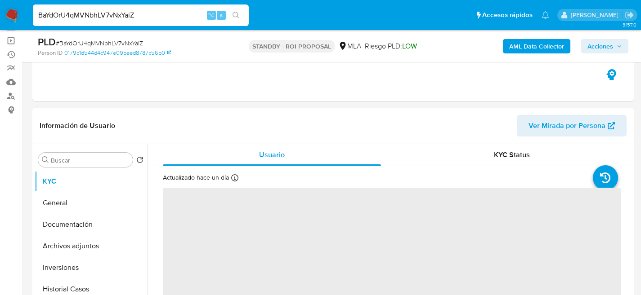
scroll to position [151, 0]
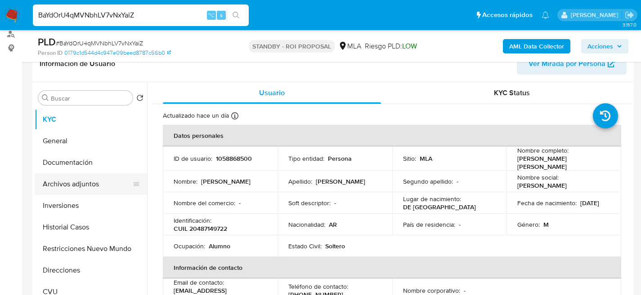
click at [58, 190] on button "Archivos adjuntos" at bounding box center [87, 185] width 105 height 22
select select "10"
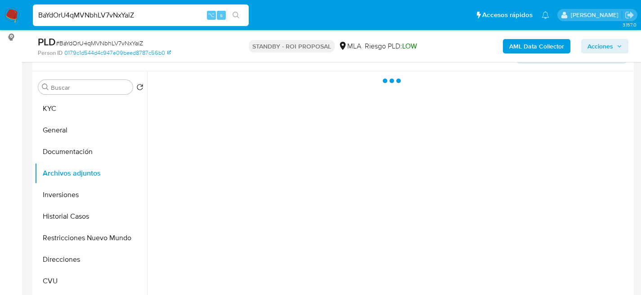
scroll to position [174, 0]
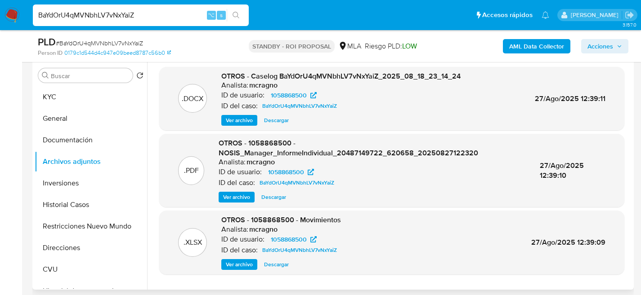
click at [278, 124] on span "Descargar" at bounding box center [276, 120] width 25 height 9
click at [119, 13] on input "BaYdOrU4qMVNbhLV7vNxYaiZ" at bounding box center [141, 15] width 216 height 12
paste input "JWAq69vMJwP1yDhtUo6tL0cv"
type input "JWAq69vMJwP1yDhtUo6tL0cv"
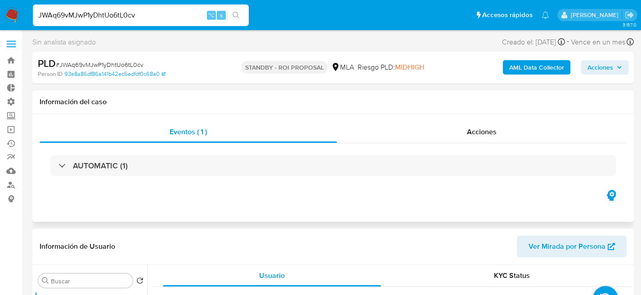
select select "10"
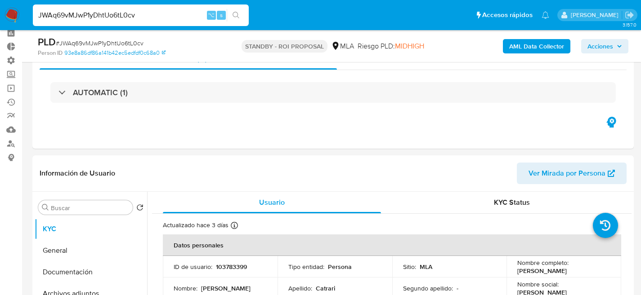
scroll to position [153, 0]
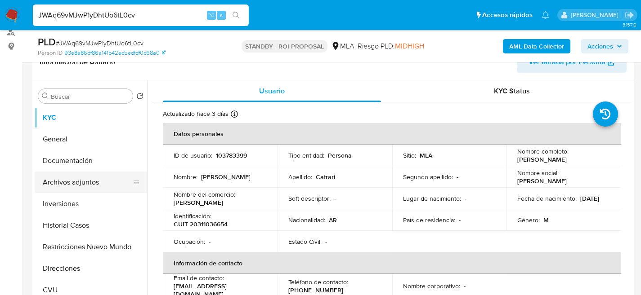
click at [55, 183] on button "Archivos adjuntos" at bounding box center [87, 183] width 105 height 22
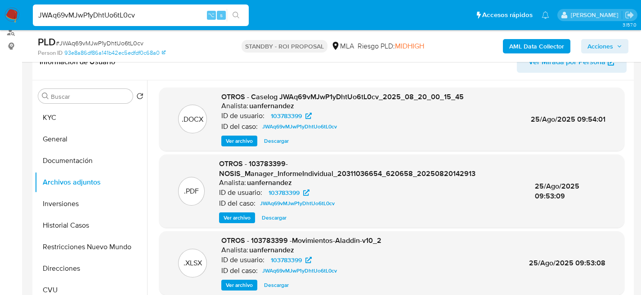
click at [278, 141] on span "Descargar" at bounding box center [276, 141] width 25 height 9
click at [126, 13] on input "JWAq69vMJwP1yDhtUo6tL0cv" at bounding box center [141, 15] width 216 height 12
paste input "7WIyYX4ZbZgdUNpgUy463prb"
type input "7WIyYX4ZbZgdUNpgUy463prb"
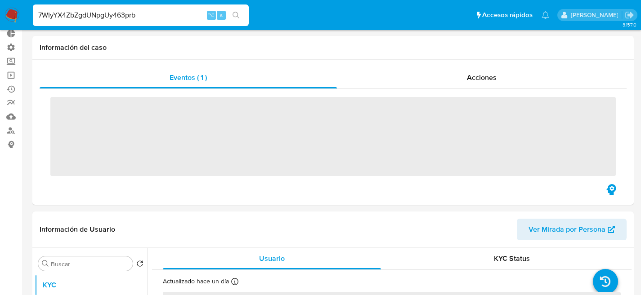
scroll to position [145, 0]
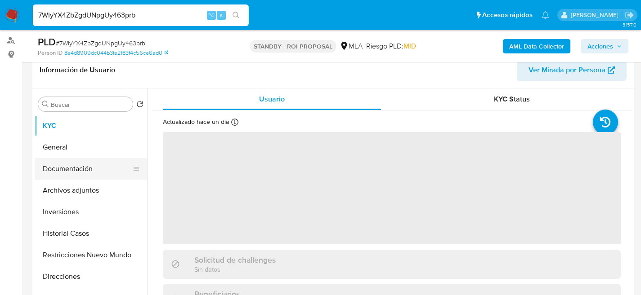
click at [72, 174] on button "Documentación" at bounding box center [87, 169] width 105 height 22
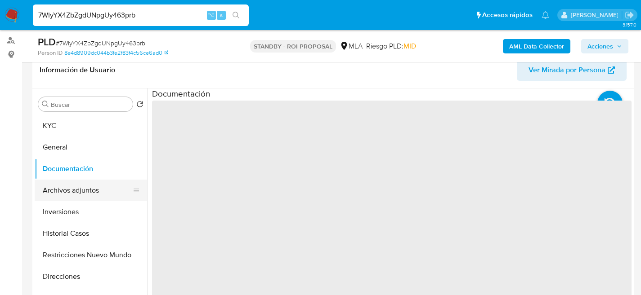
click at [71, 197] on button "Archivos adjuntos" at bounding box center [87, 191] width 105 height 22
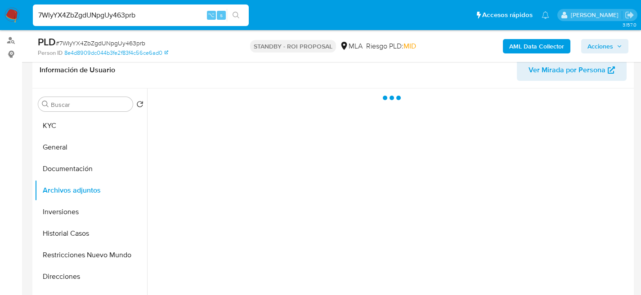
select select "10"
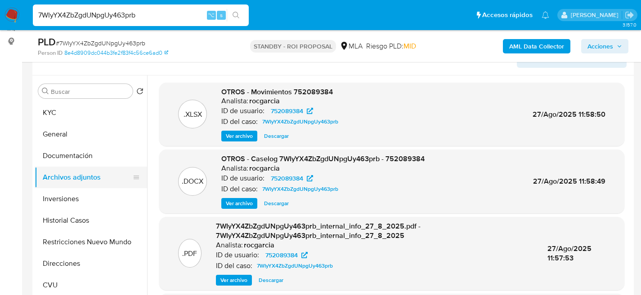
scroll to position [158, 0]
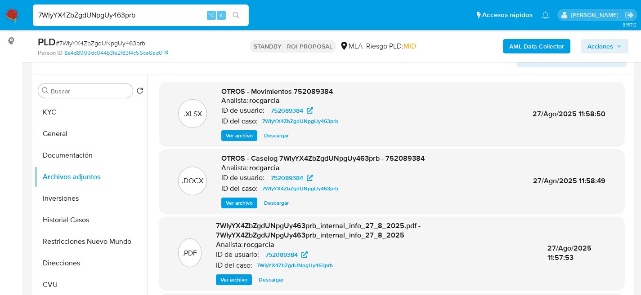
click at [269, 209] on div ".DOCX OTROS - Caselog 7WIyYX4ZbZgdUNpgUy463prb - 752089384 Analista: rocgarcia …" at bounding box center [391, 181] width 465 height 64
click at [270, 207] on span "Descargar" at bounding box center [276, 203] width 25 height 9
click at [116, 19] on input "7WIyYX4ZbZgdUNpgUy463prb" at bounding box center [141, 15] width 216 height 12
paste input "jKSLJl8Y0q4ZxbbmP9Zbzvjs"
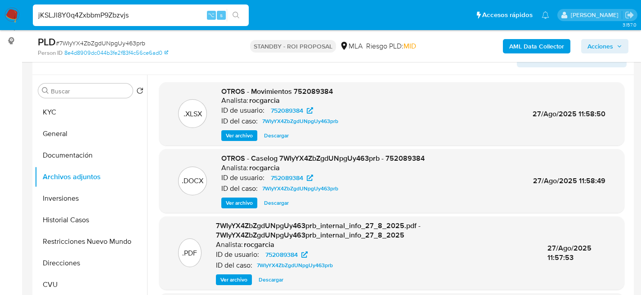
type input "jKSLJl8Y0q4ZxbbmP9Zbzvjs"
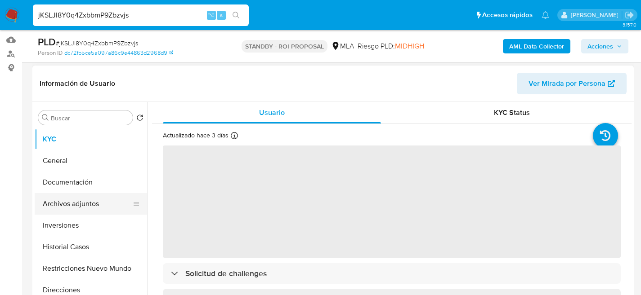
click at [74, 200] on button "Archivos adjuntos" at bounding box center [87, 204] width 105 height 22
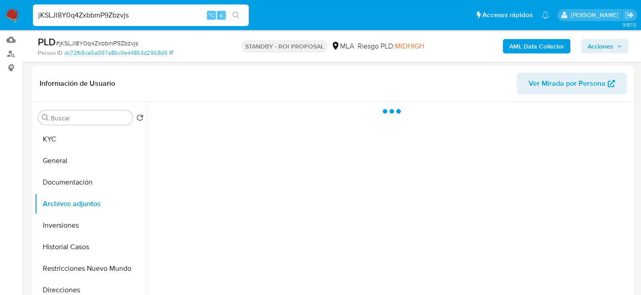
select select "10"
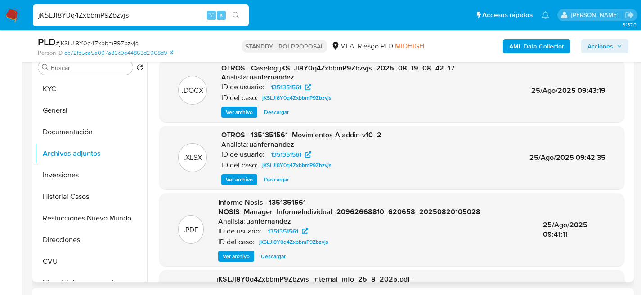
scroll to position [182, 0]
click at [277, 115] on span "Descargar" at bounding box center [276, 112] width 25 height 9
click at [134, 14] on input "jKSLJl8Y0q4ZxbbmP9Zbzvjs" at bounding box center [141, 15] width 216 height 12
paste input "XTa8YMw6gXDNYWTpkpAgzkHl"
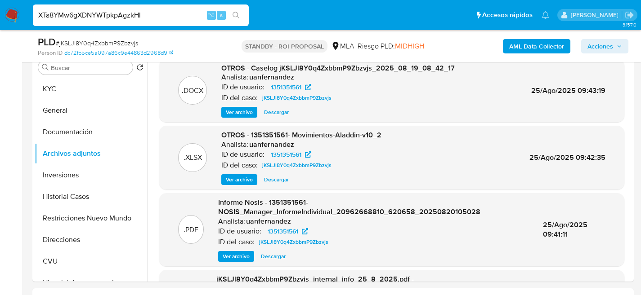
type input "XTa8YMw6gXDNYWTpkpAgzkHl"
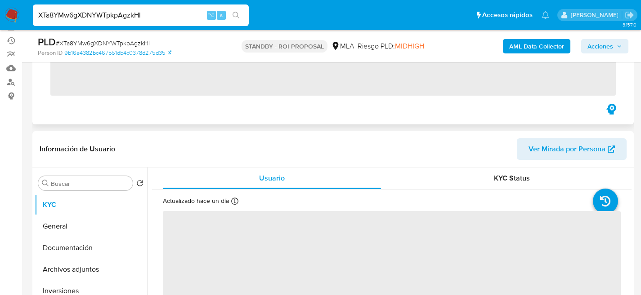
scroll to position [166, 0]
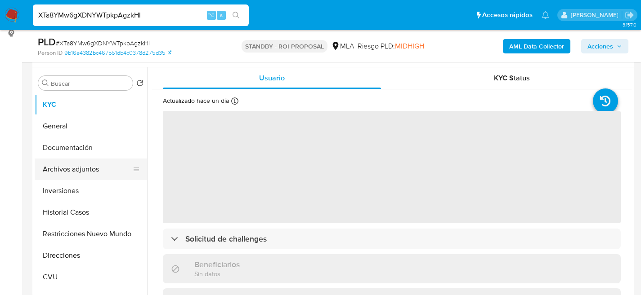
click at [54, 174] on button "Archivos adjuntos" at bounding box center [87, 170] width 105 height 22
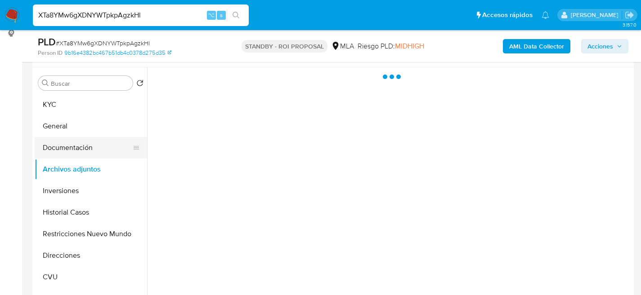
select select "10"
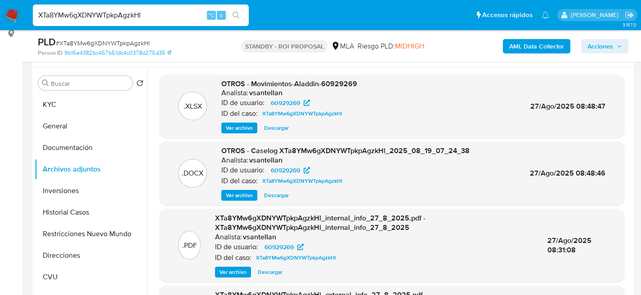
click at [277, 199] on span "Descargar" at bounding box center [276, 195] width 25 height 9
click at [121, 18] on input "XTa8YMw6gXDNYWTpkpAgzkHl" at bounding box center [141, 15] width 216 height 12
paste input "SUlwVsXeC3XXCzWs7JdaauaC"
type input "SUlwVsXeC3XXCzWs7JdaauaC"
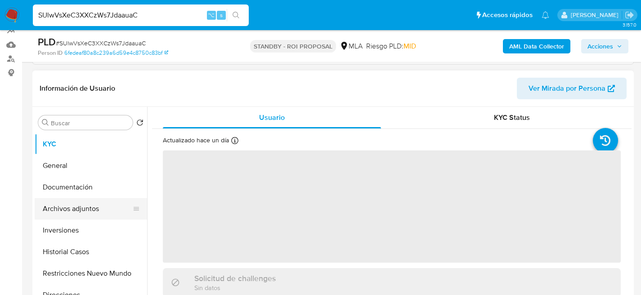
click at [56, 206] on button "Archivos adjuntos" at bounding box center [87, 209] width 105 height 22
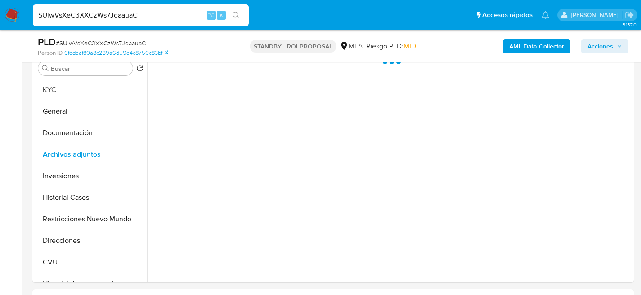
select select "10"
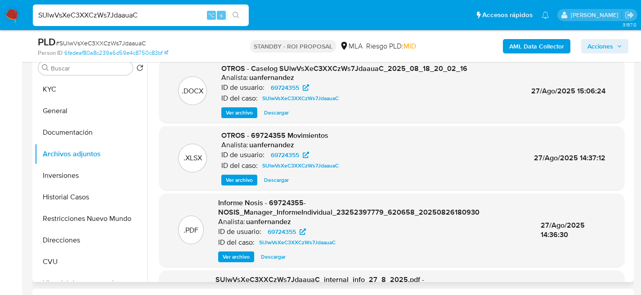
click at [273, 115] on span "Descargar" at bounding box center [276, 112] width 25 height 9
click at [177, 18] on input "SUlwVsXeC3XXCzWs7JdaauaC" at bounding box center [141, 15] width 216 height 12
paste input "HSzAk7P9TzrFw5Qxx5Dbwnq2"
type input "HSzAk7P9TzrFw5Qxx5Dbwnq2"
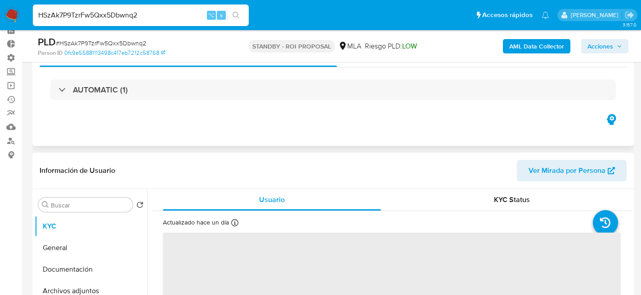
scroll to position [161, 0]
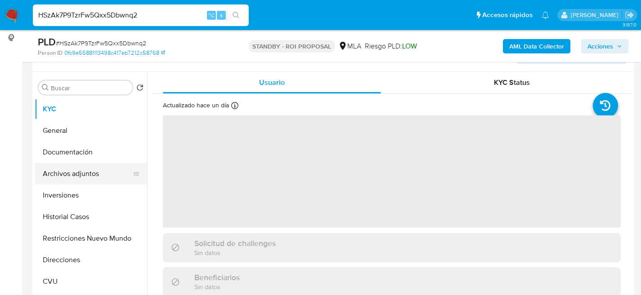
click at [54, 176] on button "Archivos adjuntos" at bounding box center [87, 174] width 105 height 22
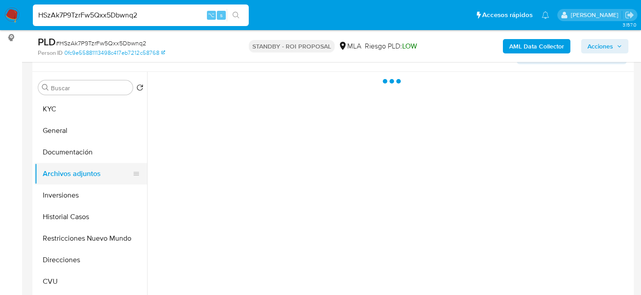
select select "10"
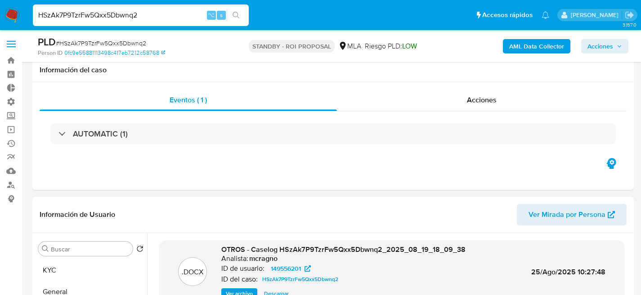
select select "10"
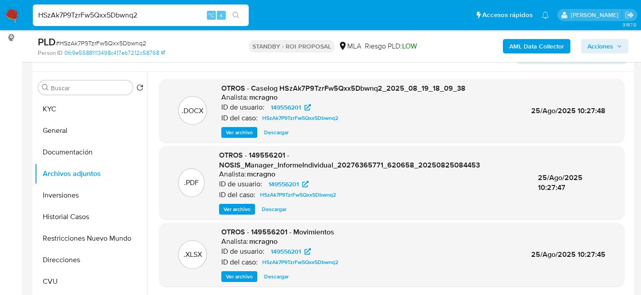
click at [267, 136] on span "Descargar" at bounding box center [276, 132] width 25 height 9
click at [103, 14] on input "HSzAk7P9TzrFw5Qxx5Dbwnq2" at bounding box center [141, 15] width 216 height 12
paste input "B6JgTYkHclyXDpcxSEVp20u6"
type input "B6JgTYkHclyXDpcxSEVp20u6"
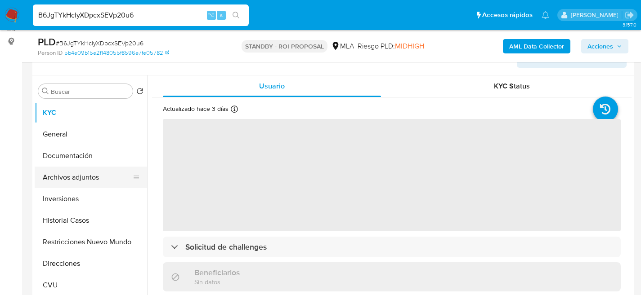
click at [55, 179] on button "Archivos adjuntos" at bounding box center [87, 178] width 105 height 22
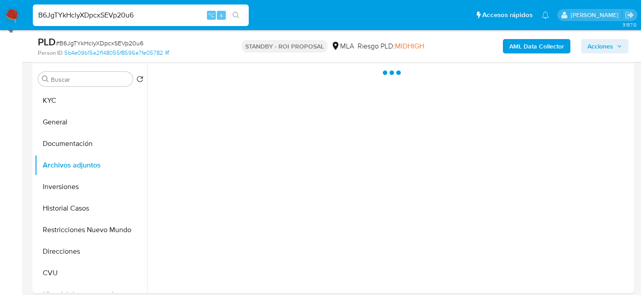
select select "10"
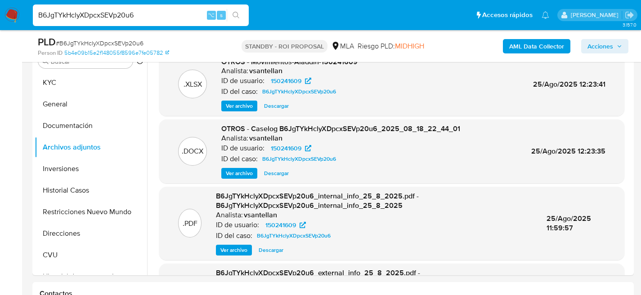
scroll to position [181, 0]
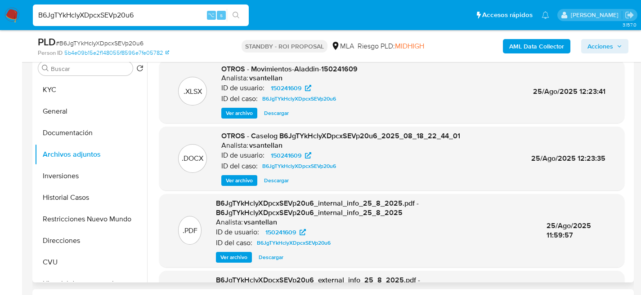
click at [286, 184] on span "Descargar" at bounding box center [276, 180] width 25 height 9
click at [124, 18] on input "B6JgTYkHclyXDpcxSEVp20u6" at bounding box center [141, 15] width 216 height 12
paste input "E28rhyL5674JLnxz2iNKvvgD"
type input "E28rhyL5674JLnxz2iNKvvgD"
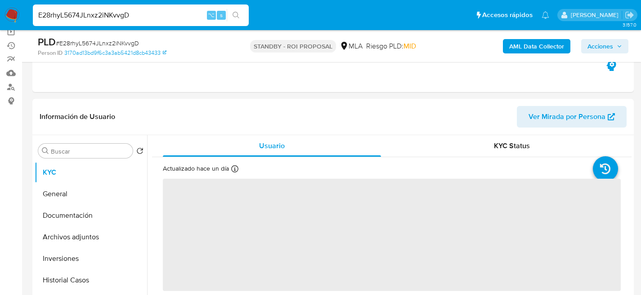
scroll to position [148, 0]
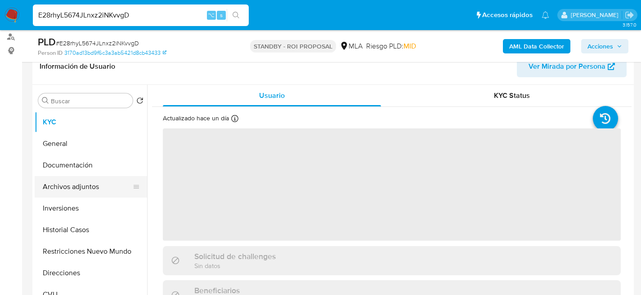
click at [62, 192] on button "Archivos adjuntos" at bounding box center [87, 187] width 105 height 22
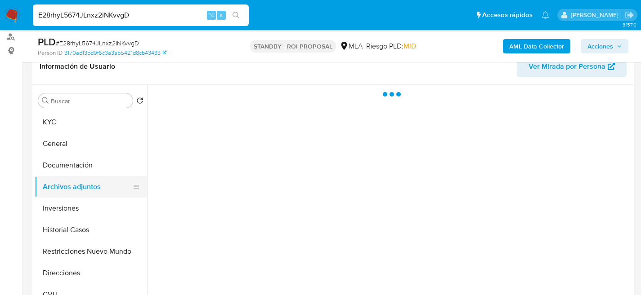
select select "10"
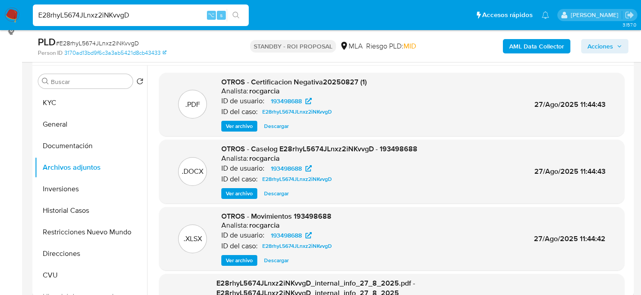
scroll to position [167, 0]
click at [281, 195] on span "Descargar" at bounding box center [276, 194] width 25 height 9
click at [136, 17] on input "E28rhyL5674JLnxz2iNKvvgD" at bounding box center [141, 15] width 216 height 12
paste input "OCdt7BqnG9hAnE49QizUmS0F"
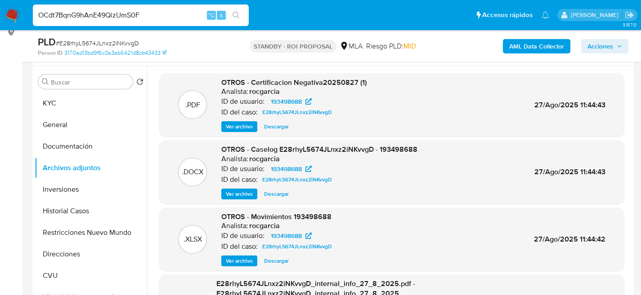
type input "OCdt7BqnG9hAnE49QizUmS0F"
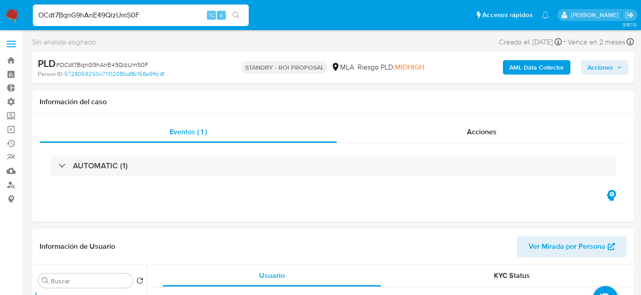
select select "10"
click at [142, 17] on input "OCdt7BqnG9hAnE49QizUmS0F" at bounding box center [141, 15] width 216 height 12
paste input "q2yh8urrKbaDRx2bXQMZ09zM"
type input "q2yh8urrKbaDRx2bXQMZ09zM"
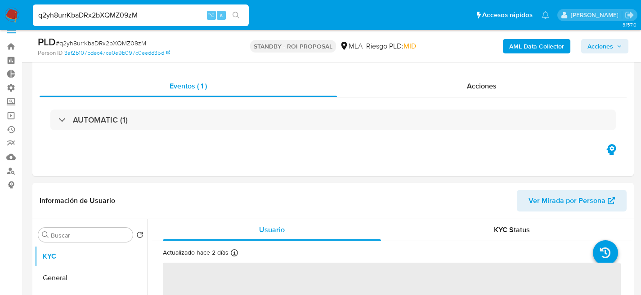
scroll to position [57, 0]
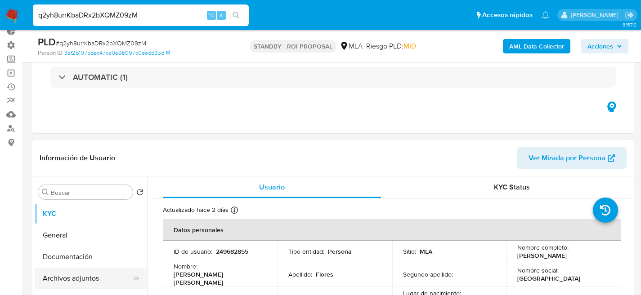
click at [68, 271] on button "Archivos adjuntos" at bounding box center [87, 279] width 105 height 22
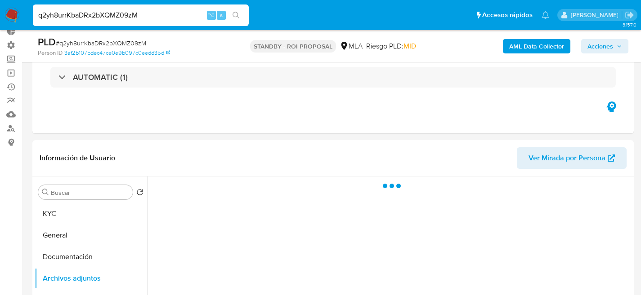
select select "10"
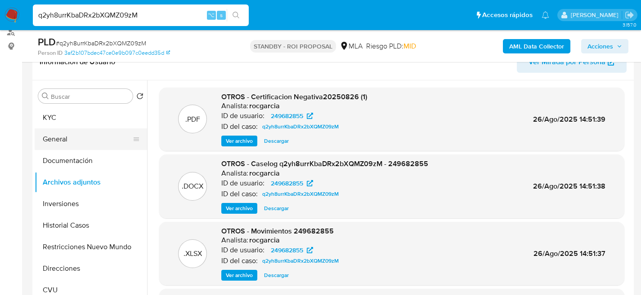
scroll to position [153, 0]
click at [278, 212] on span "Descargar" at bounding box center [276, 208] width 25 height 9
click at [121, 14] on input "q2yh8urrKbaDRx2bXQMZ09zM" at bounding box center [141, 15] width 216 height 12
paste input "8hdSxrlKNsnhbtiVtncasU69"
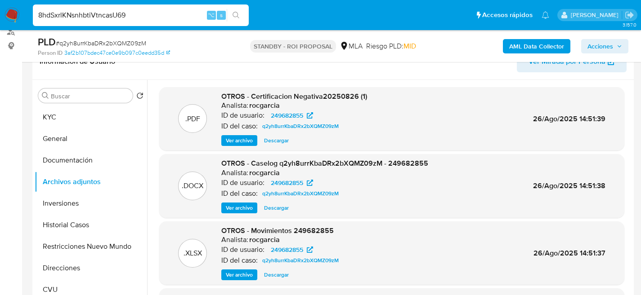
type input "8hdSxrlKNsnhbtiVtncasU69"
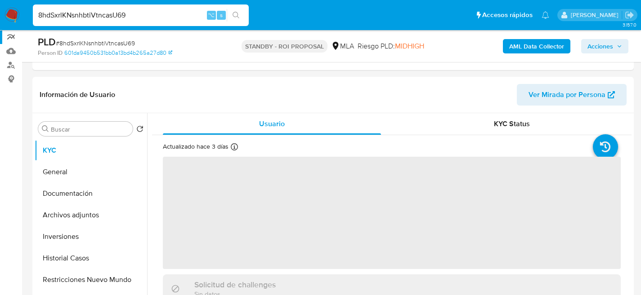
scroll to position [122, 0]
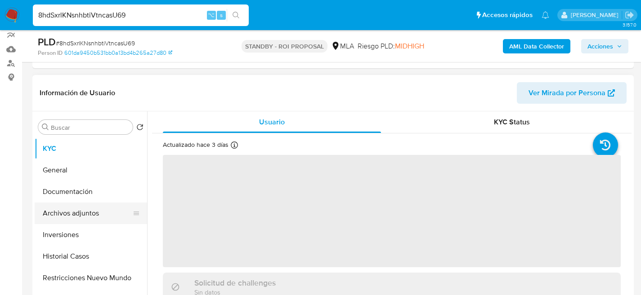
click at [49, 204] on button "Archivos adjuntos" at bounding box center [87, 214] width 105 height 22
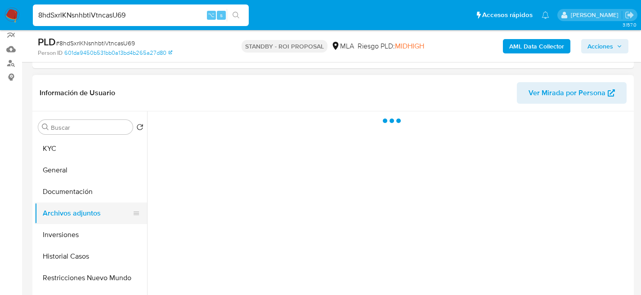
select select "10"
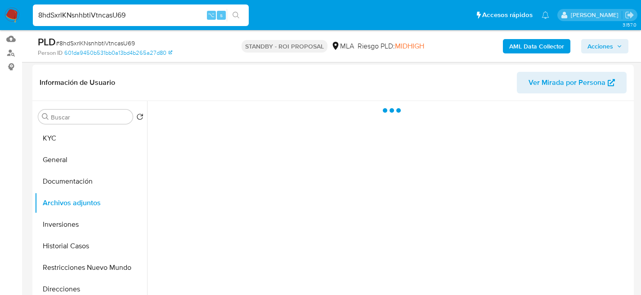
scroll to position [134, 0]
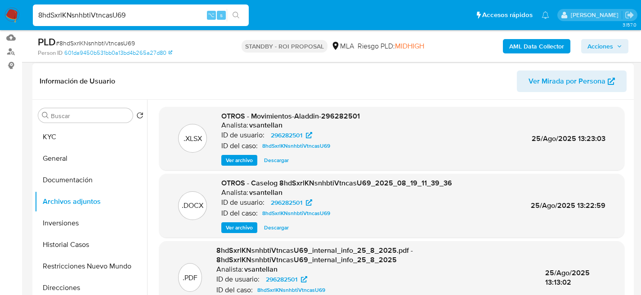
click at [275, 235] on div ".DOCX OTROS - Caselog 8hdSxrlKNsnhbtiVtncasU69_2025_08_19_11_39_36 Analista: vs…" at bounding box center [391, 206] width 465 height 64
click at [276, 232] on span "Descargar" at bounding box center [276, 227] width 25 height 9
click at [128, 18] on input "8hdSxrlKNsnhbtiVtncasU69" at bounding box center [141, 15] width 216 height 12
paste input "qF4EoN5qFxJm4ktfEw13YqBe"
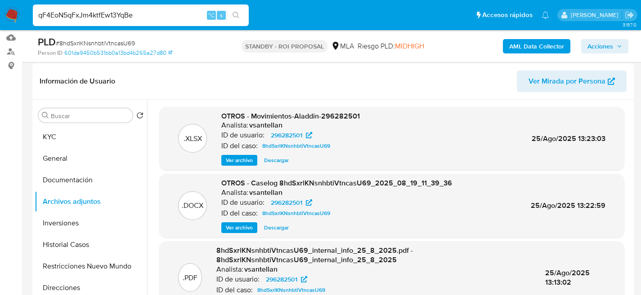
type input "qF4EoN5qFxJm4ktfEw13YqBe"
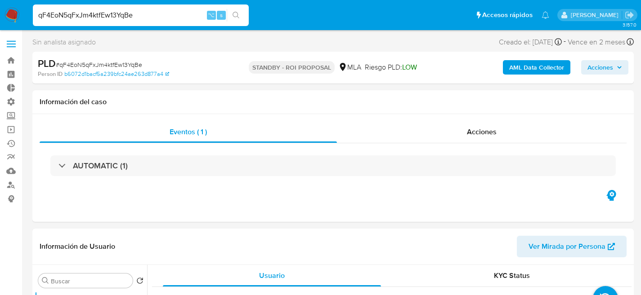
select select "10"
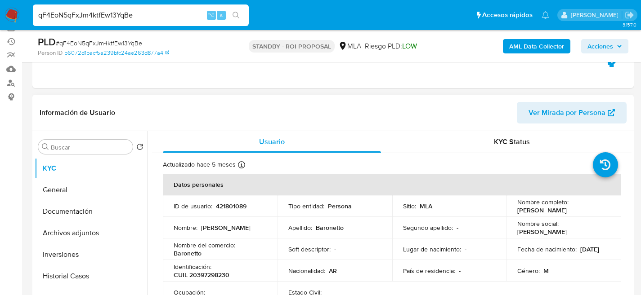
scroll to position [160, 0]
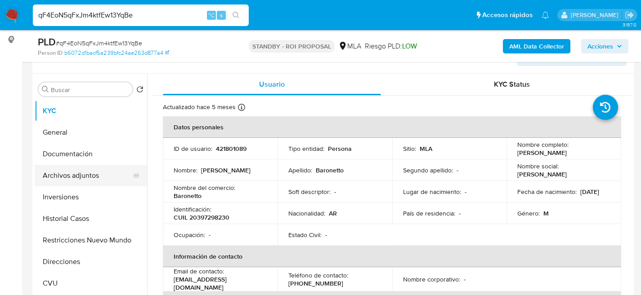
click at [58, 182] on button "Archivos adjuntos" at bounding box center [87, 176] width 105 height 22
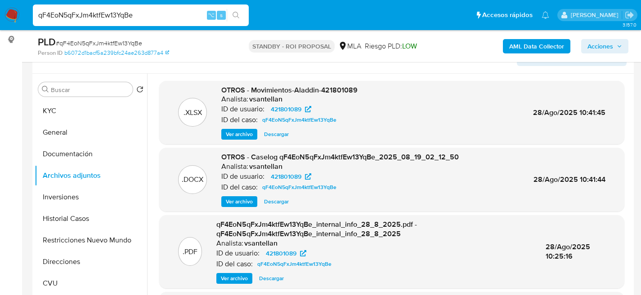
click at [275, 202] on span "Descargar" at bounding box center [276, 201] width 25 height 9
click at [134, 13] on input "qF4EoN5qFxJm4ktfEw13YqBe" at bounding box center [141, 15] width 216 height 12
paste input "0WSrmuTEOjRQeOLFlL15Z2rq"
type input "0WSrmuTEOjRQeOLFlL15Z2rq"
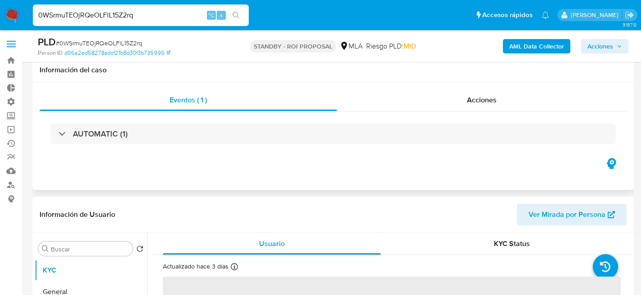
scroll to position [168, 0]
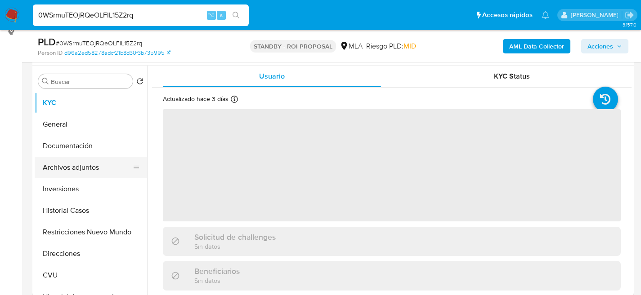
click at [66, 170] on button "Archivos adjuntos" at bounding box center [87, 168] width 105 height 22
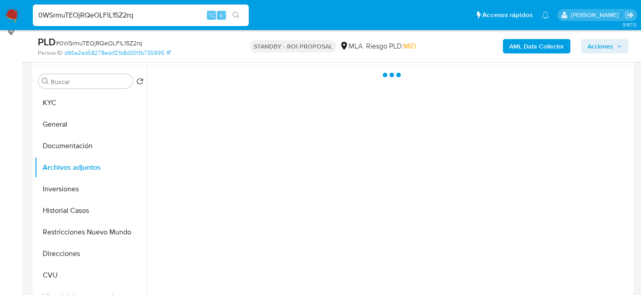
select select "10"
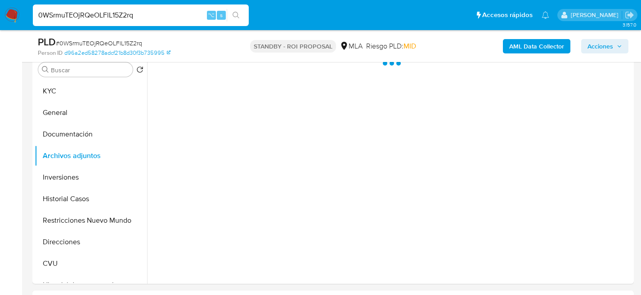
scroll to position [180, 0]
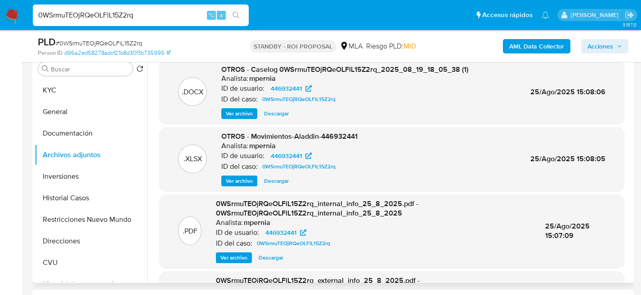
click at [278, 115] on span "Descargar" at bounding box center [276, 113] width 25 height 9
click at [134, 16] on input "0WSrmuTEOjRQeOLFlL15Z2rq" at bounding box center [141, 15] width 216 height 12
paste input "xDAqimf2o2J1O1evfpW2ZpY7"
type input "xDAqimf2o2J1O1evfpW2ZpY7"
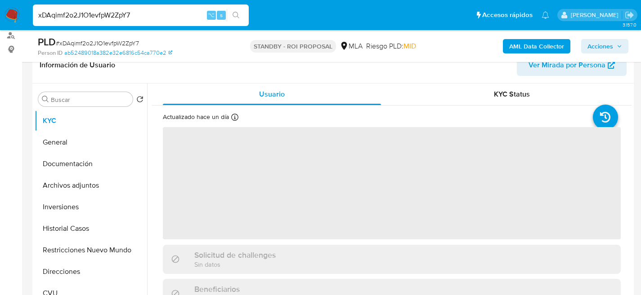
scroll to position [153, 0]
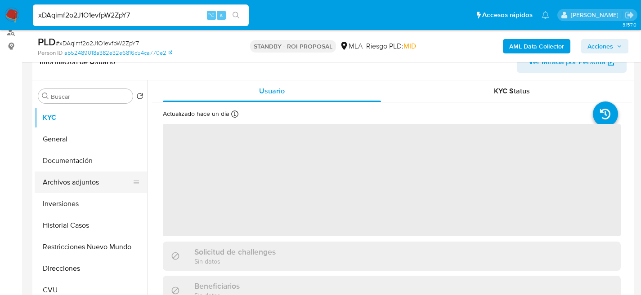
click at [55, 185] on button "Archivos adjuntos" at bounding box center [87, 183] width 105 height 22
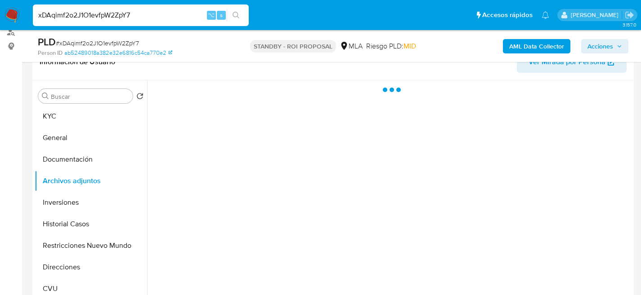
scroll to position [2, 0]
select select "10"
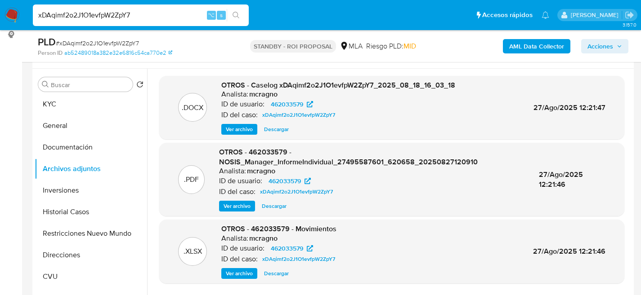
click at [272, 132] on span "Descargar" at bounding box center [276, 129] width 25 height 9
click at [117, 13] on input "xDAqimf2o2J1O1evfpW2ZpY7" at bounding box center [141, 15] width 216 height 12
paste input "LODA4LoNIGR4CTn23F5Li7a4"
type input "LODA4LoNIGR4CTn23F5Li7a4"
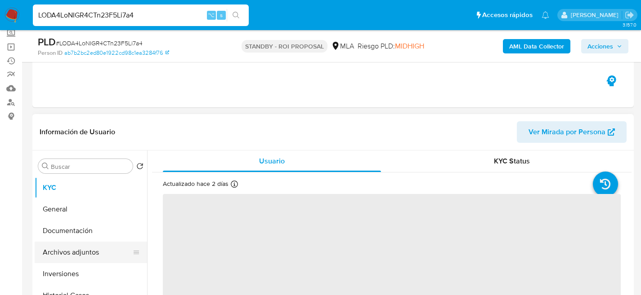
scroll to position [160, 0]
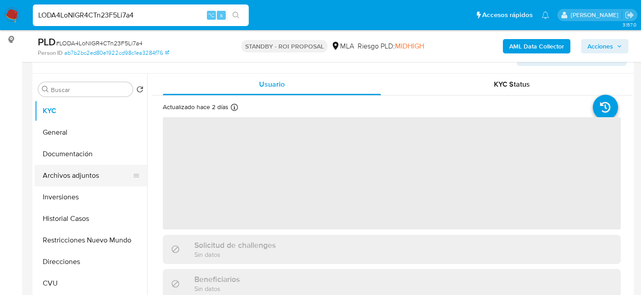
click at [55, 178] on button "Archivos adjuntos" at bounding box center [87, 176] width 105 height 22
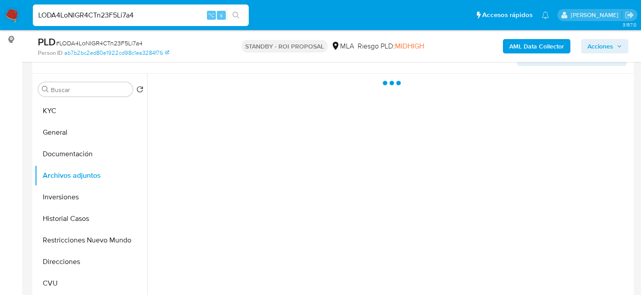
select select "10"
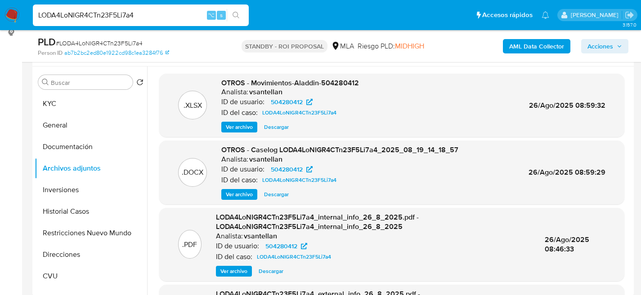
click at [274, 195] on span "Descargar" at bounding box center [276, 194] width 25 height 9
click at [129, 0] on nav "Pausado Ver notificaciones LODA4LoNIGR4CTn23F5Li7a4 ⌥ s Accesos rápidos Presion…" at bounding box center [320, 15] width 641 height 30
click at [138, 13] on input "LODA4LoNIGR4CTn23F5Li7a4" at bounding box center [141, 15] width 216 height 12
paste input "nmnnmePGjKWLLzYlfrXMJFAZ"
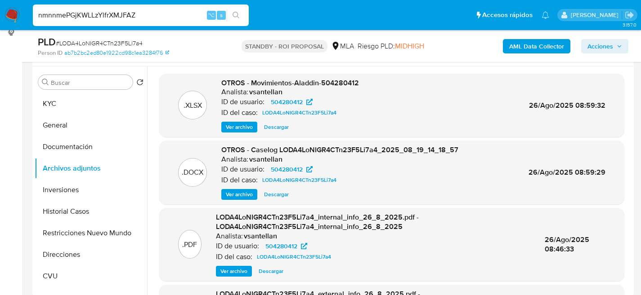
type input "nmnnmePGjKWLLzYlfrXMJFAZ"
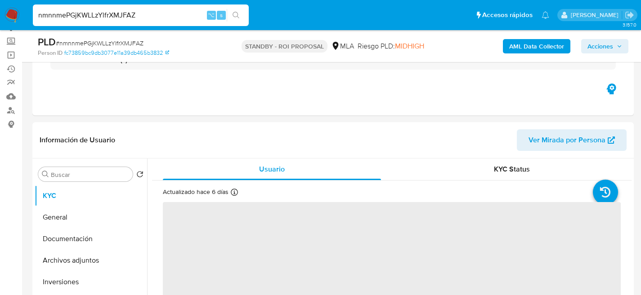
scroll to position [103, 0]
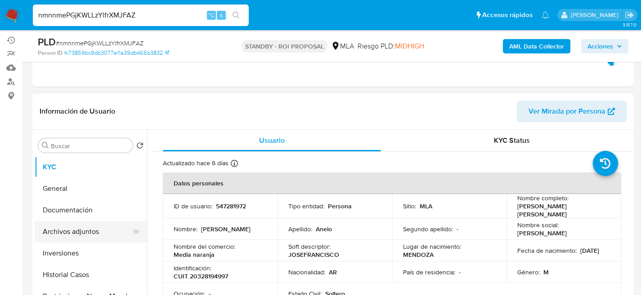
click at [66, 225] on button "Archivos adjuntos" at bounding box center [87, 232] width 105 height 22
select select "10"
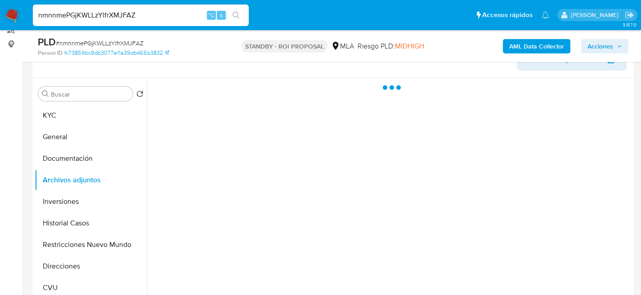
scroll to position [156, 0]
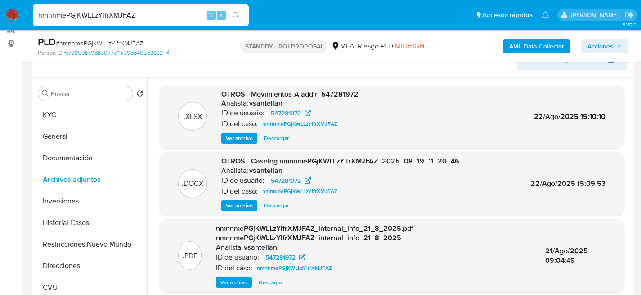
click at [282, 207] on span "Descargar" at bounding box center [276, 205] width 25 height 9
click at [129, 9] on input "nmnnmePGjKWLLzYlfrXMJFAZ" at bounding box center [141, 15] width 216 height 12
paste input "fwU9bDNqVS6vGDODmELjBiM9"
type input "fwU9bDNqVS6vGDODmELjBiM9"
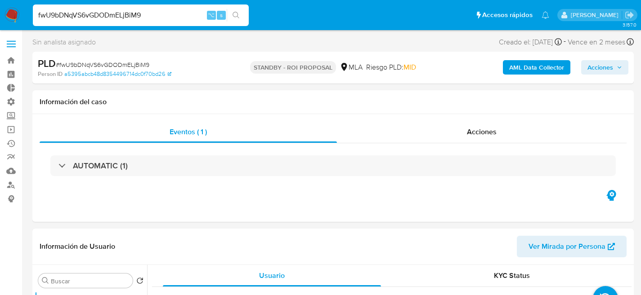
scroll to position [142, 0]
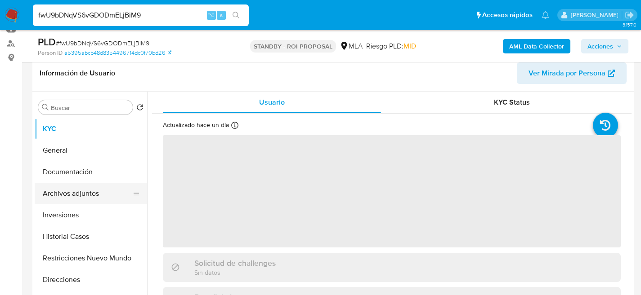
click at [63, 198] on button "Archivos adjuntos" at bounding box center [87, 194] width 105 height 22
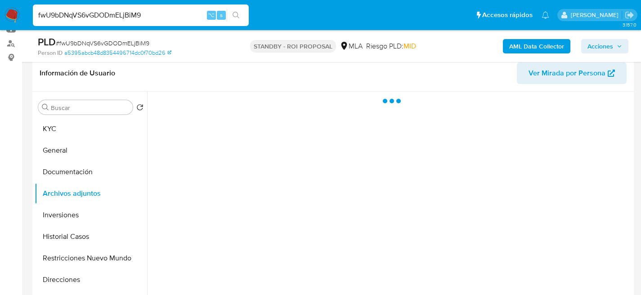
select select "10"
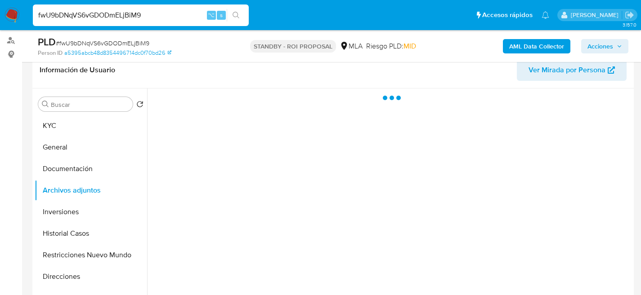
scroll to position [174, 0]
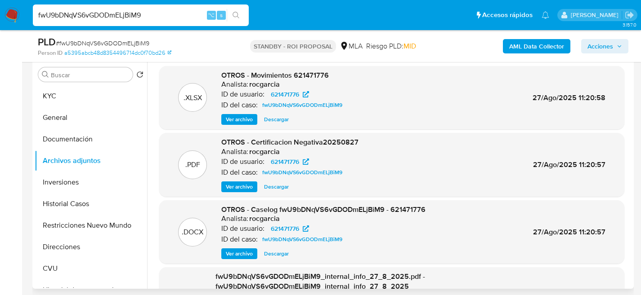
click at [280, 253] on span "Descargar" at bounding box center [276, 254] width 25 height 9
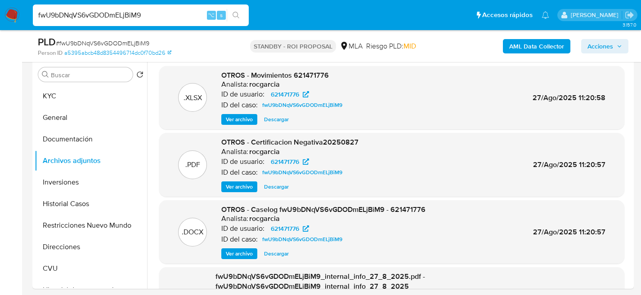
click at [130, 20] on input "fwU9bDNqVS6vGDODmELjBiM9" at bounding box center [141, 15] width 216 height 12
paste input "CsznppPN4GoExmrZZfbf25X8"
type input "CsznppPN4GoExmrZZfbf25X8"
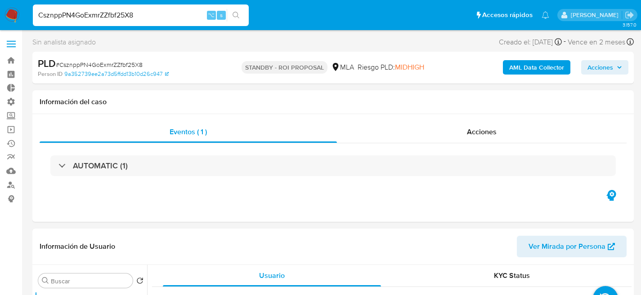
select select "10"
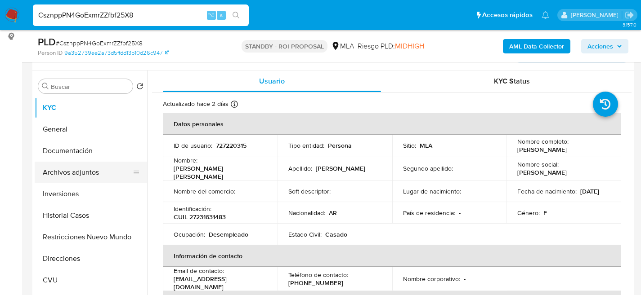
click at [68, 170] on button "Archivos adjuntos" at bounding box center [87, 173] width 105 height 22
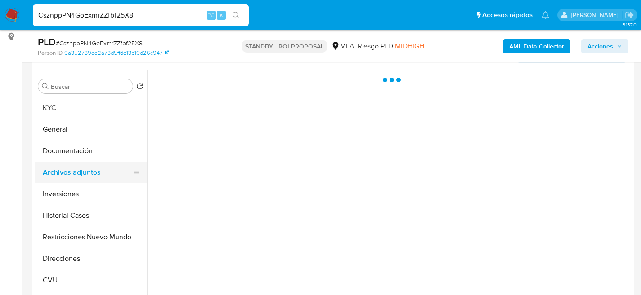
click at [68, 170] on button "Archivos adjuntos" at bounding box center [87, 173] width 105 height 22
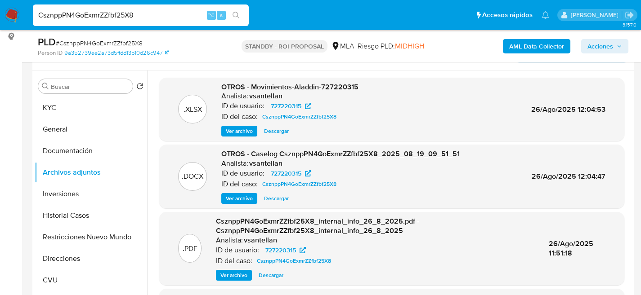
click at [277, 200] on span "Descargar" at bounding box center [276, 198] width 25 height 9
click at [120, 24] on div "CsznppPN4GoExmrZZfbf25X8 ⌥ s" at bounding box center [141, 15] width 216 height 22
click at [125, 19] on input "CsznppPN4GoExmrZZfbf25X8" at bounding box center [141, 15] width 216 height 12
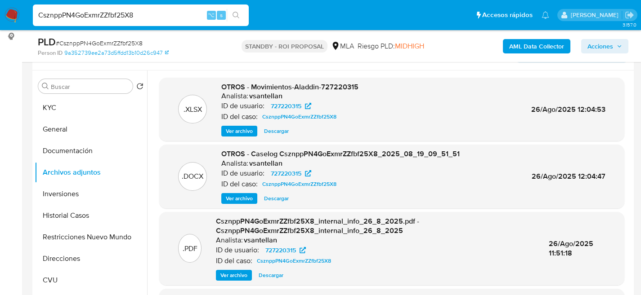
paste input "DSG2UHSP9tRLaDe9XgvcAQB9"
type input "DSG2UHSP9tRLaDe9XgvcAQB9"
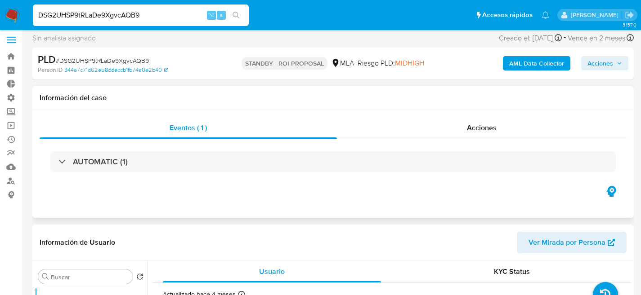
scroll to position [174, 0]
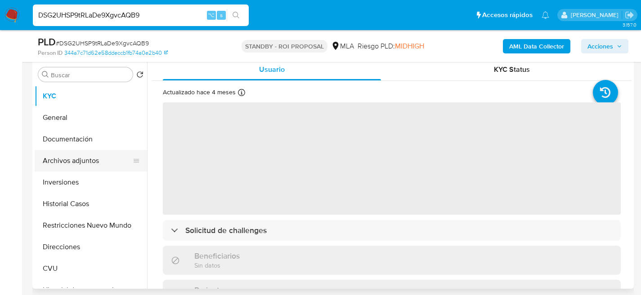
click at [68, 167] on button "Archivos adjuntos" at bounding box center [87, 161] width 105 height 22
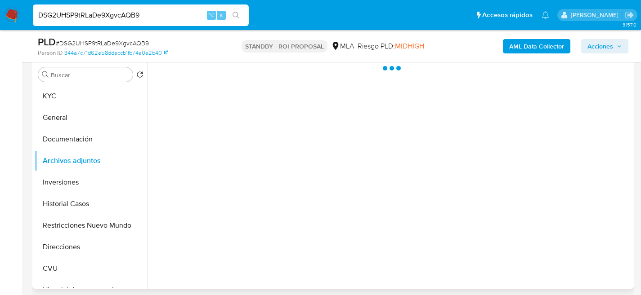
select select "10"
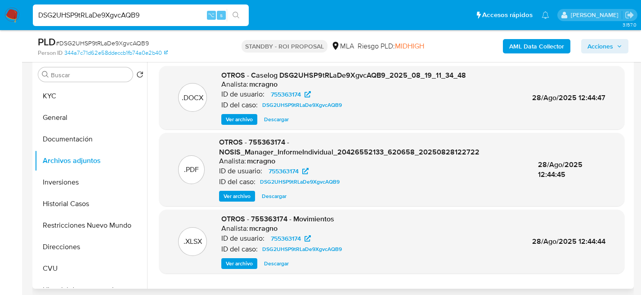
click at [280, 120] on span "Descargar" at bounding box center [276, 119] width 25 height 9
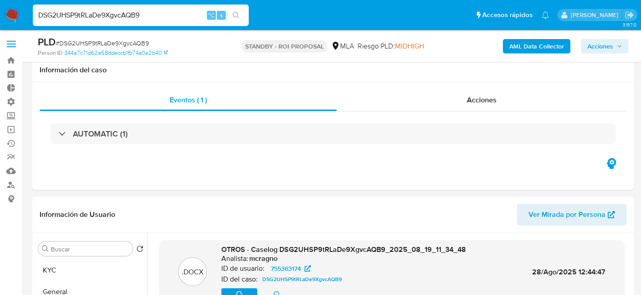
select select "10"
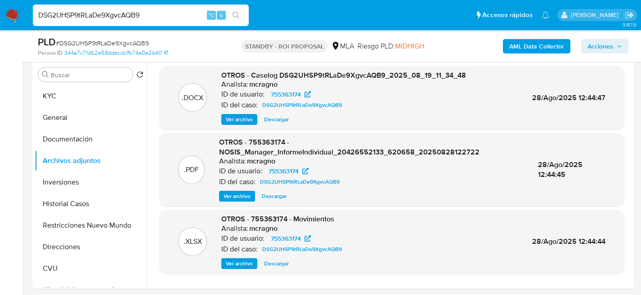
click at [142, 7] on div "DSG2UHSP9tRLaDe9XgvcAQB9 ⌥ s" at bounding box center [141, 15] width 216 height 22
click at [142, 14] on input "DSG2UHSP9tRLaDe9XgvcAQB9" at bounding box center [141, 15] width 216 height 12
paste input "3StkvcMHuuowQl3rDgWtYnLG"
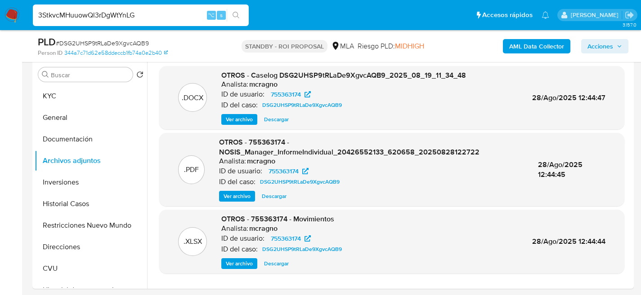
type input "3StkvcMHuuowQl3rDgWtYnLG"
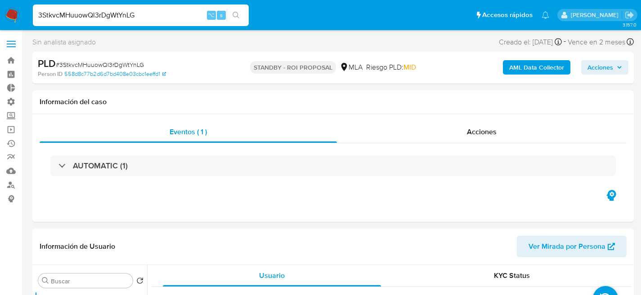
click at [135, 17] on input "3StkvcMHuuowQl3rDgWtYnLG" at bounding box center [141, 15] width 216 height 12
select select "10"
click at [135, 17] on input "3StkvcMHuuowQl3rDgWtYnLG" at bounding box center [141, 15] width 216 height 12
paste input "KXvxDF45O7xlFkhjGNxzYdbt"
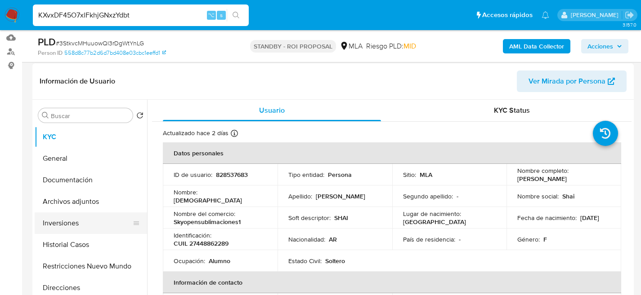
scroll to position [135, 0]
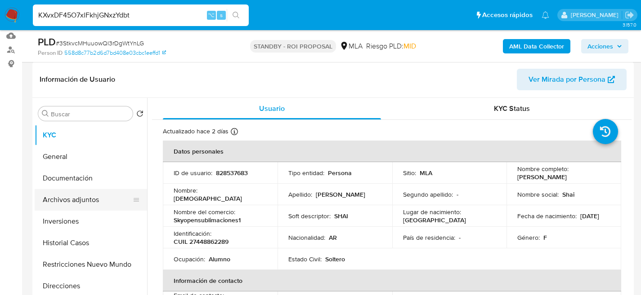
type input "KXvxDF45O7xlFkhjGNxzYdbt"
click at [58, 208] on button "Archivos adjuntos" at bounding box center [87, 200] width 105 height 22
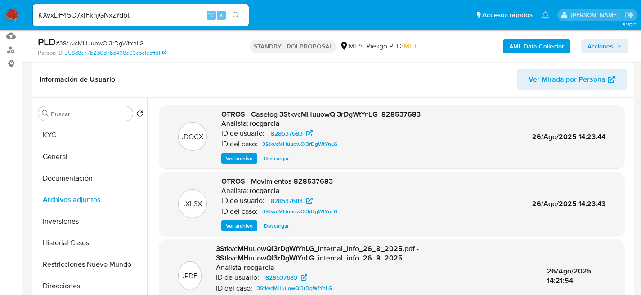
click at [274, 160] on span "Descargar" at bounding box center [276, 158] width 25 height 9
click at [152, 17] on input "KXvxDF45O7xlFkhjGNxzYdbt" at bounding box center [141, 15] width 216 height 12
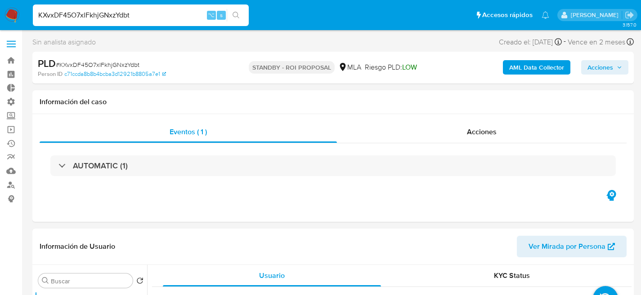
select select "10"
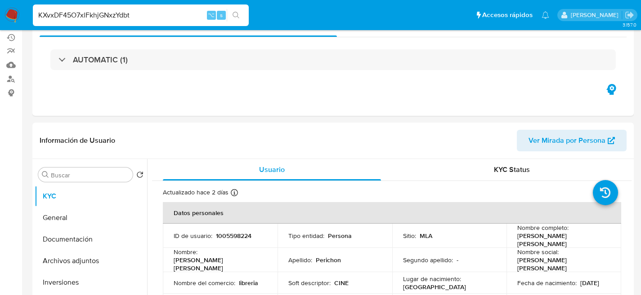
scroll to position [179, 0]
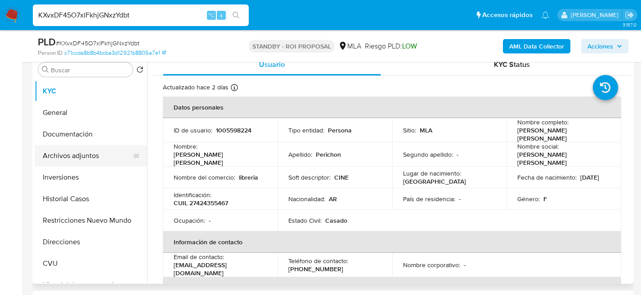
click at [57, 162] on button "Archivos adjuntos" at bounding box center [87, 156] width 105 height 22
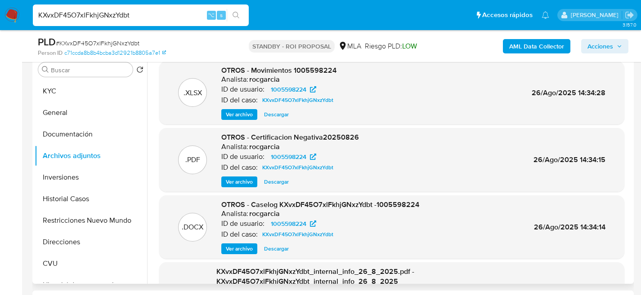
click at [273, 247] on span "Descargar" at bounding box center [276, 249] width 25 height 9
click at [121, 9] on input "KXvxDF45O7xlFkhjGNxzYdbt" at bounding box center [141, 15] width 216 height 12
paste input "NgKrhwJBVtkaTIrvwssOkLeU"
type input "NgKrhwJBVtkaTIrvwssOkLeU"
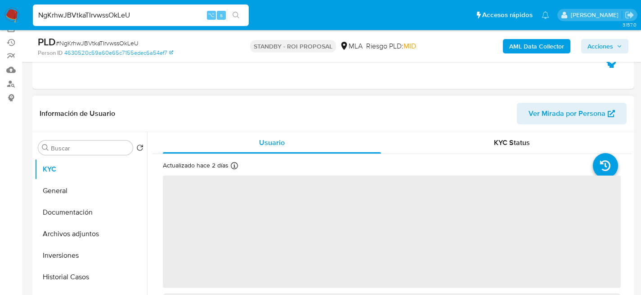
scroll to position [135, 0]
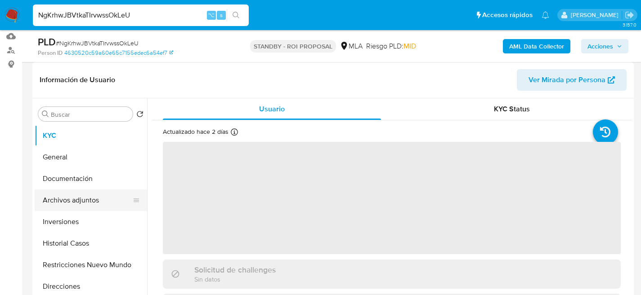
click at [58, 194] on button "Archivos adjuntos" at bounding box center [87, 201] width 105 height 22
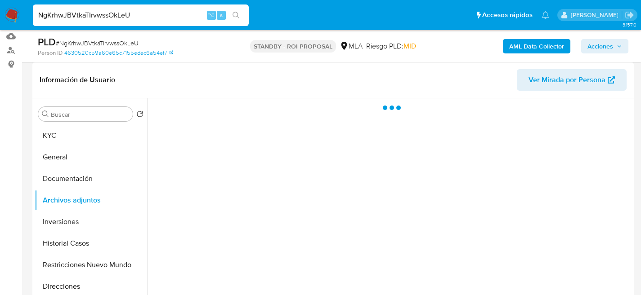
select select "10"
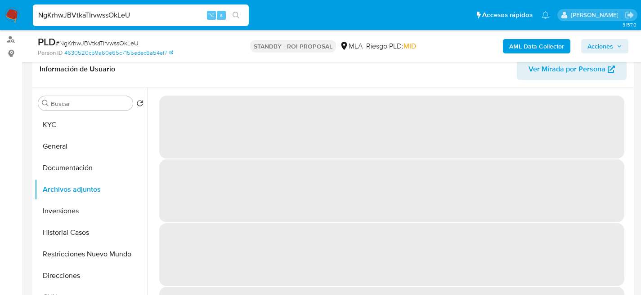
scroll to position [146, 0]
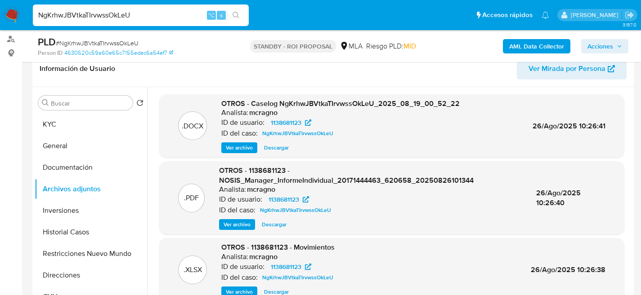
click at [270, 149] on span "Descargar" at bounding box center [276, 147] width 25 height 9
click at [148, 10] on input "NgKrhwJBVtkaTIrvwssOkLeU" at bounding box center [141, 15] width 216 height 12
paste input "XdJ0sALL0UYnoS5mPe7IzgEv"
type input "XdJ0sALL0UYnoS5mPe7IzgEv"
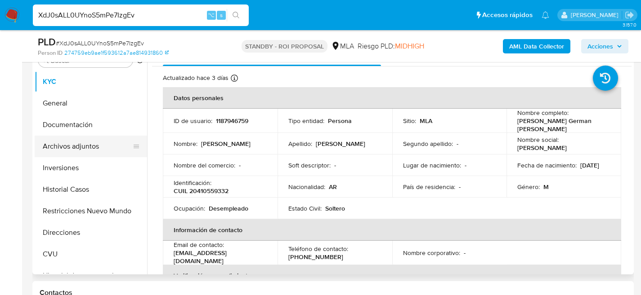
click at [41, 150] on button "Archivos adjuntos" at bounding box center [87, 147] width 105 height 22
select select "10"
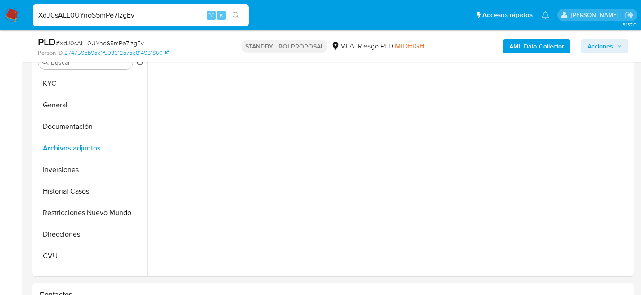
scroll to position [185, 0]
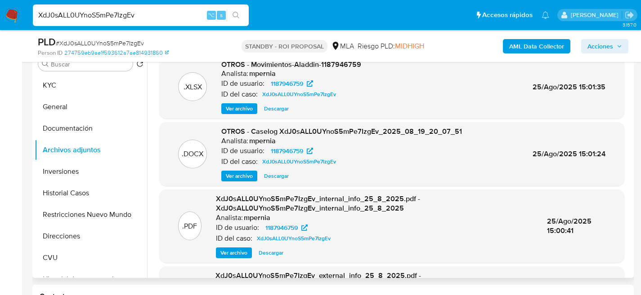
click at [280, 180] on span "Descargar" at bounding box center [276, 176] width 25 height 9
click at [148, 18] on input "XdJ0sALL0UYnoS5mPe7IzgEv" at bounding box center [141, 15] width 216 height 12
paste input "sbPS6hsm1uX2ncrVPEL7N3R9"
type input "sbPS6hsm1uX2ncrVPEL7N3R9"
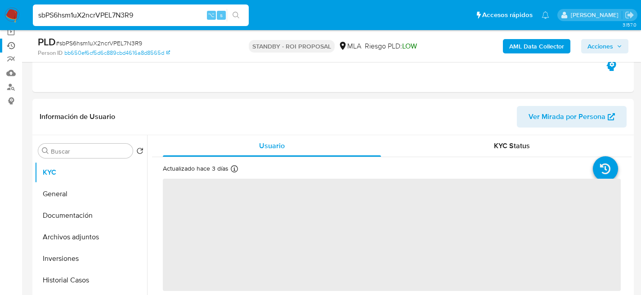
scroll to position [167, 0]
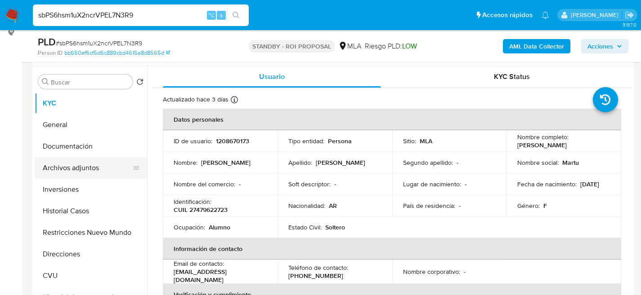
click at [72, 178] on button "Archivos adjuntos" at bounding box center [87, 168] width 105 height 22
select select "10"
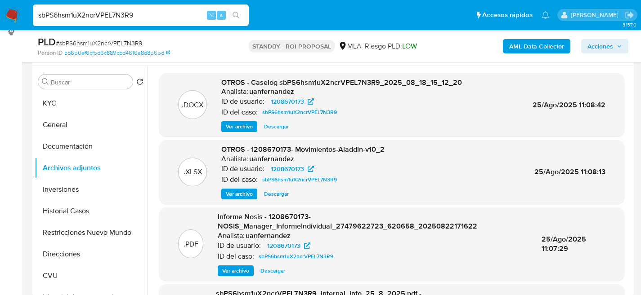
click at [277, 127] on span "Descargar" at bounding box center [276, 126] width 25 height 9
click at [128, 20] on input "sbPS6hsm1uX2ncrVPEL7N3R9" at bounding box center [141, 15] width 216 height 12
paste input "WGX4ZfxX5kISs070e6KXB4We"
type input "WGX4ZfxX5kISs070e6KXB4We"
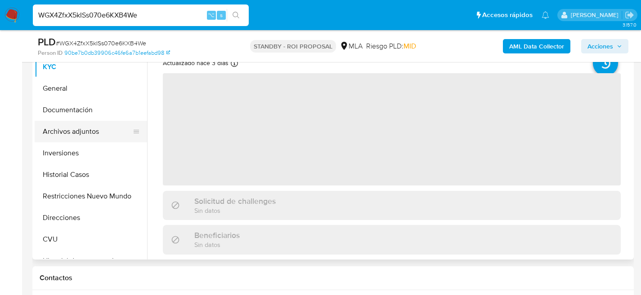
click at [65, 135] on button "Archivos adjuntos" at bounding box center [87, 132] width 105 height 22
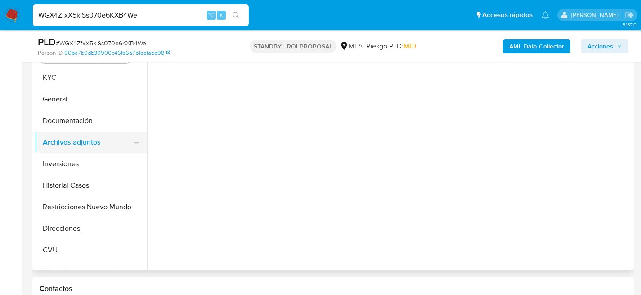
select select "10"
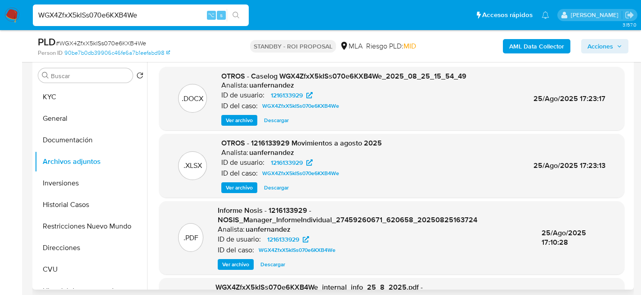
scroll to position [173, 0]
click at [277, 125] on span "Descargar" at bounding box center [276, 120] width 25 height 9
click at [122, 13] on input "WGX4ZfxX5kISs070e6KXB4We" at bounding box center [141, 15] width 216 height 12
click at [122, 14] on input "WGX4ZfxX5kISs070e6KXB4We" at bounding box center [141, 15] width 216 height 12
paste input "1Op91ANcnimosfsQh548S249"
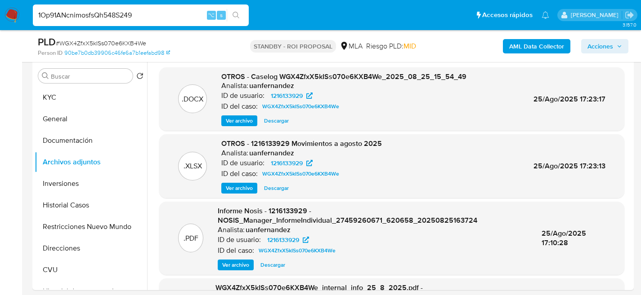
type input "1Op91ANcnimosfsQh548S249"
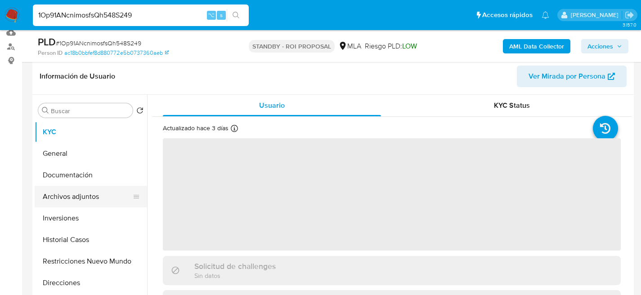
click at [54, 188] on button "Archivos adjuntos" at bounding box center [87, 197] width 105 height 22
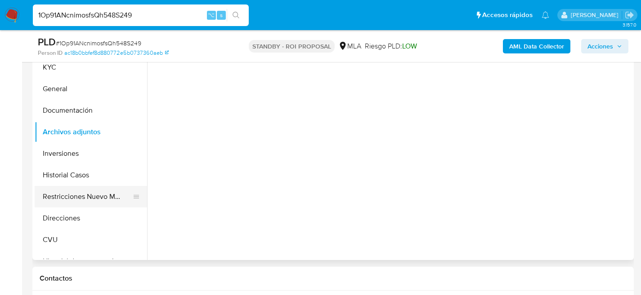
select select "10"
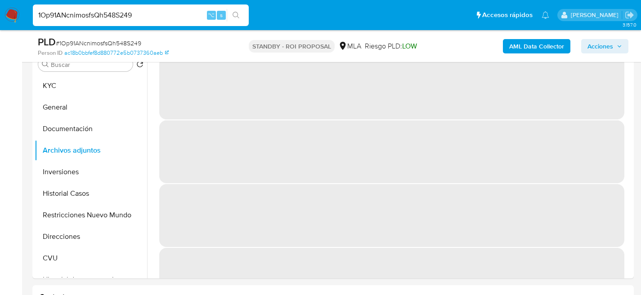
scroll to position [174, 0]
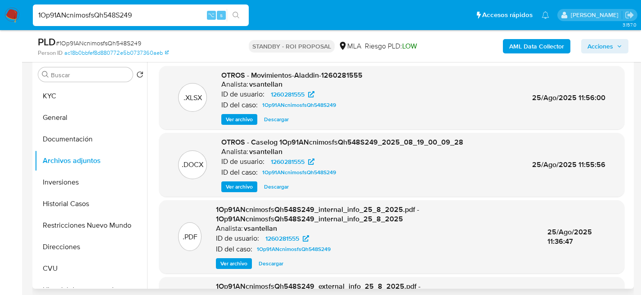
click at [277, 192] on span "Descargar" at bounding box center [276, 187] width 25 height 9
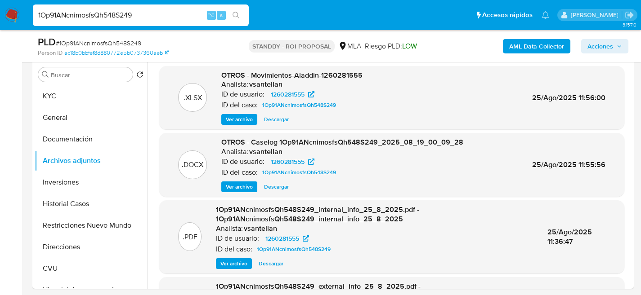
click at [138, 13] on input "1Op91ANcnimosfsQh548S249" at bounding box center [141, 15] width 216 height 12
paste input "EHc7r3o8LtQz1x1EN4jXryV6"
type input "EHc7r3o8LtQz1x1EN4jXryV6"
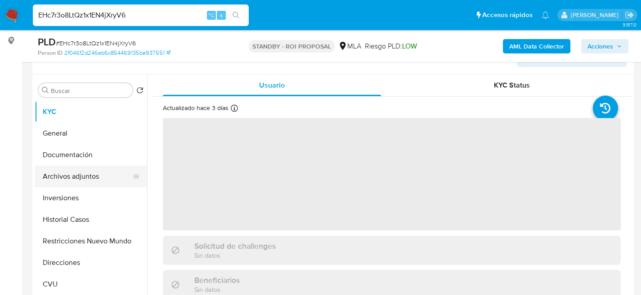
click at [55, 171] on button "Archivos adjuntos" at bounding box center [87, 177] width 105 height 22
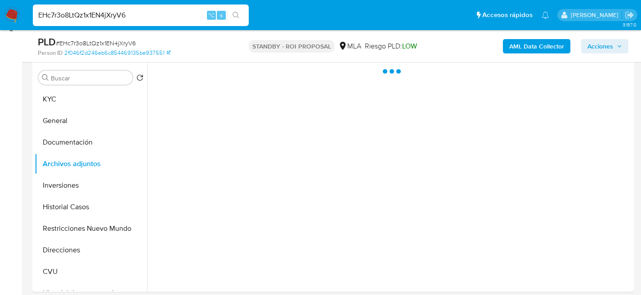
select select "10"
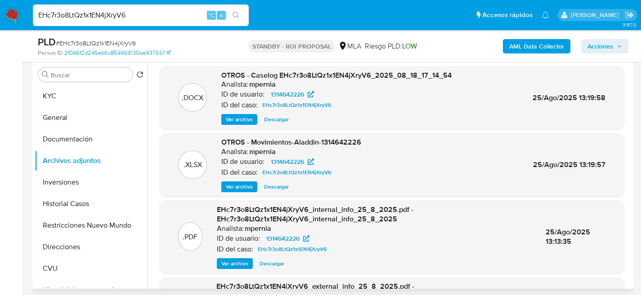
click at [272, 121] on span "Descargar" at bounding box center [276, 119] width 25 height 9
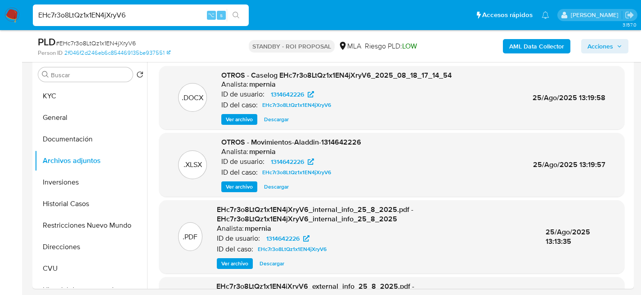
click at [124, 13] on input "EHc7r3o8LtQz1x1EN4jXryV6" at bounding box center [141, 15] width 216 height 12
paste input "Kp5Iez04zcYpWUC8cq7eV8j9"
type input "Kp5Iez04zcYpWUC8cq7eV8j9"
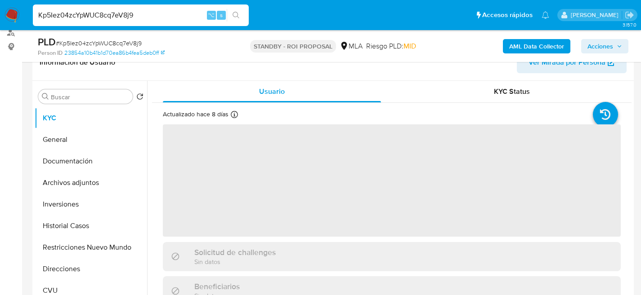
scroll to position [156, 0]
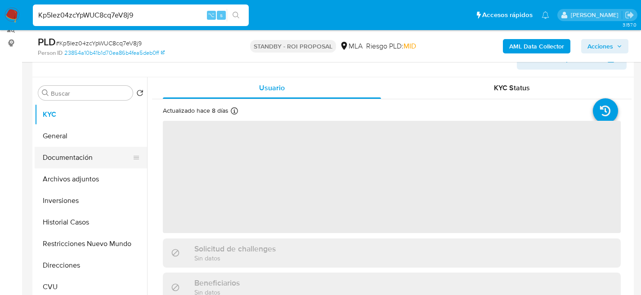
click at [73, 167] on button "Documentación" at bounding box center [87, 158] width 105 height 22
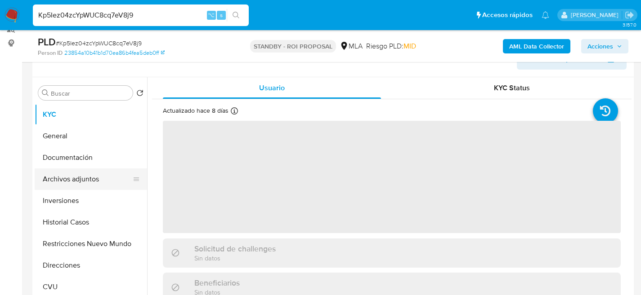
click at [76, 173] on button "Archivos adjuntos" at bounding box center [87, 180] width 105 height 22
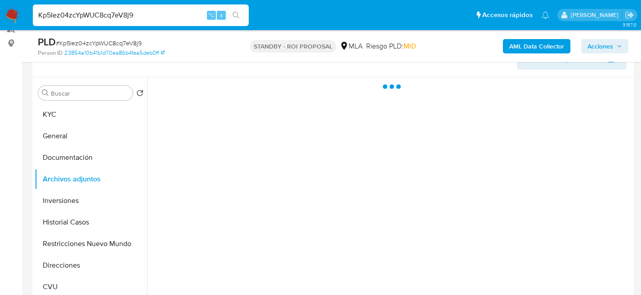
select select "10"
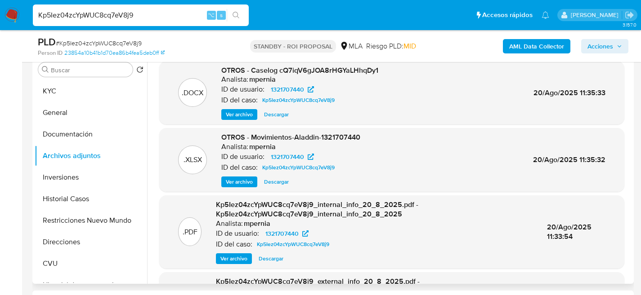
scroll to position [172, 0]
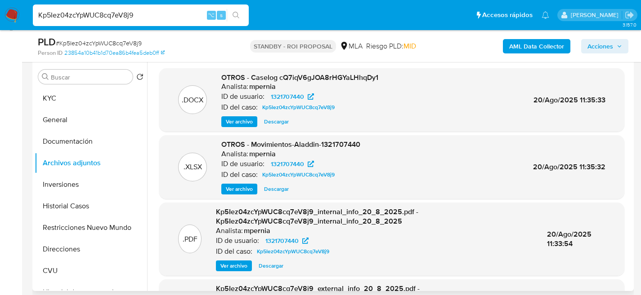
click at [277, 127] on div ".DOCX OTROS - Caselog cQ7iqV6gJOA8rHGYaLHhqDy1 Analista: mpernia ID de usuario:…" at bounding box center [391, 100] width 465 height 64
click at [277, 124] on span "Descargar" at bounding box center [276, 121] width 25 height 9
click at [139, 9] on input "Kp5Iez04zcYpWUC8cq7eV8j9" at bounding box center [141, 15] width 216 height 12
paste input "iegXo6ZHo5P0FK78uU7N59IX"
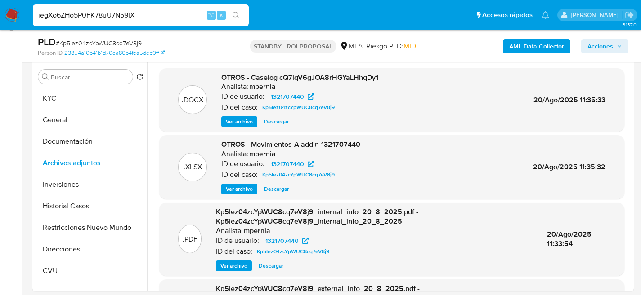
type input "iegXo6ZHo5P0FK78uU7N59IX"
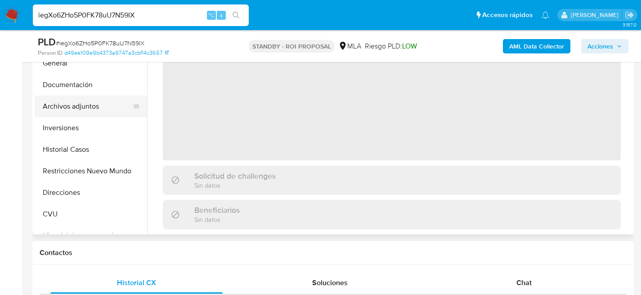
click at [68, 96] on button "Archivos adjuntos" at bounding box center [87, 107] width 105 height 22
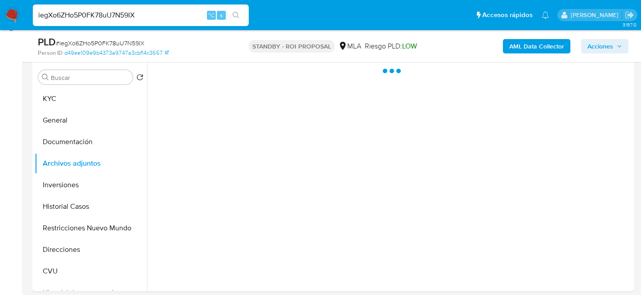
scroll to position [170, 0]
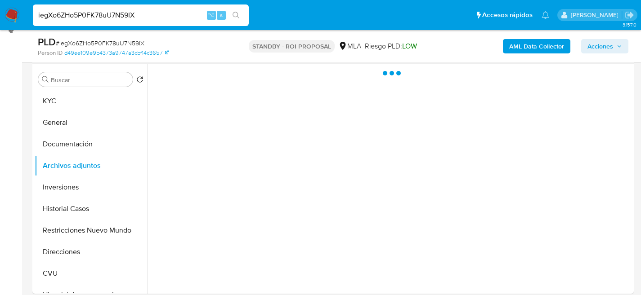
select select "10"
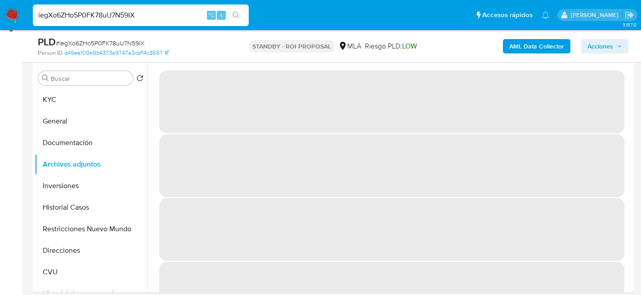
scroll to position [171, 0]
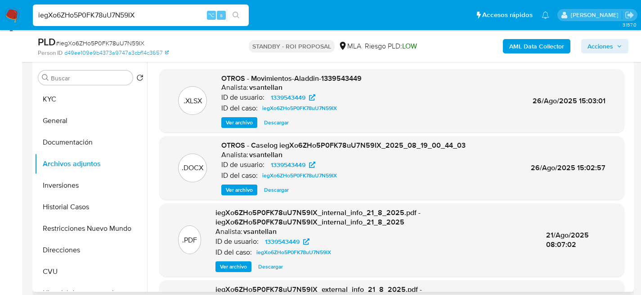
click at [280, 192] on span "Descargar" at bounding box center [276, 190] width 25 height 9
click at [172, 17] on input "iegXo6ZHo5P0FK78uU7N59IX" at bounding box center [141, 15] width 216 height 12
paste input "A1hGYHdCtTwSQ73OoVf8UC16"
type input "A1hGYHdCtTwSQ73OoVf8UC16"
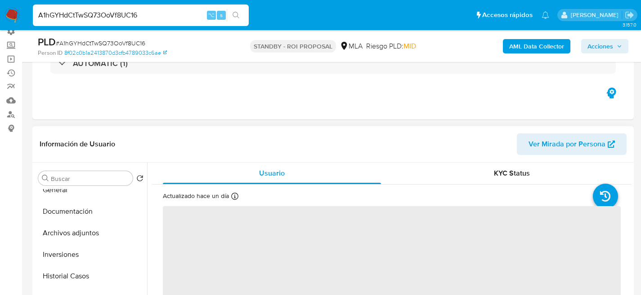
scroll to position [66, 0]
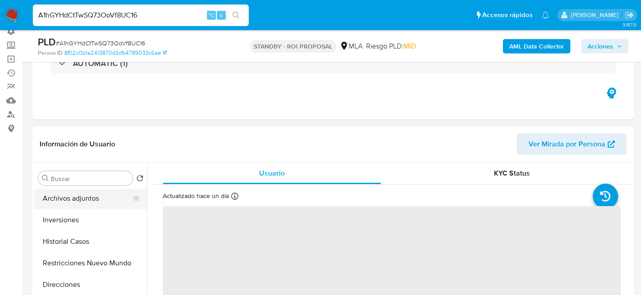
click at [53, 196] on button "Archivos adjuntos" at bounding box center [87, 199] width 105 height 22
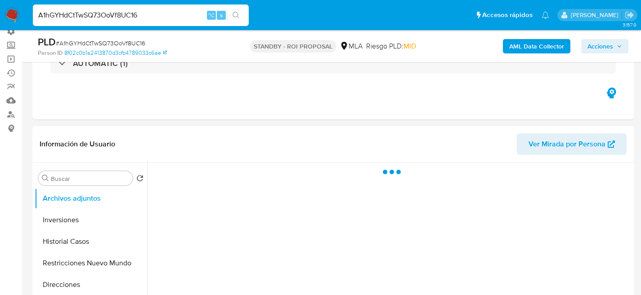
select select "10"
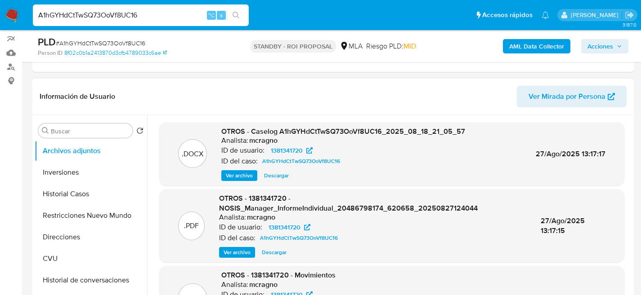
scroll to position [118, 0]
click at [276, 171] on span "Descargar" at bounding box center [276, 175] width 25 height 9
click at [135, 18] on input "A1hGYHdCtTwSQ73OoVf8UC16" at bounding box center [141, 15] width 216 height 12
paste input "1rc56Aj1dHn9ctNzzkLaBn9V"
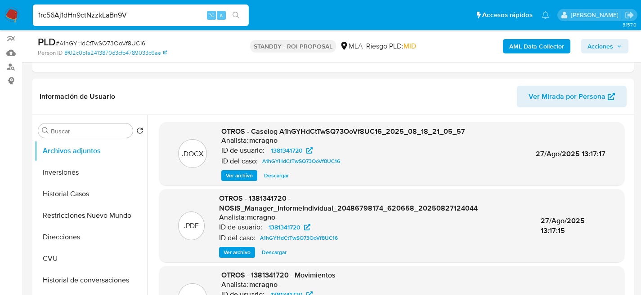
type input "1rc56Aj1dHn9ctNzzkLaBn9V"
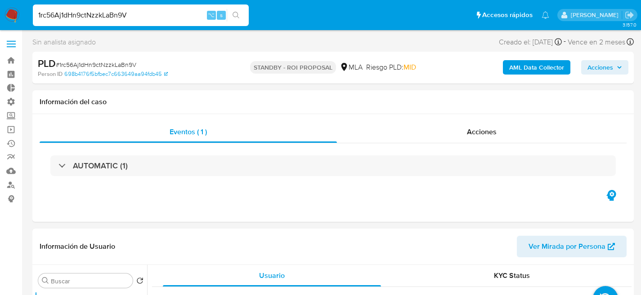
select select "10"
click at [148, 17] on input "1rc56Aj1dHn9ctNzzkLaBn9V" at bounding box center [141, 15] width 216 height 12
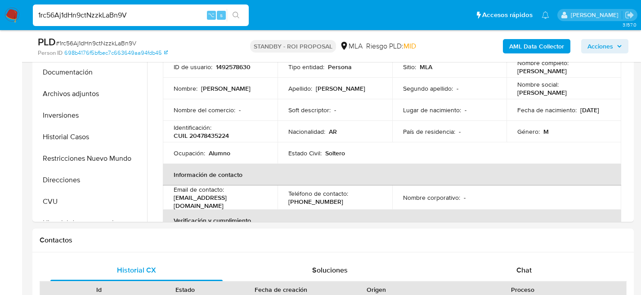
scroll to position [189, 0]
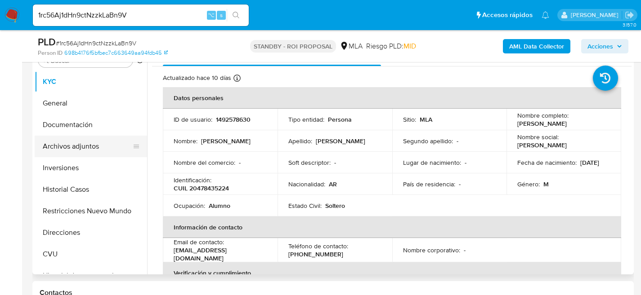
click at [70, 144] on button "Archivos adjuntos" at bounding box center [87, 147] width 105 height 22
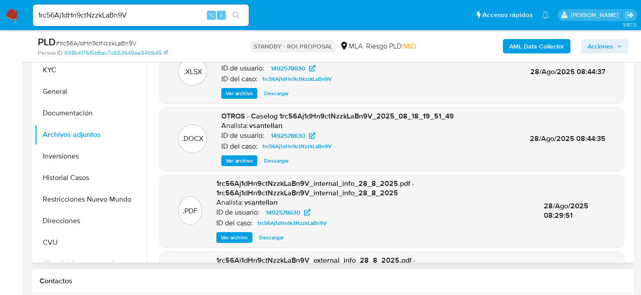
scroll to position [199, 0]
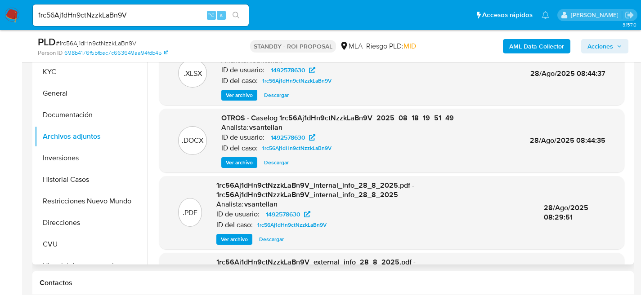
click at [284, 162] on span "Descargar" at bounding box center [276, 162] width 25 height 9
click at [121, 14] on input "1rc56Aj1dHn9ctNzzkLaBn9V" at bounding box center [141, 15] width 216 height 12
paste input "pLICIkNgrQYBs9fmTAPB4ZSw"
type input "pLICIkNgrQYBs9fmTAPB4ZSw"
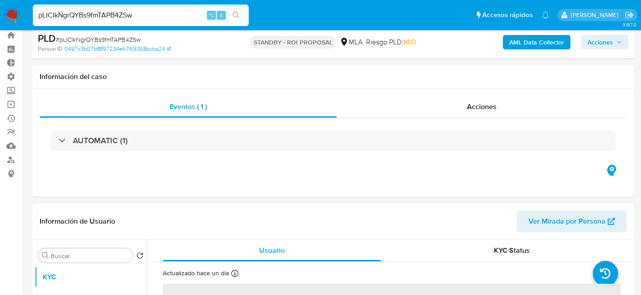
scroll to position [74, 0]
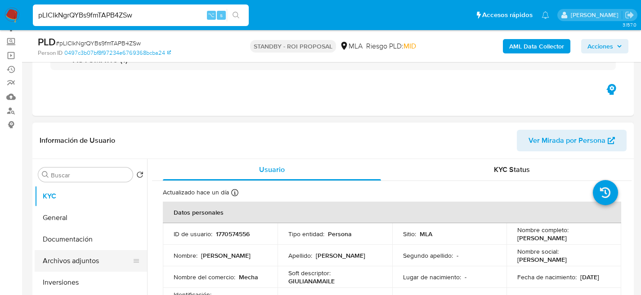
click at [74, 254] on button "Archivos adjuntos" at bounding box center [87, 261] width 105 height 22
select select "10"
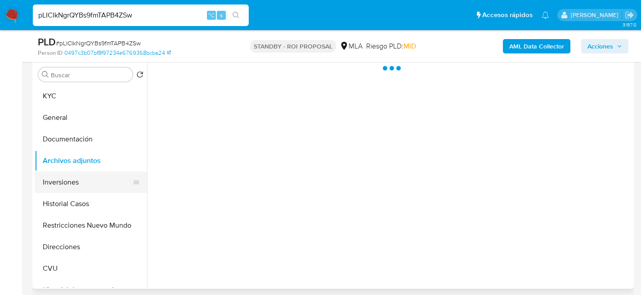
scroll to position [174, 0]
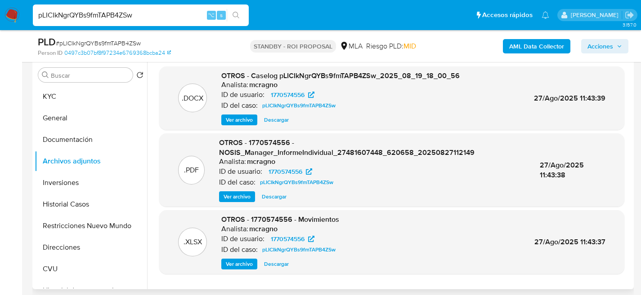
click at [278, 119] on span "Descargar" at bounding box center [276, 120] width 25 height 9
click at [145, 18] on input "pLICIkNgrQYBs9fmTAPB4ZSw" at bounding box center [141, 15] width 216 height 12
paste input "42Y2orx7xmXzb7NH4HErp2hN"
type input "42Y2orx7xmXzb7NH4HErp2hN"
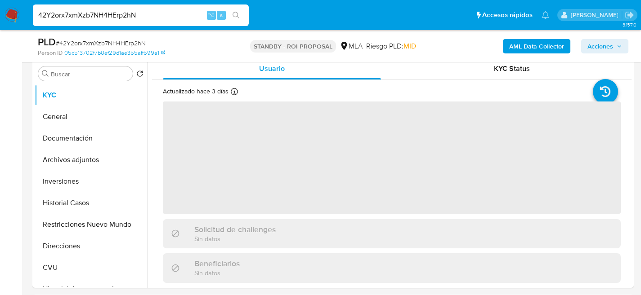
scroll to position [178, 0]
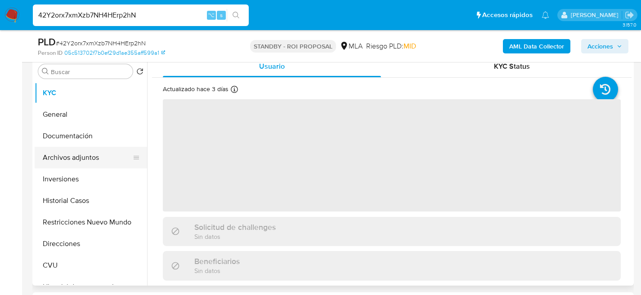
click at [52, 163] on button "Archivos adjuntos" at bounding box center [87, 158] width 105 height 22
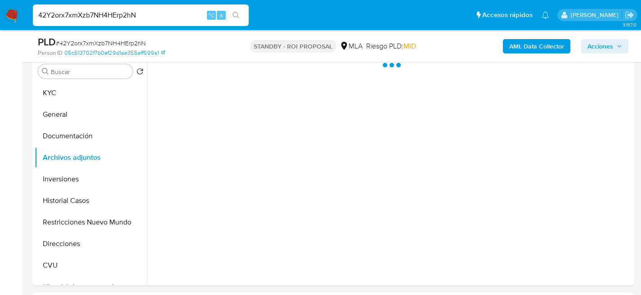
select select "10"
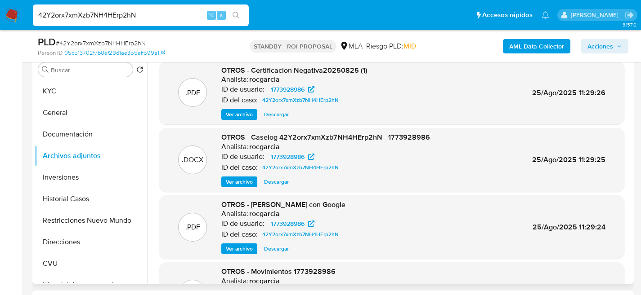
click at [274, 184] on span "Descargar" at bounding box center [276, 182] width 25 height 9
click at [129, 12] on input "42Y2orx7xmXzb7NH4HErp2hN" at bounding box center [141, 15] width 216 height 12
paste input "dGesLsELbIhBpFpm4WJ5oJhW"
type input "dGesLsELbIhBpFpm4WJ5oJhW"
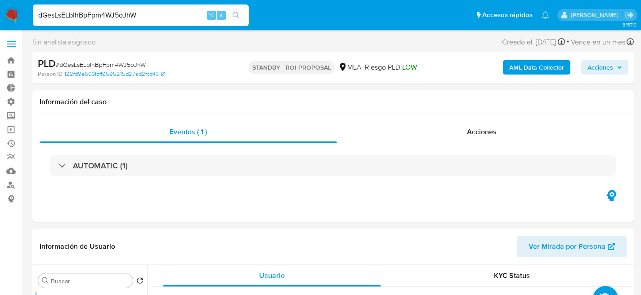
select select "10"
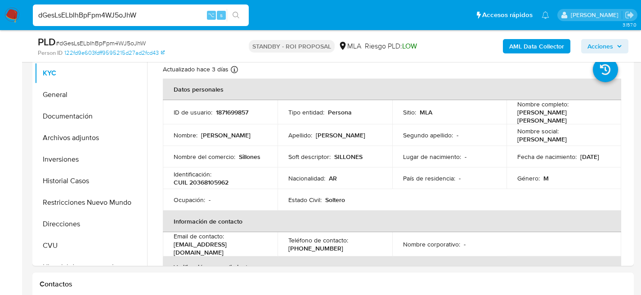
scroll to position [197, 0]
click at [60, 140] on button "Archivos adjuntos" at bounding box center [87, 139] width 105 height 22
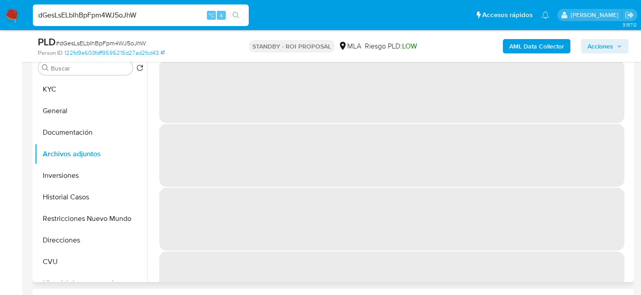
scroll to position [181, 0]
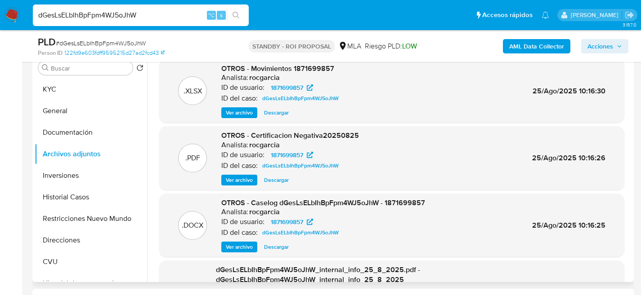
click at [281, 243] on span "Descargar" at bounding box center [276, 247] width 25 height 9
click at [147, 7] on div "dGesLsELbIhBpFpm4WJ5oJhW ⌥ s" at bounding box center [141, 15] width 216 height 22
click at [151, 12] on input "dGesLsELbIhBpFpm4WJ5oJhW" at bounding box center [141, 15] width 216 height 12
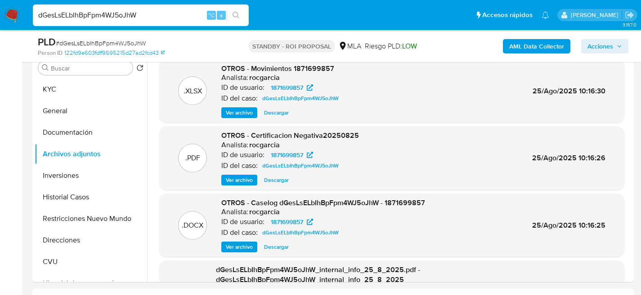
paste input "YIEjKou3KwBo9ZW4Ftpzyr25"
type input "YIEjKou3KwBo9ZW4Ftpzyr25"
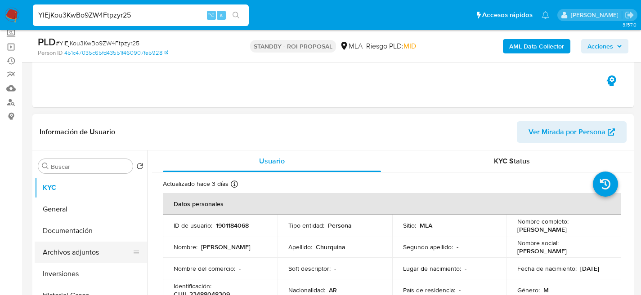
click at [54, 260] on button "Archivos adjuntos" at bounding box center [87, 253] width 105 height 22
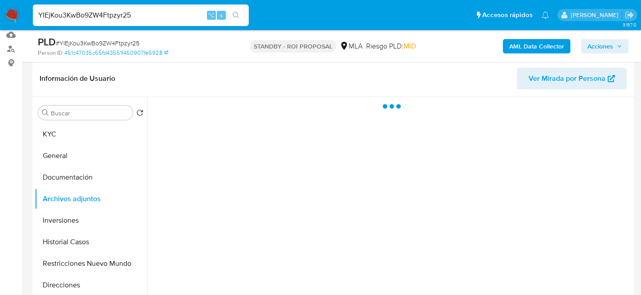
select select "10"
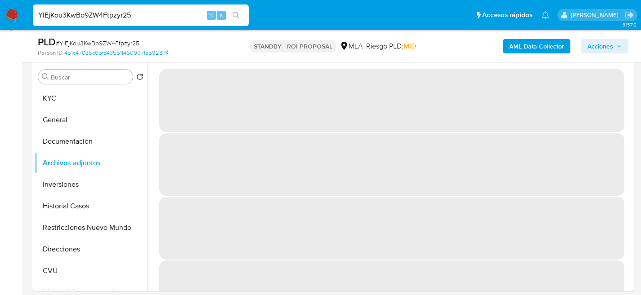
scroll to position [170, 0]
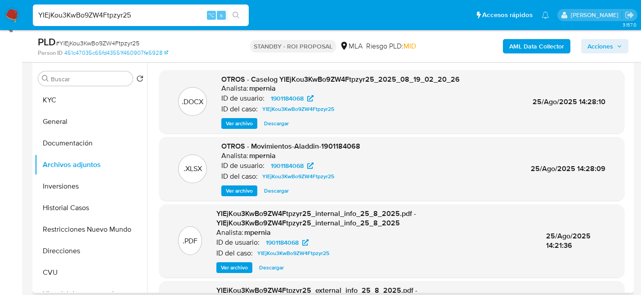
click at [269, 127] on span "Descargar" at bounding box center [276, 123] width 25 height 9
click at [137, 13] on input "YIEjKou3KwBo9ZW4Ftpzyr25" at bounding box center [141, 15] width 216 height 12
paste input "VYbAMkbdUW4l4zSzTILWbErv"
type input "VYbAMkbdUW4l4zSzTILWbErv"
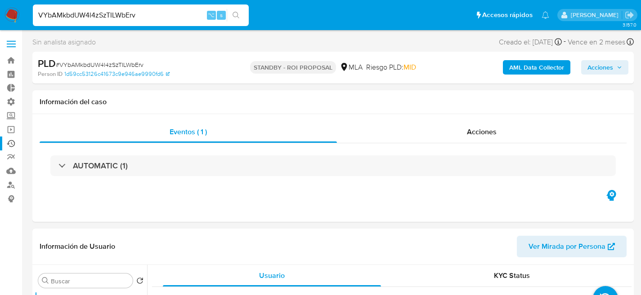
scroll to position [143, 0]
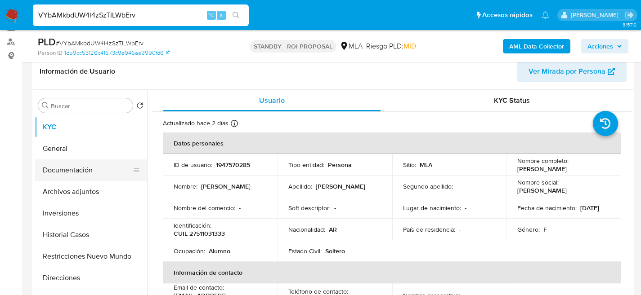
select select "10"
click at [67, 190] on button "Archivos adjuntos" at bounding box center [87, 192] width 105 height 22
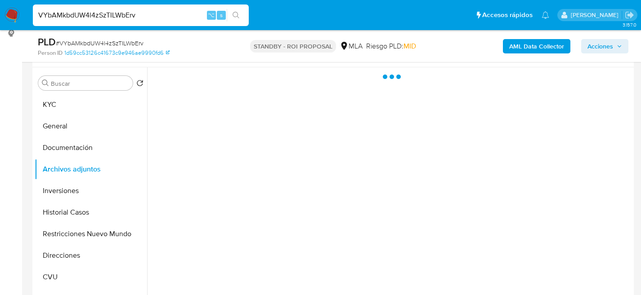
scroll to position [176, 0]
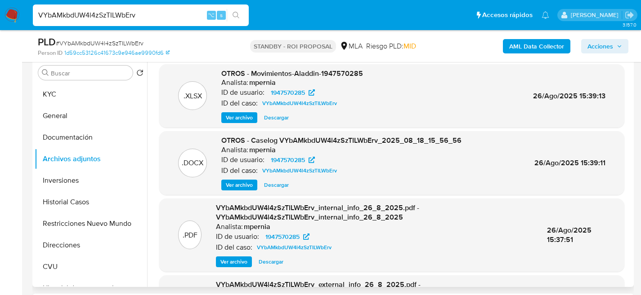
click at [278, 187] on span "Descargar" at bounding box center [276, 185] width 25 height 9
click at [280, 186] on span "Descargar" at bounding box center [276, 185] width 25 height 9
click at [130, 10] on input "VYbAMkbdUW4l4zSzTILWbErv" at bounding box center [141, 15] width 216 height 12
paste input "dc38GkLneNDZ1YJBrg30siaz"
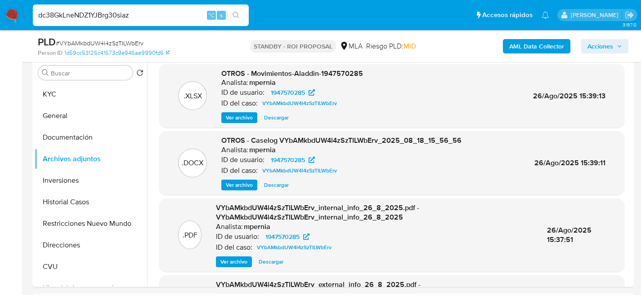
type input "dc38GkLneNDZ1YJBrg30siaz"
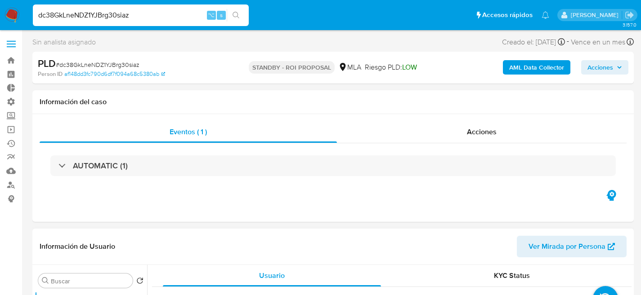
select select "10"
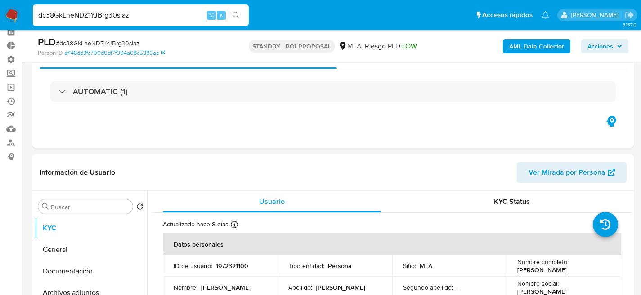
scroll to position [156, 0]
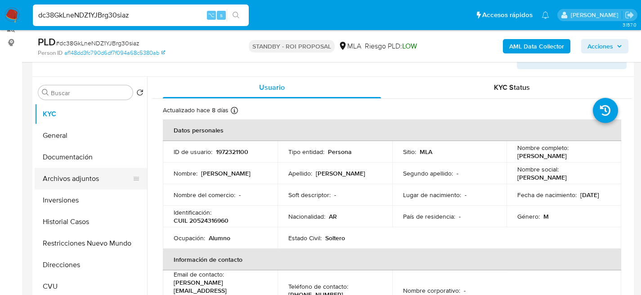
click at [67, 180] on button "Archivos adjuntos" at bounding box center [87, 179] width 105 height 22
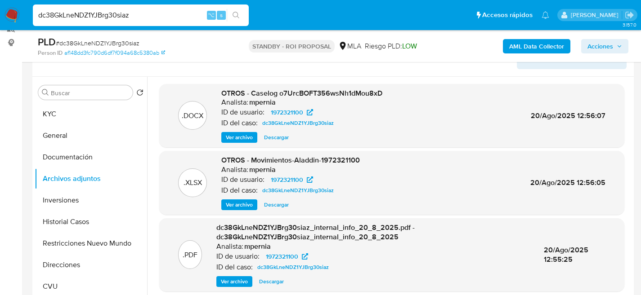
click at [271, 138] on span "Descargar" at bounding box center [276, 137] width 25 height 9
click at [124, 11] on input "dc38GkLneNDZ1YJBrg30siaz" at bounding box center [141, 15] width 216 height 12
paste input "YgnYsOQ9jxPGzAEnzTqHnXUe"
type input "YgnYsOQ9jxPGzAEnzTqHnXUe"
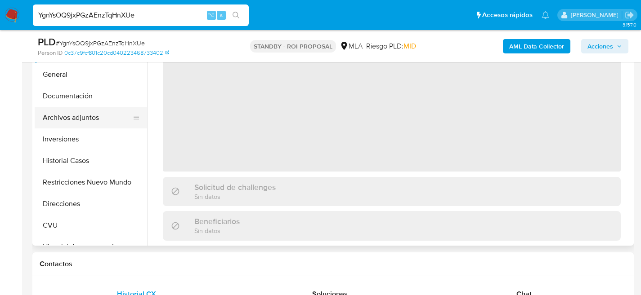
click at [68, 126] on button "Archivos adjuntos" at bounding box center [87, 118] width 105 height 22
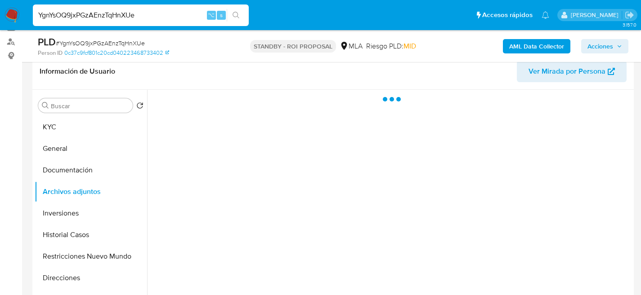
select select "10"
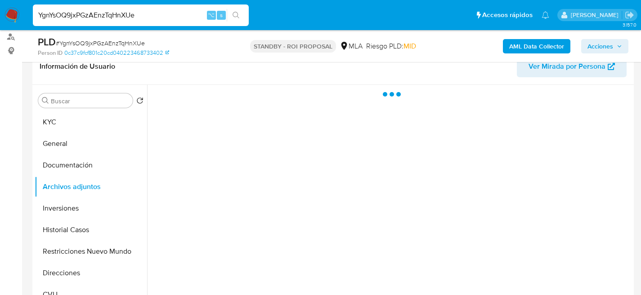
scroll to position [155, 0]
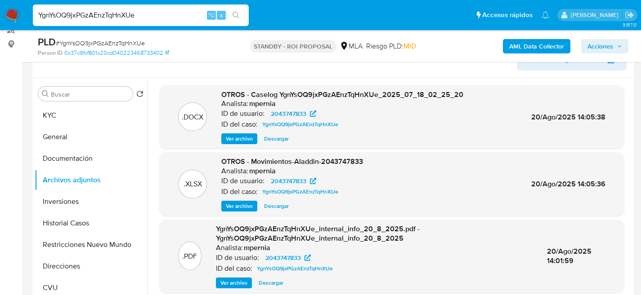
click at [279, 143] on span "Descargar" at bounding box center [276, 138] width 25 height 9
click at [126, 10] on input "YgnYsOQ9jxPGzAEnzTqHnXUe" at bounding box center [141, 15] width 216 height 12
paste input "KriPNPH2G5gZHV4pxrEwPOJU"
type input "KriPNPH2G5gZHV4pxrEwPOJU"
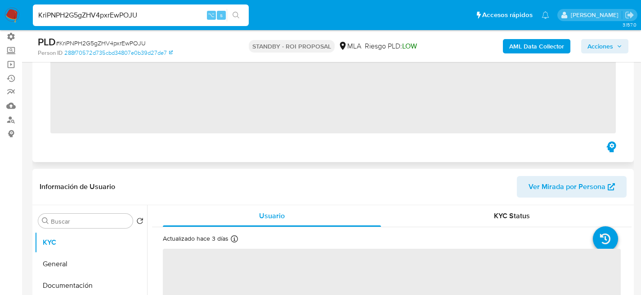
scroll to position [66, 0]
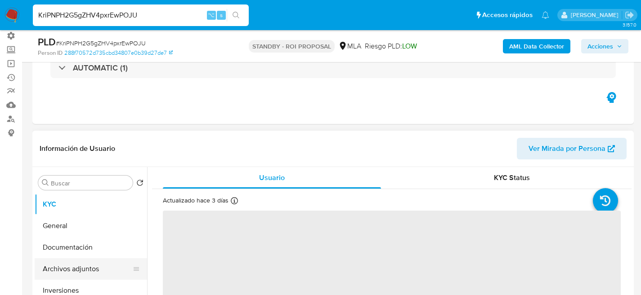
click at [57, 259] on ul "KYC General Documentación Archivos adjuntos Inversiones Historial Casos Restric…" at bounding box center [91, 295] width 112 height 203
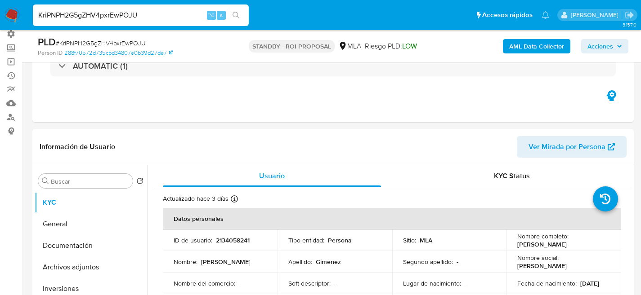
scroll to position [223, 0]
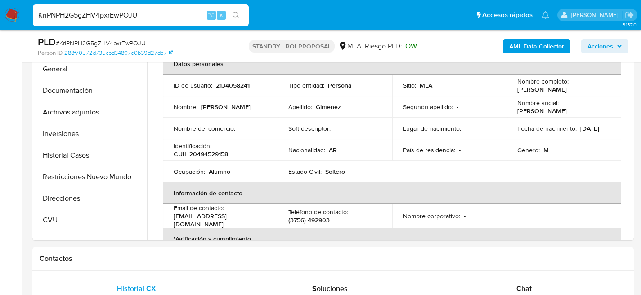
select select "10"
click at [57, 113] on button "Archivos adjuntos" at bounding box center [87, 113] width 105 height 22
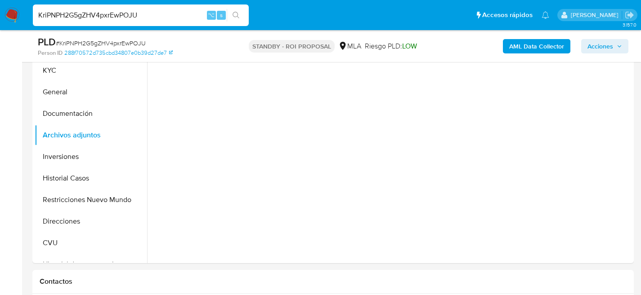
scroll to position [181, 0]
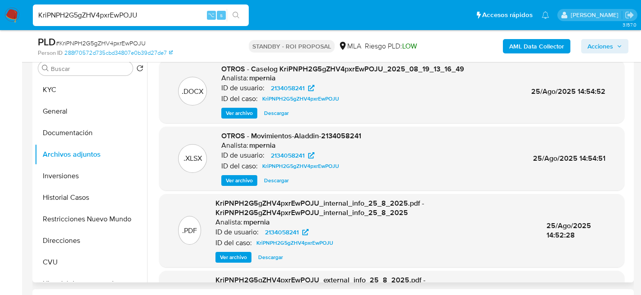
click at [276, 111] on span "Descargar" at bounding box center [276, 113] width 25 height 9
click at [137, 19] on input "KriPNPH2G5gZHV4pxrEwPOJU" at bounding box center [141, 15] width 216 height 12
paste input "6aocSFo3C1jBnU69USfqtOTR"
type input "6aocSFo3C1jBnU69USfqtOTR"
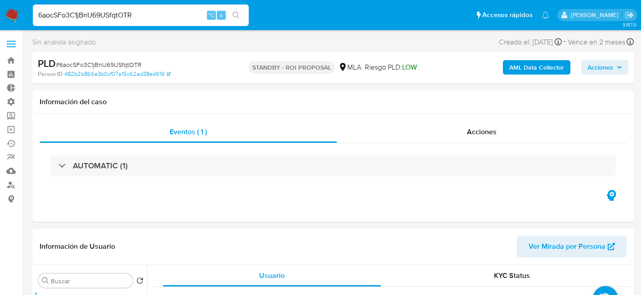
select select "10"
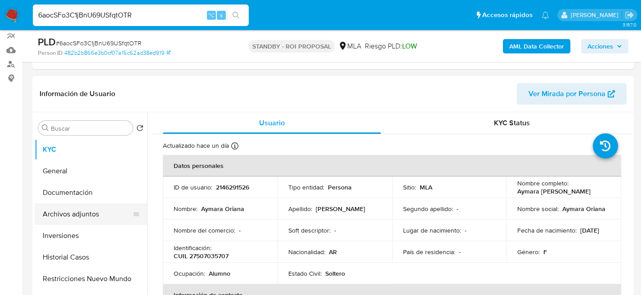
click at [50, 208] on button "Archivos adjuntos" at bounding box center [87, 215] width 105 height 22
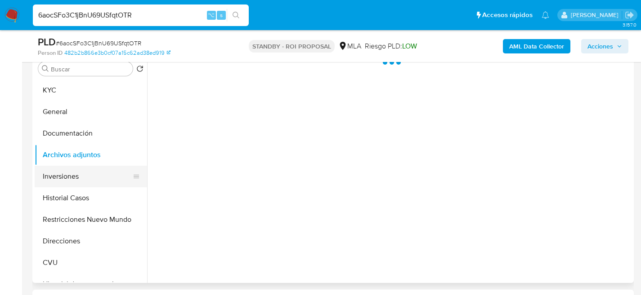
scroll to position [179, 0]
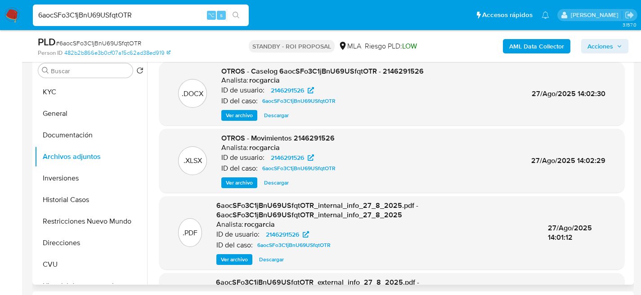
click at [281, 111] on span "Descargar" at bounding box center [276, 115] width 25 height 9
click at [163, 18] on input "6aocSFo3C1jBnU69USfqtOTR" at bounding box center [141, 15] width 216 height 12
paste input "1rUzzle7OQFkwrSbqrSn0yXi"
type input "1rUzzle7OQFkwrSbqrSn0yXi"
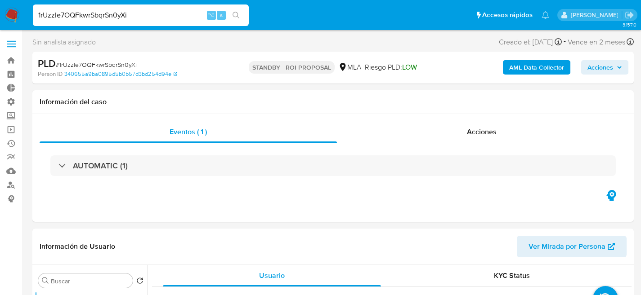
select select "10"
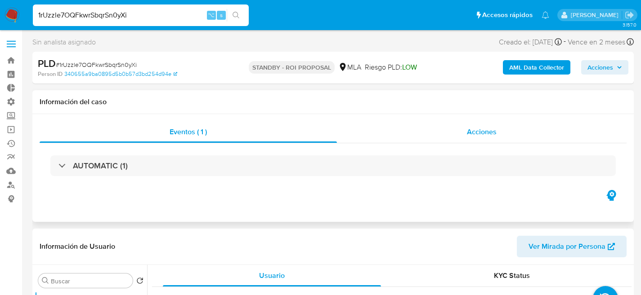
scroll to position [163, 0]
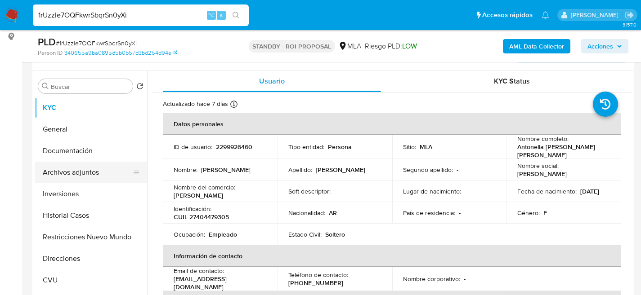
click at [58, 170] on button "Archivos adjuntos" at bounding box center [87, 173] width 105 height 22
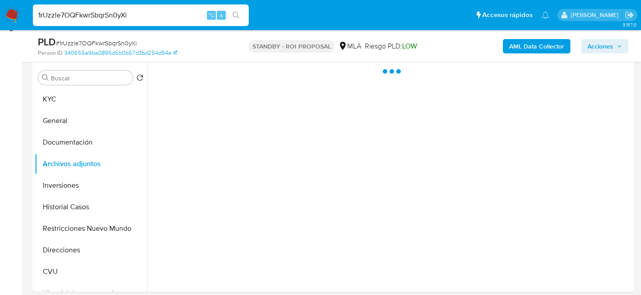
scroll to position [173, 0]
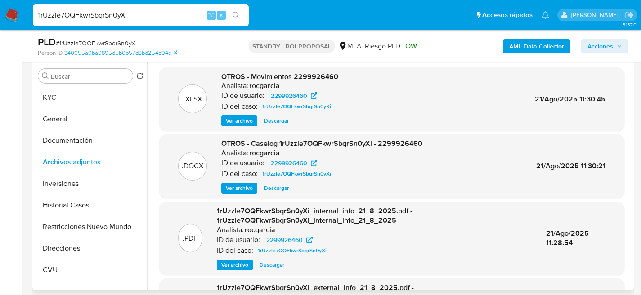
drag, startPoint x: 277, startPoint y: 187, endPoint x: 266, endPoint y: 86, distance: 101.7
click at [277, 187] on span "Descargar" at bounding box center [276, 188] width 25 height 9
click at [115, 7] on div "1rUzzle7OQFkwrSbqrSn0yXi ⌥ s" at bounding box center [141, 15] width 216 height 22
click at [121, 14] on input "1rUzzle7OQFkwrSbqrSn0yXi" at bounding box center [141, 15] width 216 height 12
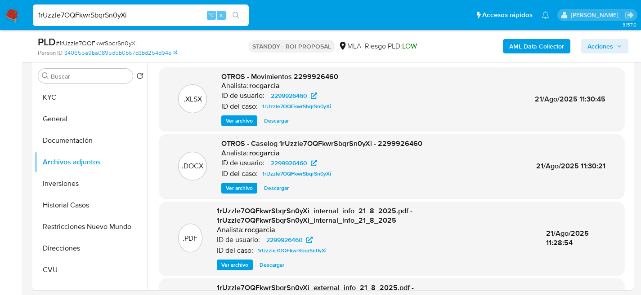
click at [121, 14] on input "1rUzzle7OQFkwrSbqrSn0yXi" at bounding box center [141, 15] width 216 height 12
paste input "XzVIDIknSVsfZAauHzDYZROu"
type input "XzVIDIknSVsfZAauHzDYZROu"
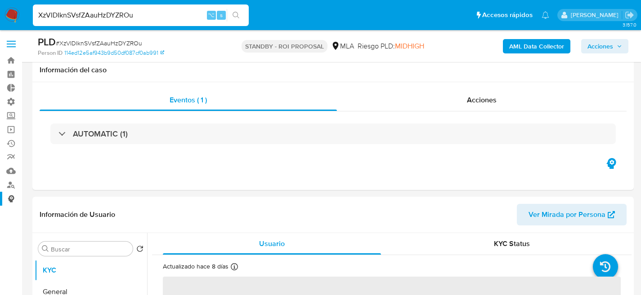
scroll to position [165, 0]
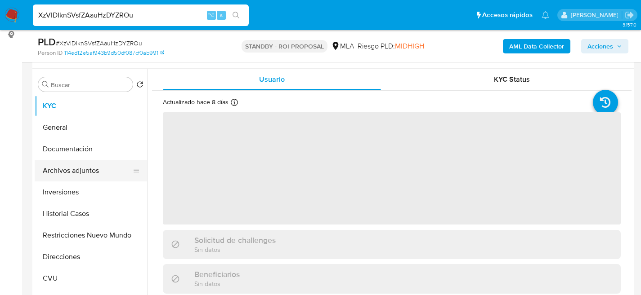
click at [64, 177] on button "Archivos adjuntos" at bounding box center [87, 171] width 105 height 22
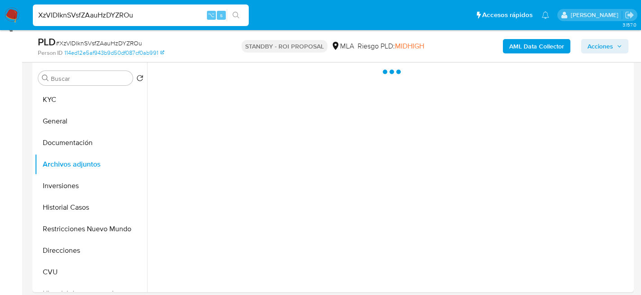
select select "10"
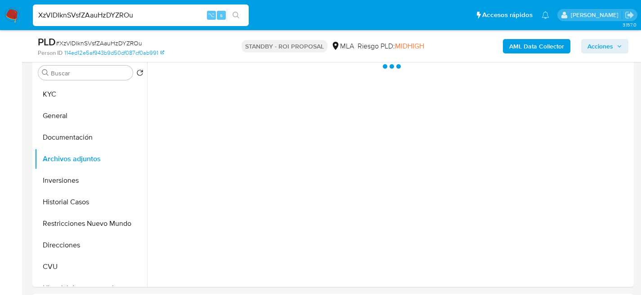
scroll to position [177, 0]
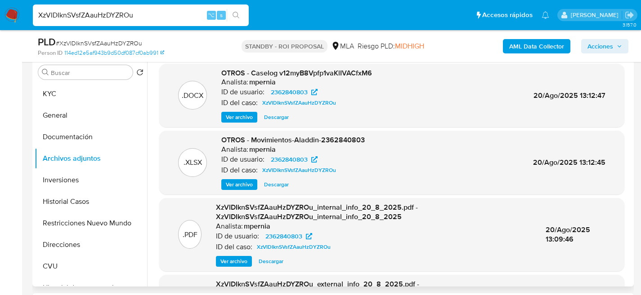
click at [274, 118] on span "Descargar" at bounding box center [276, 117] width 25 height 9
click at [68, 198] on button "Historial Casos" at bounding box center [87, 202] width 105 height 22
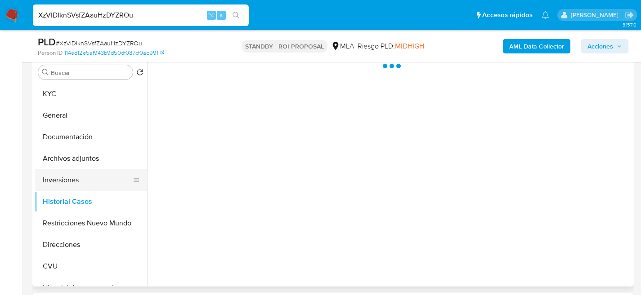
scroll to position [175, 0]
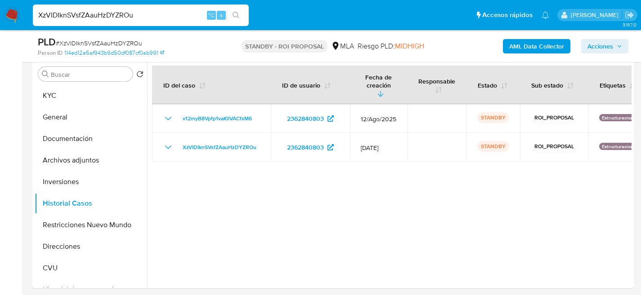
click at [118, 15] on input "XzVIDIknSVsfZAauHzDYZROu" at bounding box center [141, 15] width 216 height 12
paste input "ni1v8vdPiNUBWKxufHdCraUq"
type input "ni1v8vdPiNUBWKxufHdCraUq"
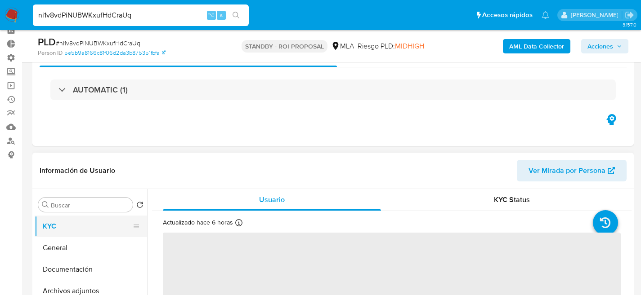
scroll to position [83, 0]
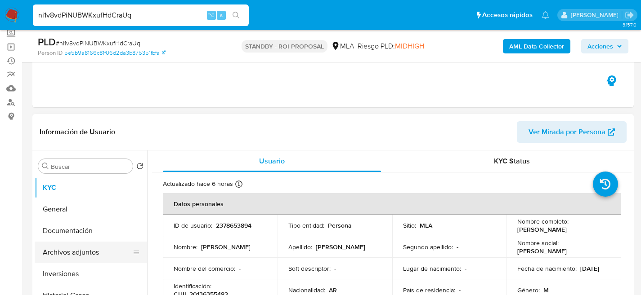
click at [85, 250] on button "Archivos adjuntos" at bounding box center [87, 253] width 105 height 22
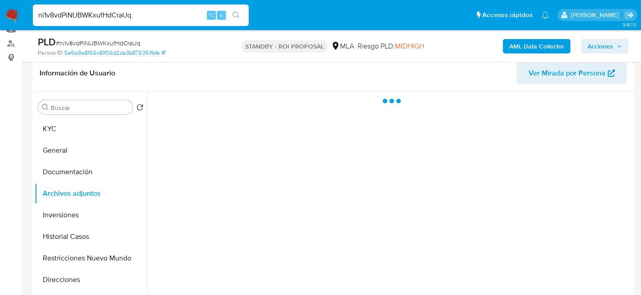
select select "10"
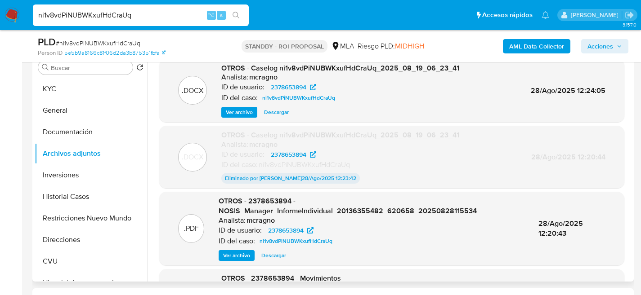
scroll to position [181, 0]
click at [282, 114] on span "Descargar" at bounding box center [276, 113] width 25 height 9
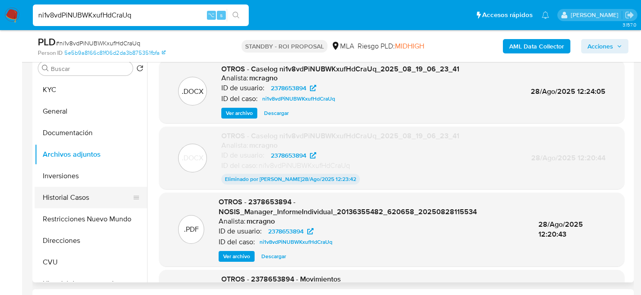
click at [66, 196] on button "Historial Casos" at bounding box center [87, 198] width 105 height 22
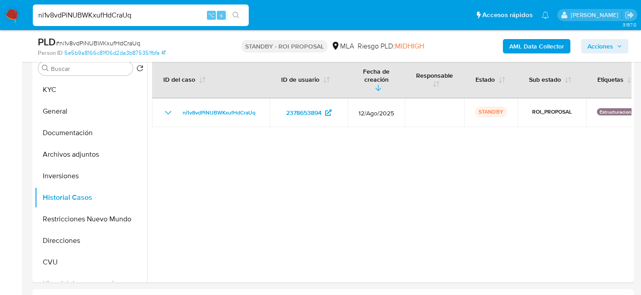
click at [110, 15] on input "ni1v8vdPiNUBWKxufHdCraUq" at bounding box center [141, 15] width 216 height 12
paste input "2435797362"
type input "2435797362"
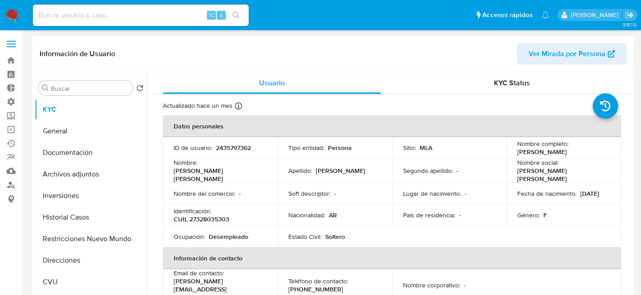
select select "10"
